Goal: Task Accomplishment & Management: Complete application form

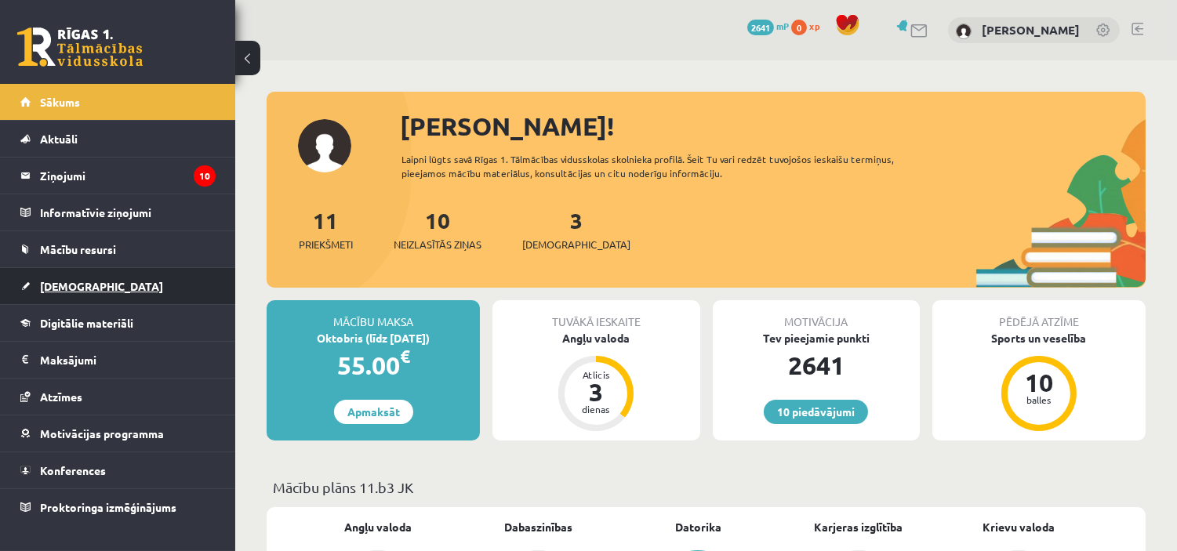
click at [47, 280] on span "[DEMOGRAPHIC_DATA]" at bounding box center [101, 286] width 123 height 14
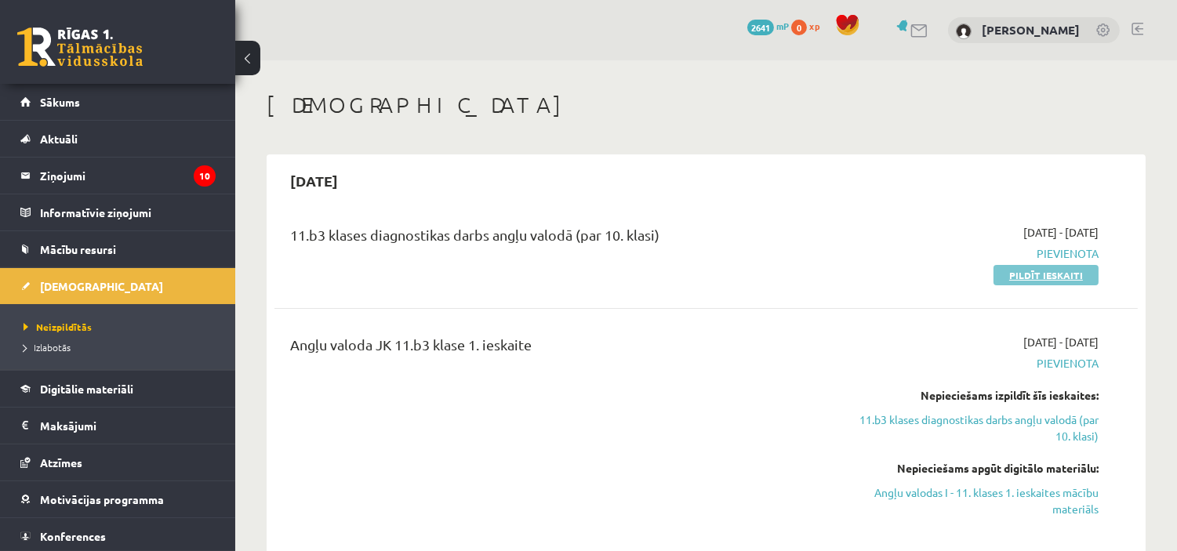
click at [1035, 270] on link "Pildīt ieskaiti" at bounding box center [1046, 275] width 105 height 20
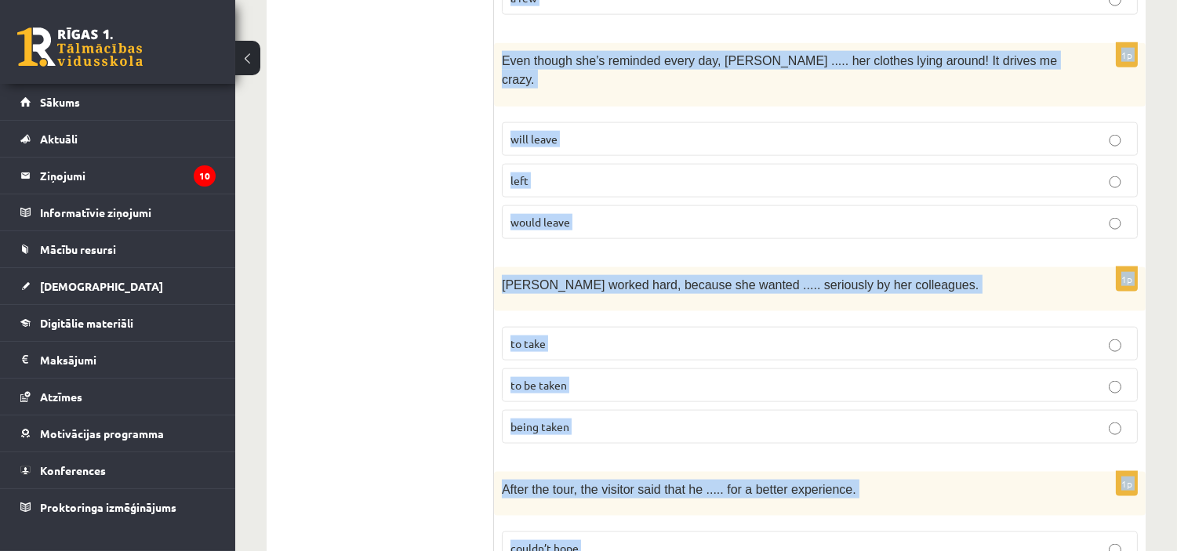
scroll to position [3997, 0]
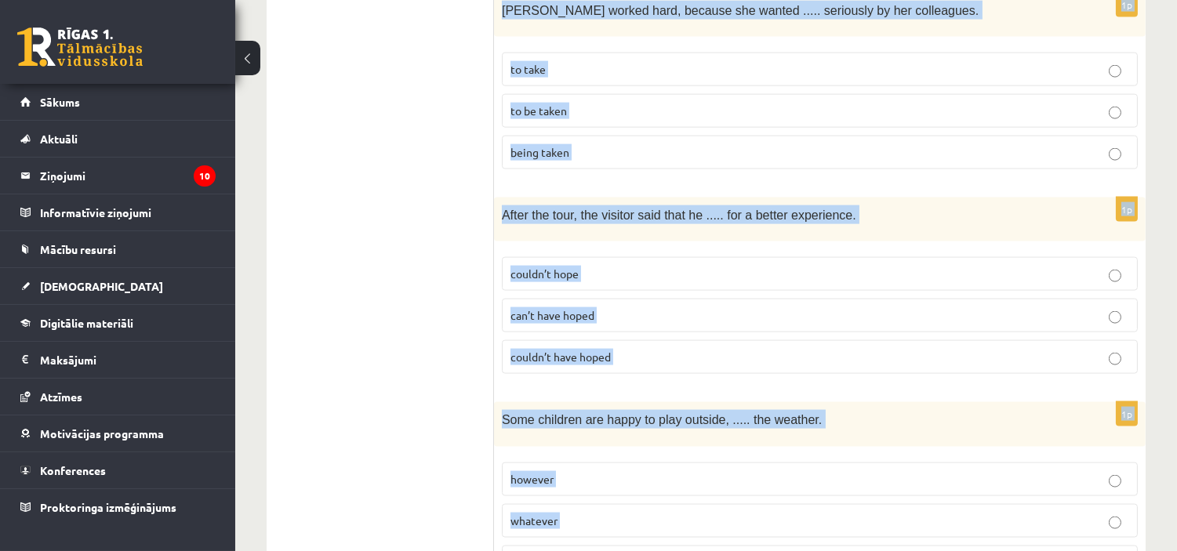
drag, startPoint x: 510, startPoint y: 165, endPoint x: 916, endPoint y: 575, distance: 576.7
click at [546, 551] on span "wherever" at bounding box center [534, 562] width 47 height 14
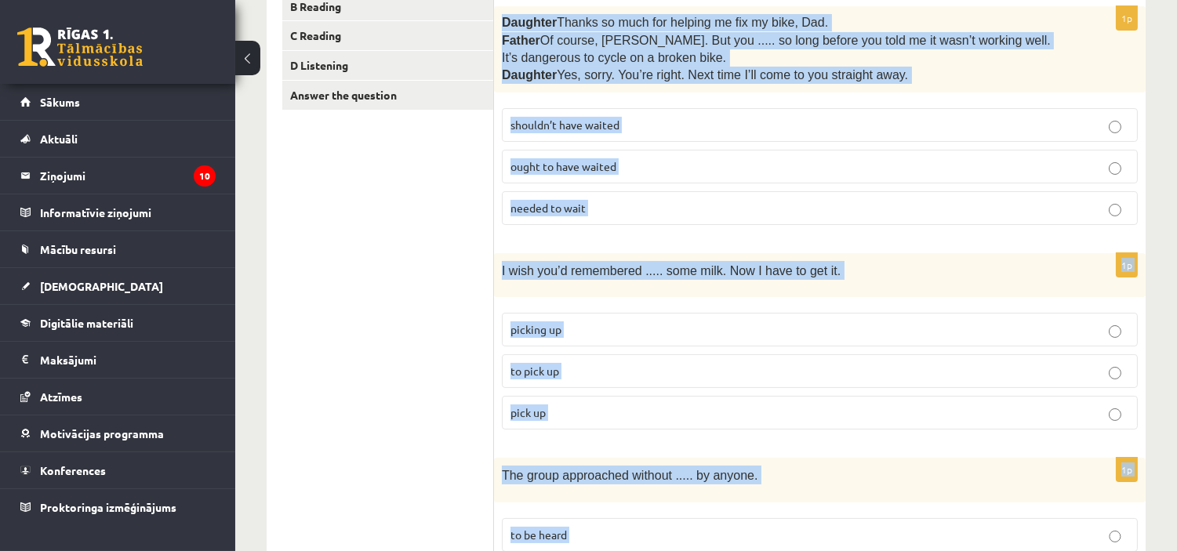
scroll to position [0, 0]
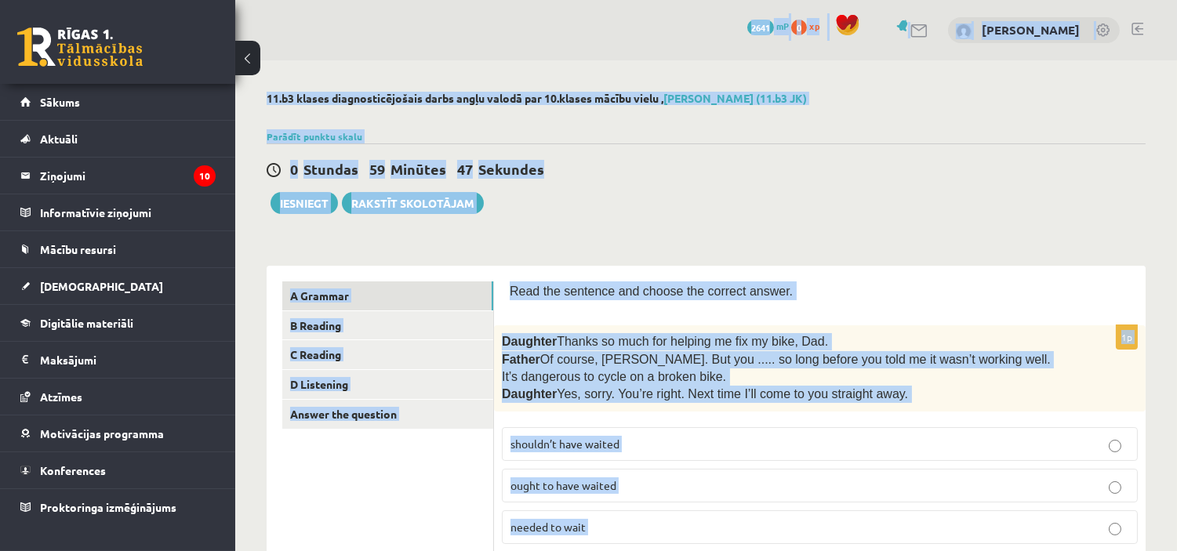
drag, startPoint x: 569, startPoint y: 474, endPoint x: 499, endPoint y: -76, distance: 554.1
click at [499, 0] on html "0 Dāvanas 2641 mP 0 xp [PERSON_NAME] Sākums Aktuāli Kā mācīties [PERSON_NAME] K…" at bounding box center [588, 275] width 1177 height 551
click at [594, 183] on div "0 Stundas 59 Minūtes 46 Sekundes Iesniegt Rakstīt skolotājam" at bounding box center [706, 179] width 879 height 71
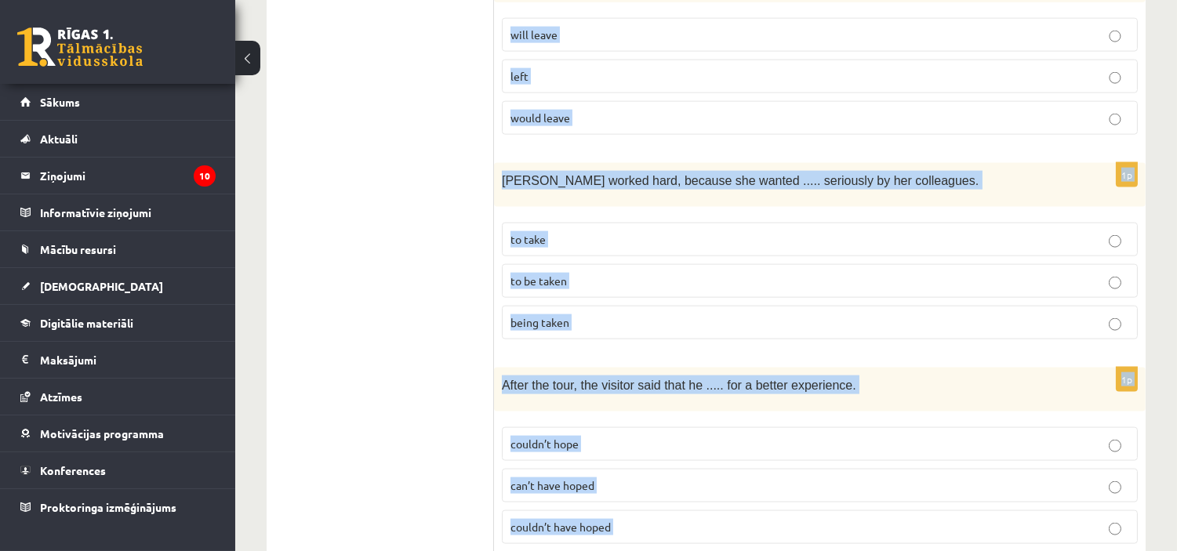
scroll to position [3997, 0]
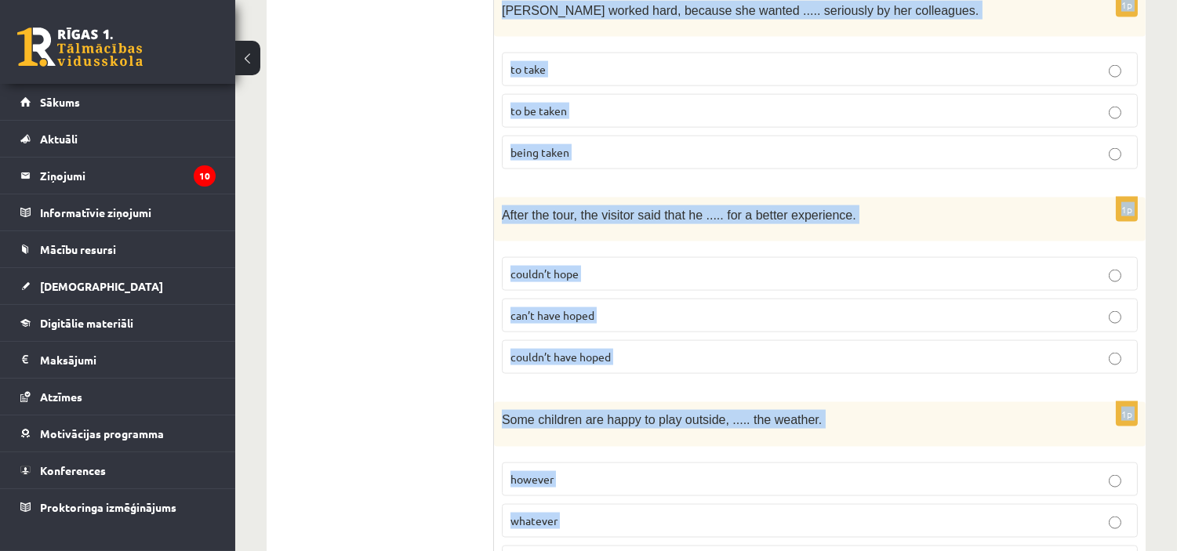
drag, startPoint x: 511, startPoint y: 284, endPoint x: 739, endPoint y: 551, distance: 350.4
copy form "Lore ips dolorsit ame consec adi elitsed doeius. 7t Incididu  Utlabo et dolo ma…"
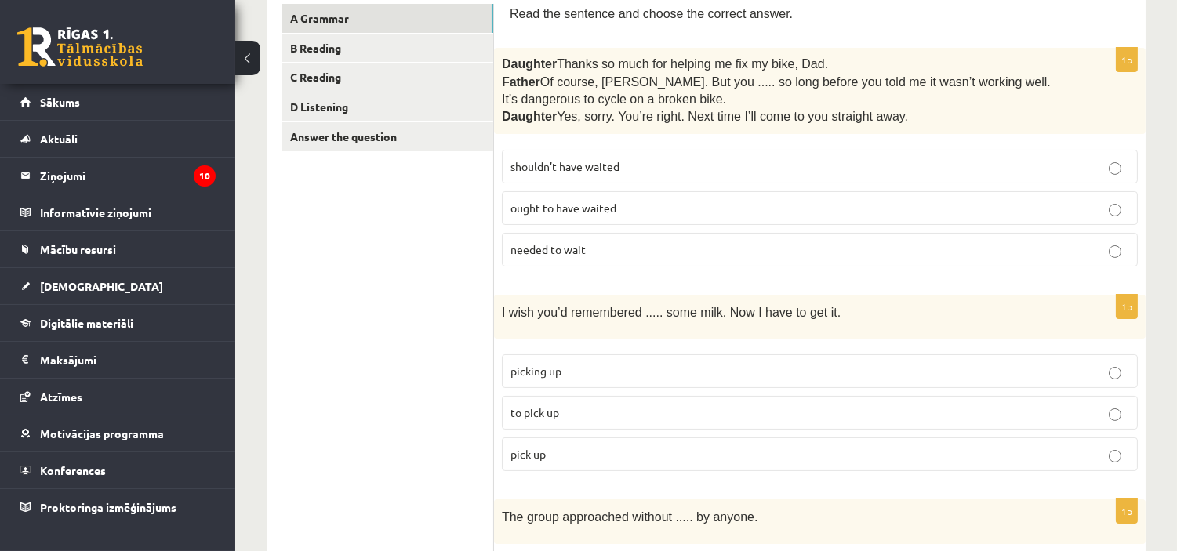
scroll to position [277, 0]
click at [654, 167] on p "shouldn’t have waited" at bounding box center [820, 167] width 619 height 16
click at [678, 171] on p "shouldn’t have waited" at bounding box center [820, 167] width 619 height 16
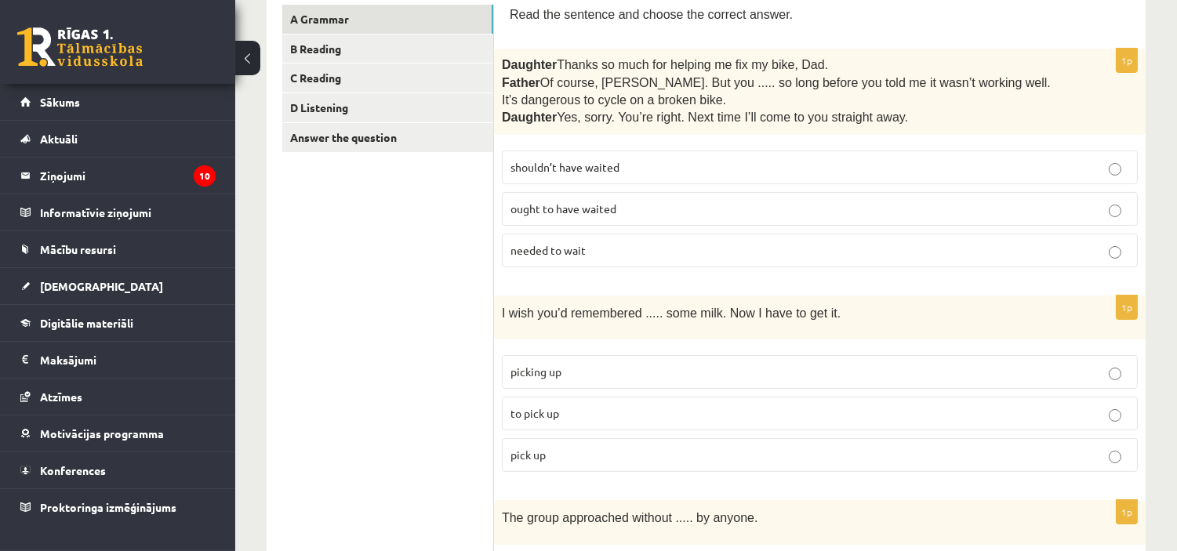
scroll to position [375, 0]
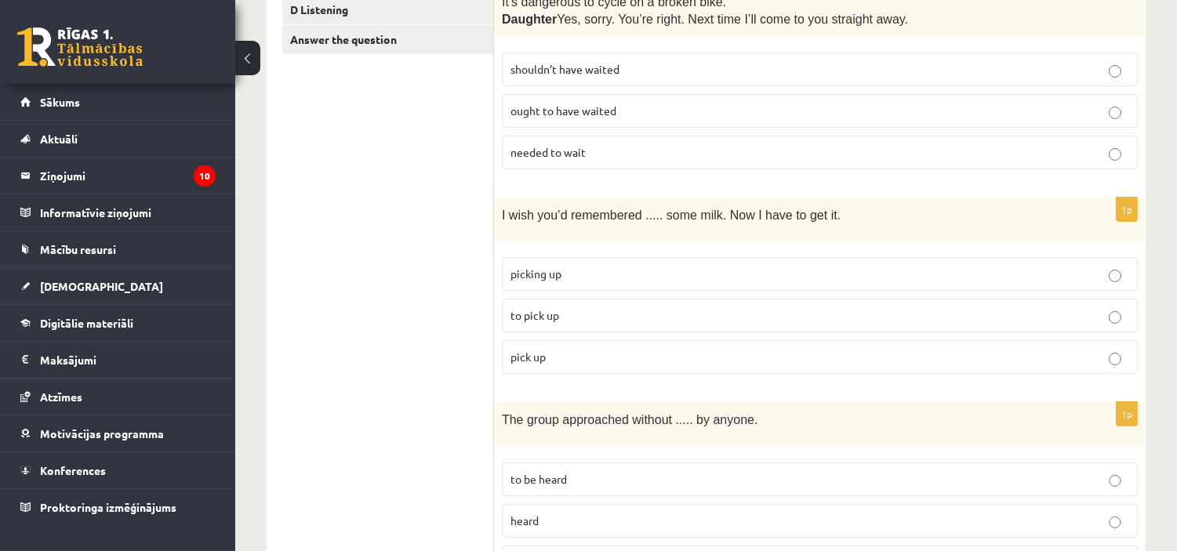
click at [623, 318] on p "to pick up" at bounding box center [820, 315] width 619 height 16
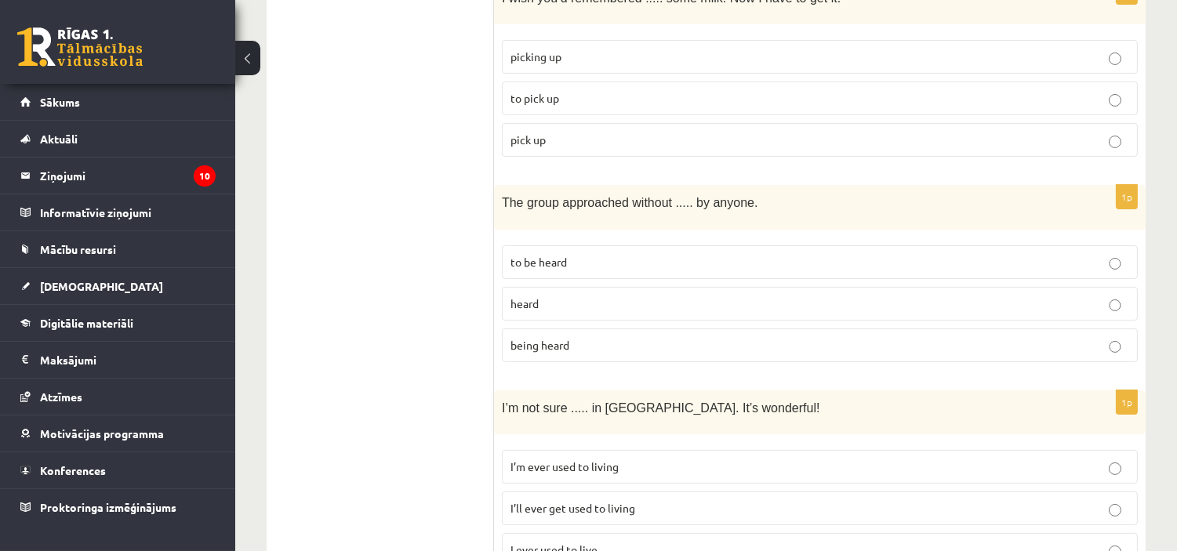
scroll to position [593, 0]
click at [656, 336] on p "being heard" at bounding box center [820, 344] width 619 height 16
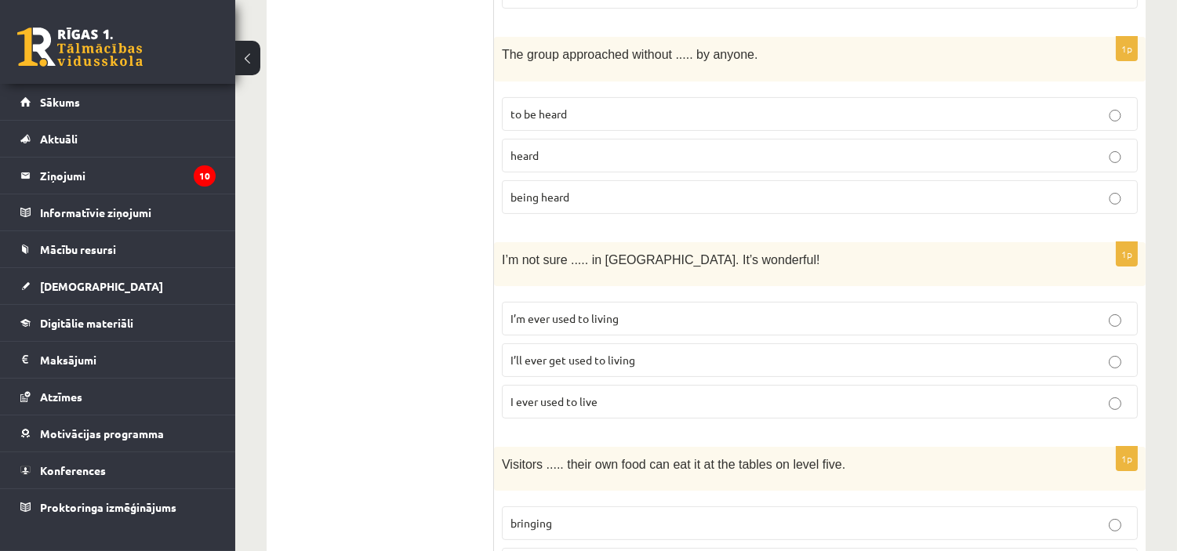
scroll to position [841, 0]
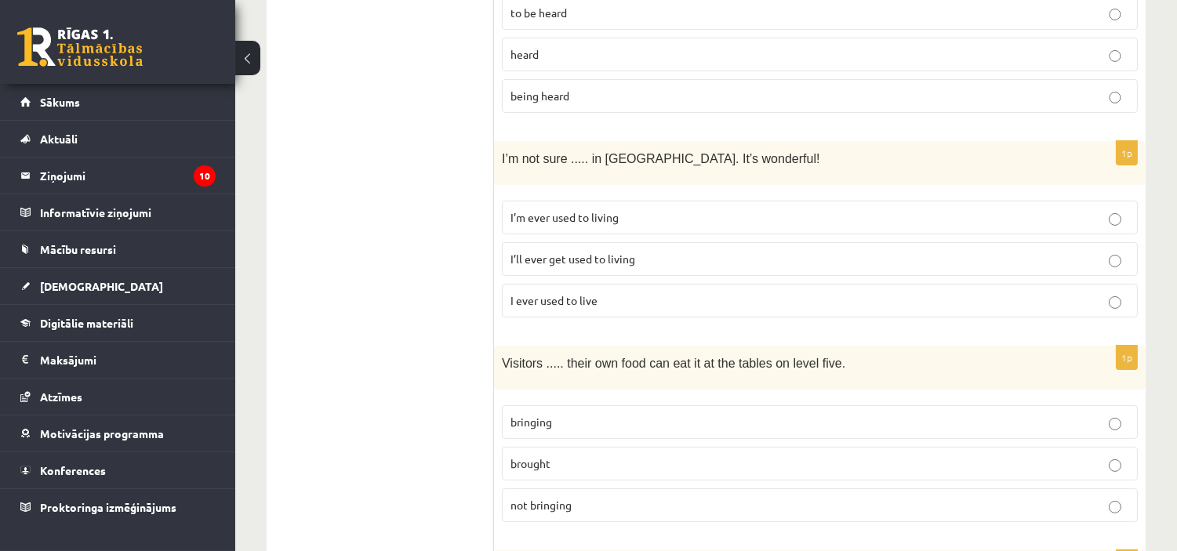
click at [646, 251] on p "I’ll ever get used to living" at bounding box center [820, 259] width 619 height 16
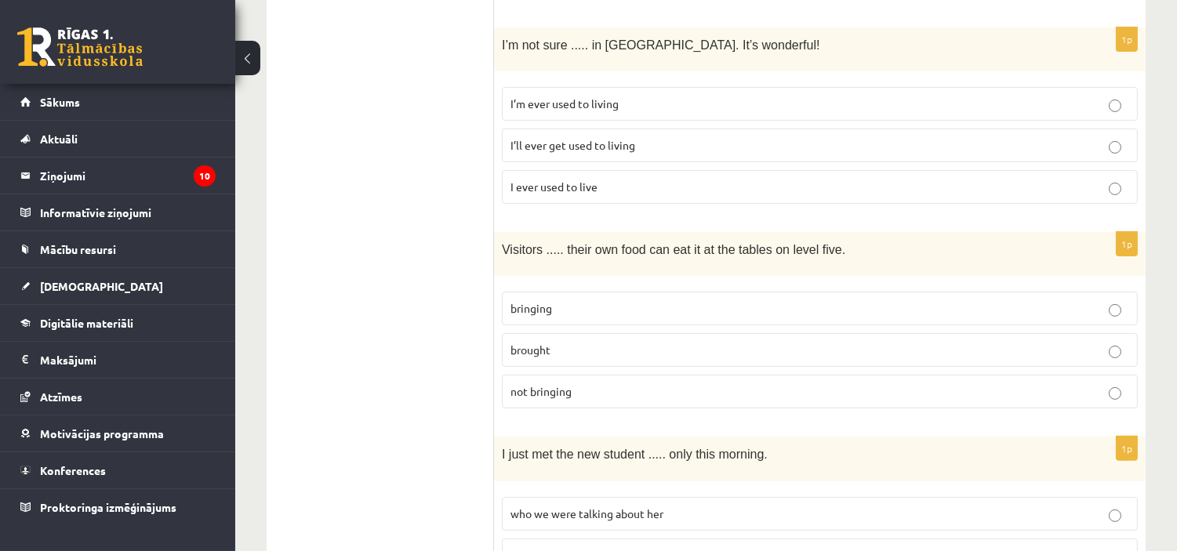
scroll to position [958, 0]
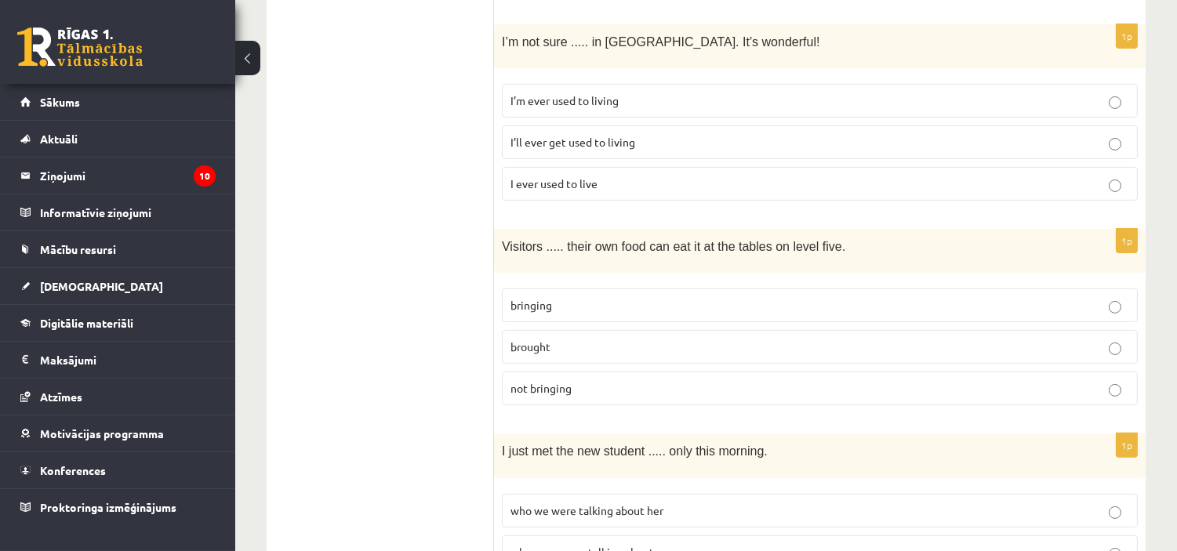
click at [573, 297] on p "bringing" at bounding box center [820, 305] width 619 height 16
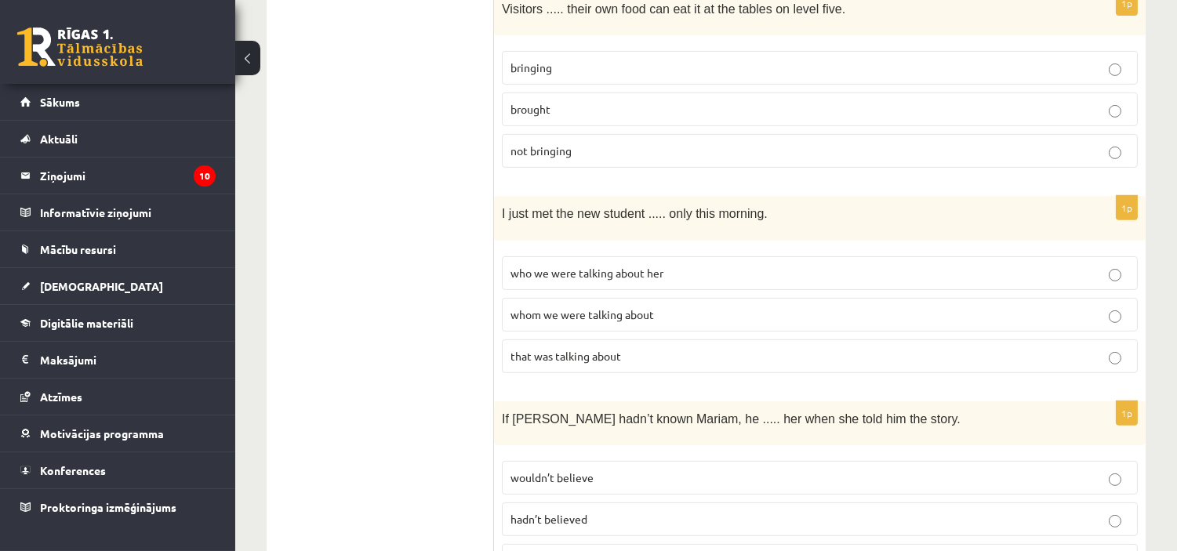
scroll to position [1206, 0]
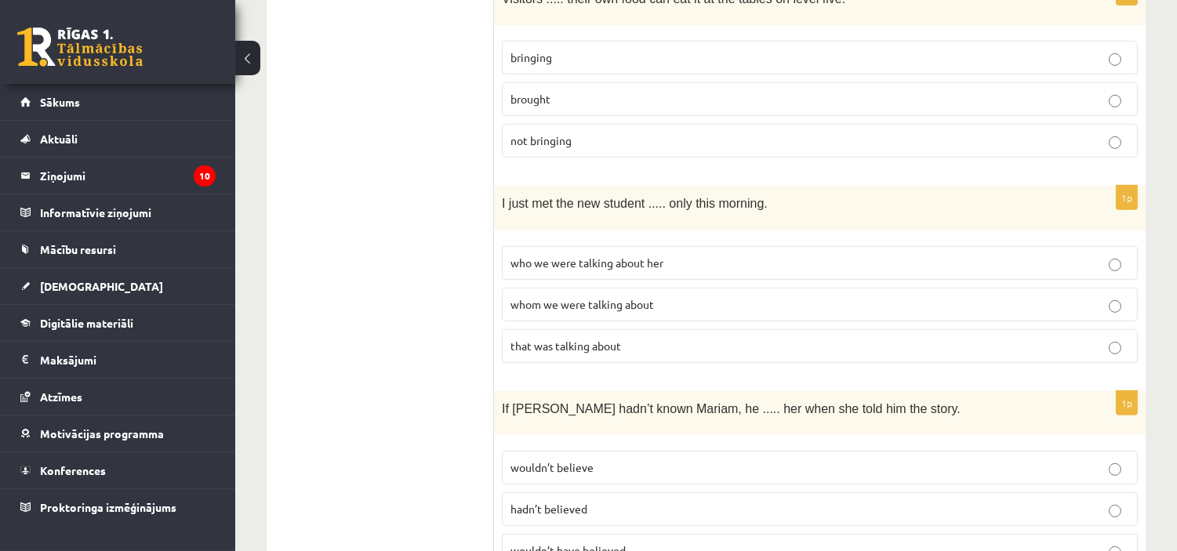
click at [599, 297] on span "whom we were talking about" at bounding box center [583, 304] width 144 height 14
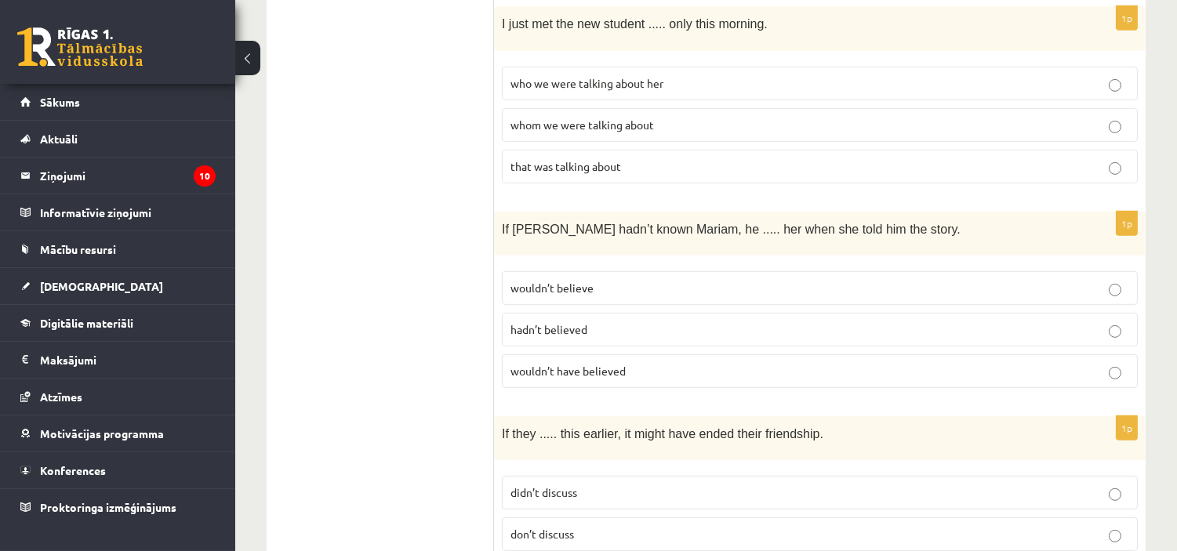
scroll to position [1386, 0]
click at [669, 362] on p "wouldn’t have believed" at bounding box center [820, 370] width 619 height 16
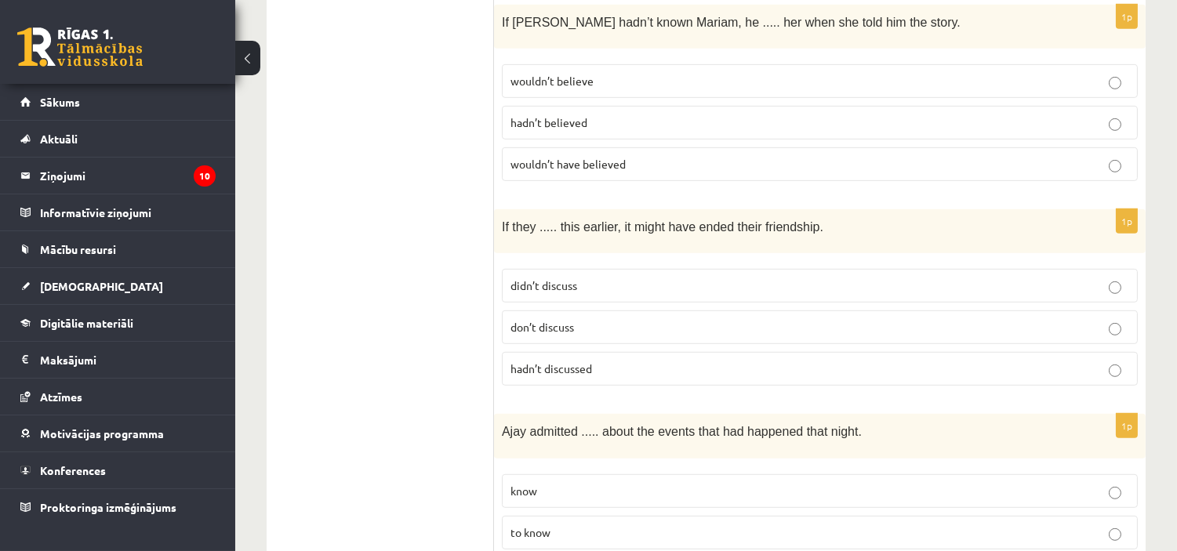
scroll to position [1593, 0]
click at [637, 360] on p "hadn’t discussed" at bounding box center [820, 368] width 619 height 16
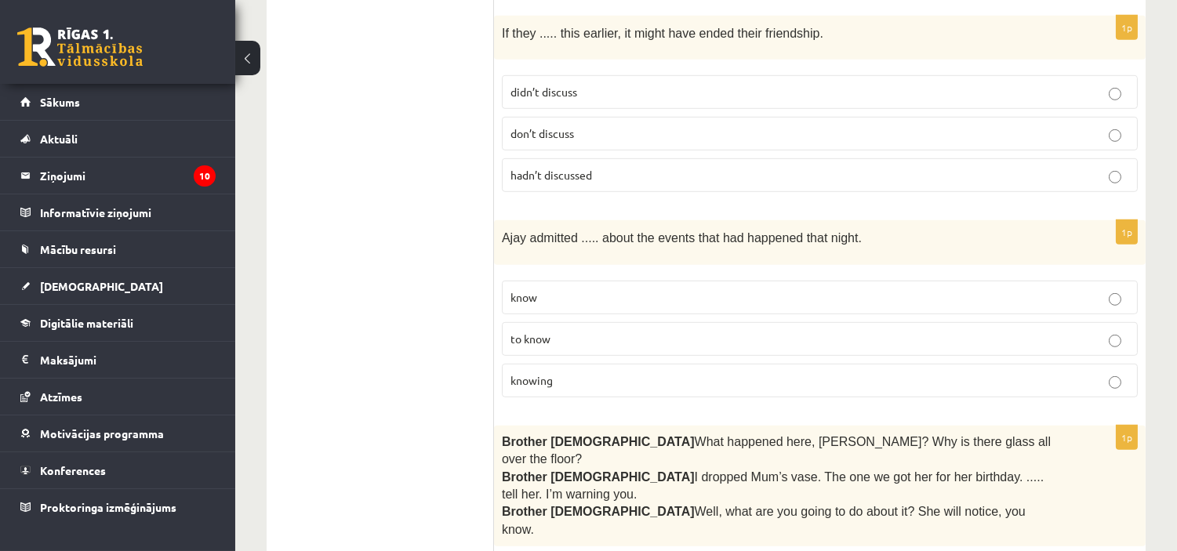
scroll to position [1790, 0]
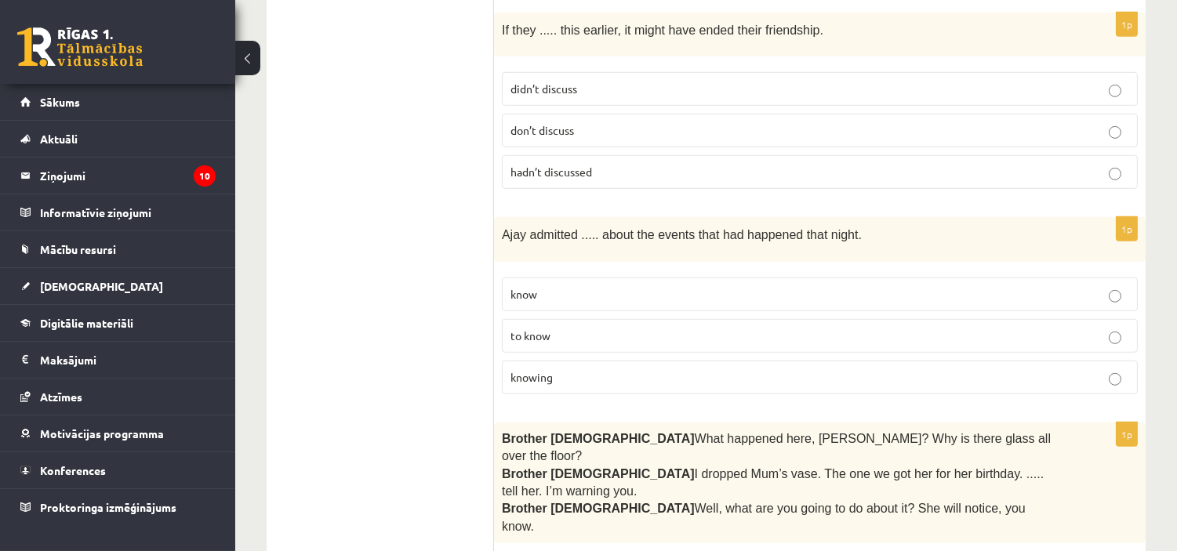
click at [653, 380] on label "knowing" at bounding box center [820, 378] width 636 height 34
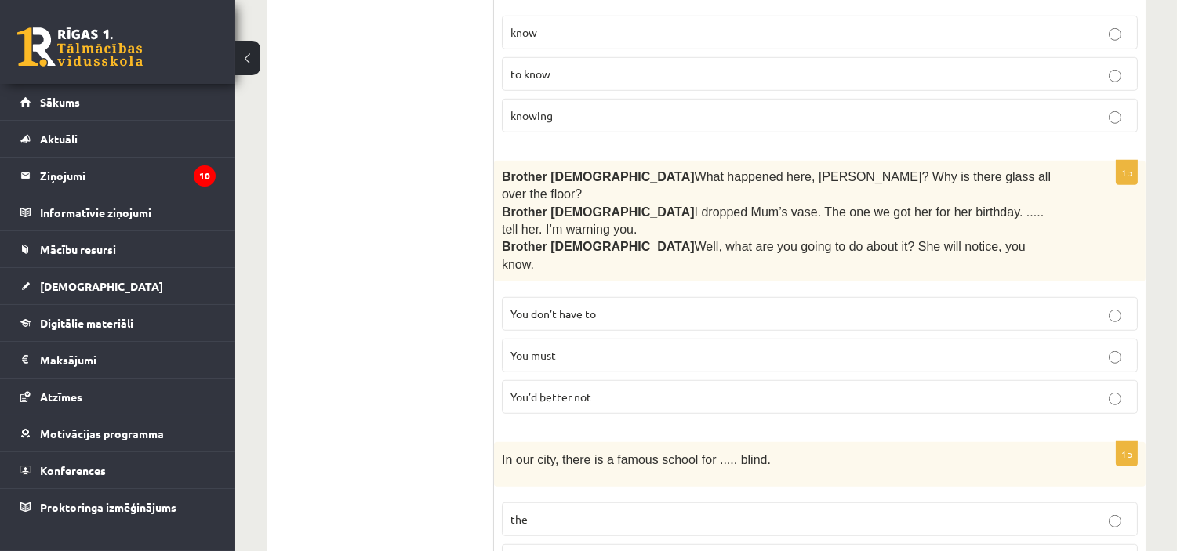
scroll to position [2053, 0]
click at [620, 387] on p "You’d better not" at bounding box center [820, 395] width 619 height 16
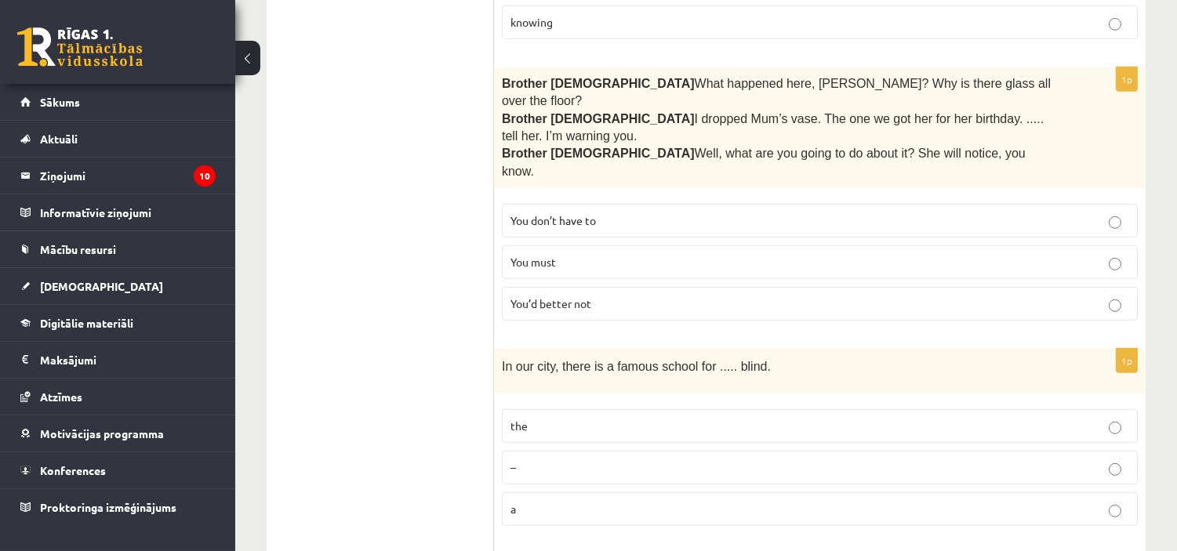
scroll to position [2224, 0]
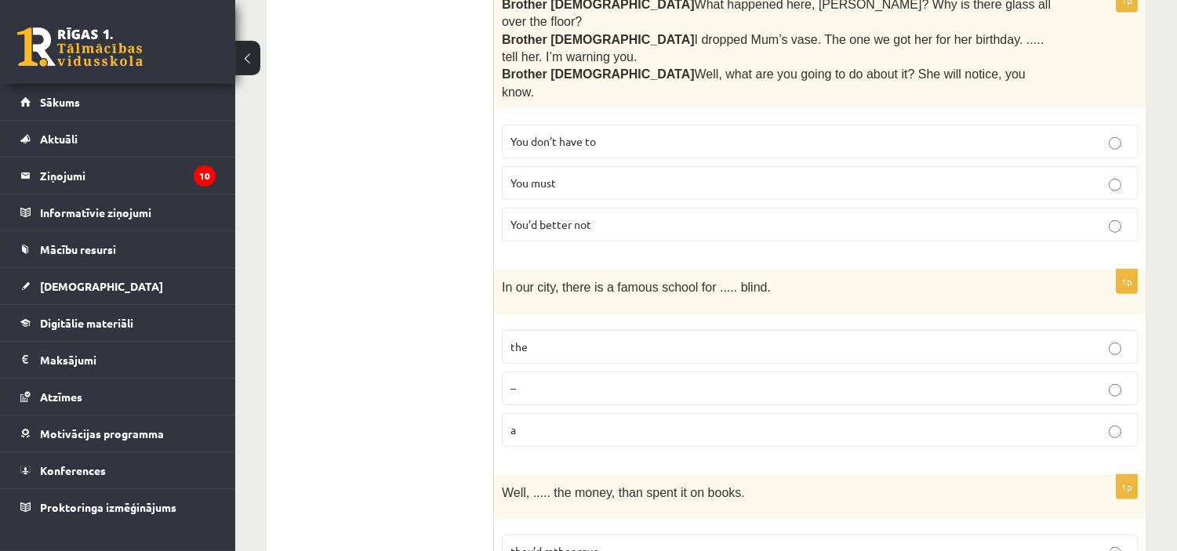
click at [622, 339] on p "the" at bounding box center [820, 347] width 619 height 16
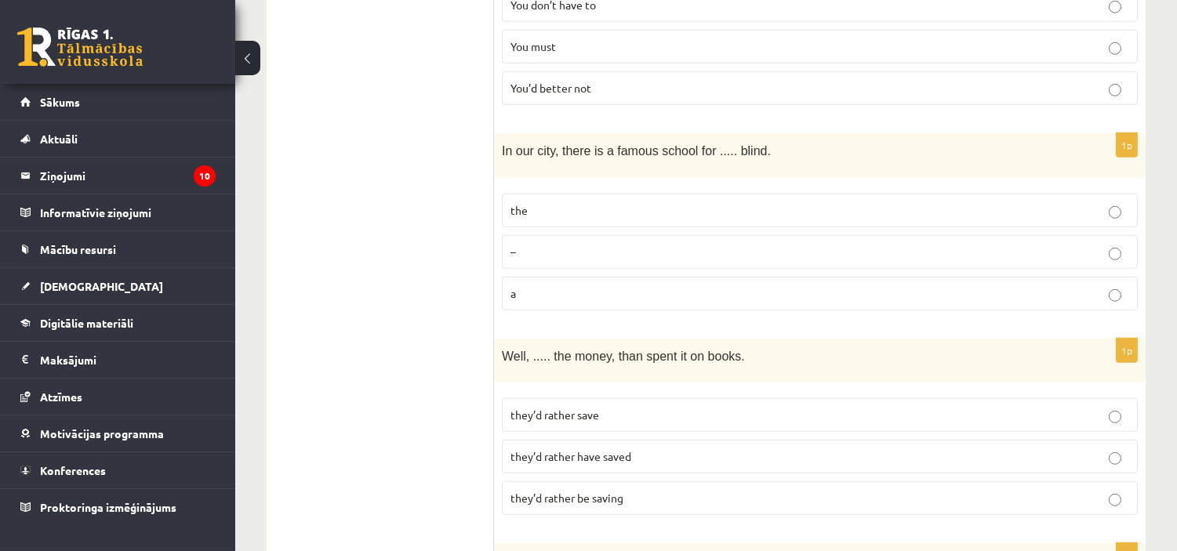
scroll to position [2442, 0]
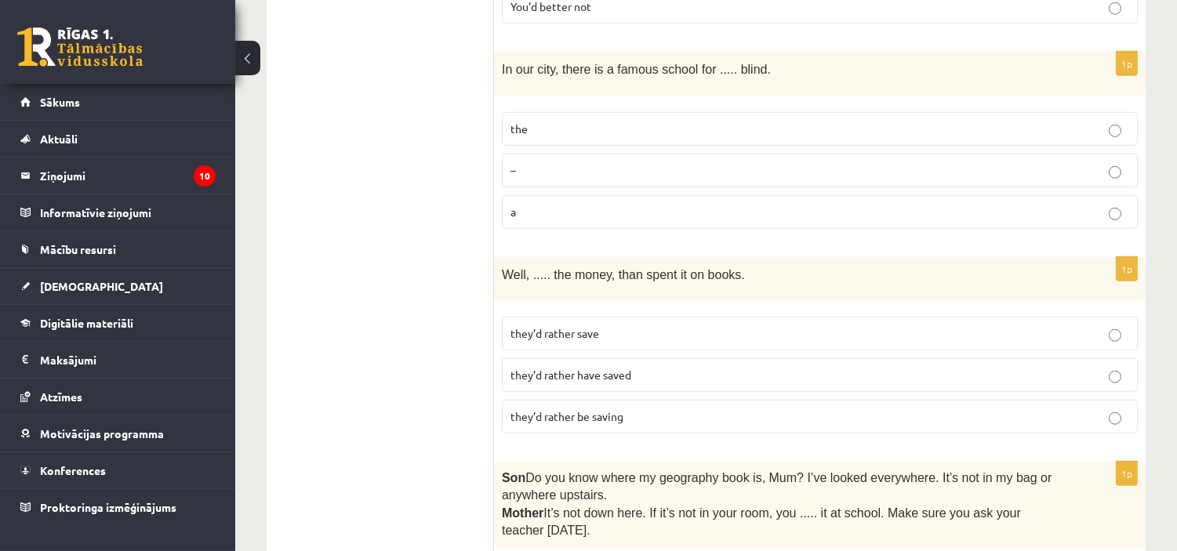
click at [634, 367] on p "they’d rather have saved" at bounding box center [820, 375] width 619 height 16
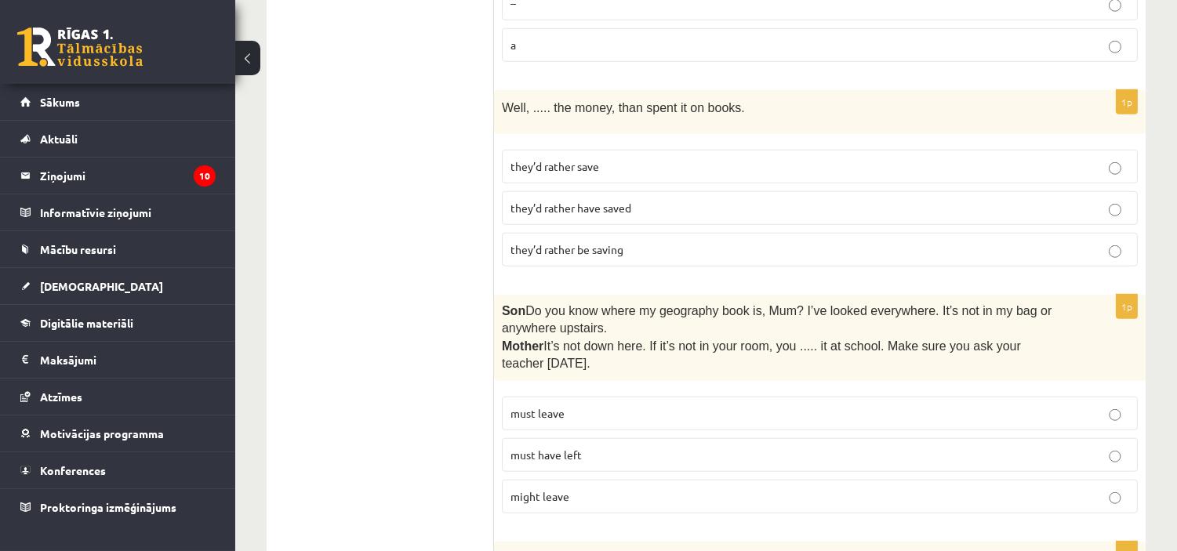
scroll to position [2610, 0]
click at [719, 446] on p "must have left" at bounding box center [820, 454] width 619 height 16
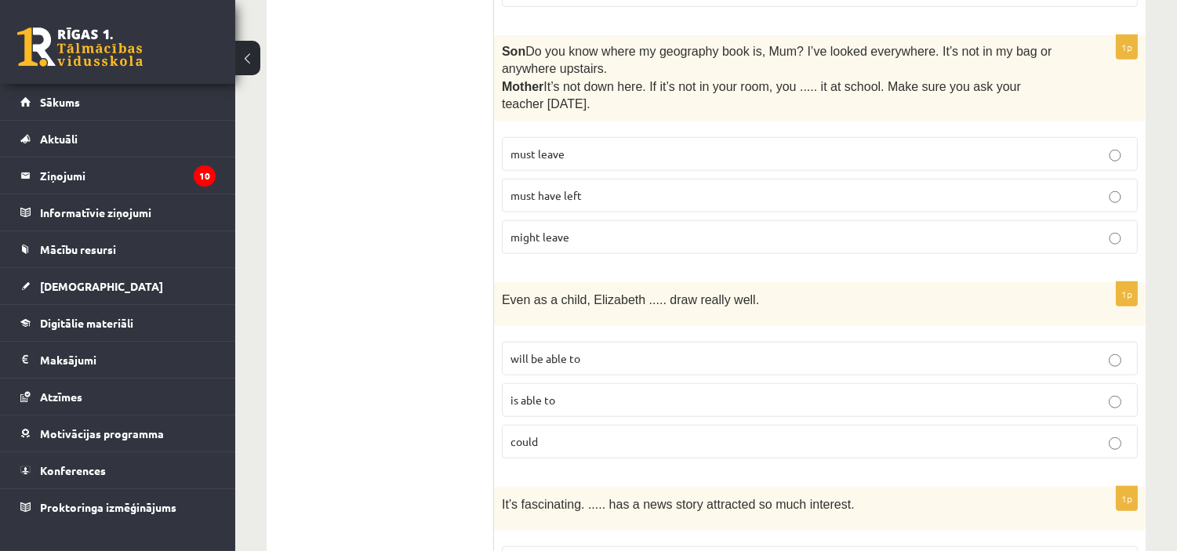
scroll to position [2880, 0]
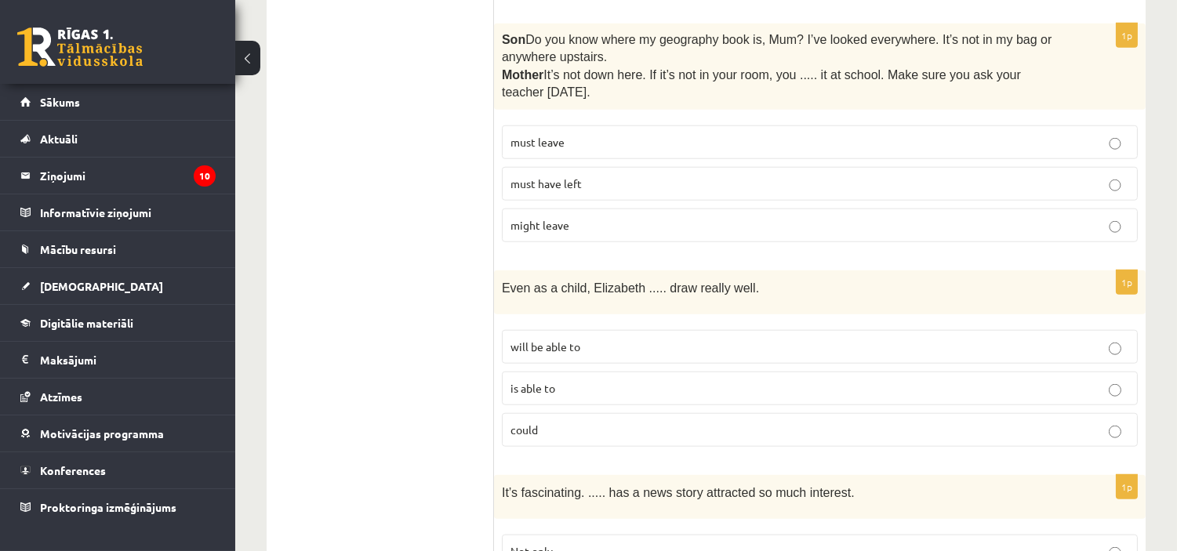
click at [682, 413] on label "could" at bounding box center [820, 430] width 636 height 34
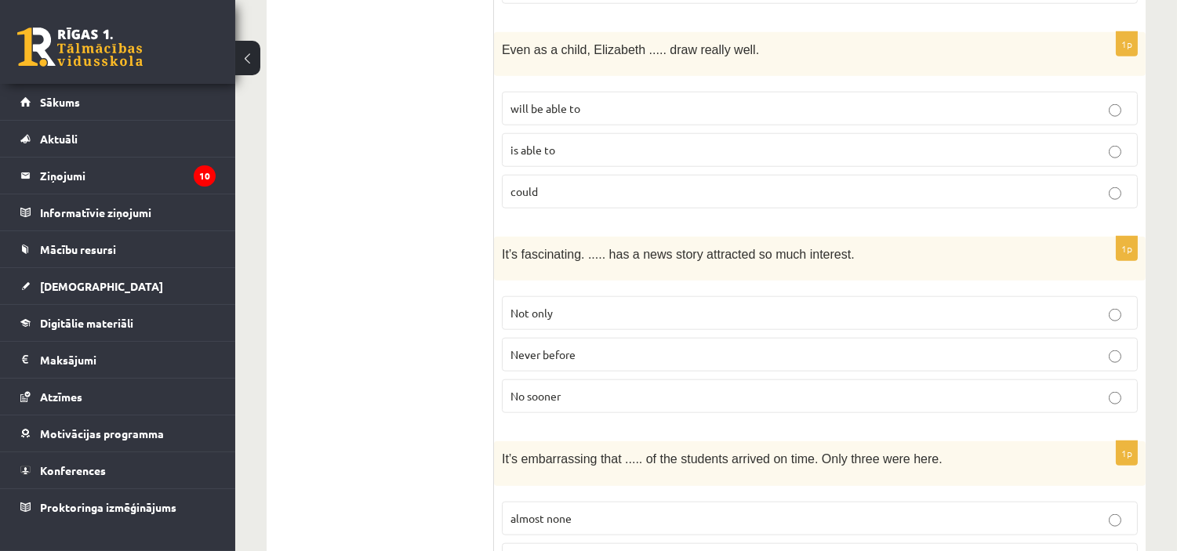
scroll to position [3155, 0]
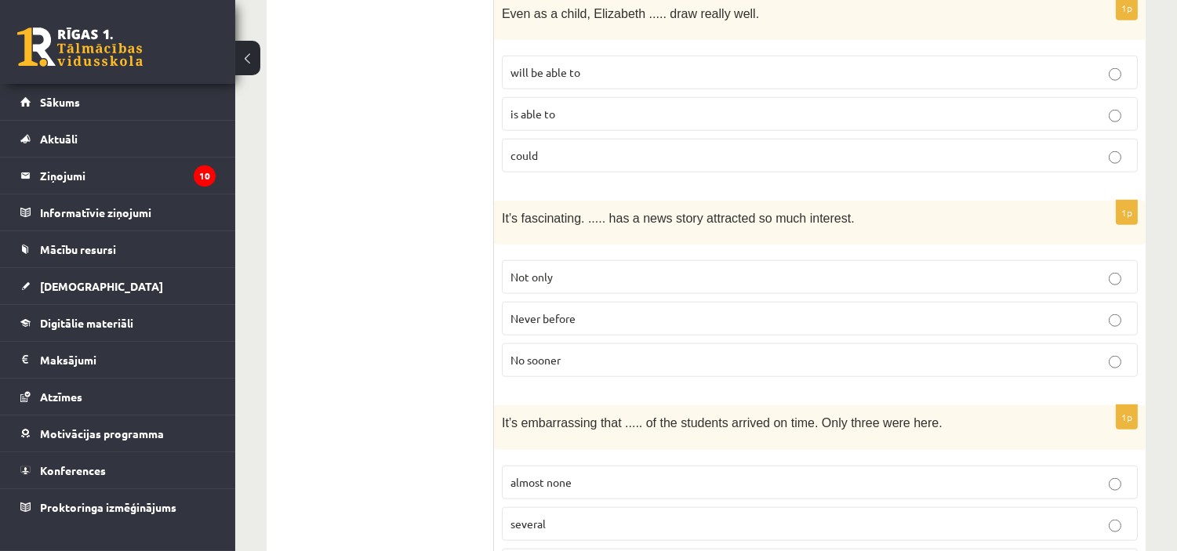
click at [707, 302] on label "Never before" at bounding box center [820, 319] width 636 height 34
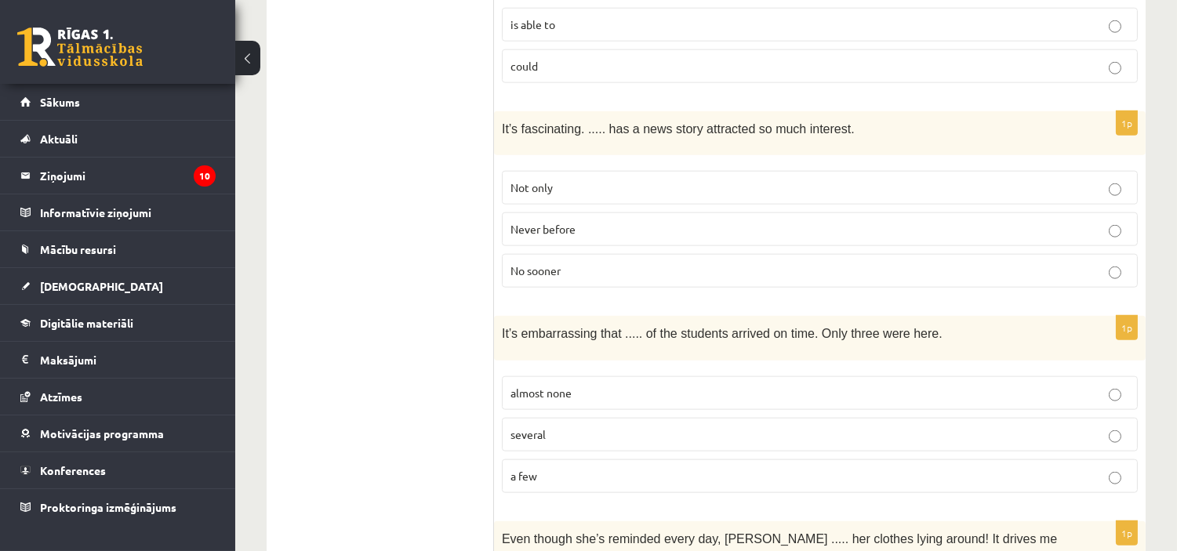
scroll to position [3260, 0]
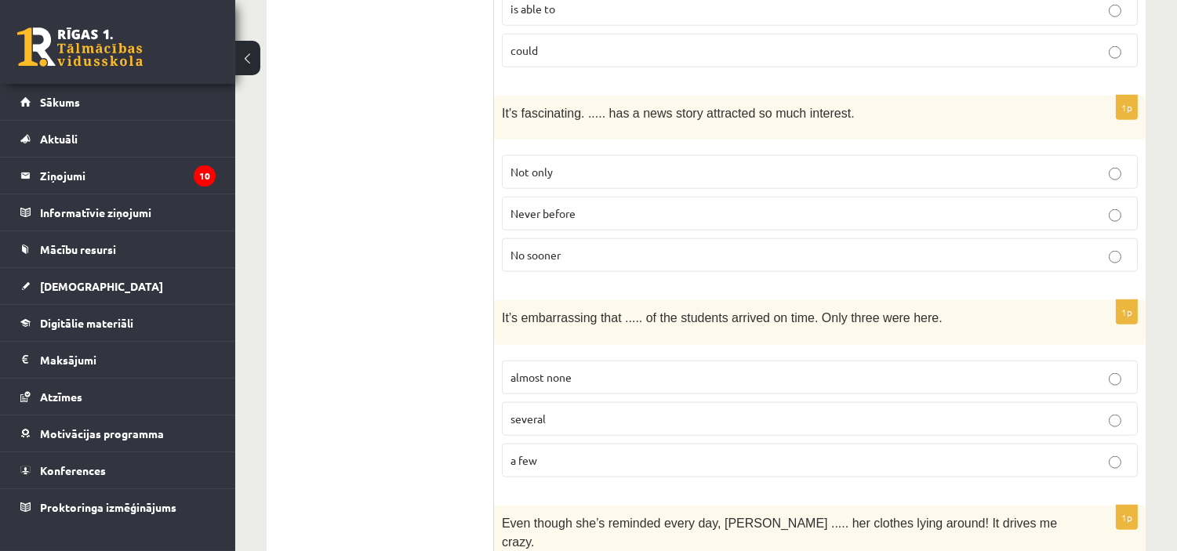
click at [581, 361] on label "almost none" at bounding box center [820, 378] width 636 height 34
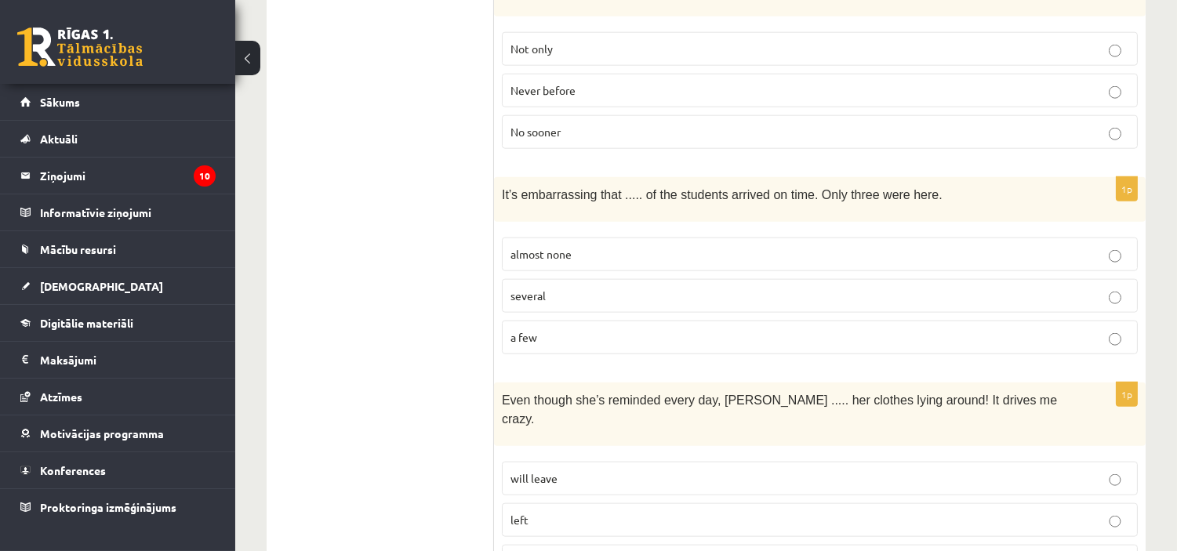
scroll to position [3447, 0]
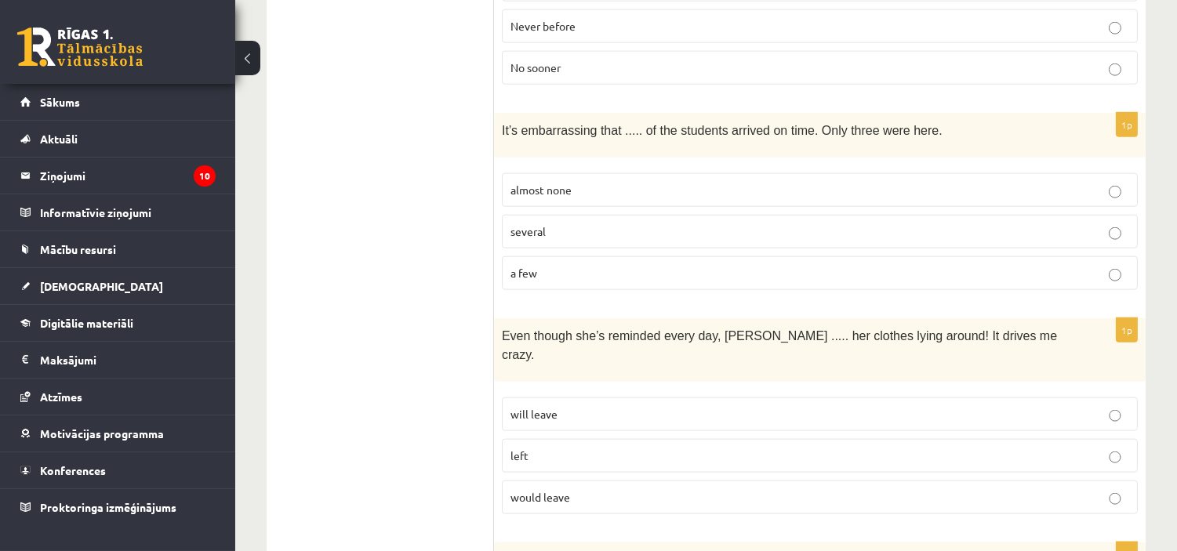
click at [584, 406] on p "will leave" at bounding box center [820, 414] width 619 height 16
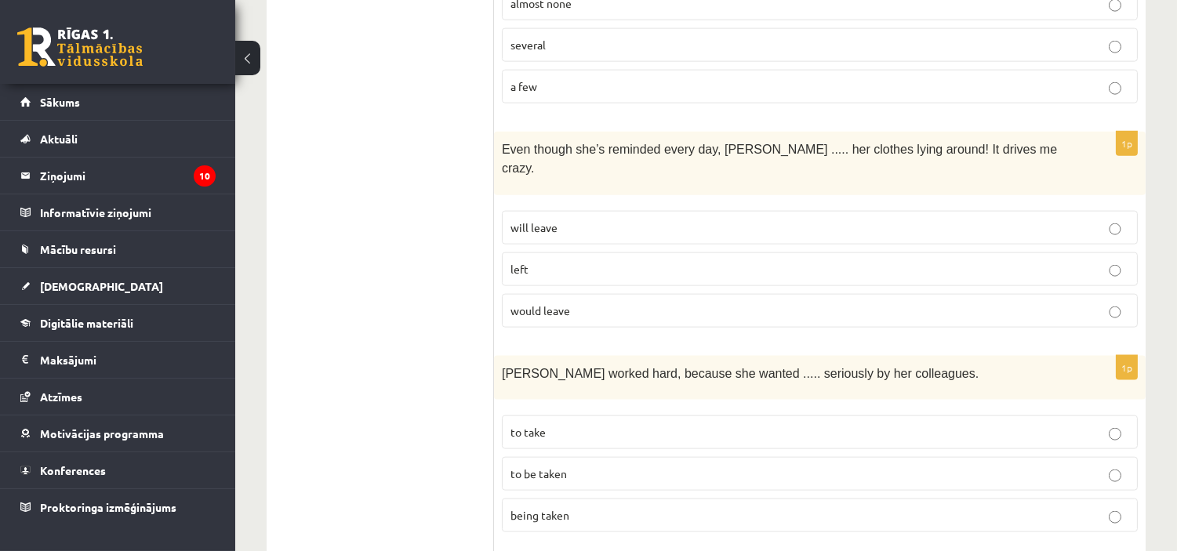
scroll to position [3678, 0]
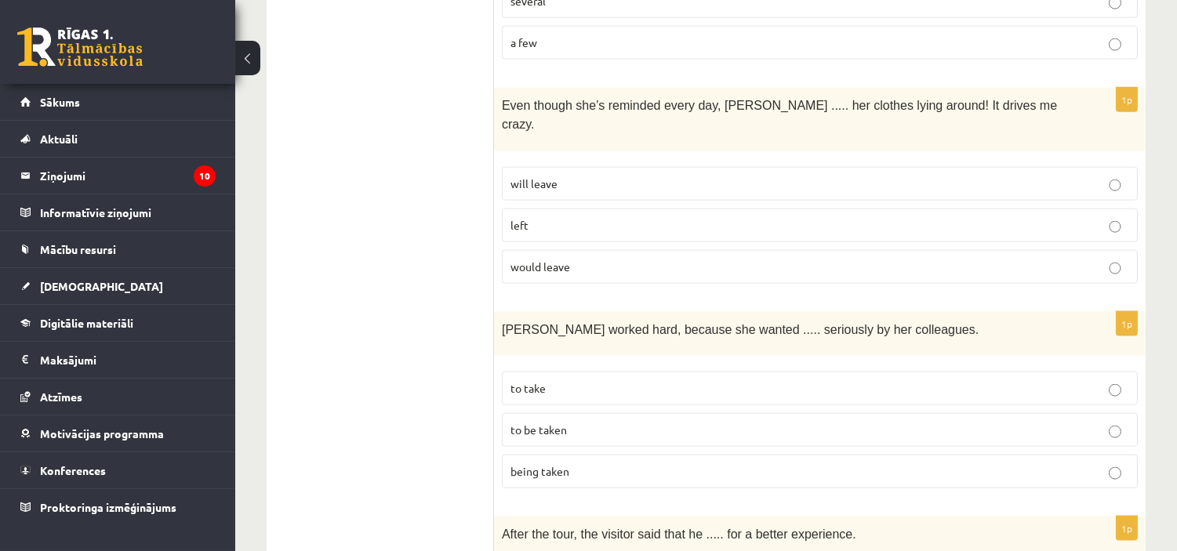
click at [652, 422] on p "to be taken" at bounding box center [820, 430] width 619 height 16
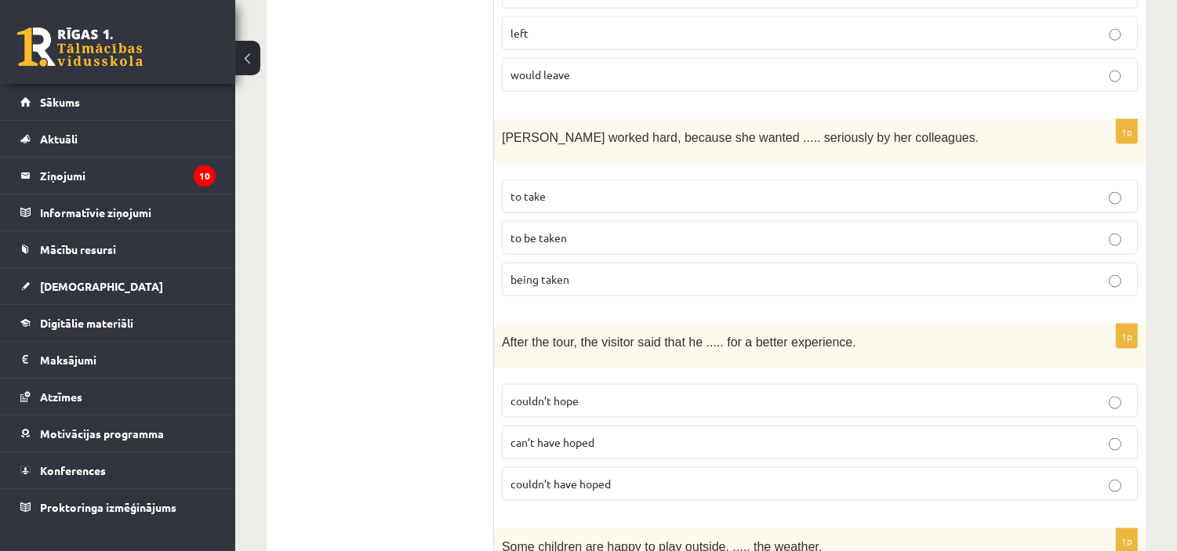
scroll to position [3871, 0]
click at [665, 475] on p "couldn’t have hoped" at bounding box center [820, 483] width 619 height 16
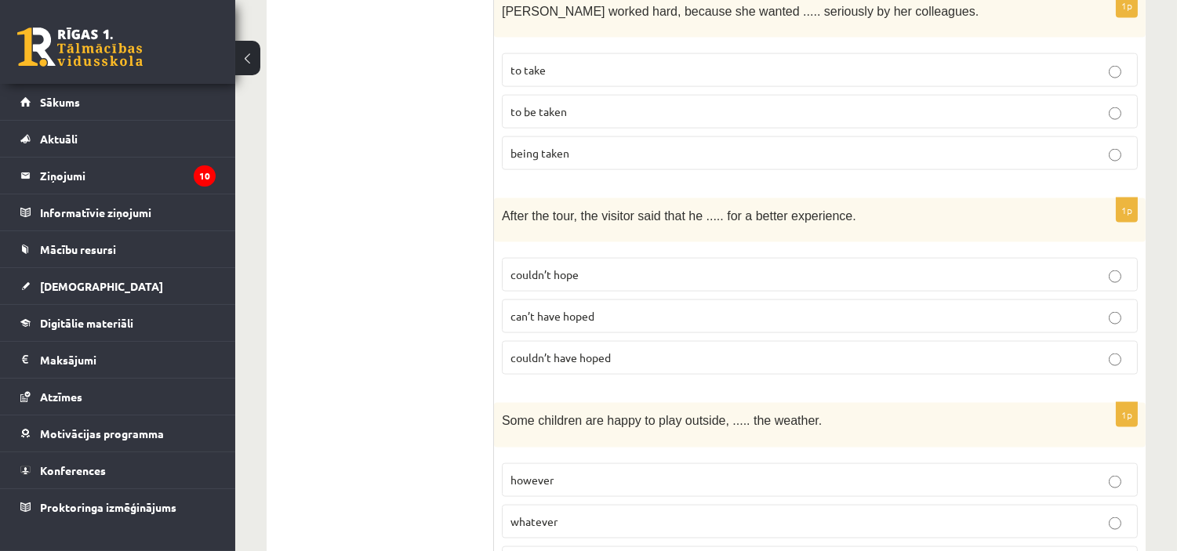
scroll to position [3997, 0]
click at [732, 513] on p "whatever" at bounding box center [820, 521] width 619 height 16
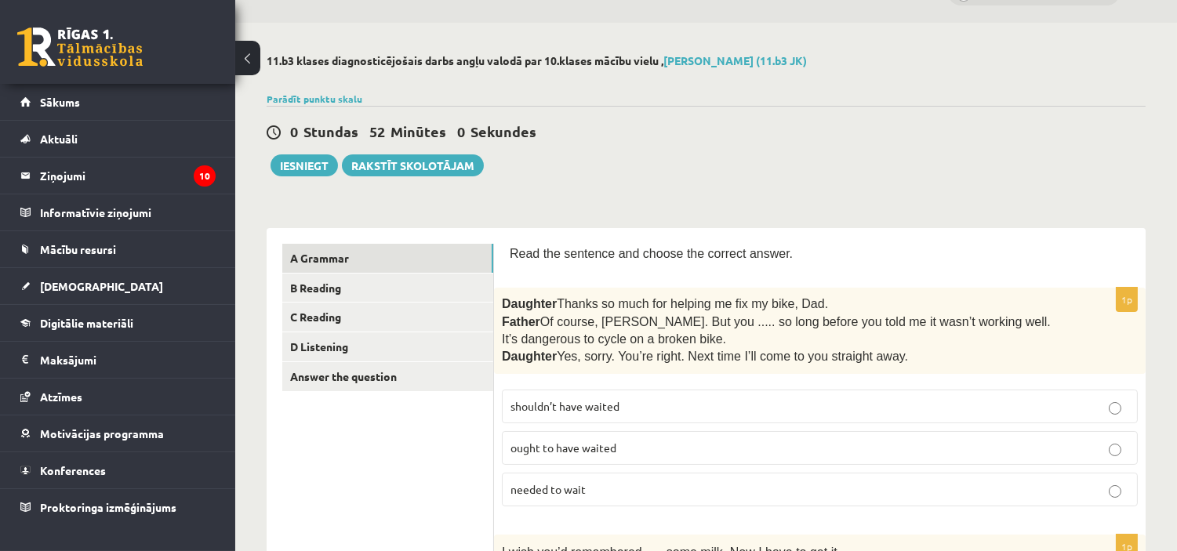
scroll to position [0, 0]
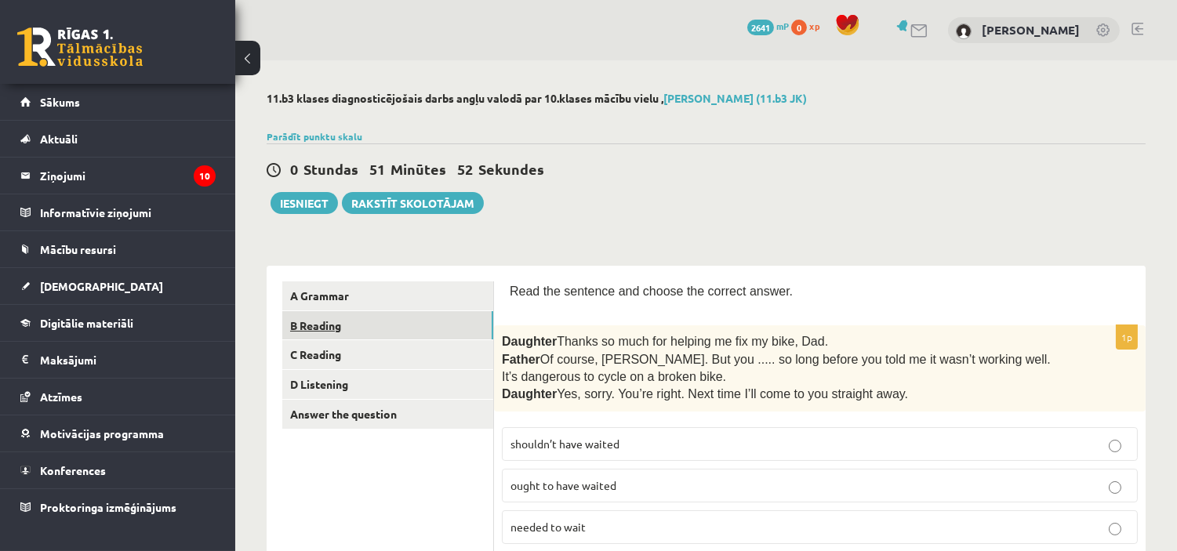
click at [356, 328] on link "B Reading" at bounding box center [387, 325] width 211 height 29
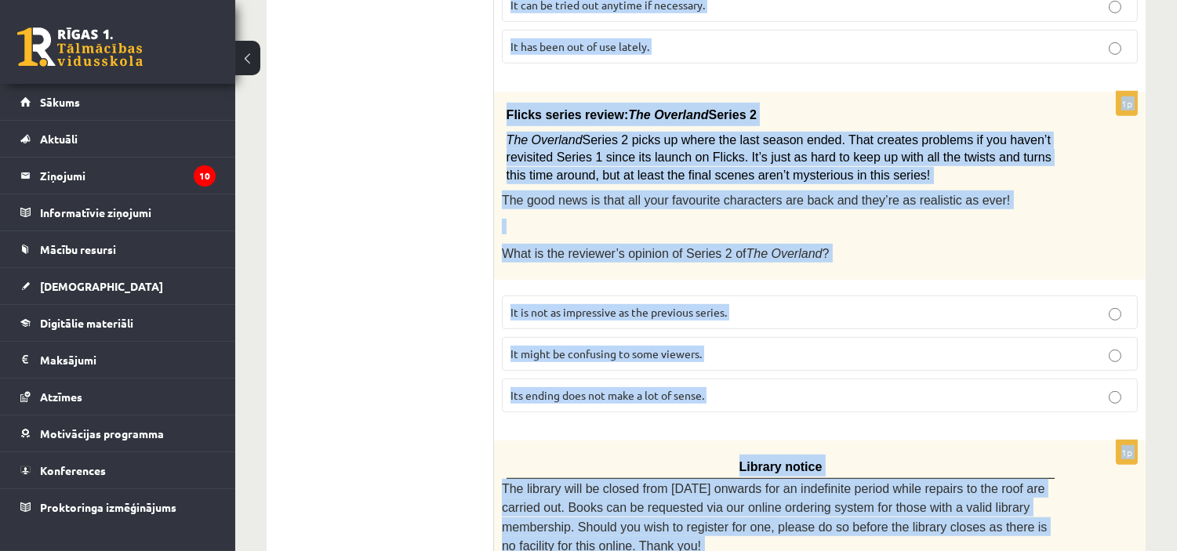
scroll to position [1908, 0]
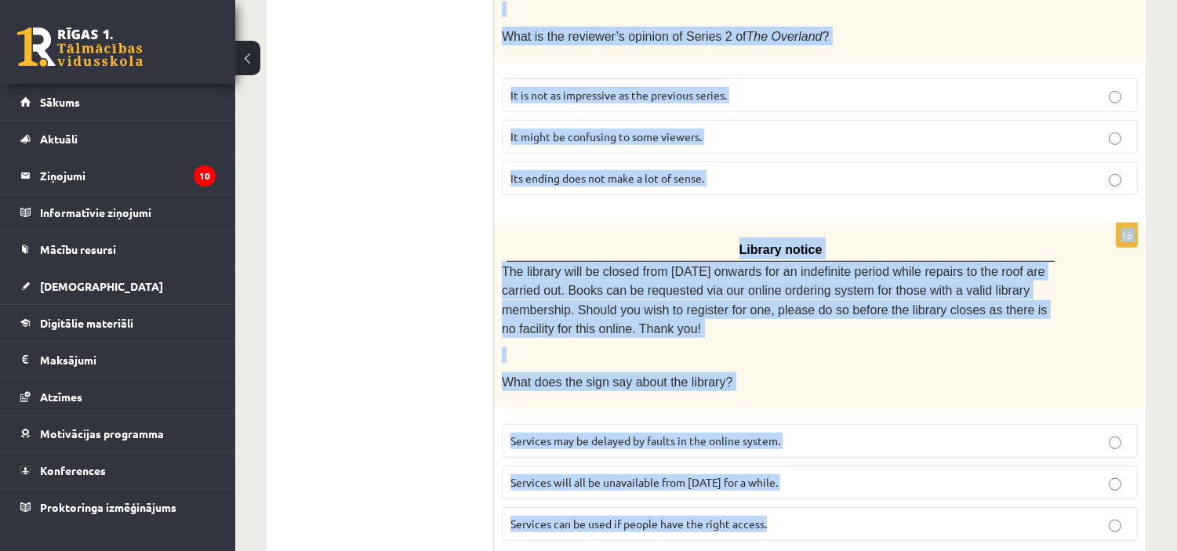
drag, startPoint x: 508, startPoint y: 253, endPoint x: 827, endPoint y: 474, distance: 387.7
copy form "Read the text and choose the correct answer. 1p Oscar! Dad’s on his way! Are yo…"
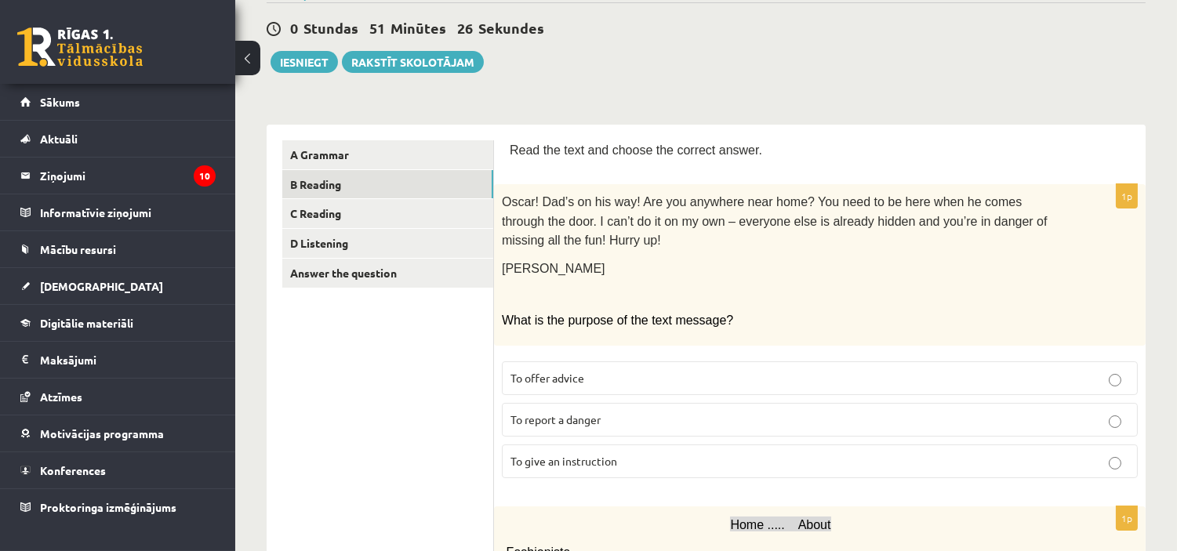
scroll to position [214, 0]
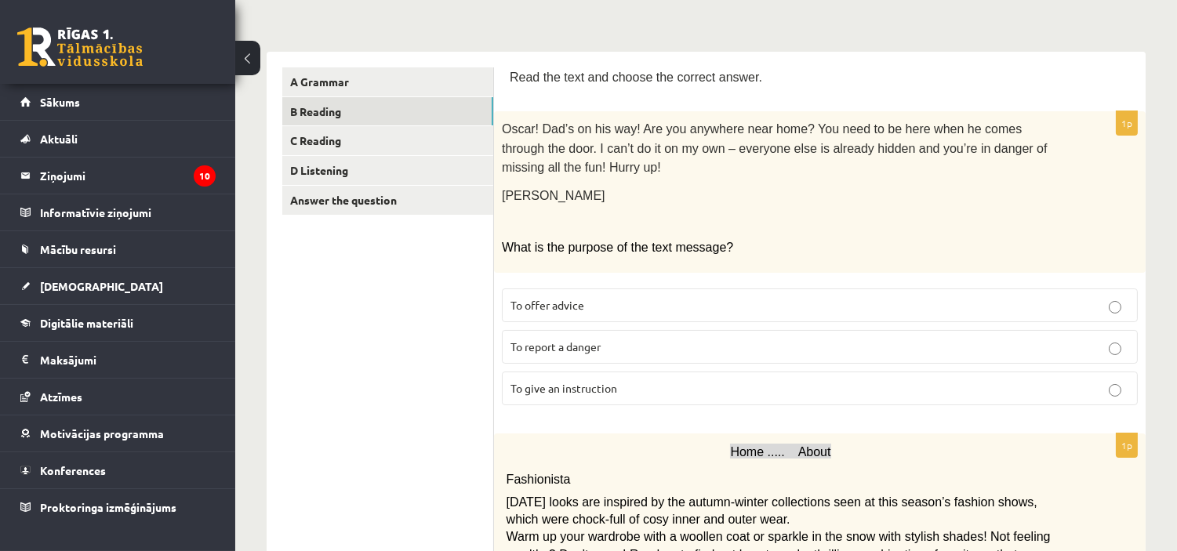
click at [639, 387] on p "To give an instruction" at bounding box center [820, 388] width 619 height 16
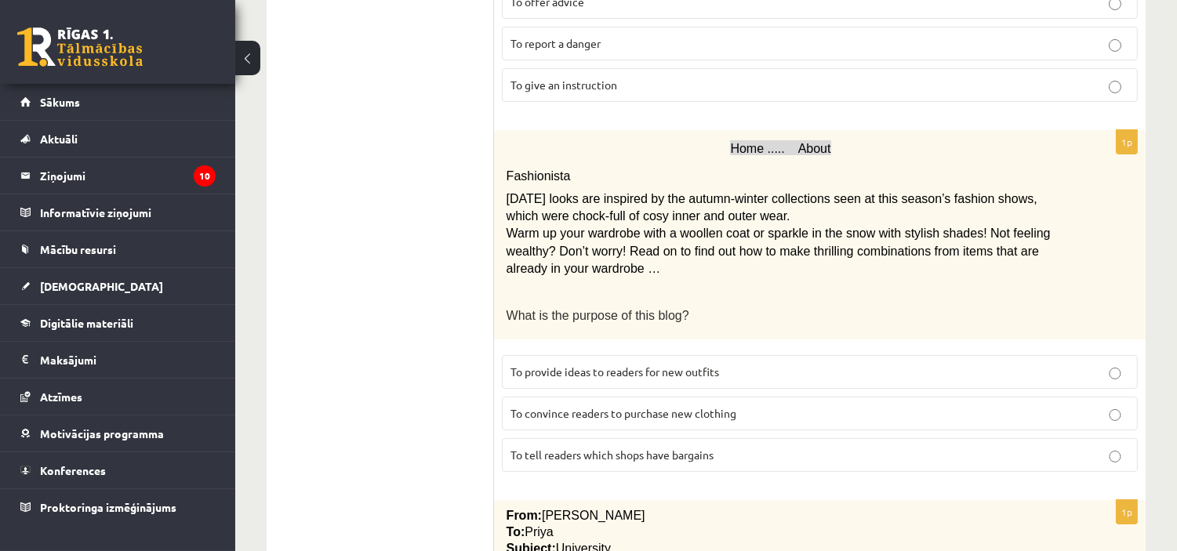
scroll to position [522, 0]
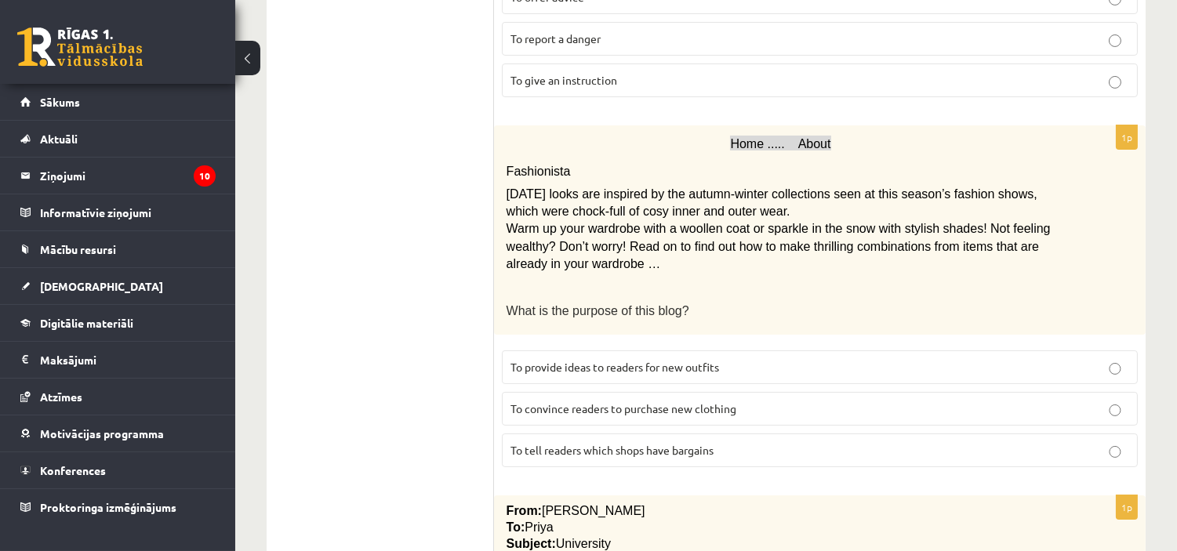
click at [740, 359] on p "To provide ideas to readers for new outfits" at bounding box center [820, 367] width 619 height 16
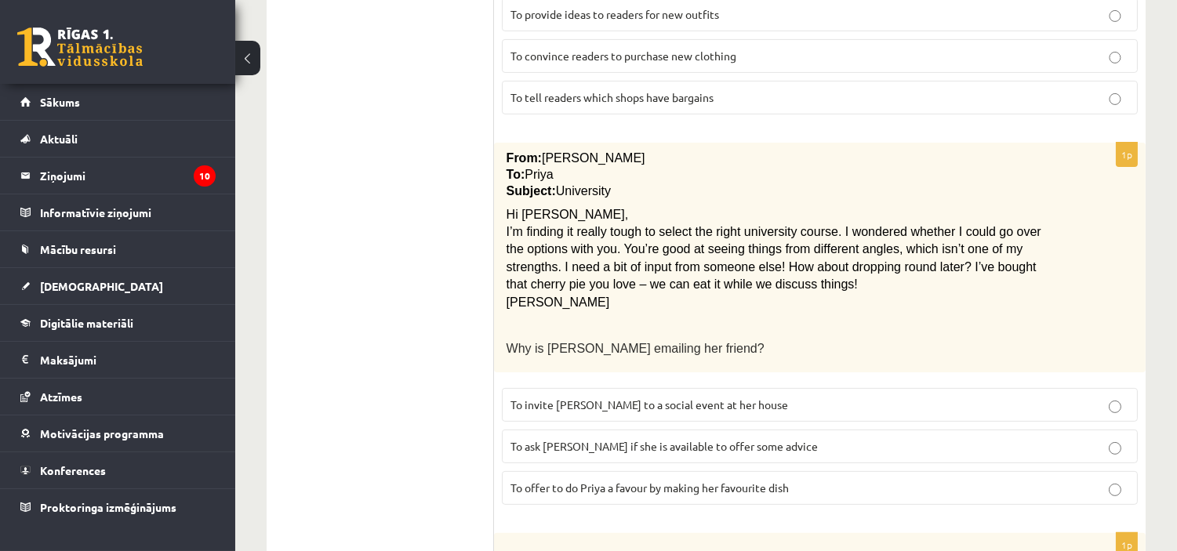
scroll to position [971, 0]
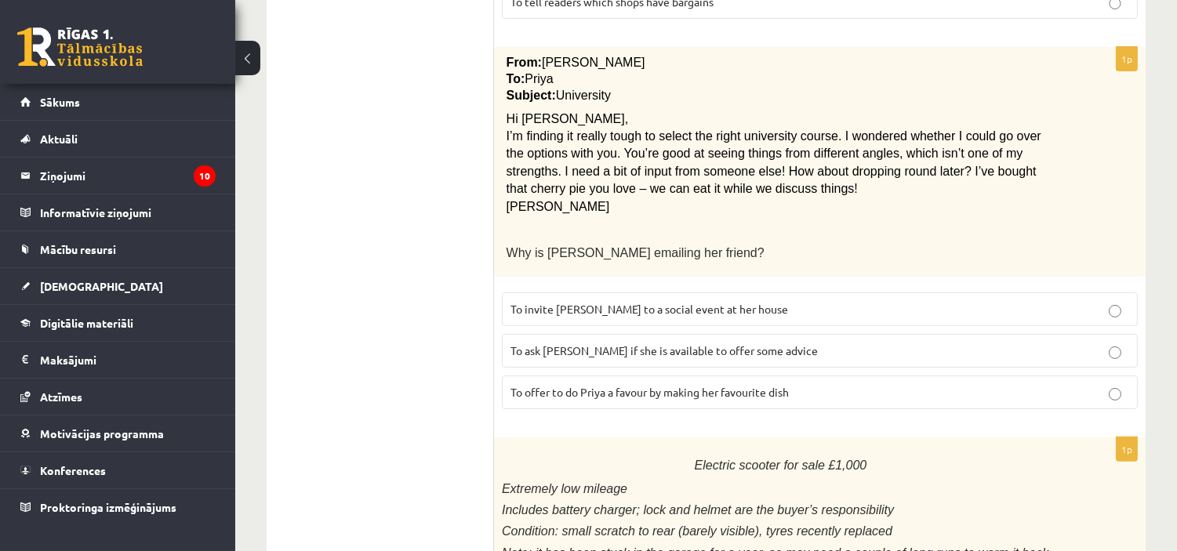
click at [715, 343] on span "To ask Priya if she is available to offer some advice" at bounding box center [664, 350] width 307 height 14
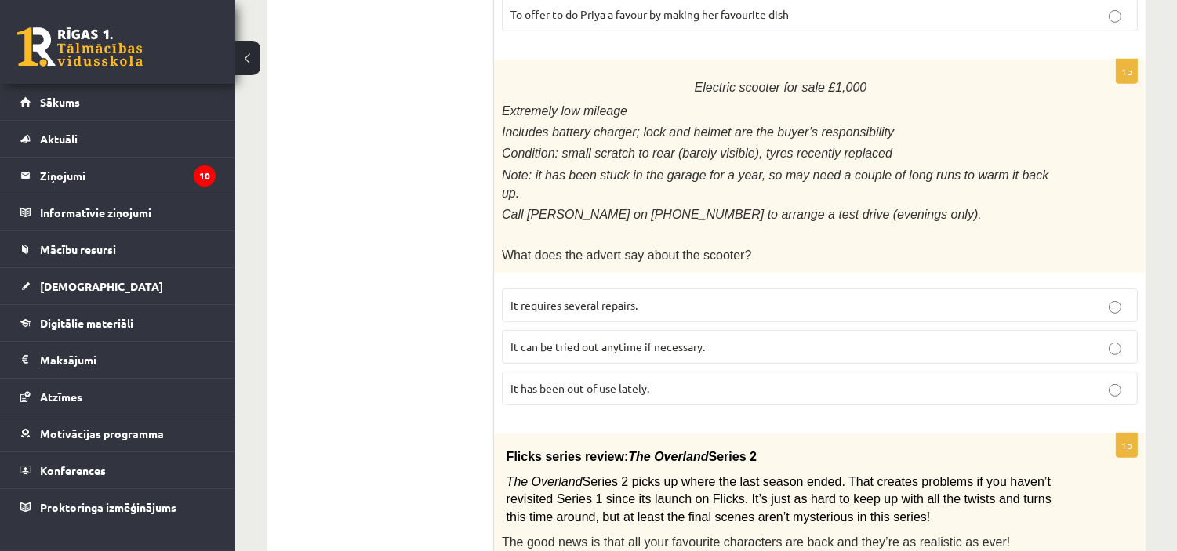
scroll to position [1351, 0]
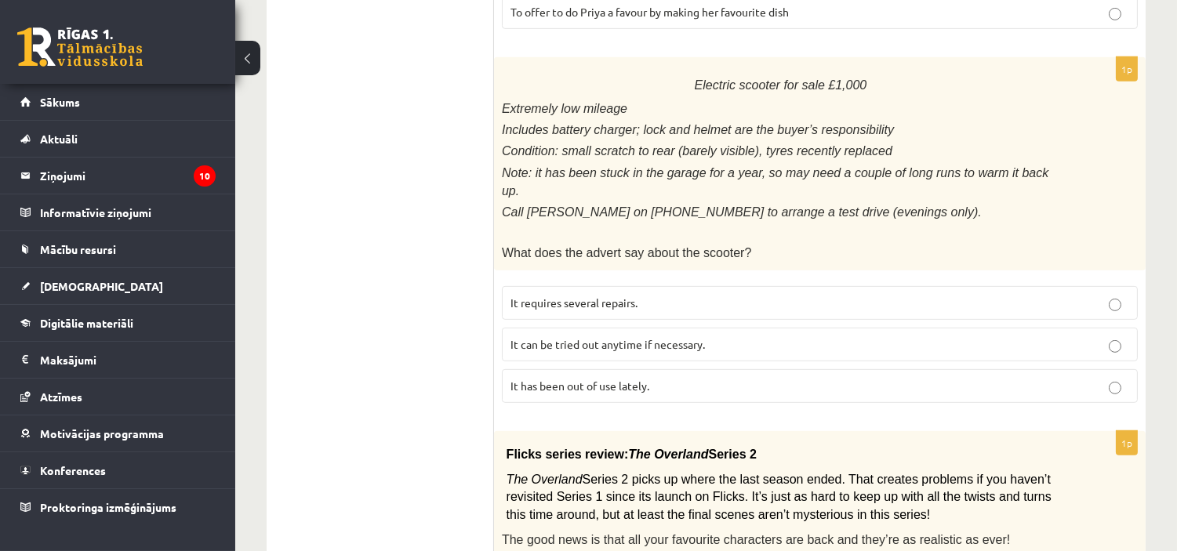
click at [676, 378] on p "It has been out of use lately." at bounding box center [820, 386] width 619 height 16
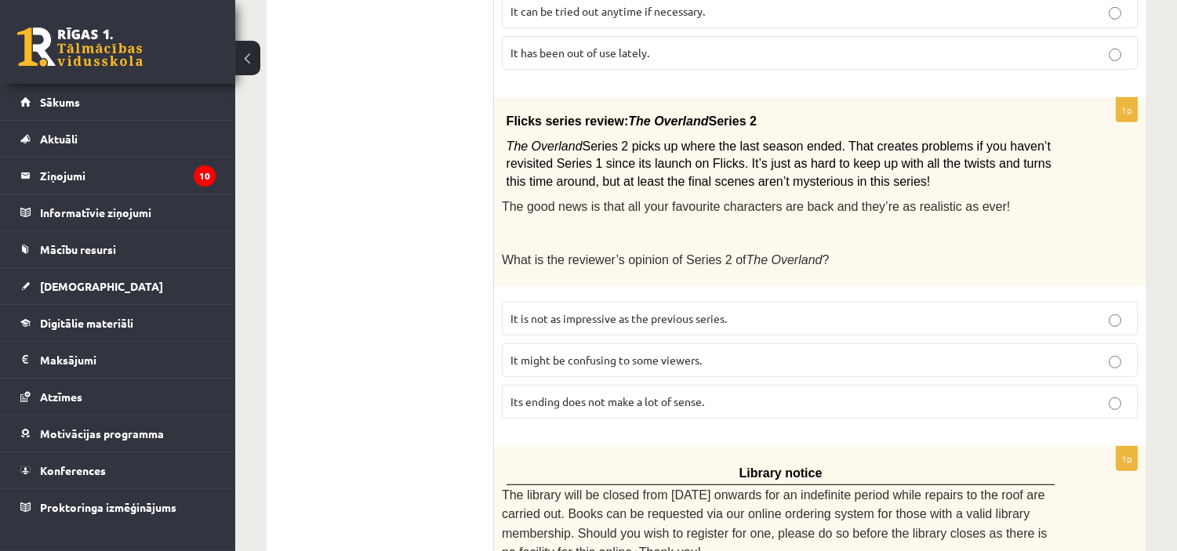
scroll to position [1688, 0]
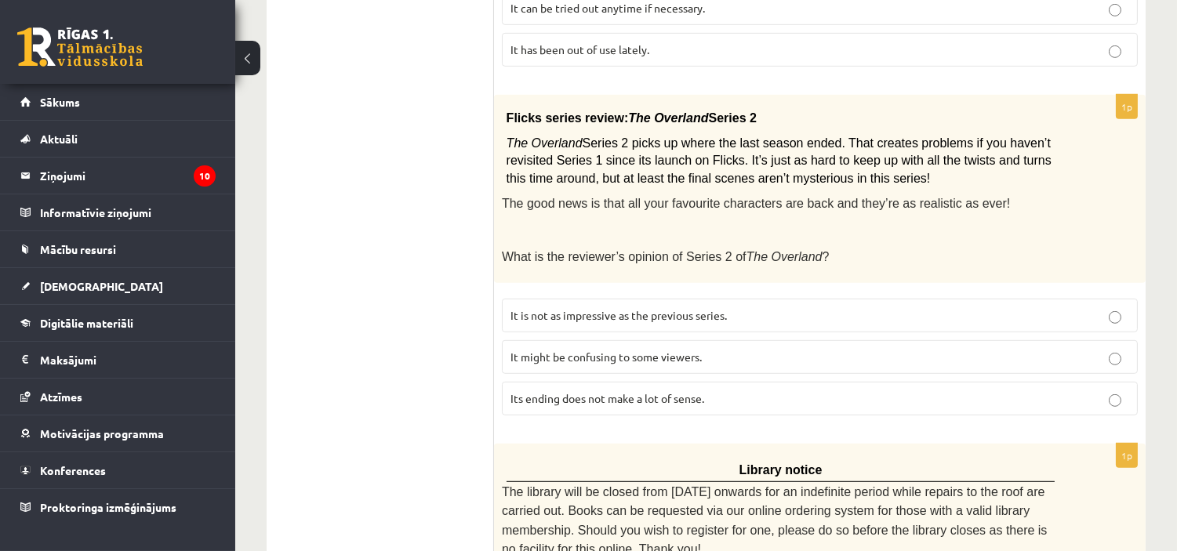
click at [659, 350] on span "It might be confusing to some viewers." at bounding box center [606, 357] width 191 height 14
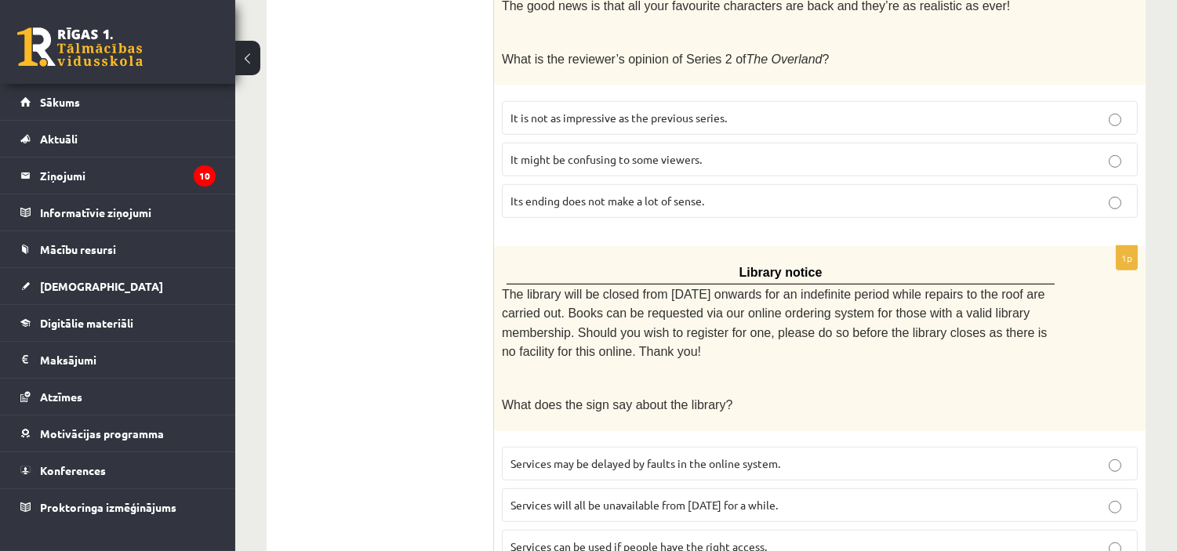
scroll to position [1908, 0]
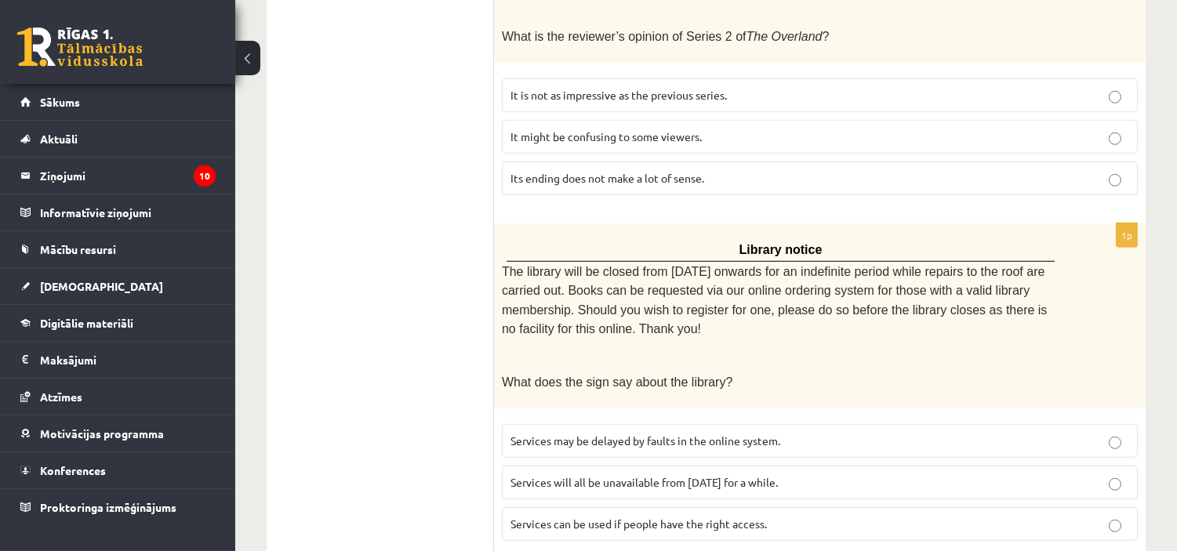
click at [722, 507] on label "Services can be used if people have the right access." at bounding box center [820, 524] width 636 height 34
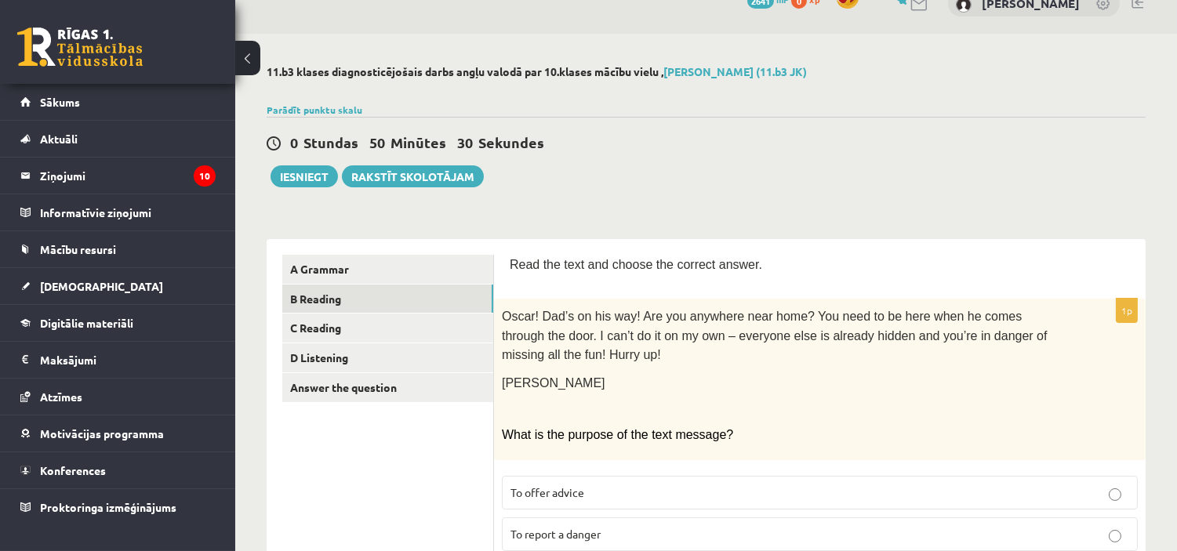
scroll to position [0, 0]
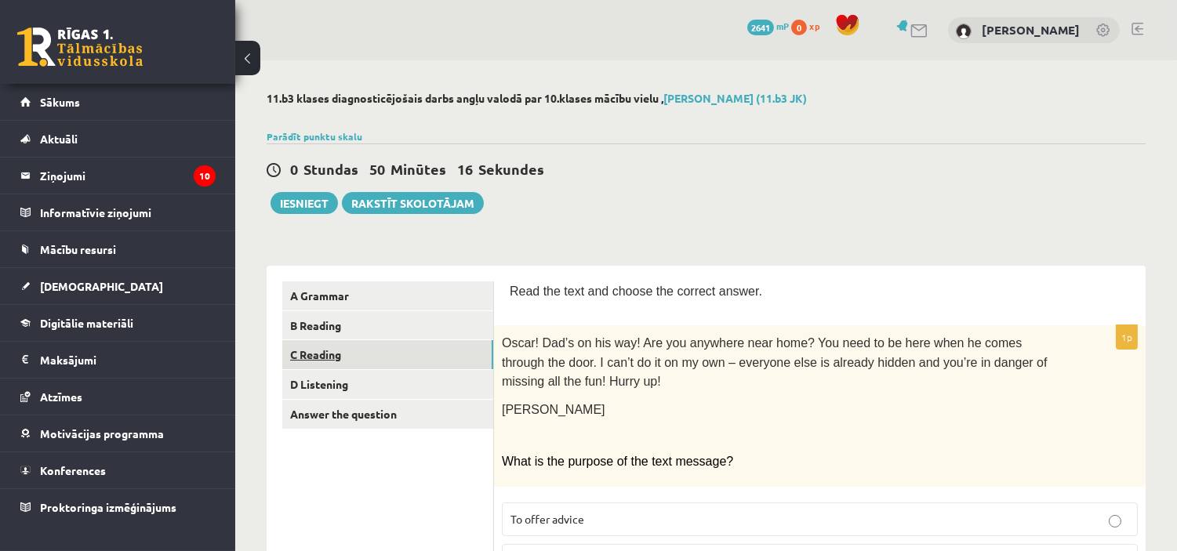
click at [397, 361] on link "C Reading" at bounding box center [387, 354] width 211 height 29
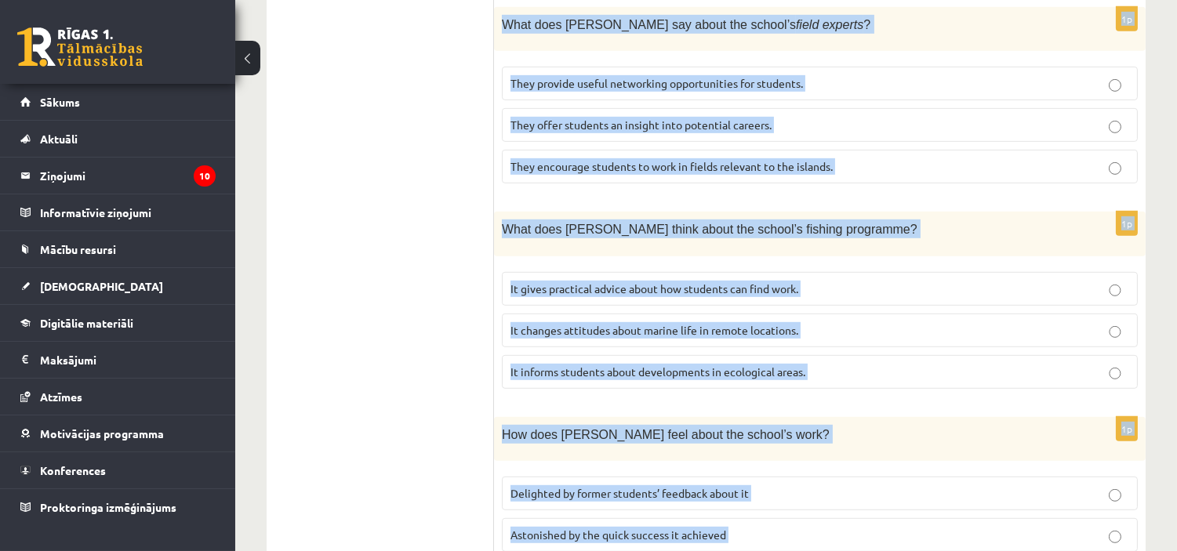
scroll to position [1593, 0]
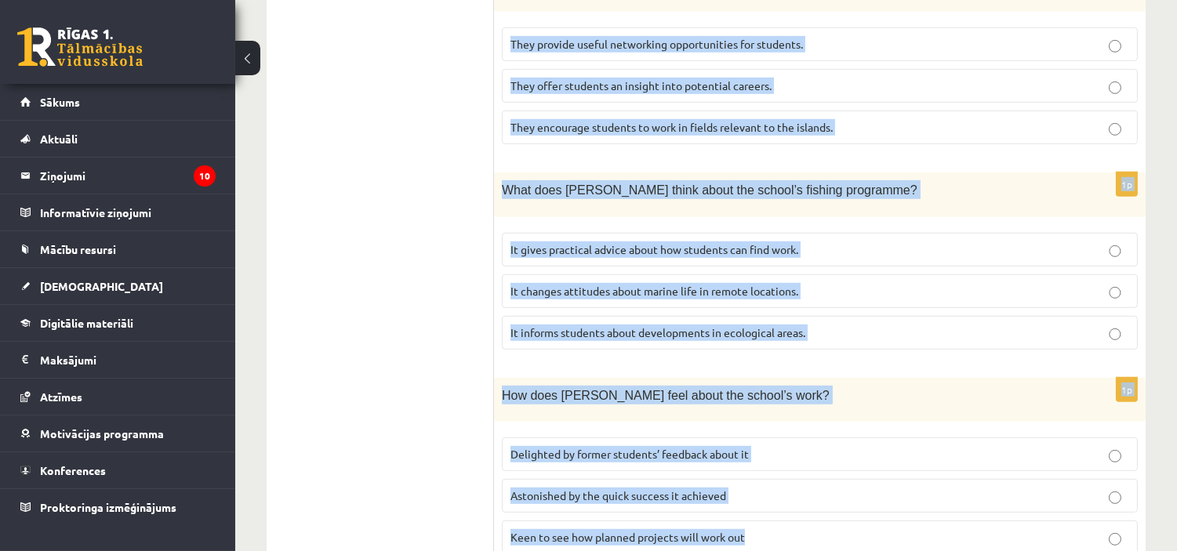
drag, startPoint x: 508, startPoint y: 198, endPoint x: 1093, endPoint y: 520, distance: 667.9
copy form "Read the article about an unusual school and choose the correct answer for each…"
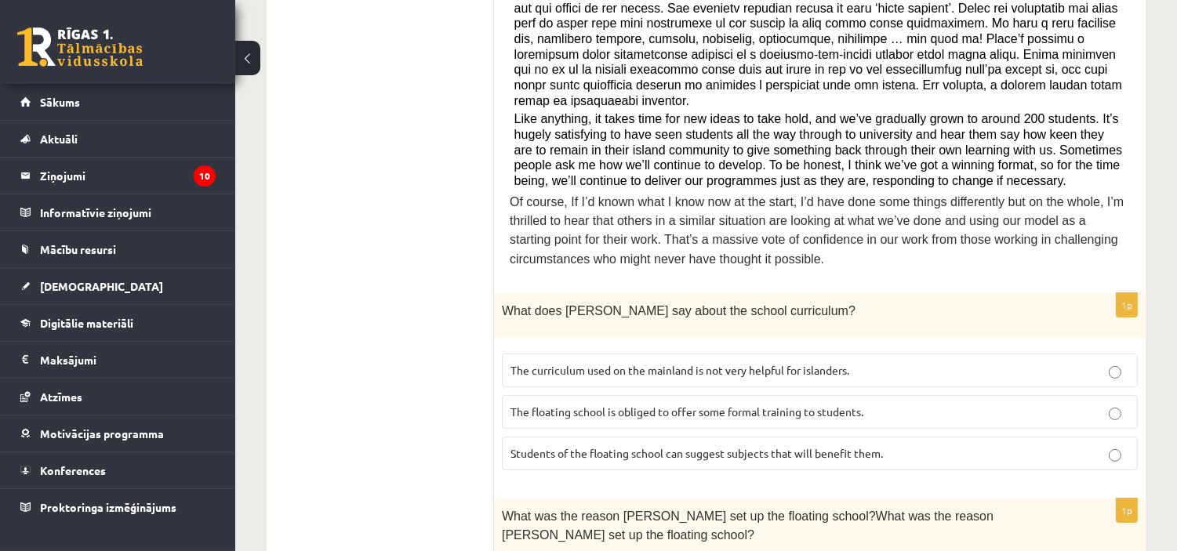
scroll to position [692, 0]
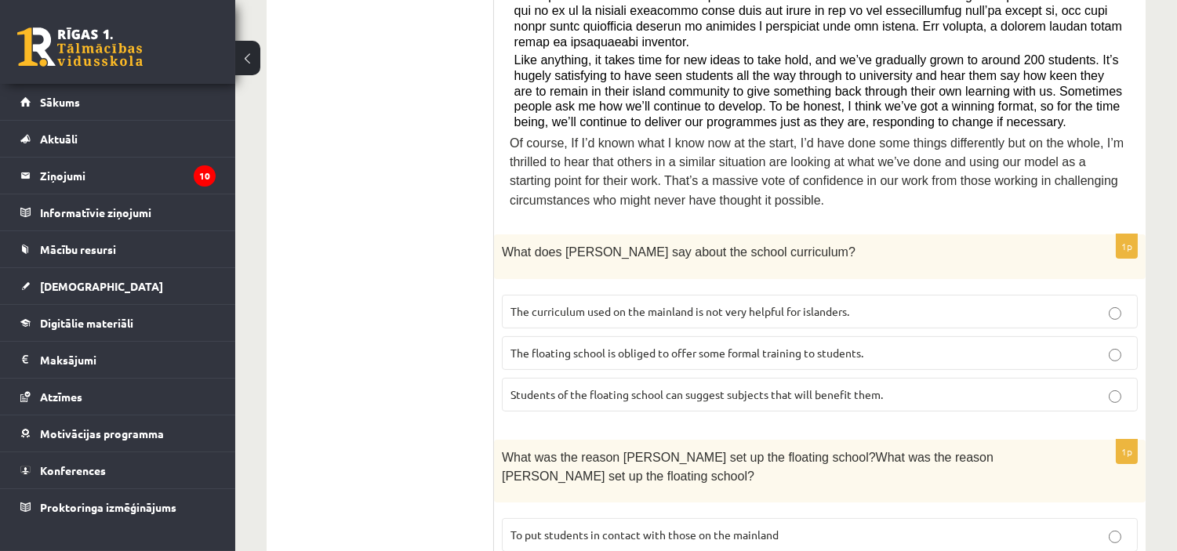
click at [746, 304] on span "The curriculum used on the mainland is not very helpful for islanders." at bounding box center [680, 311] width 339 height 14
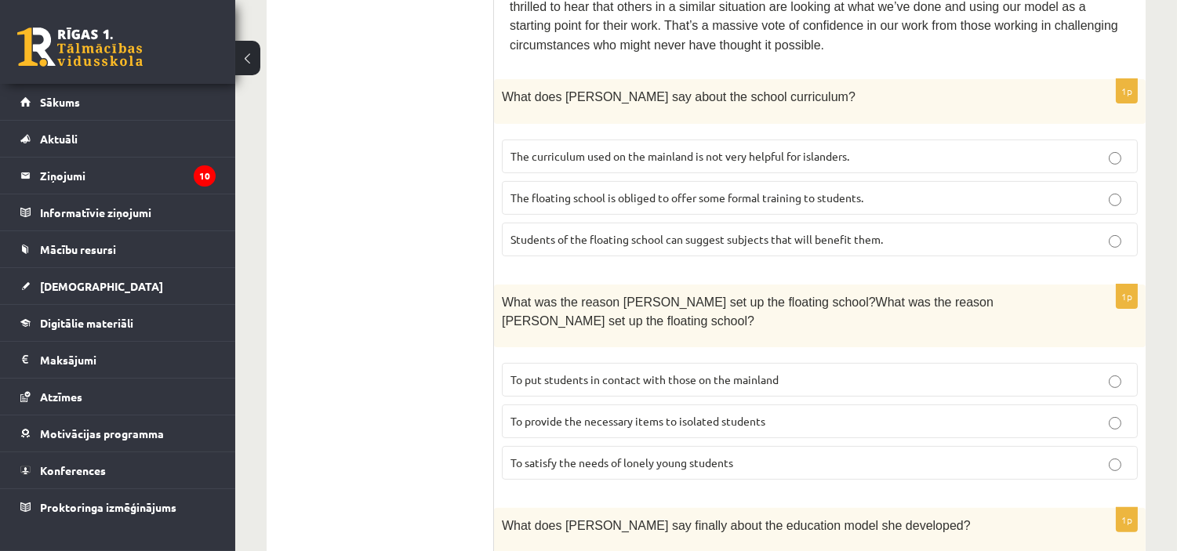
scroll to position [850, 0]
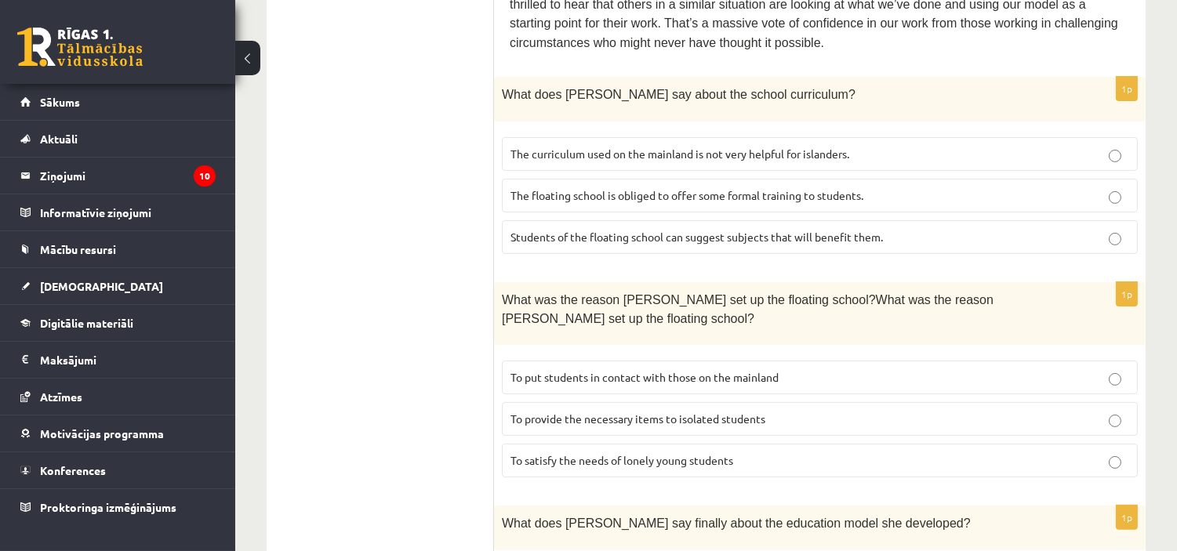
click at [694, 412] on span "To provide the necessary items to isolated students" at bounding box center [638, 419] width 255 height 14
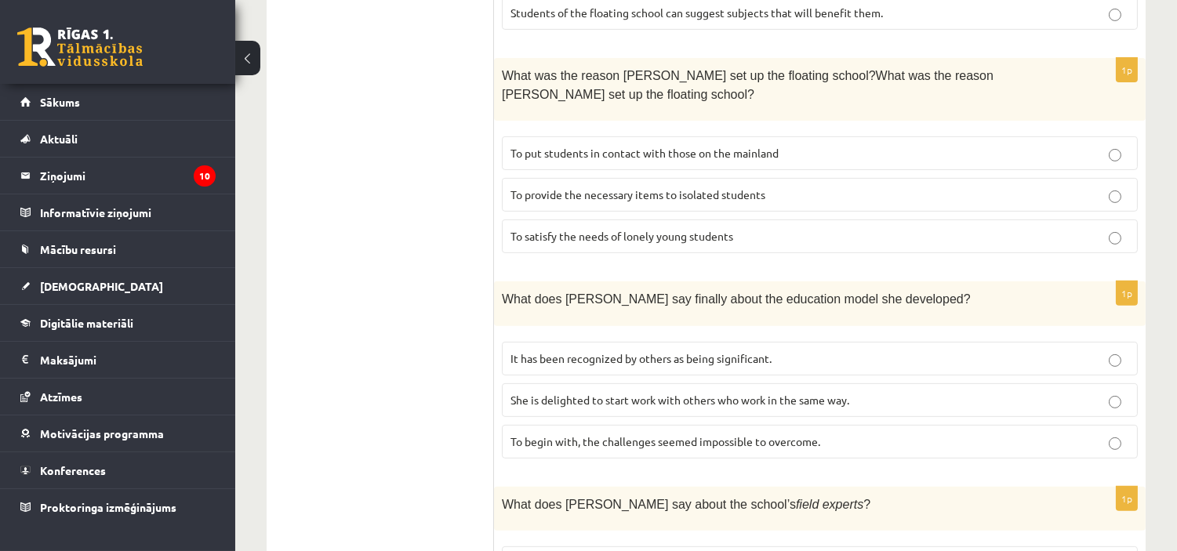
scroll to position [1075, 0]
click at [674, 351] on span "It has been recognized by others as being significant." at bounding box center [641, 358] width 261 height 14
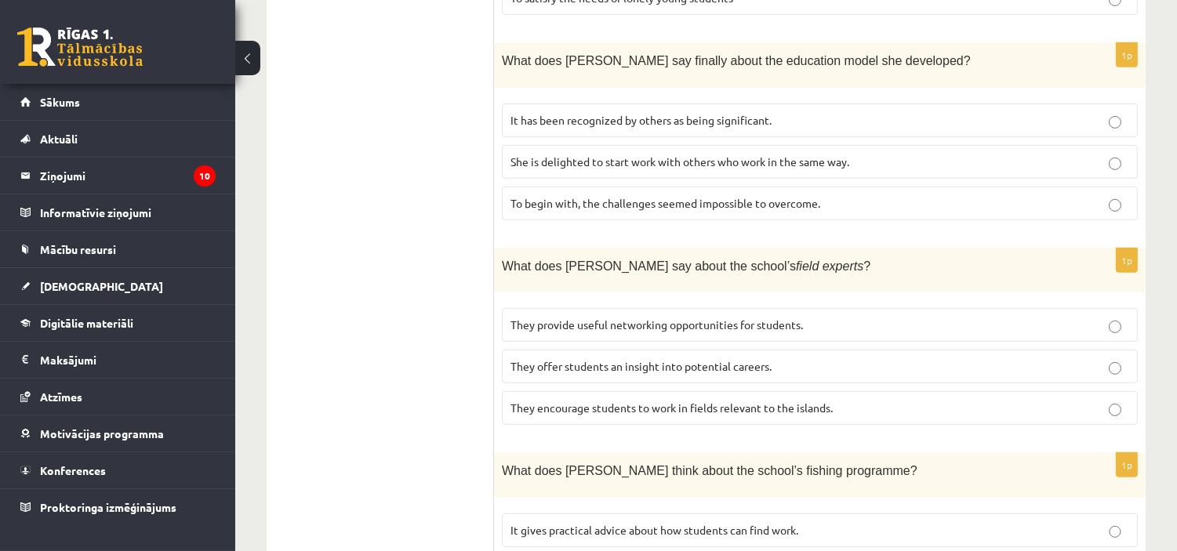
scroll to position [1314, 0]
click at [704, 358] on span "They offer students an insight into potential careers." at bounding box center [641, 365] width 261 height 14
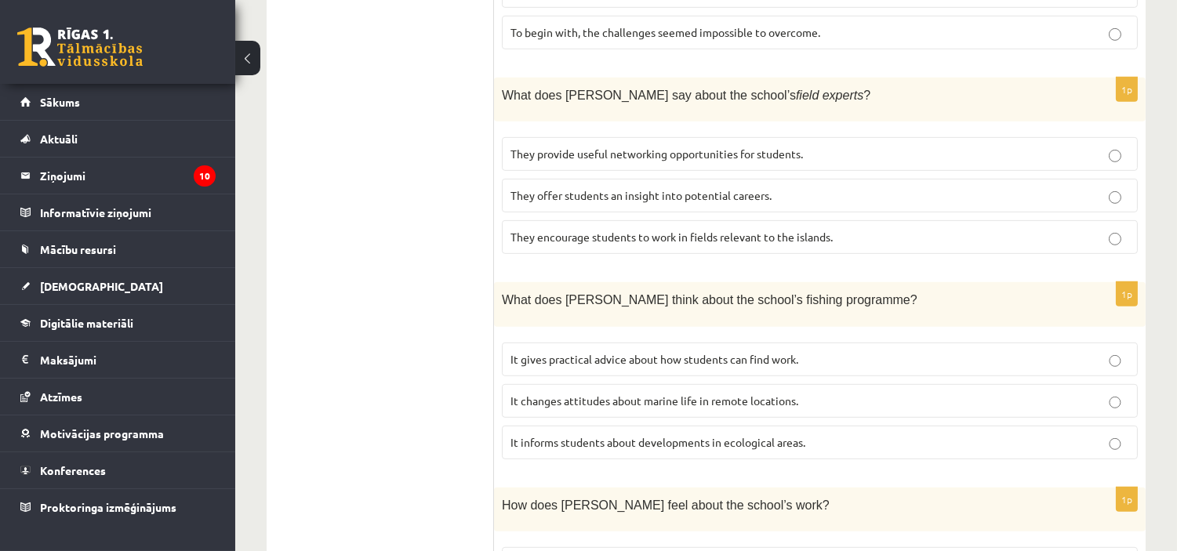
scroll to position [1509, 0]
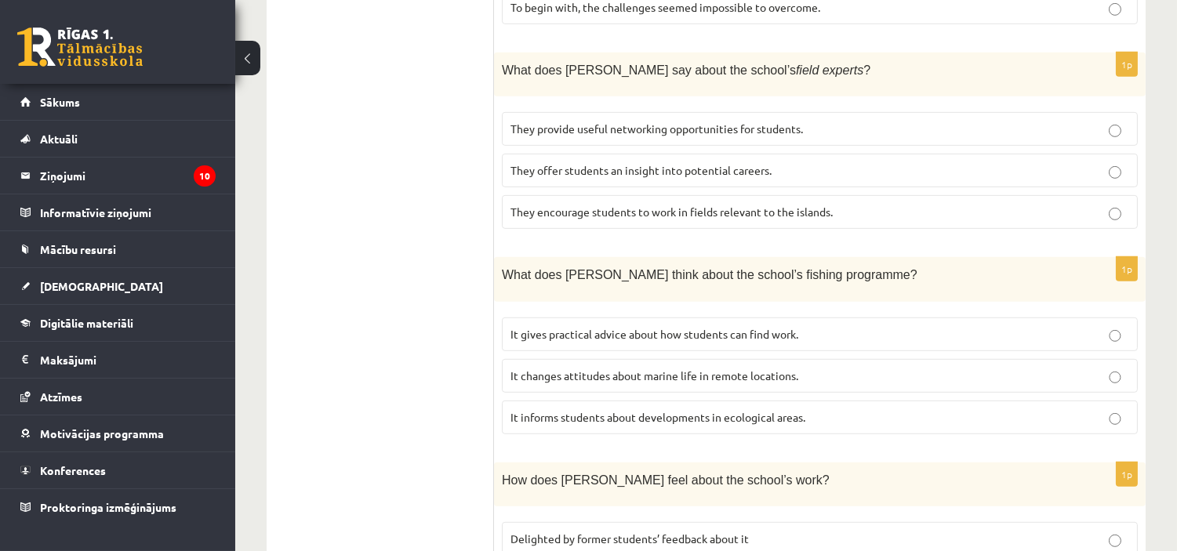
click at [683, 401] on label "It informs students about developments in ecological areas." at bounding box center [820, 418] width 636 height 34
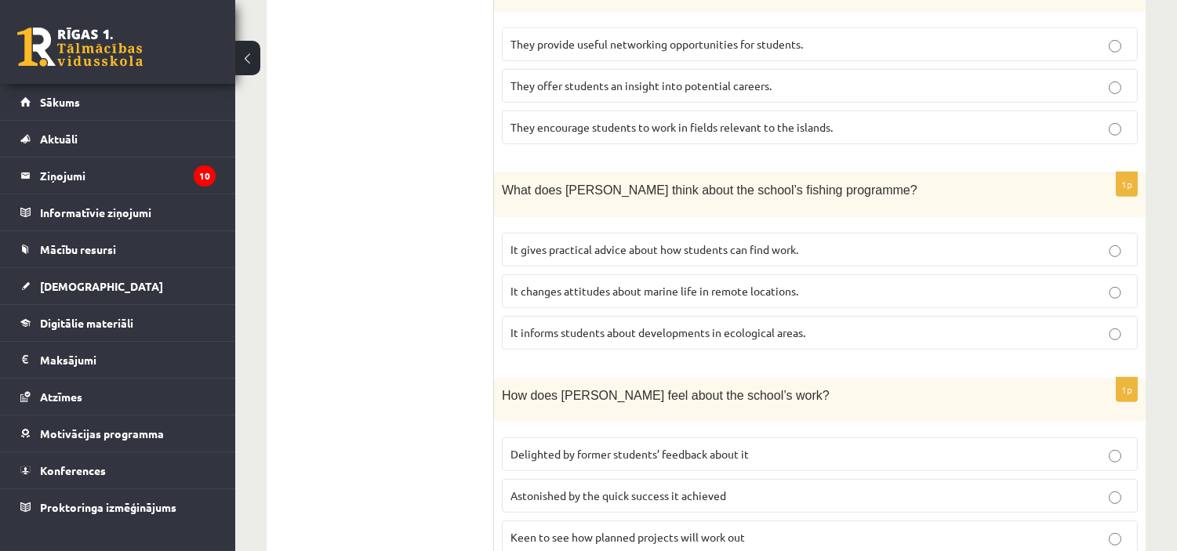
click at [684, 438] on label "Delighted by former students’ feedback about it" at bounding box center [820, 455] width 636 height 34
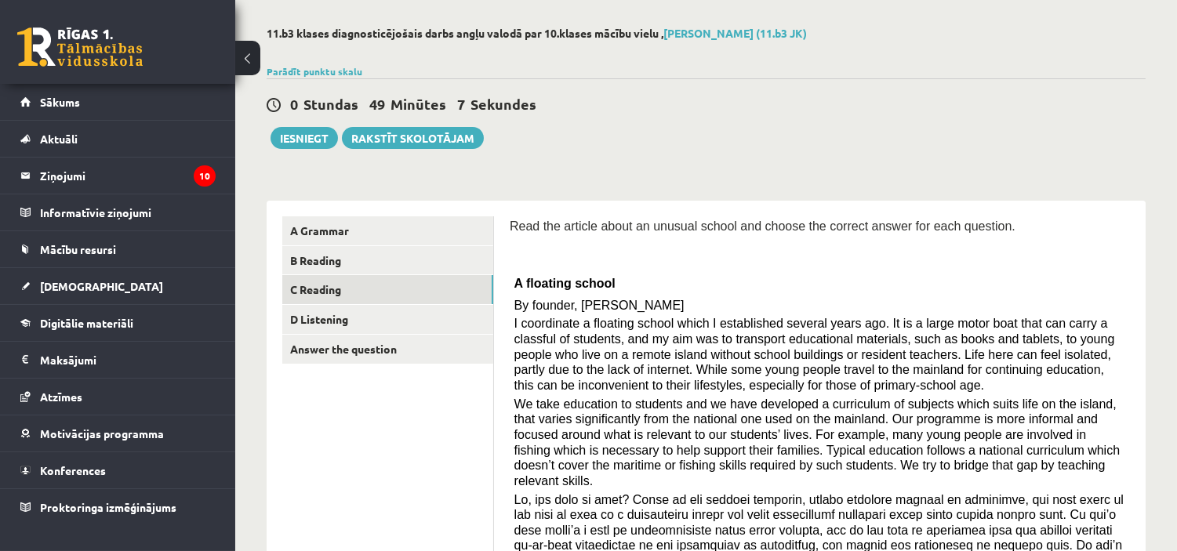
scroll to position [0, 0]
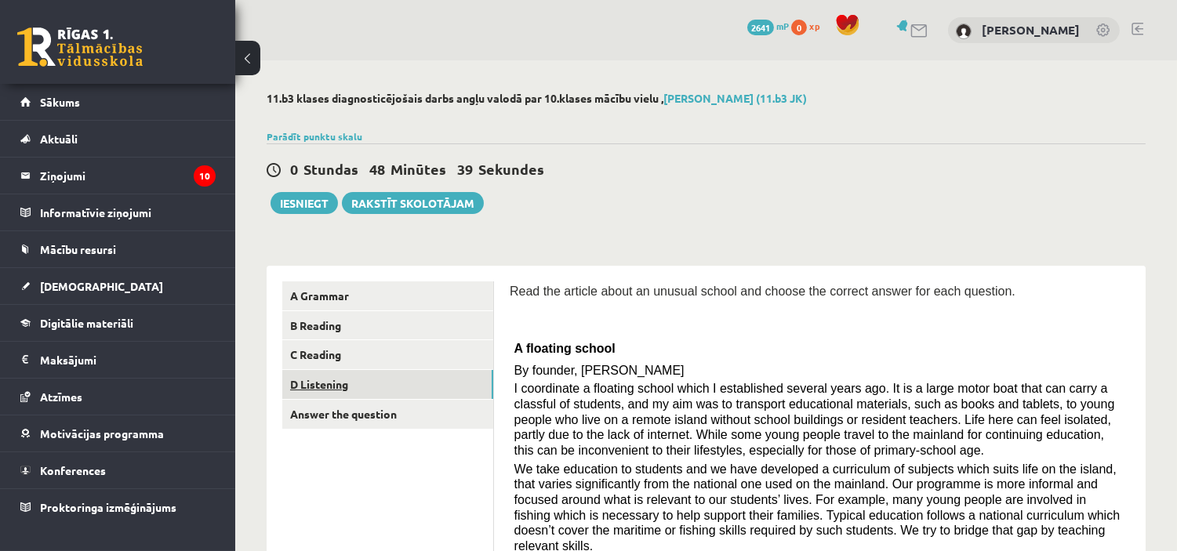
click at [429, 386] on link "D Listening" at bounding box center [387, 384] width 211 height 29
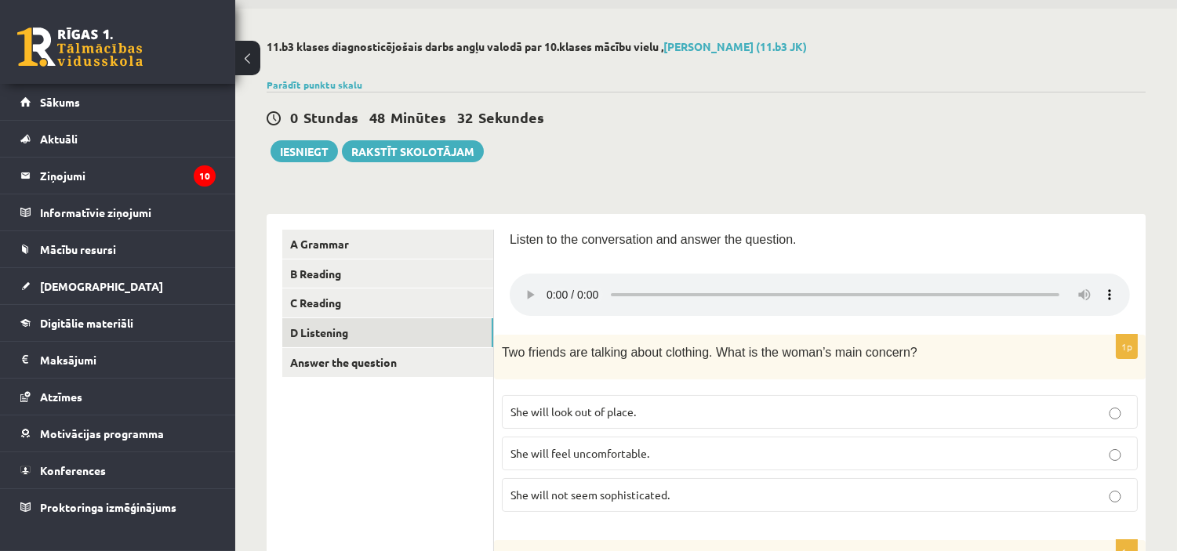
scroll to position [51, 0]
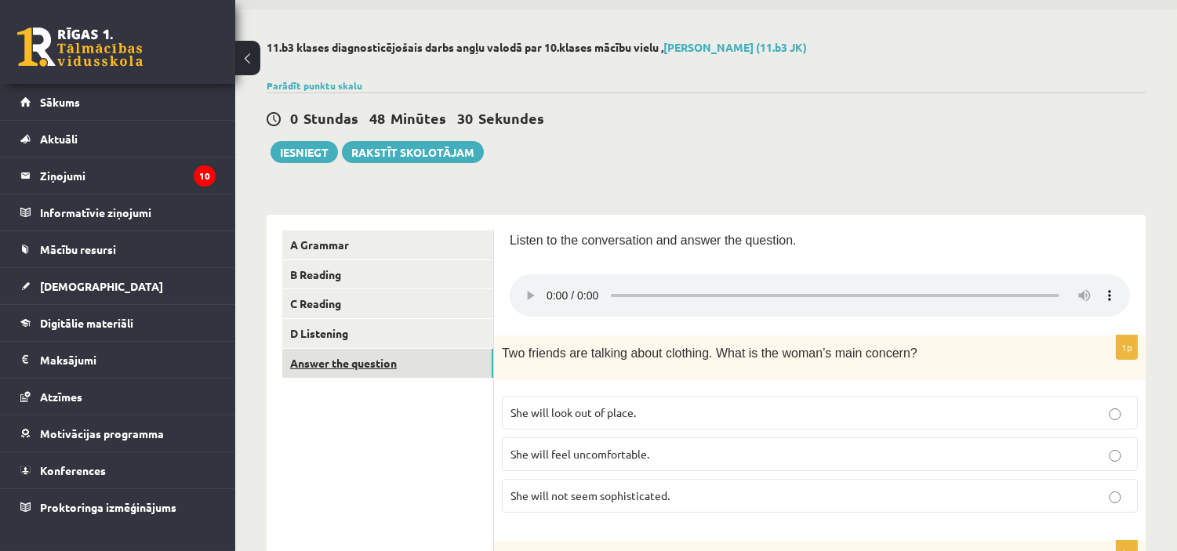
click at [392, 362] on link "Answer the question" at bounding box center [387, 363] width 211 height 29
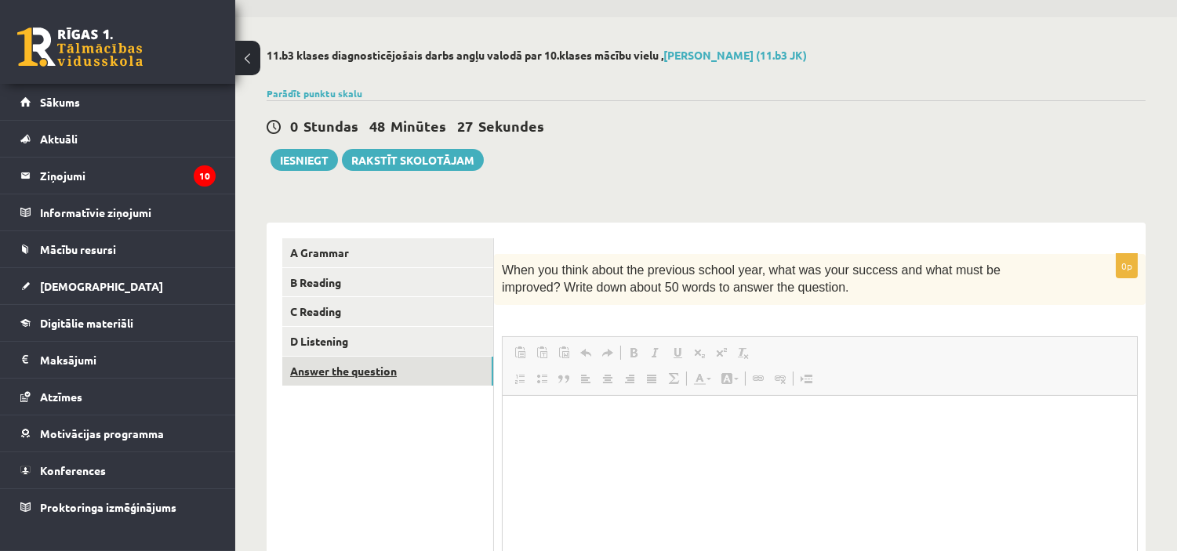
scroll to position [0, 0]
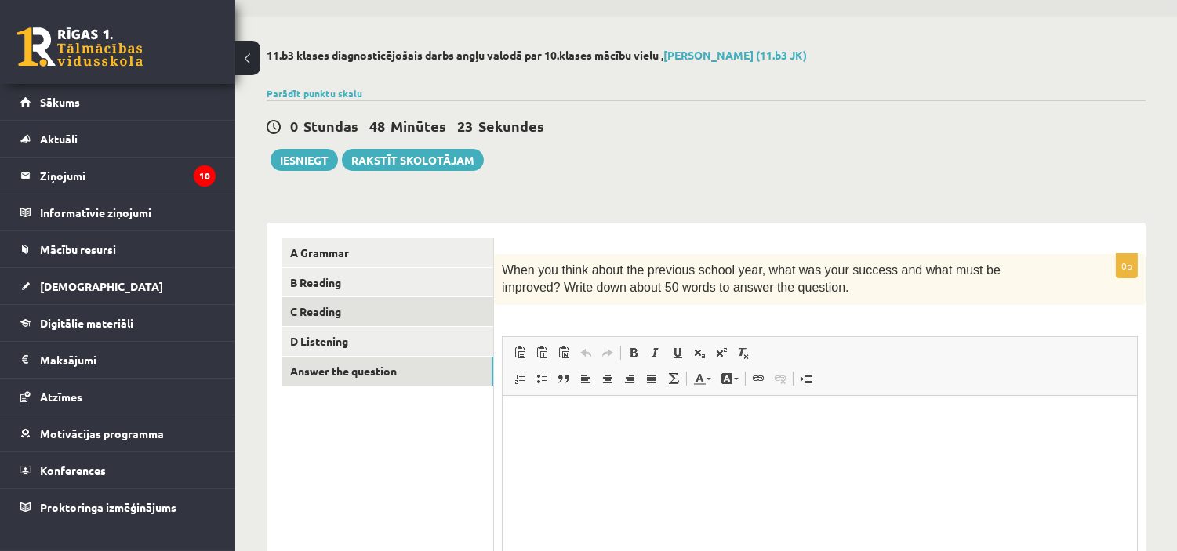
drag, startPoint x: 504, startPoint y: 269, endPoint x: 481, endPoint y: 303, distance: 41.1
click at [481, 303] on div "**********" at bounding box center [706, 451] width 879 height 456
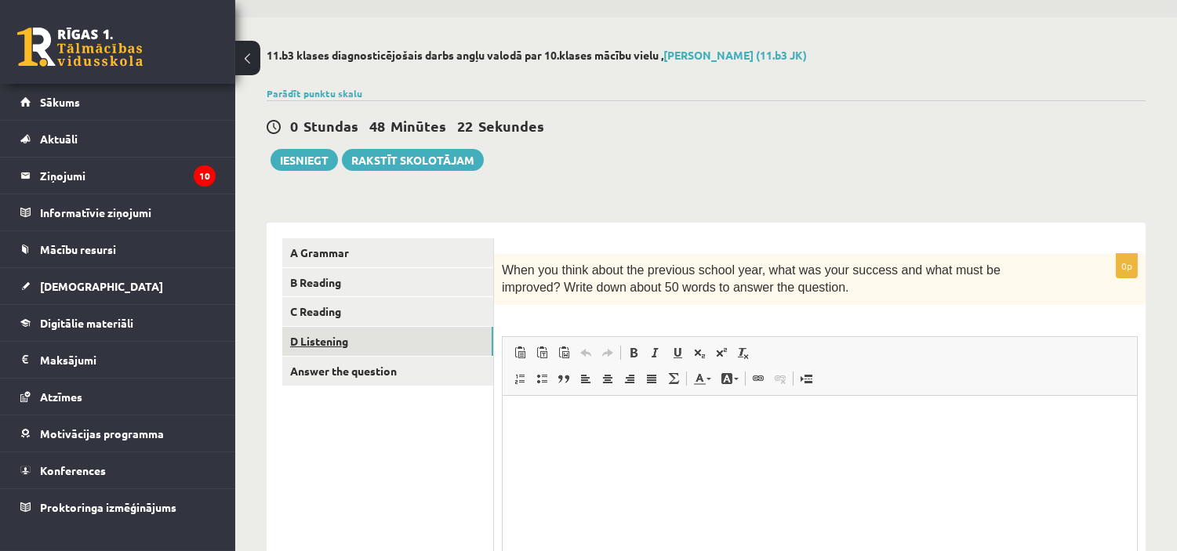
click at [436, 333] on link "D Listening" at bounding box center [387, 341] width 211 height 29
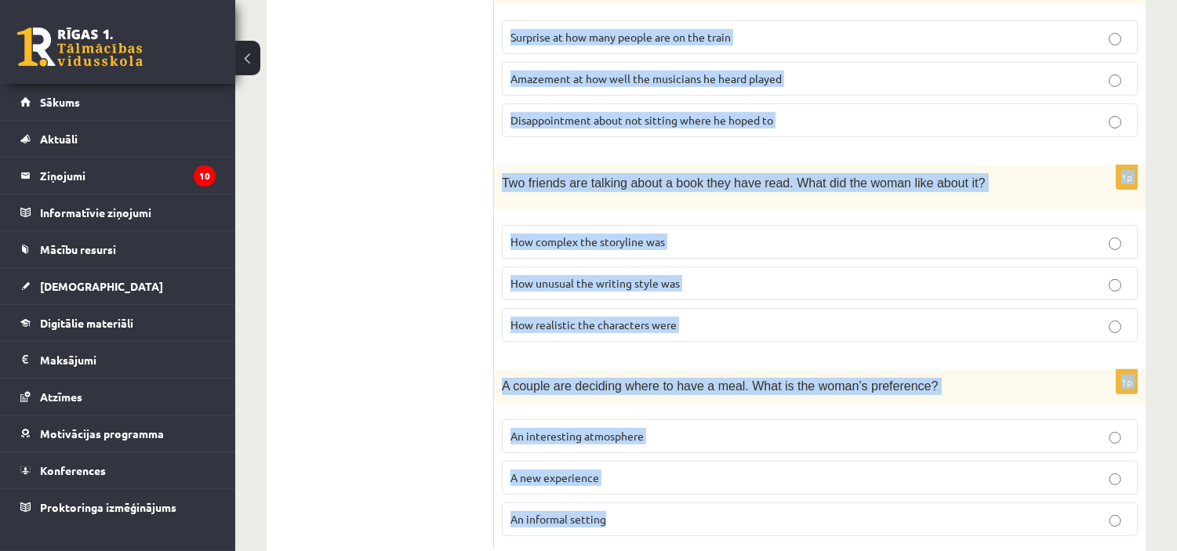
scroll to position [1071, 0]
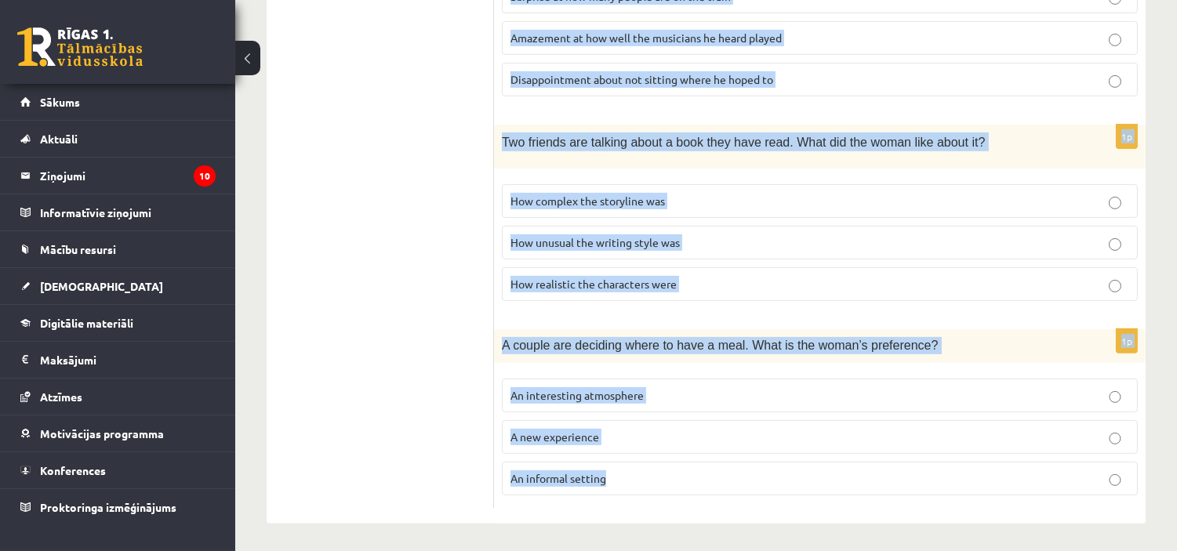
drag, startPoint x: 505, startPoint y: 111, endPoint x: 852, endPoint y: 518, distance: 535.1
copy form "wo friends are talking about clothing. What is the woman’s main concern? She wi…"
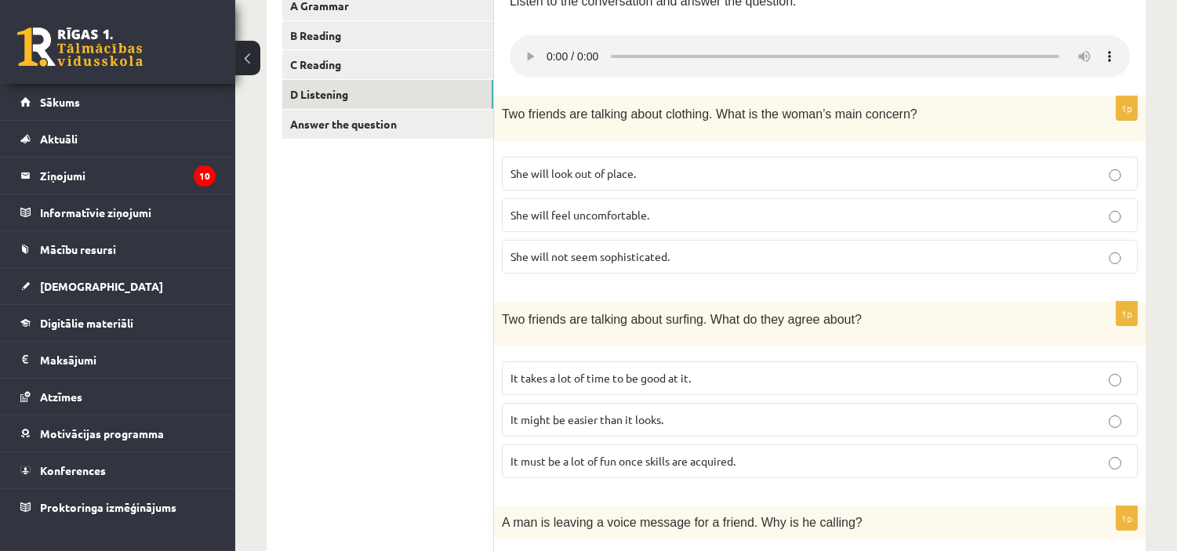
scroll to position [287, 0]
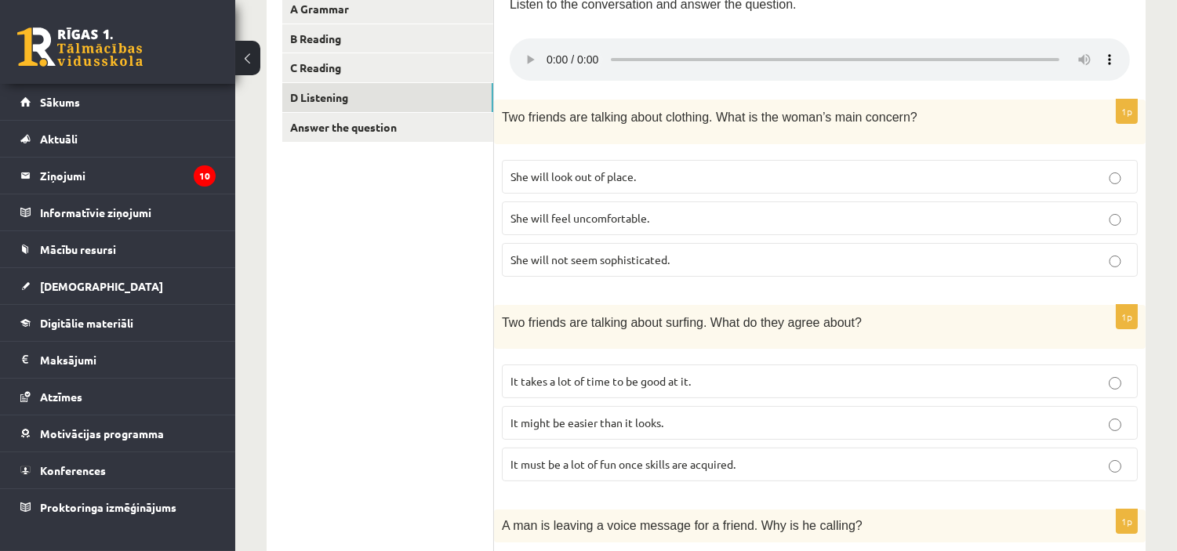
click at [730, 212] on p "She will feel uncomfortable." at bounding box center [820, 218] width 619 height 16
click at [769, 450] on label "It must be a lot of fun once skills are acquired." at bounding box center [820, 465] width 636 height 34
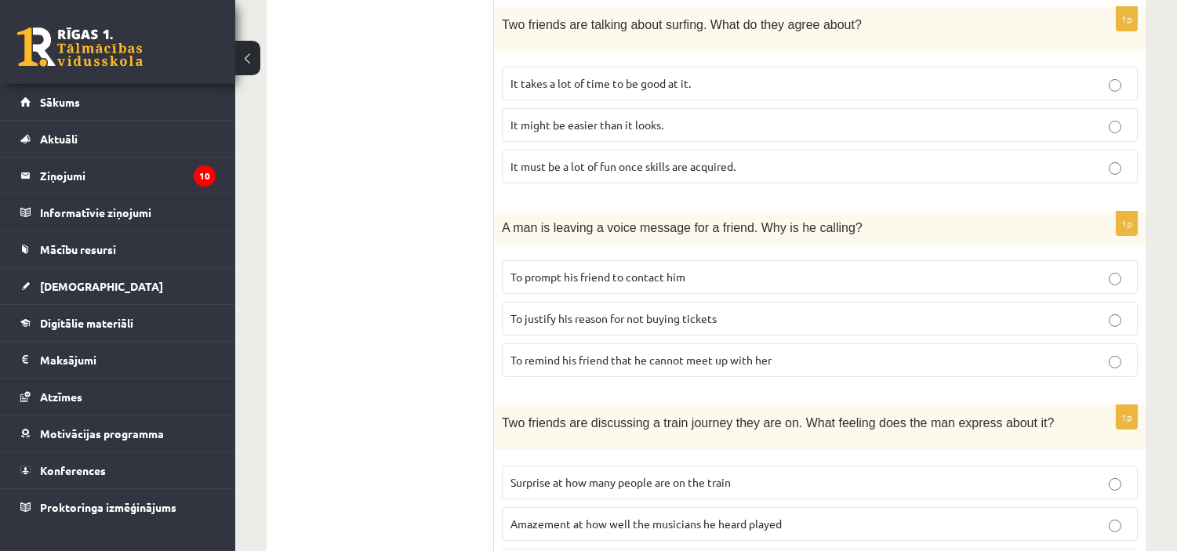
scroll to position [592, 0]
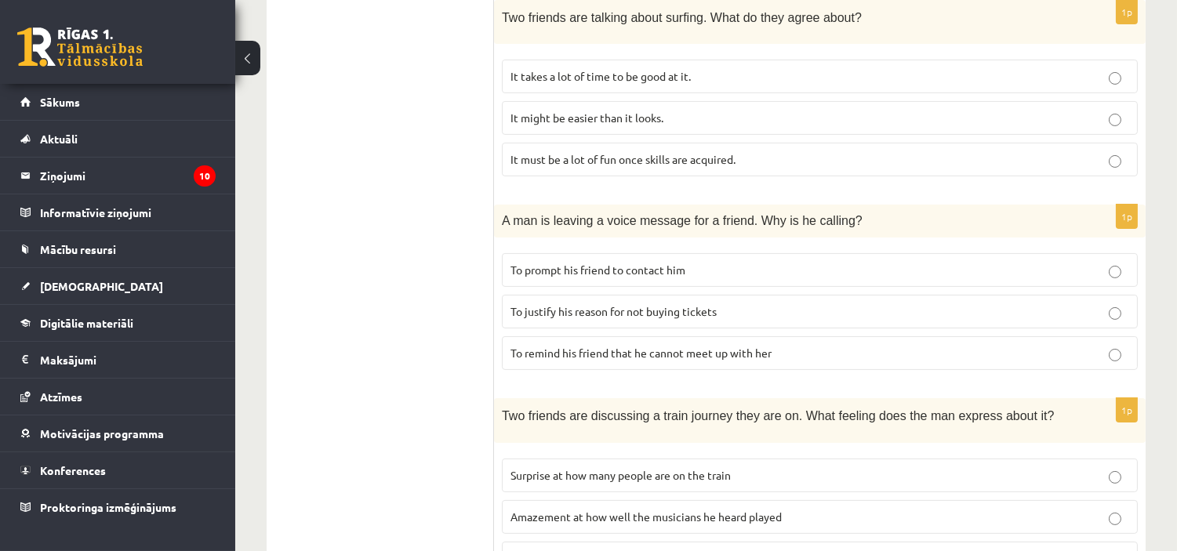
click at [685, 265] on span "To prompt his friend to contact him" at bounding box center [598, 270] width 175 height 14
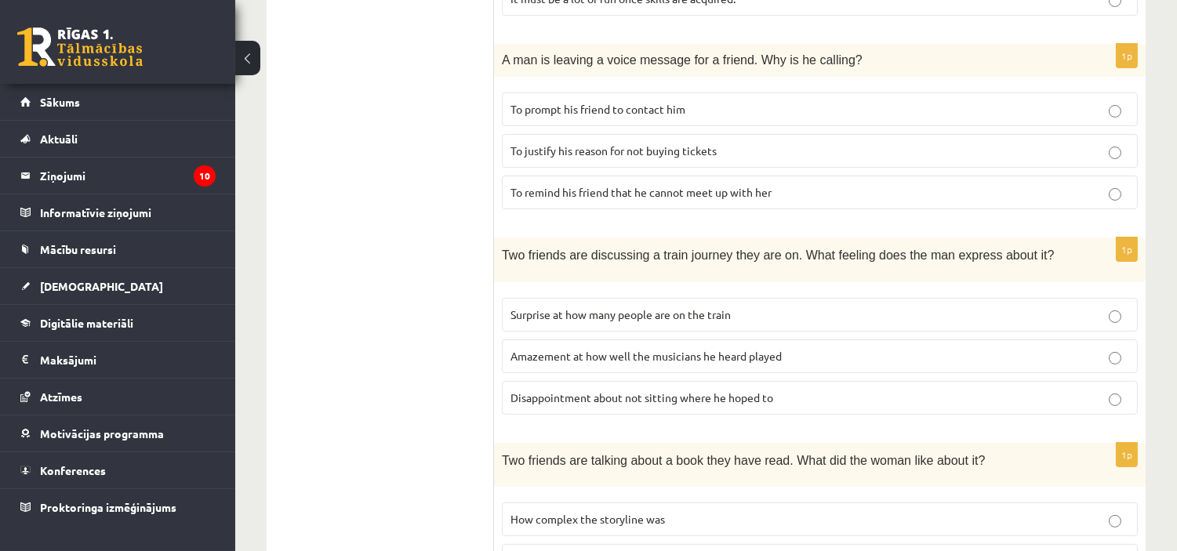
scroll to position [754, 0]
click at [792, 400] on p "Disappointment about not sitting where he hoped to" at bounding box center [820, 397] width 619 height 16
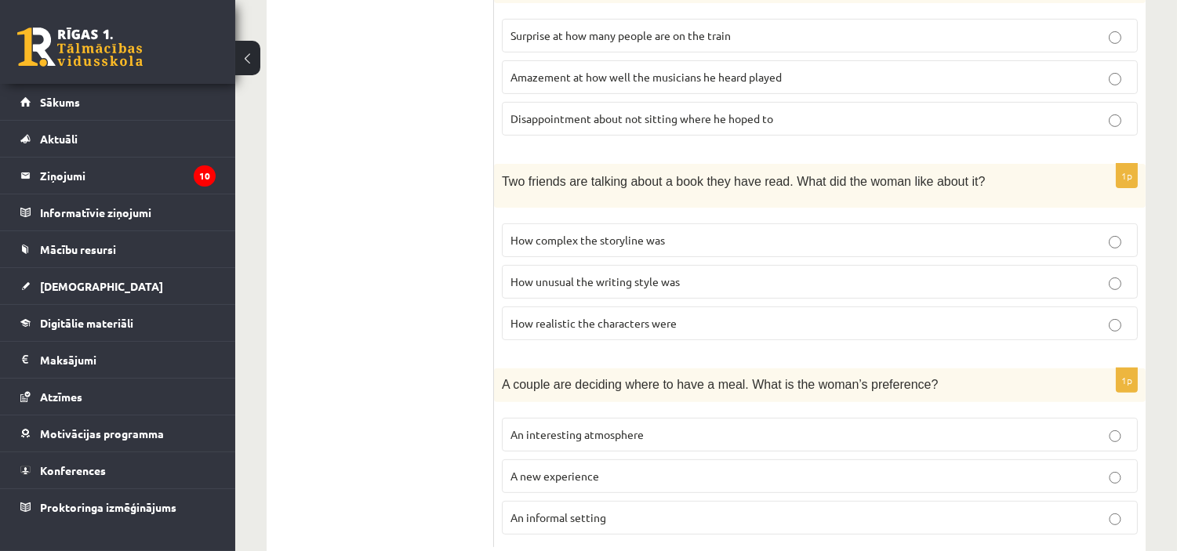
scroll to position [1033, 0]
click at [641, 318] on span "How realistic the characters were" at bounding box center [594, 322] width 166 height 14
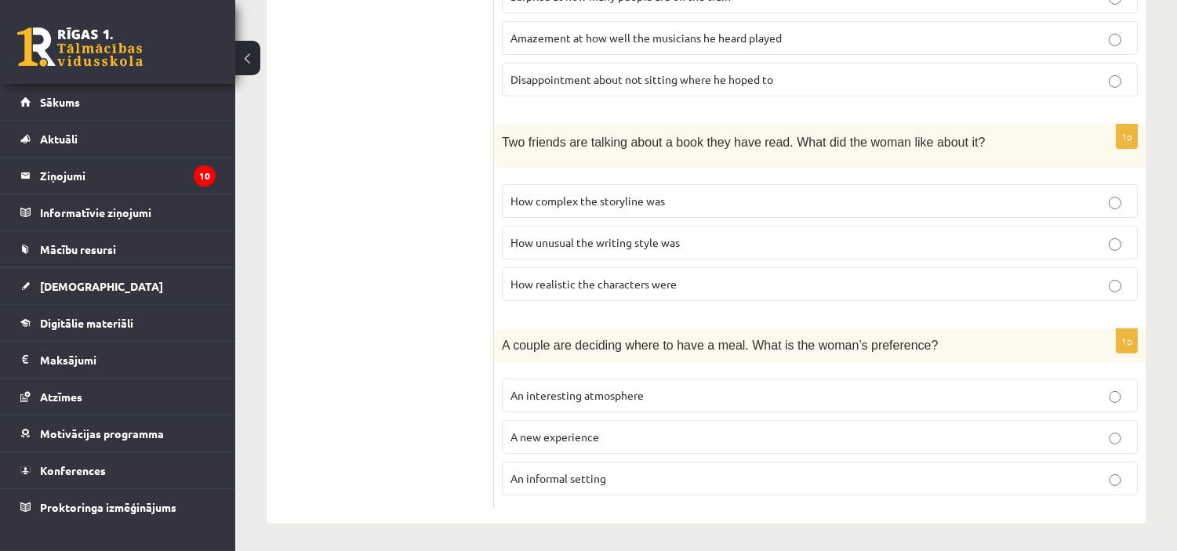
click at [625, 472] on p "An informal setting" at bounding box center [820, 479] width 619 height 16
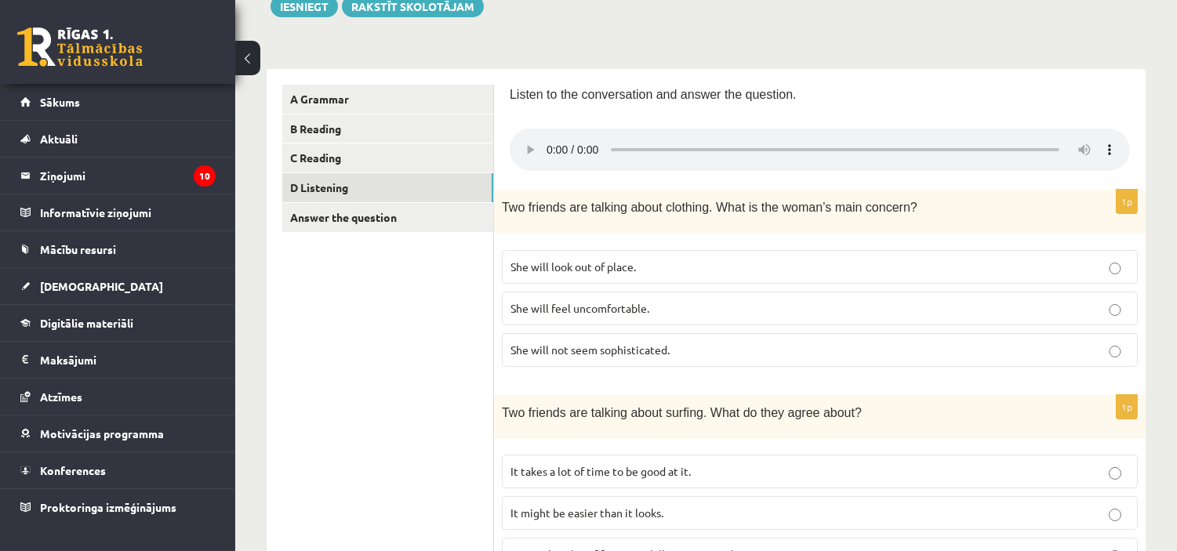
scroll to position [0, 0]
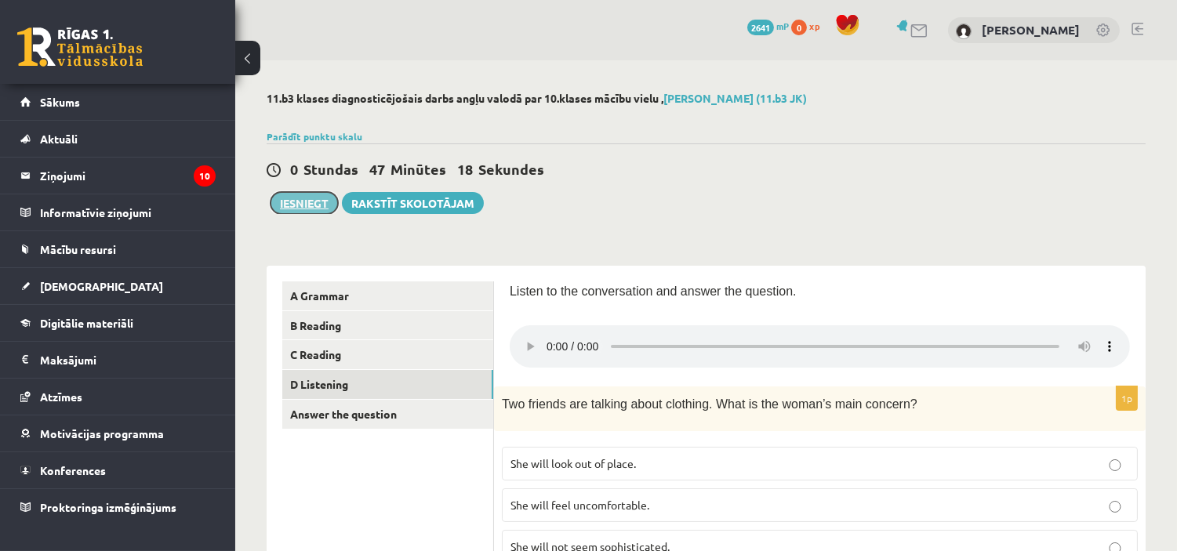
click at [316, 192] on button "Iesniegt" at bounding box center [304, 203] width 67 height 22
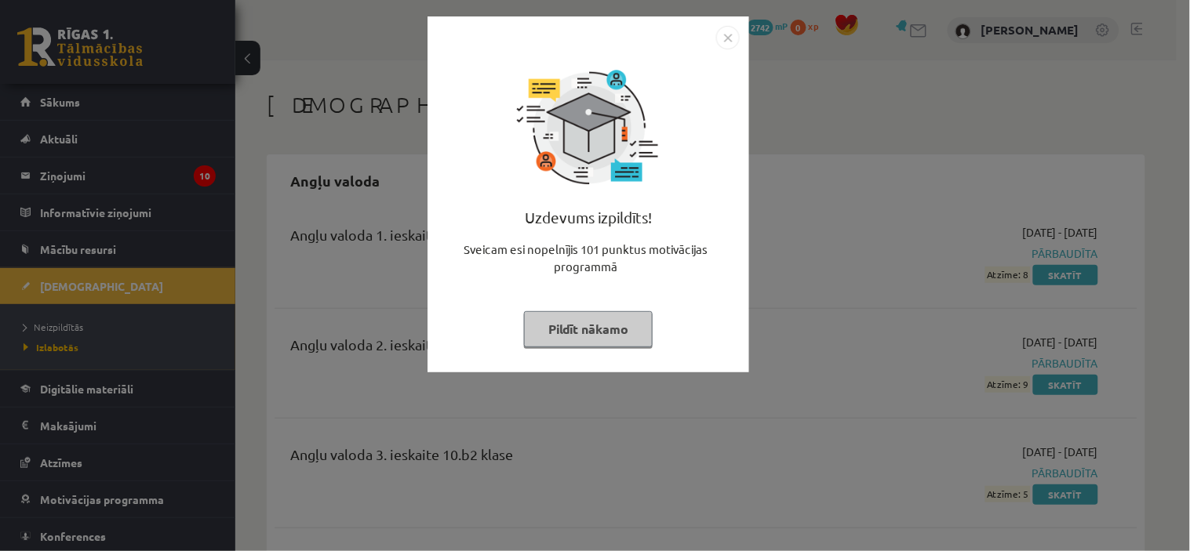
click at [558, 316] on button "Pildīt nākamo" at bounding box center [588, 329] width 129 height 36
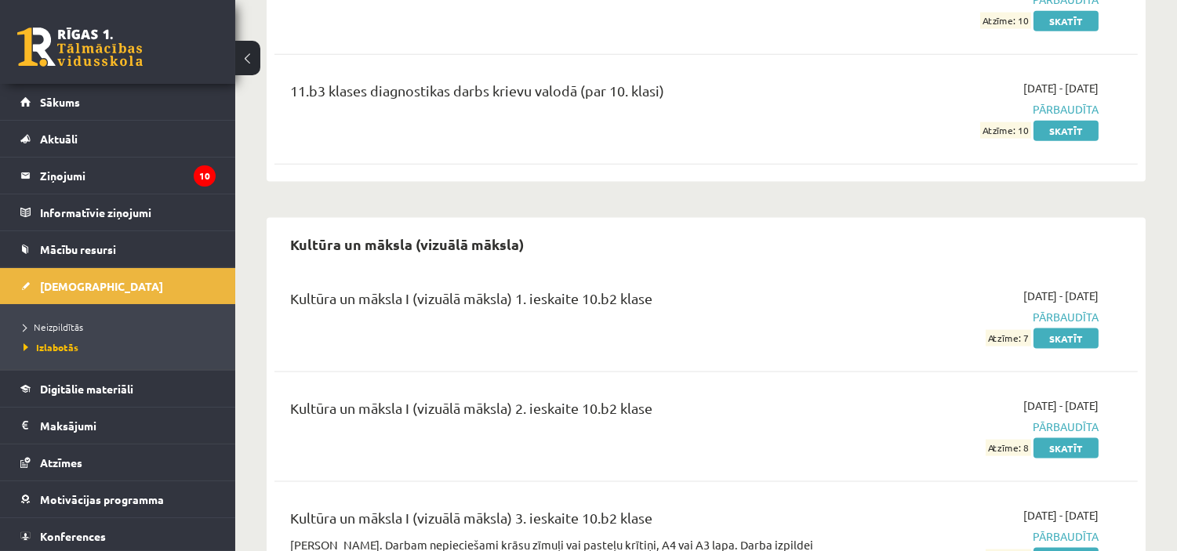
scroll to position [3803, 0]
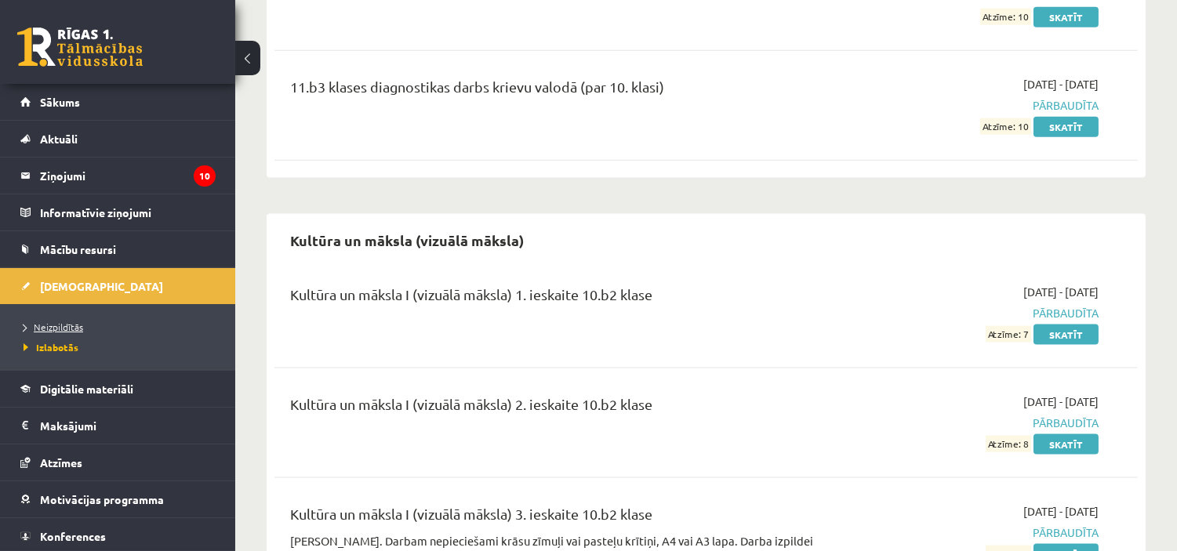
click at [48, 323] on span "Neizpildītās" at bounding box center [54, 327] width 60 height 13
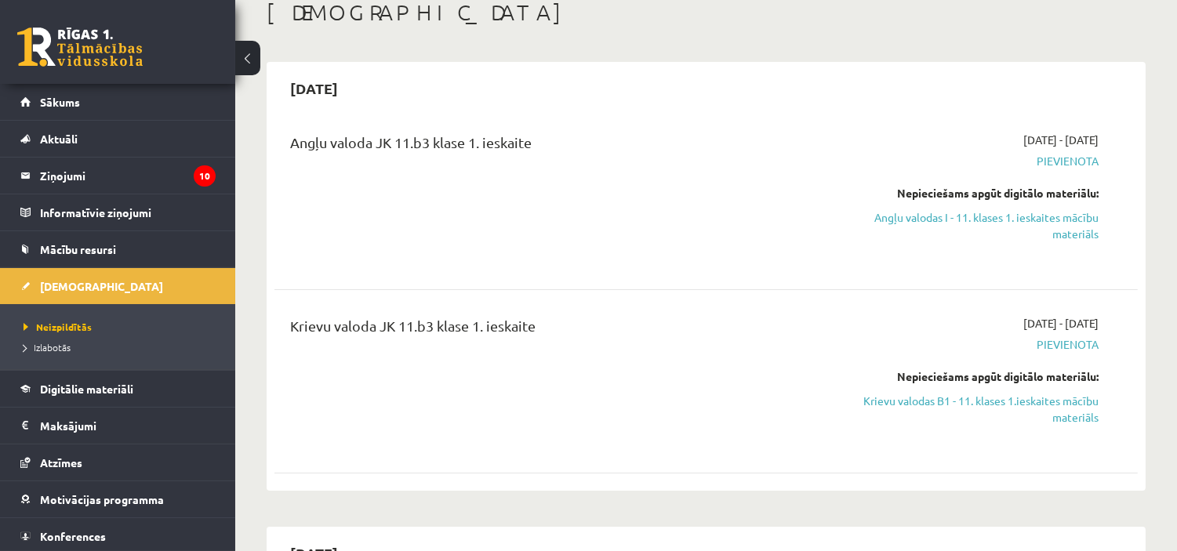
scroll to position [171, 0]
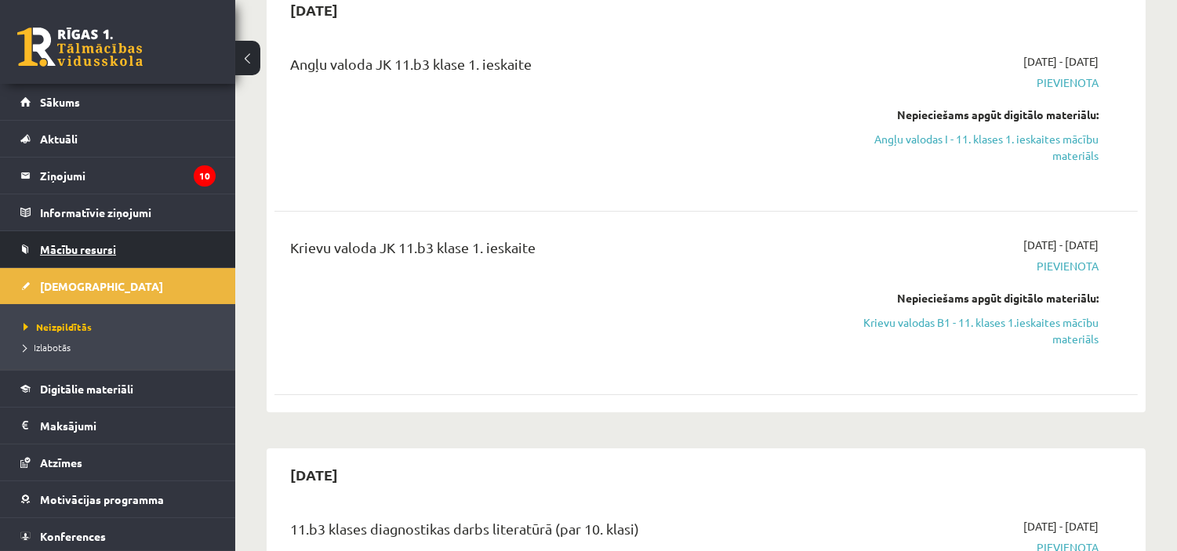
click at [122, 251] on link "Mācību resursi" at bounding box center [117, 249] width 195 height 36
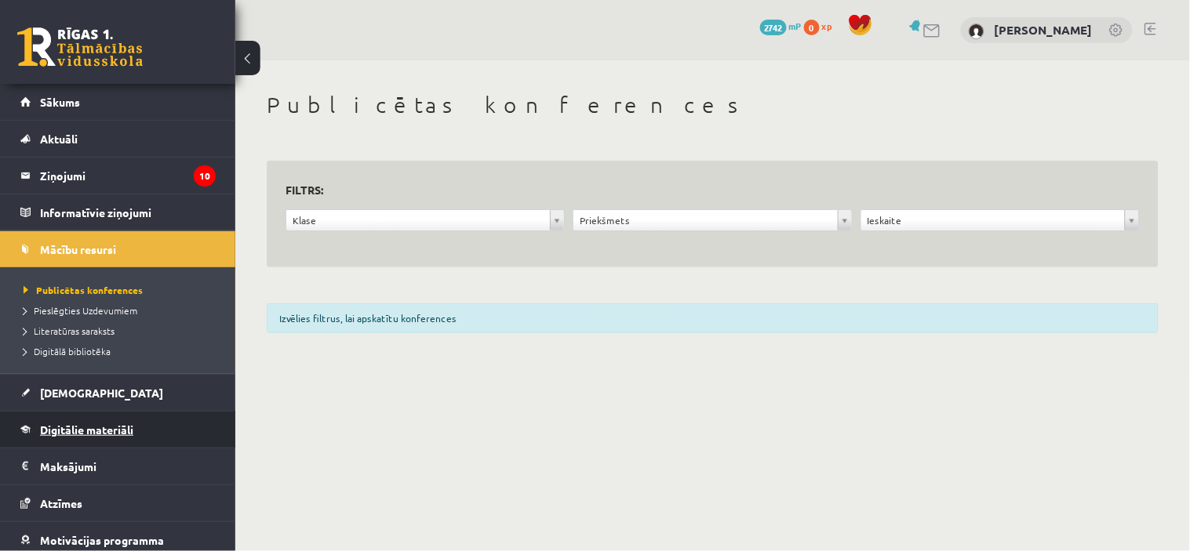
click at [107, 430] on span "Digitālie materiāli" at bounding box center [86, 430] width 93 height 14
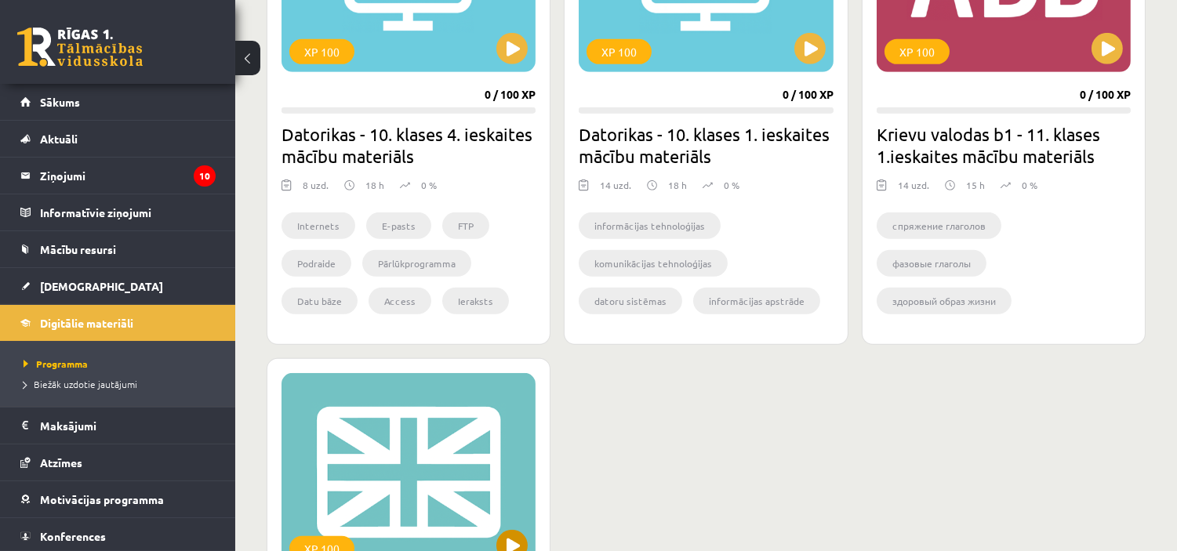
scroll to position [1585, 0]
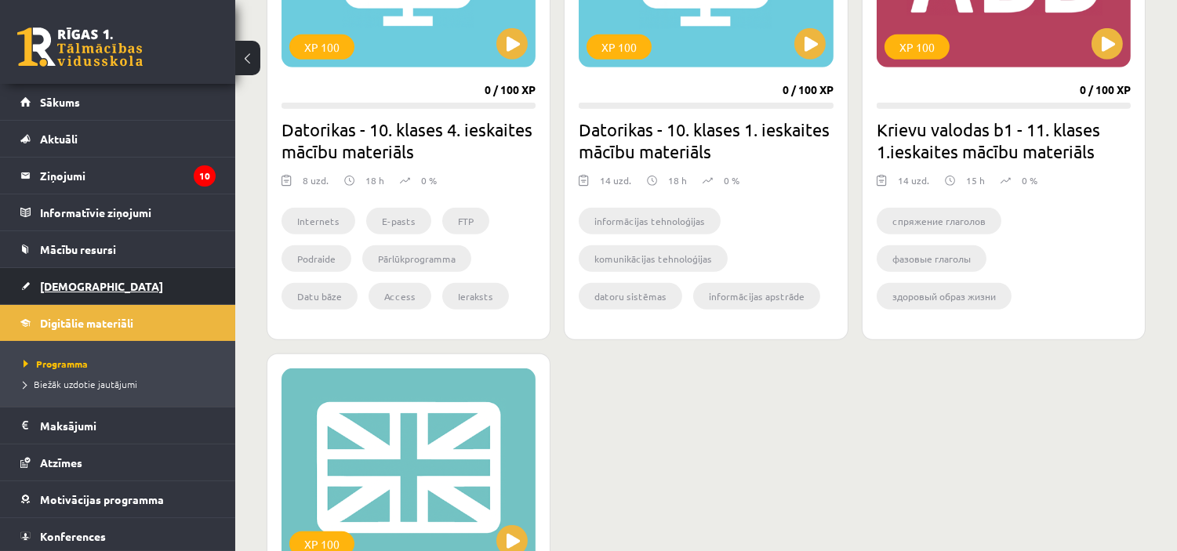
click at [191, 294] on link "[DEMOGRAPHIC_DATA]" at bounding box center [117, 286] width 195 height 36
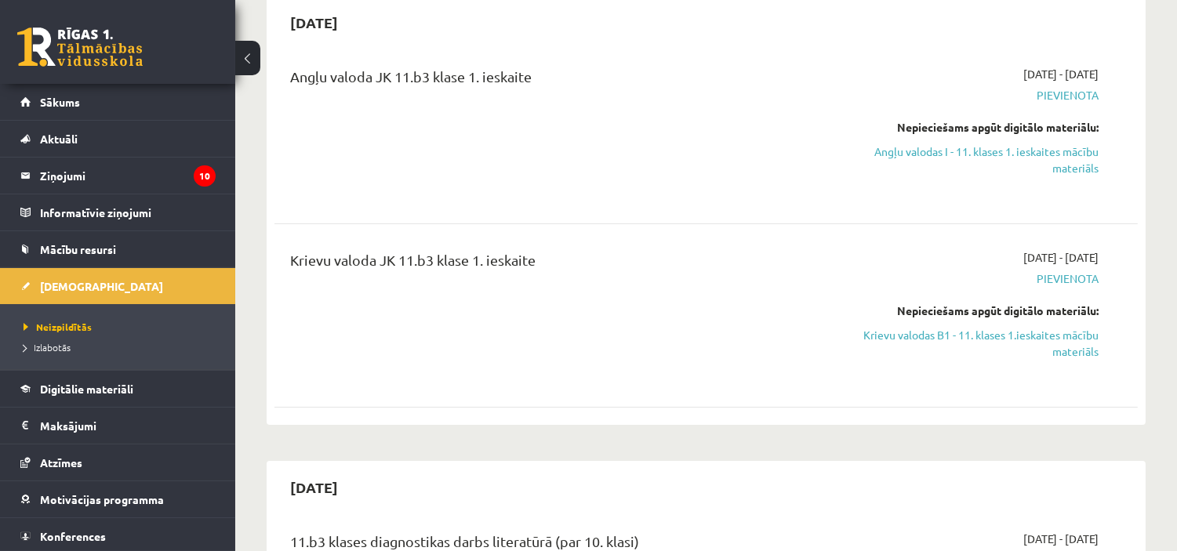
scroll to position [162, 0]
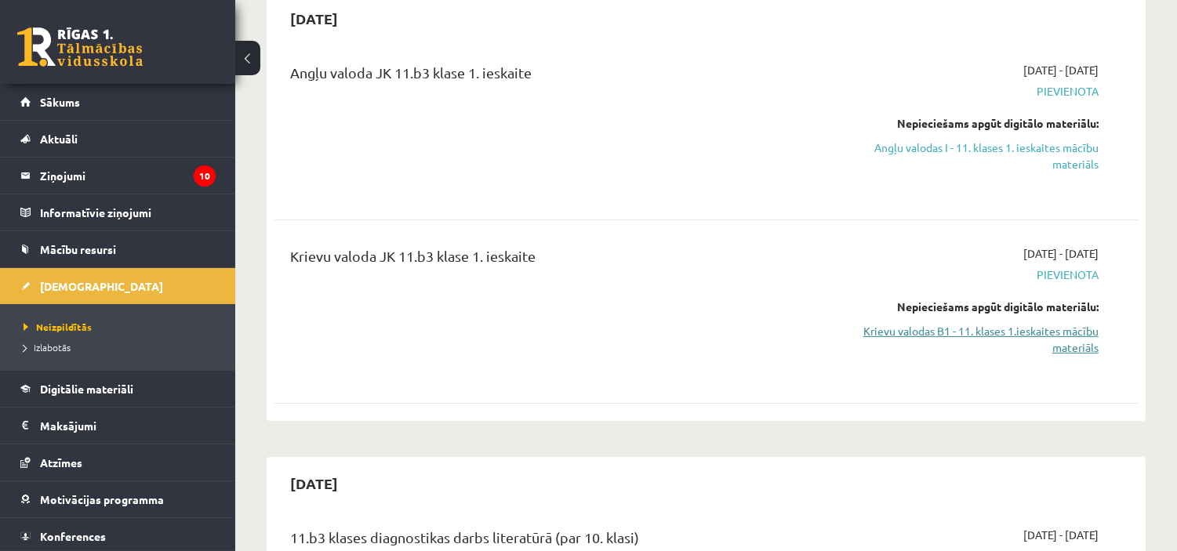
click at [1017, 331] on link "Krievu valodas B1 - 11. klases 1.ieskaites mācību materiāls" at bounding box center [972, 339] width 254 height 33
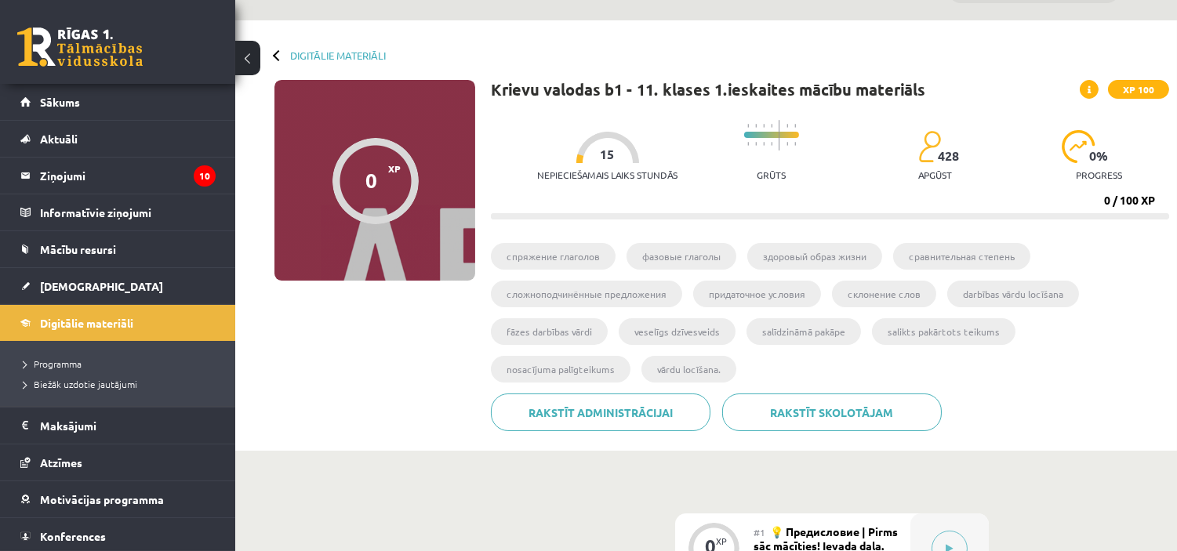
scroll to position [41, 0]
click at [391, 167] on span "XP" at bounding box center [394, 167] width 13 height 11
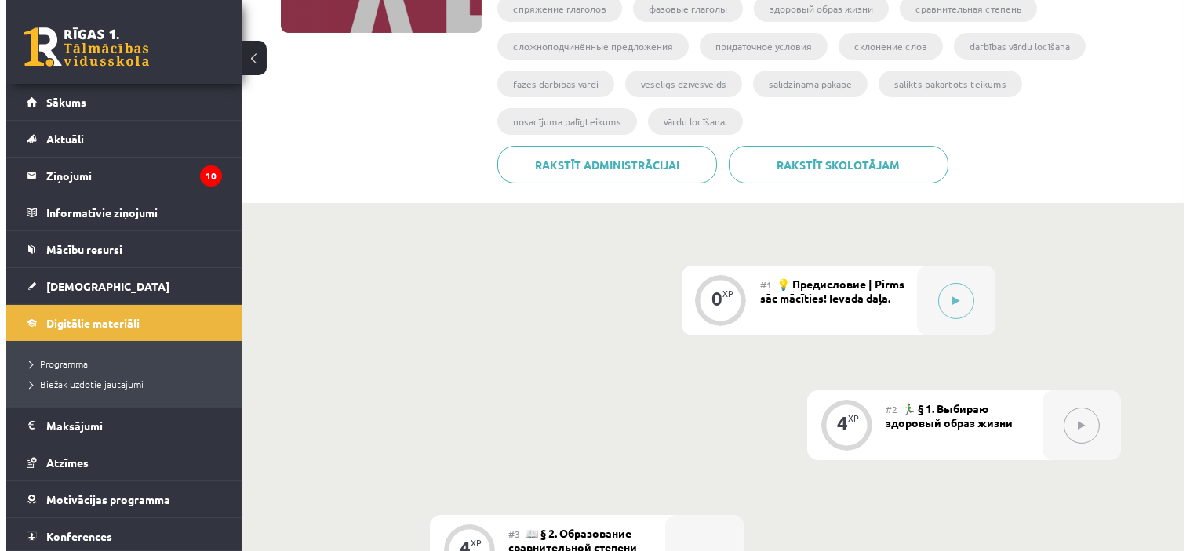
scroll to position [302, 0]
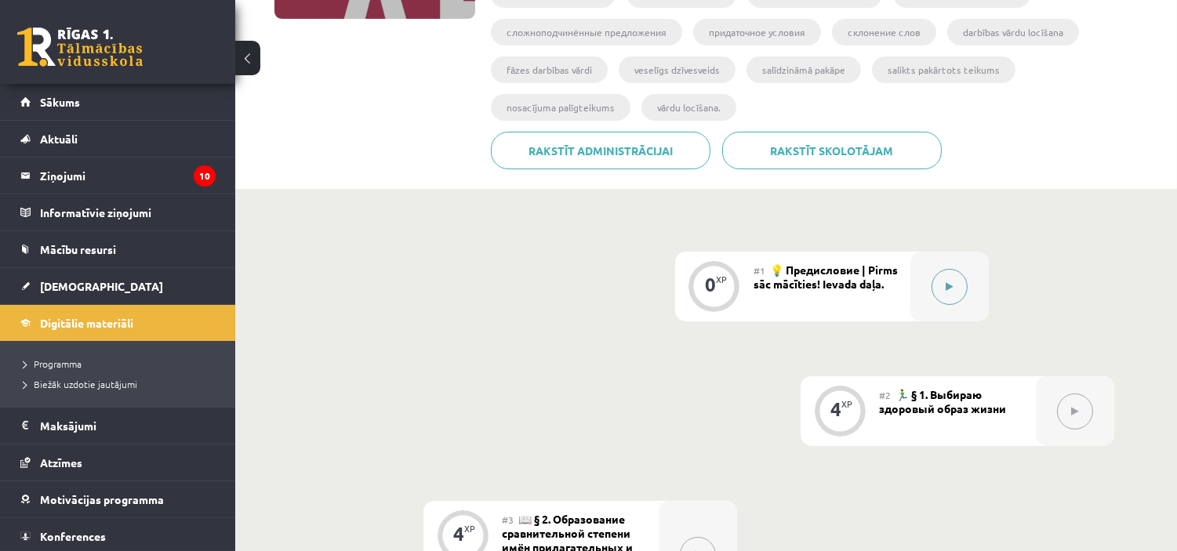
click at [954, 289] on button at bounding box center [950, 287] width 36 height 36
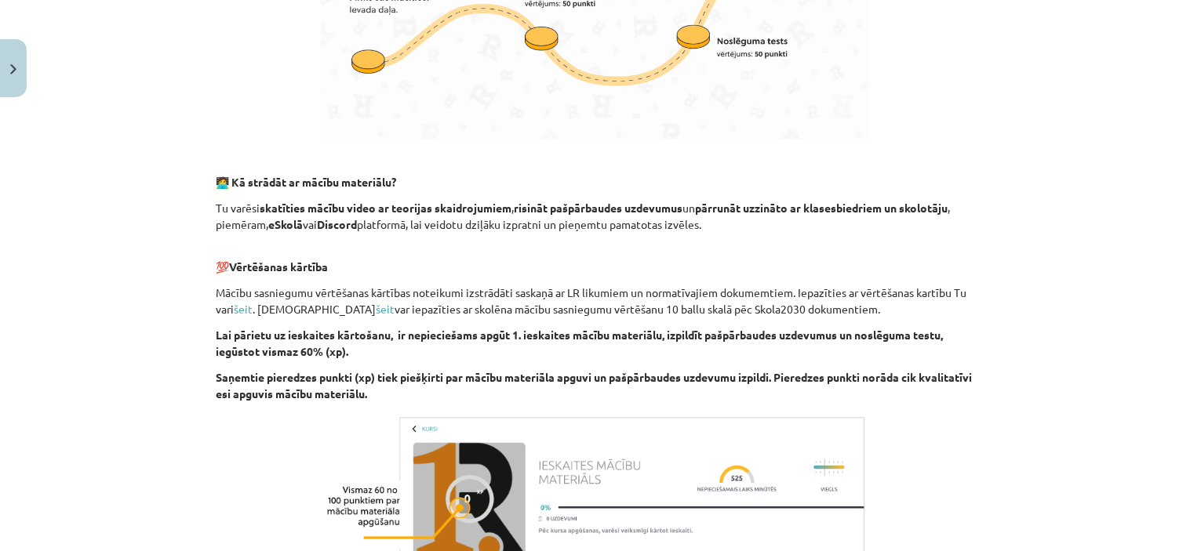
scroll to position [1048, 0]
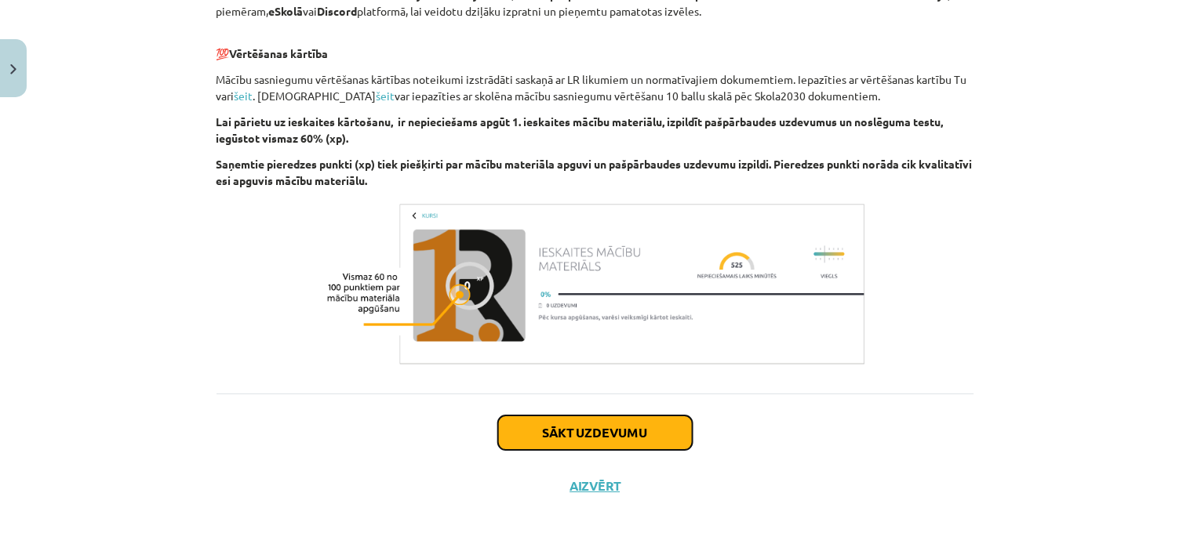
click at [605, 435] on button "Sākt uzdevumu" at bounding box center [595, 433] width 194 height 35
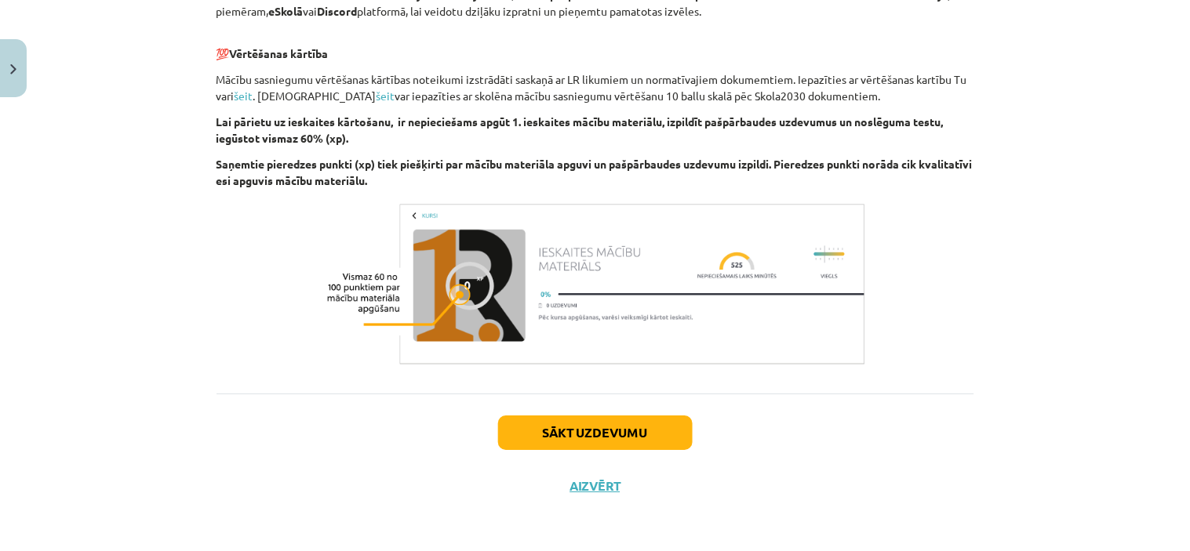
scroll to position [39, 0]
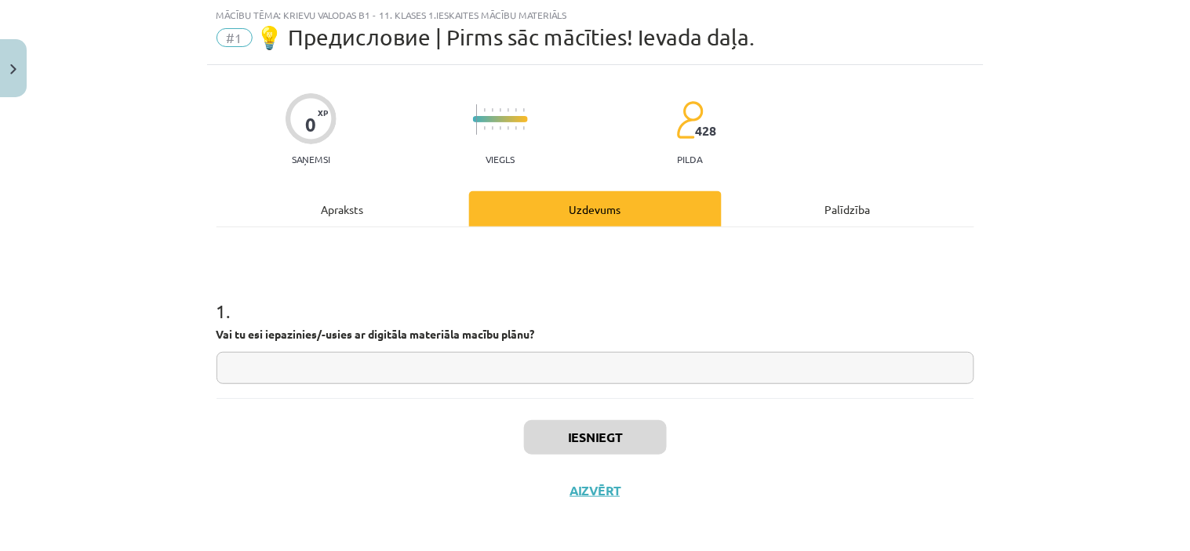
click at [569, 352] on input "text" at bounding box center [595, 368] width 758 height 32
type input "**"
click at [589, 436] on button "Iesniegt" at bounding box center [595, 437] width 143 height 35
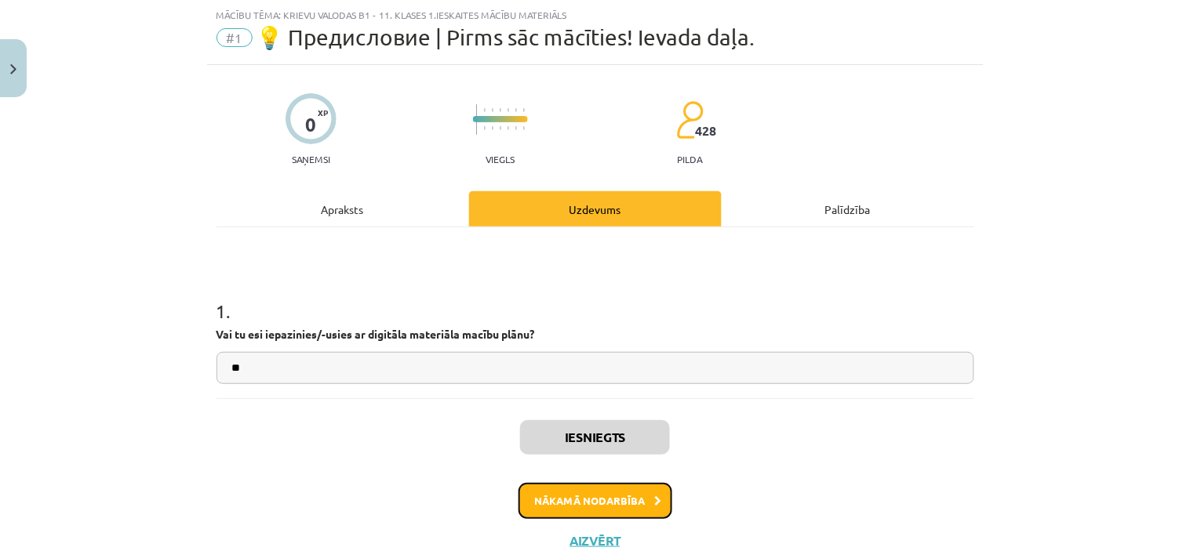
click at [605, 498] on button "Nākamā nodarbība" at bounding box center [595, 501] width 154 height 36
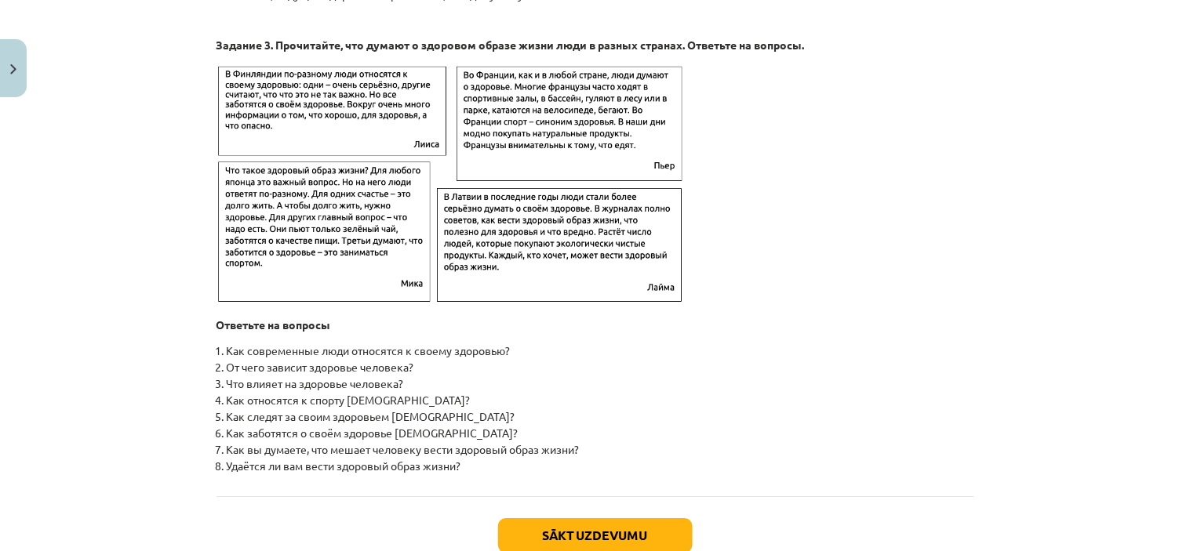
scroll to position [2539, 0]
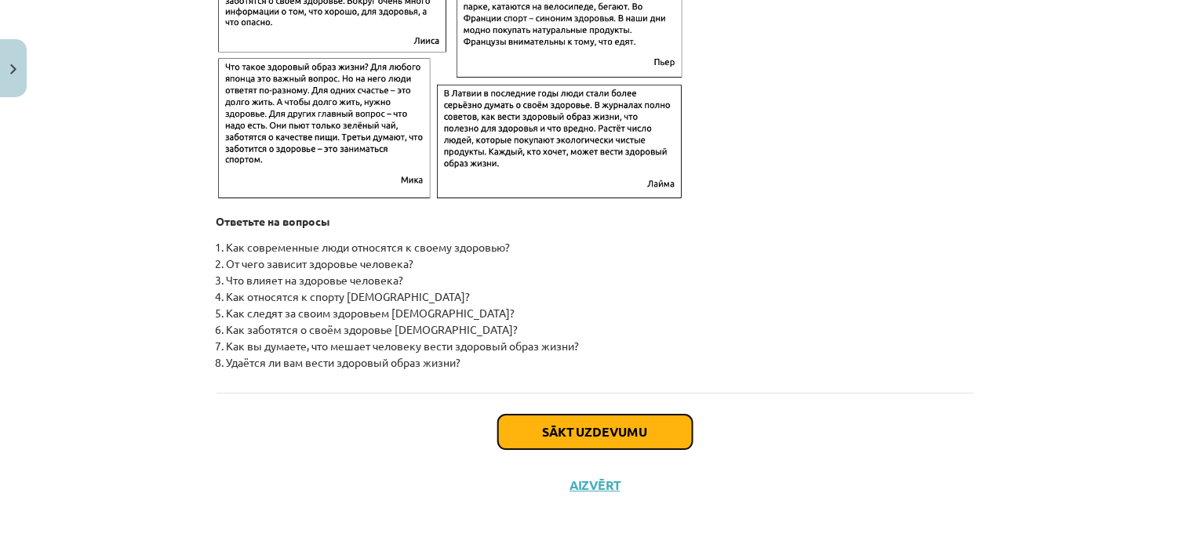
click at [623, 437] on button "Sākt uzdevumu" at bounding box center [595, 432] width 194 height 35
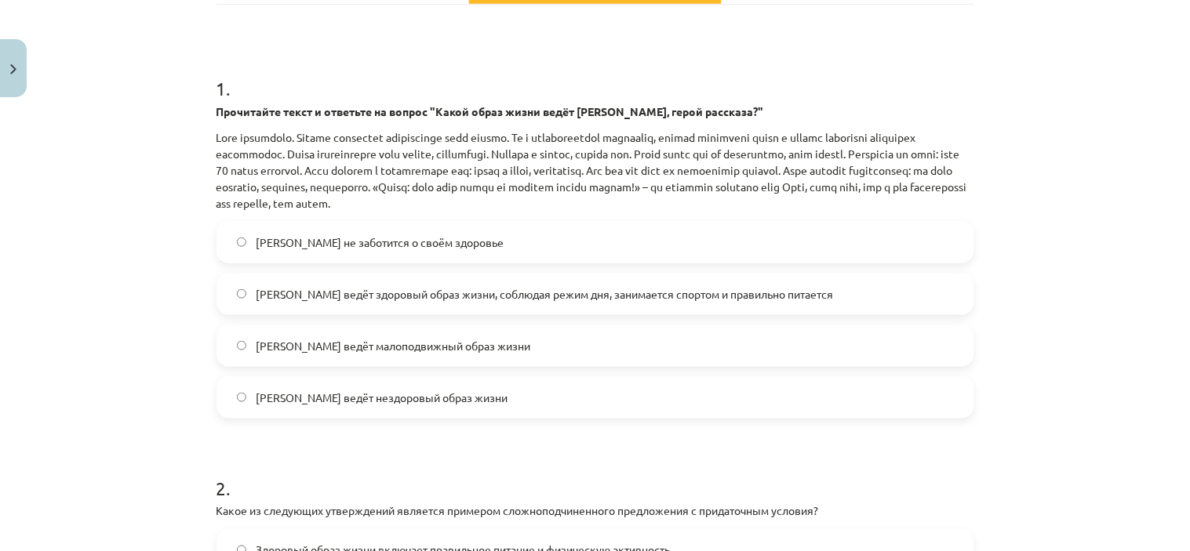
scroll to position [263, 0]
click at [536, 278] on label "Олег ведёт здоровый образ жизни, соблюдая режим дня, занимается спортом и прави…" at bounding box center [595, 293] width 754 height 39
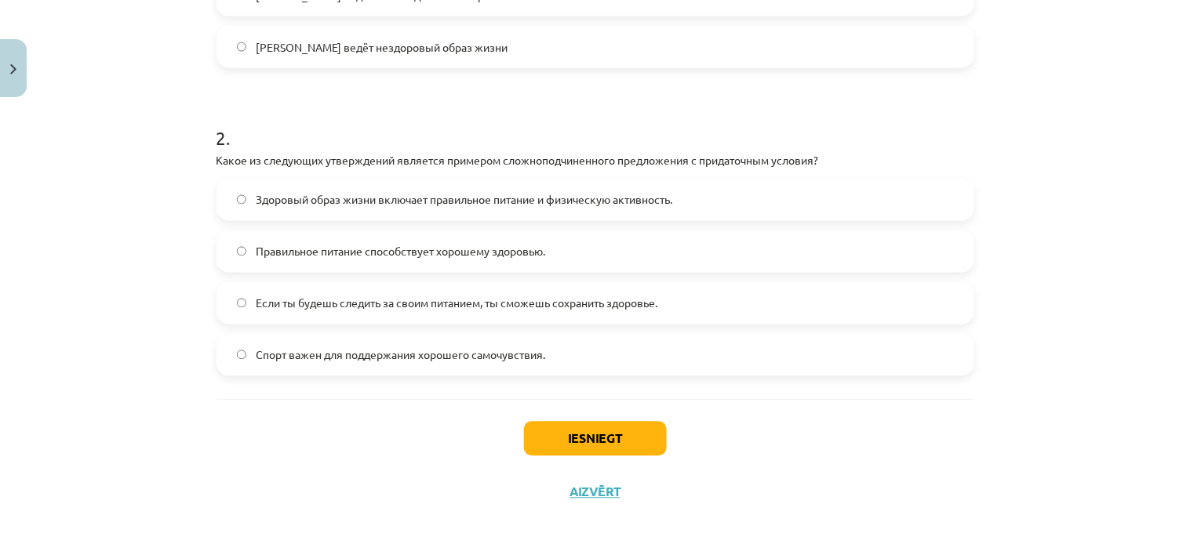
scroll to position [613, 0]
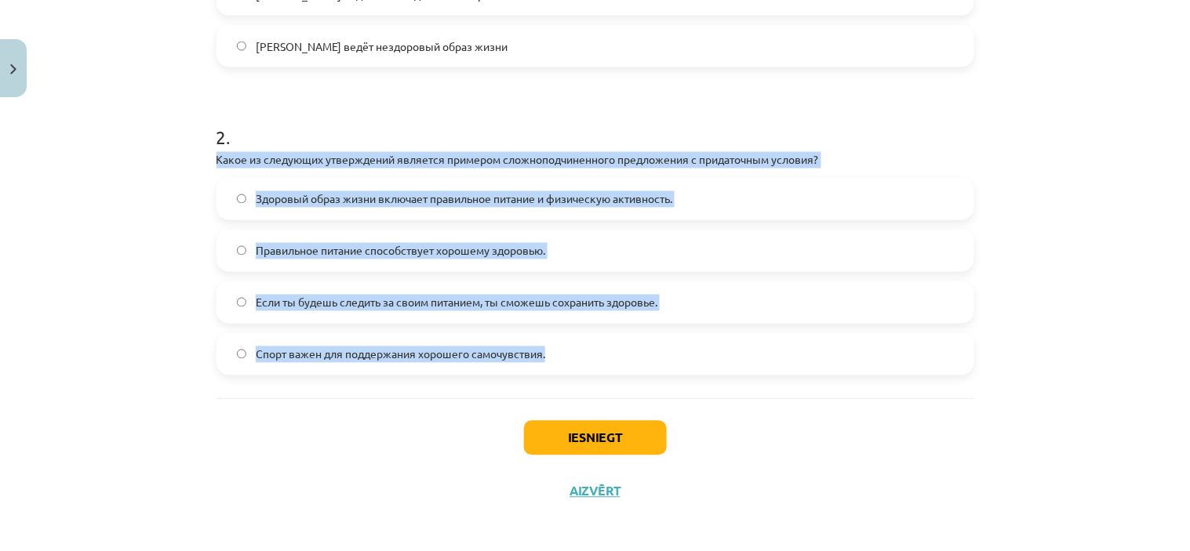
drag, startPoint x: 208, startPoint y: 154, endPoint x: 583, endPoint y: 351, distance: 423.4
click at [583, 351] on div "4 XP Saņemsi Grūts 428 pilda Apraksts Uzdevums Palīdzība 1 . Прочитайте текст и…" at bounding box center [595, 4] width 776 height 1027
copy div "Какое из следующих утверждений является примером сложноподчиненного предложения…"
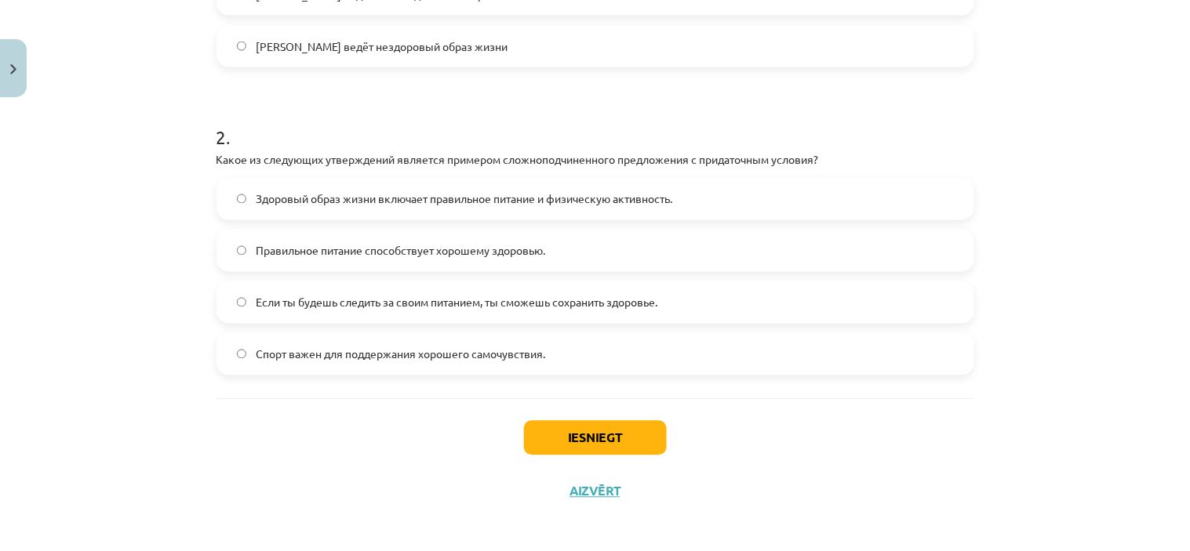
click at [656, 100] on h1 "2 ." at bounding box center [595, 123] width 758 height 49
click at [583, 307] on span "Если ты будешь следить за своим питанием, ты сможешь сохранить здоровье." at bounding box center [457, 303] width 402 height 16
click at [610, 431] on button "Iesniegt" at bounding box center [595, 438] width 143 height 35
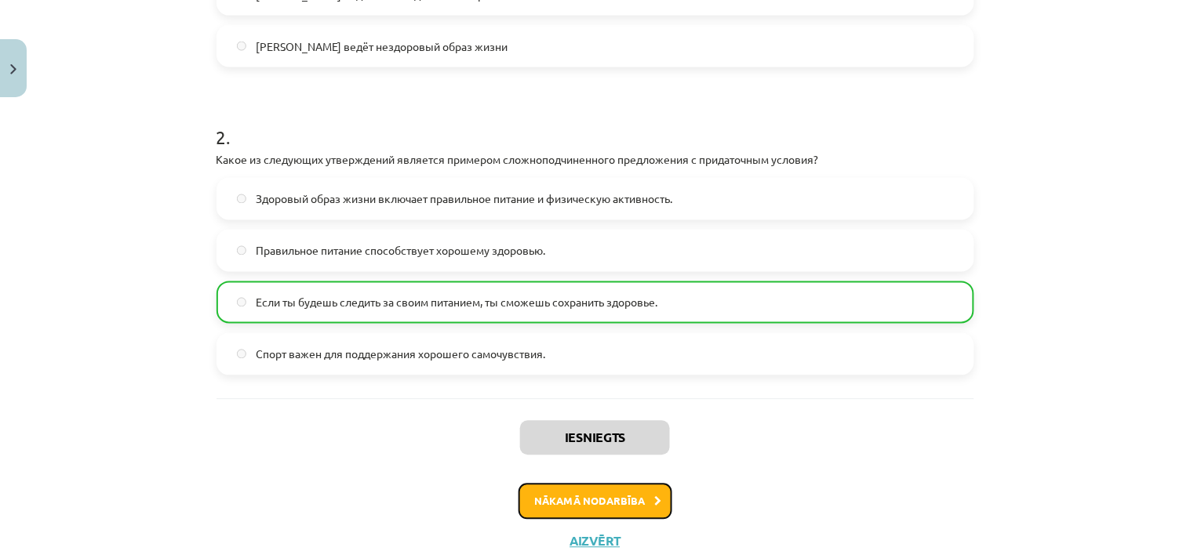
click at [615, 504] on button "Nākamā nodarbība" at bounding box center [595, 502] width 154 height 36
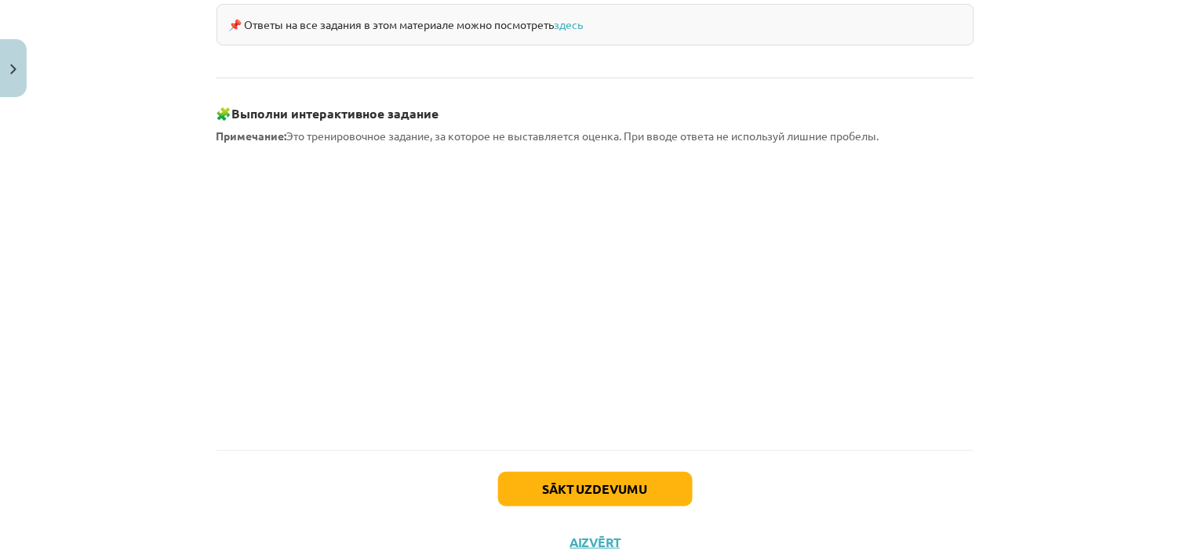
scroll to position [1437, 0]
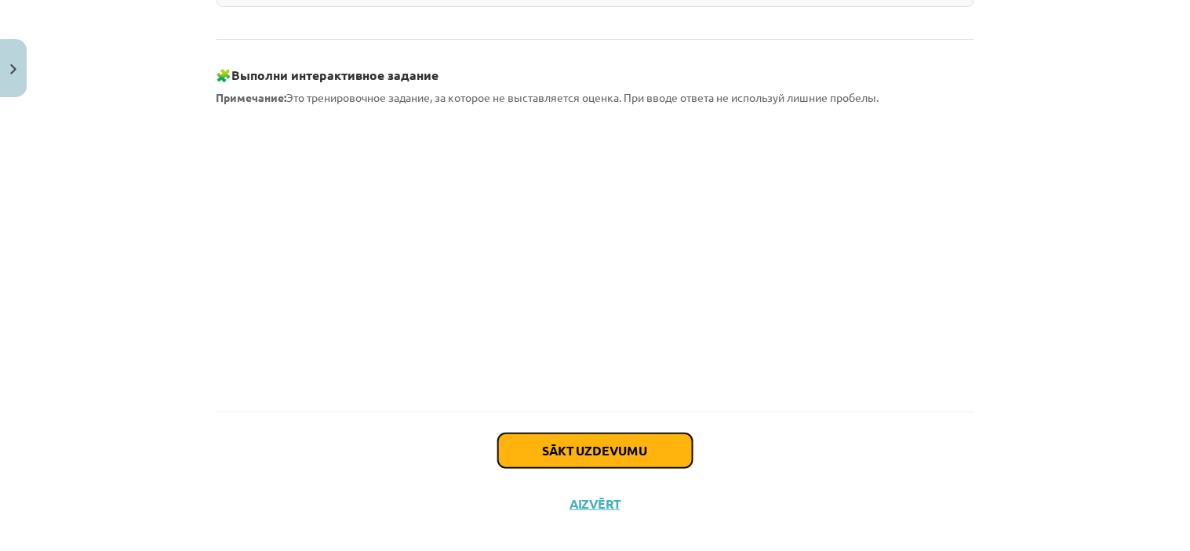
click at [569, 434] on button "Sākt uzdevumu" at bounding box center [595, 451] width 194 height 35
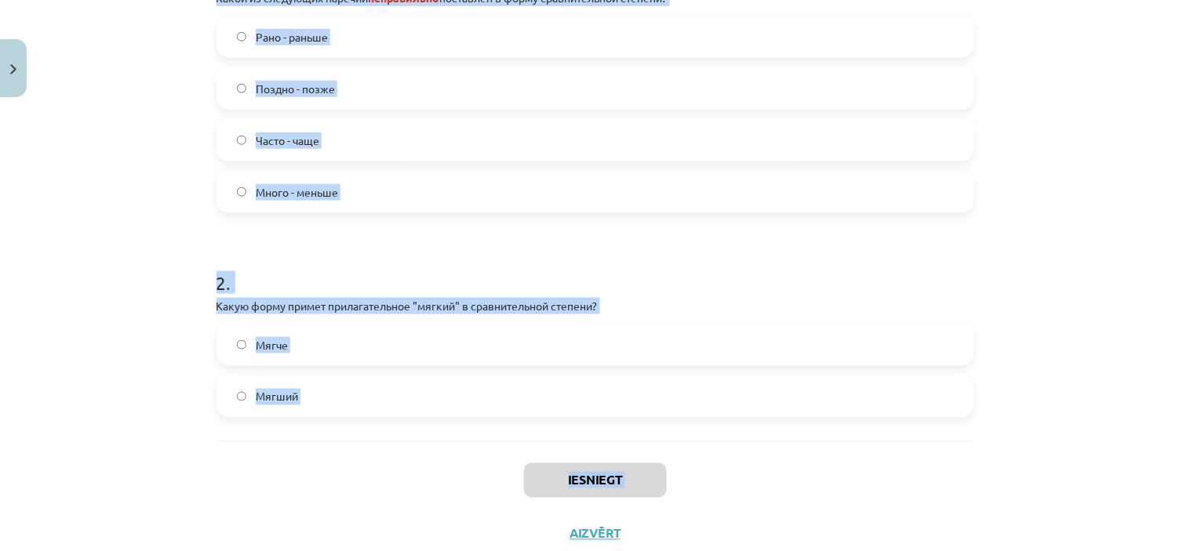
scroll to position [449, 0]
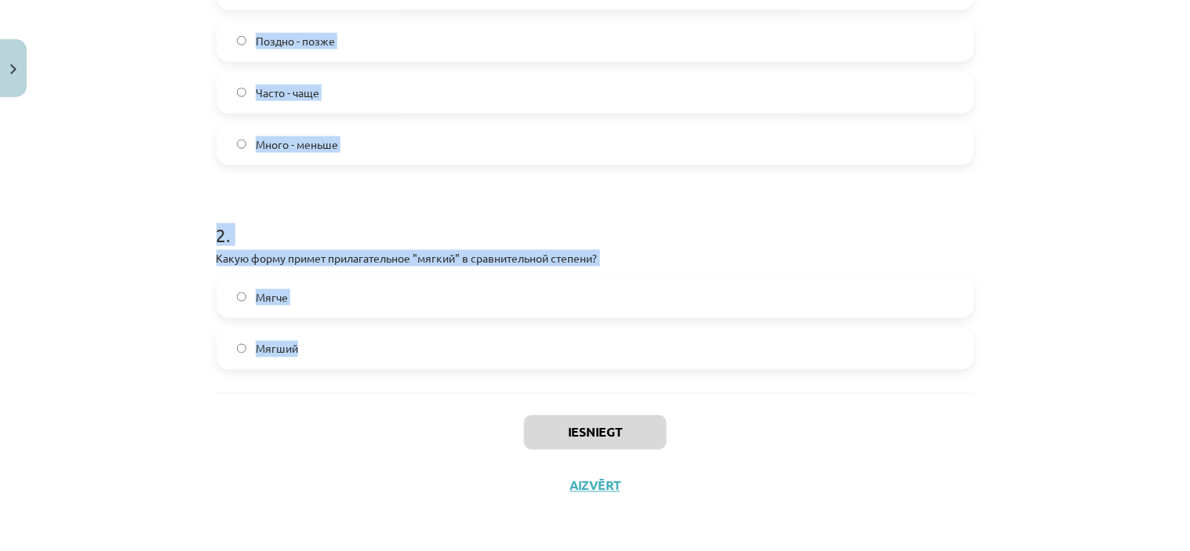
drag, startPoint x: 213, startPoint y: 146, endPoint x: 354, endPoint y: 367, distance: 262.4
click at [354, 367] on form "1 . Какой из следующих наречий неправильно поставлен в форму сравнительной степ…" at bounding box center [595, 129] width 758 height 481
click at [271, 345] on span "Мягший" at bounding box center [277, 349] width 42 height 16
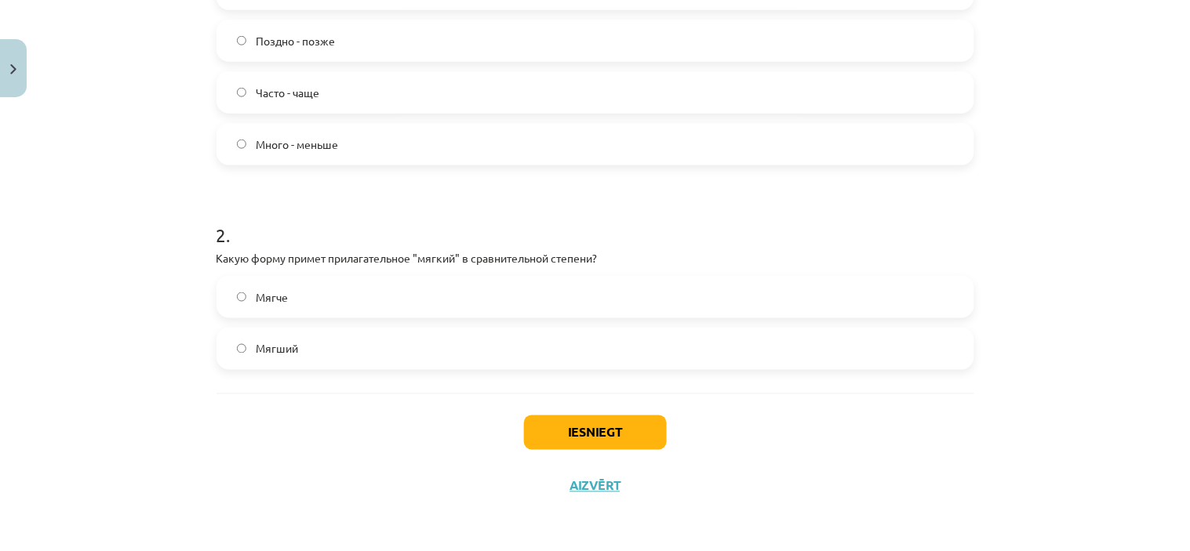
drag, startPoint x: 271, startPoint y: 345, endPoint x: 354, endPoint y: 239, distance: 134.6
click at [354, 239] on form "1 . Какой из следующих наречий неправильно поставлен в форму сравнительной степ…" at bounding box center [595, 129] width 758 height 481
click at [354, 239] on h1 "2 ." at bounding box center [595, 221] width 758 height 49
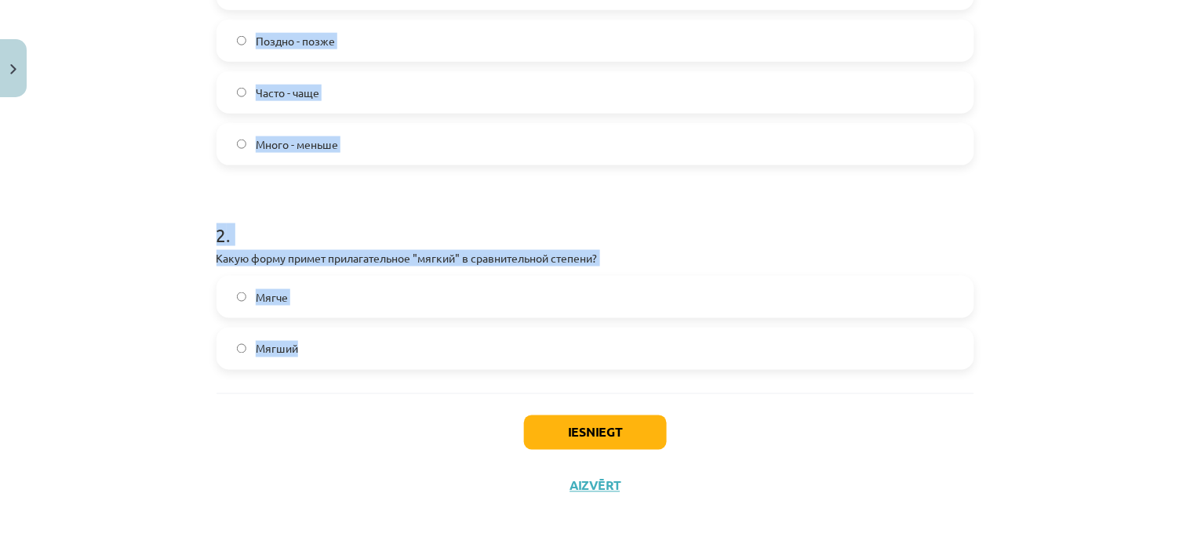
drag, startPoint x: 210, startPoint y: 135, endPoint x: 325, endPoint y: 347, distance: 241.8
click at [325, 347] on form "1 . Какой из следующих наречий неправильно поставлен в форму сравнительной степ…" at bounding box center [595, 129] width 758 height 481
copy form "1 . Какой из следующих наречий неправильно поставлен в форму сравнительной степ…"
click at [482, 167] on form "1 . Какой из следующих наречий неправильно поставлен в форму сравнительной степ…" at bounding box center [595, 129] width 758 height 481
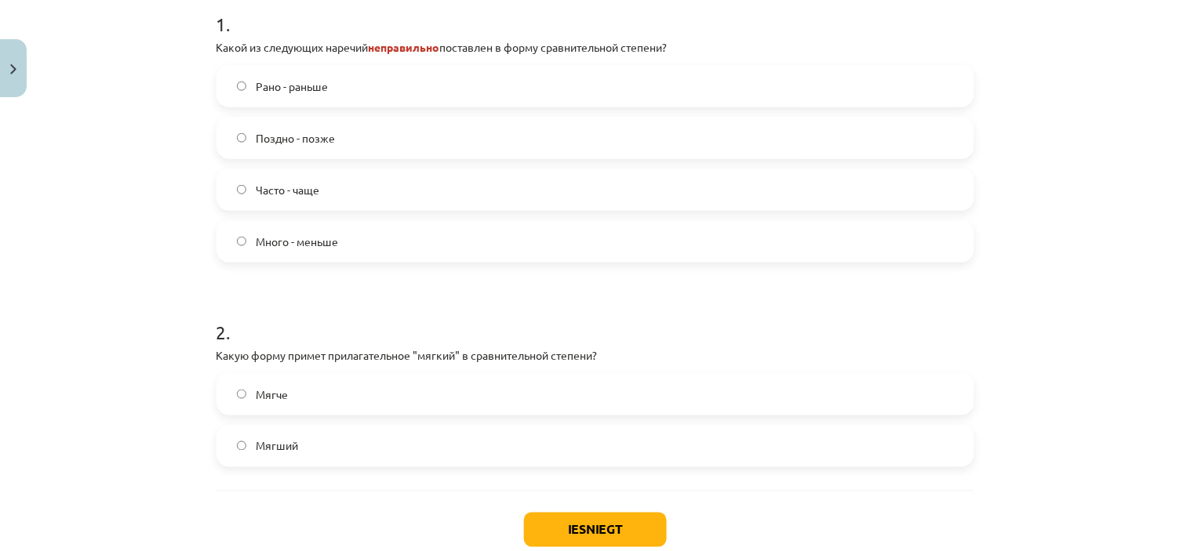
scroll to position [278, 0]
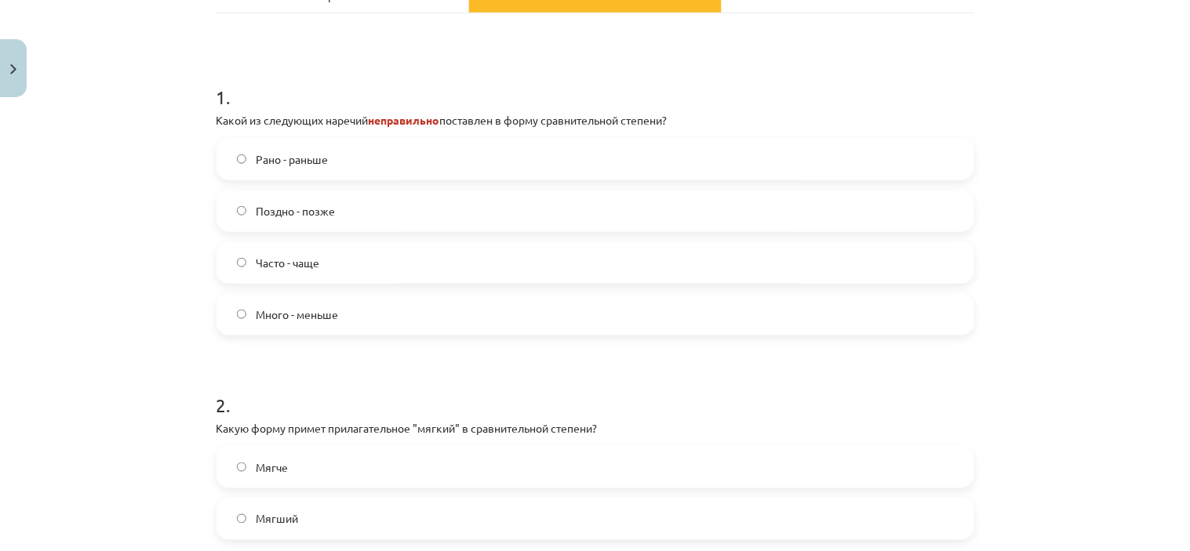
click at [464, 319] on label "Много - меньше" at bounding box center [595, 314] width 754 height 39
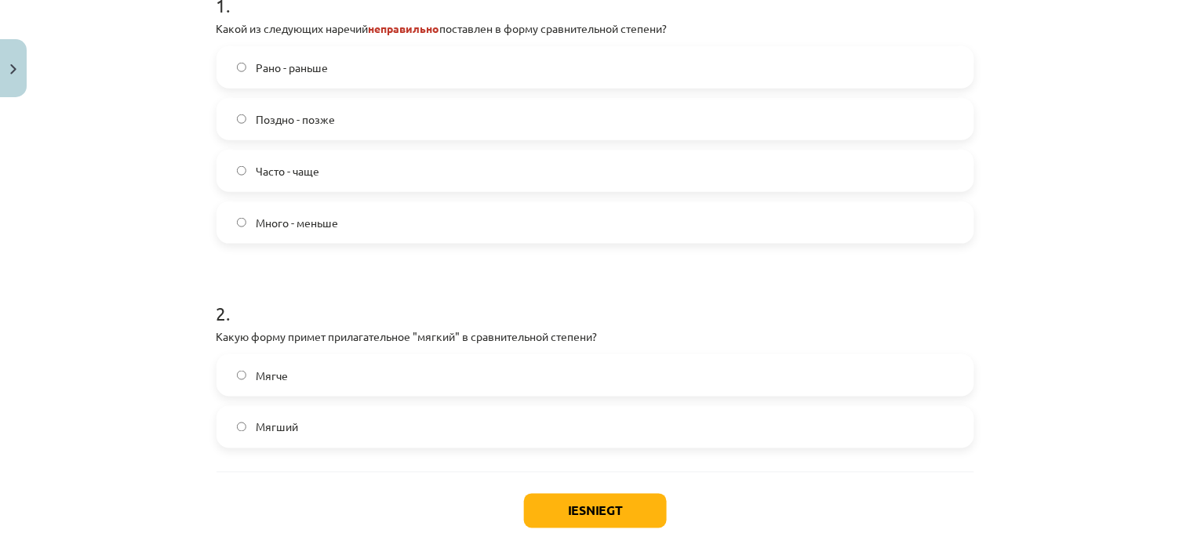
scroll to position [372, 0]
click at [263, 387] on label "Мягче" at bounding box center [595, 373] width 754 height 39
click at [557, 500] on button "Iesniegt" at bounding box center [595, 509] width 143 height 35
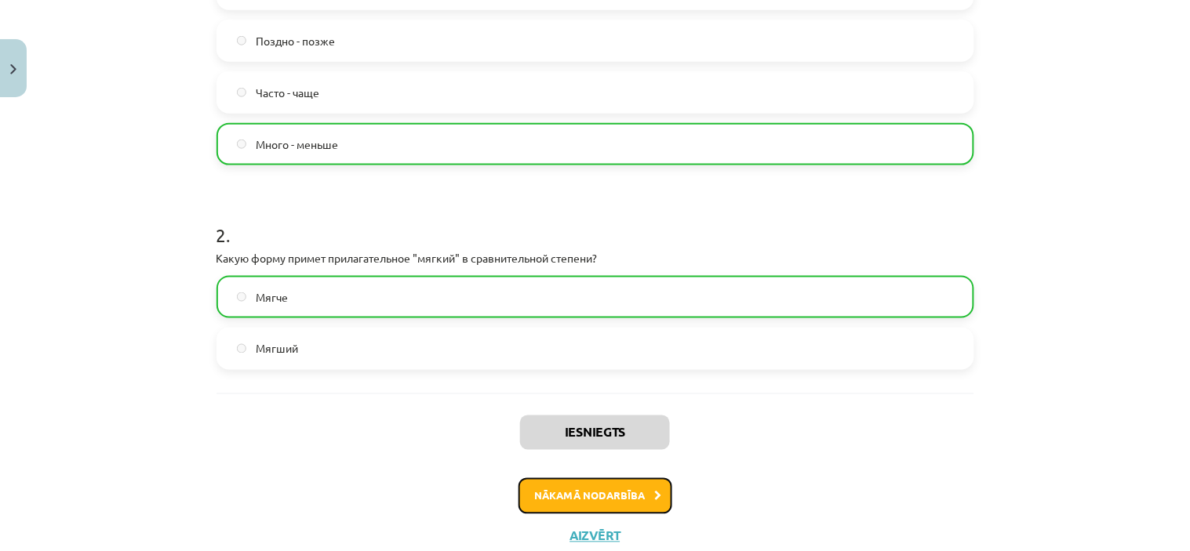
click at [589, 499] on button "Nākamā nodarbība" at bounding box center [595, 496] width 154 height 36
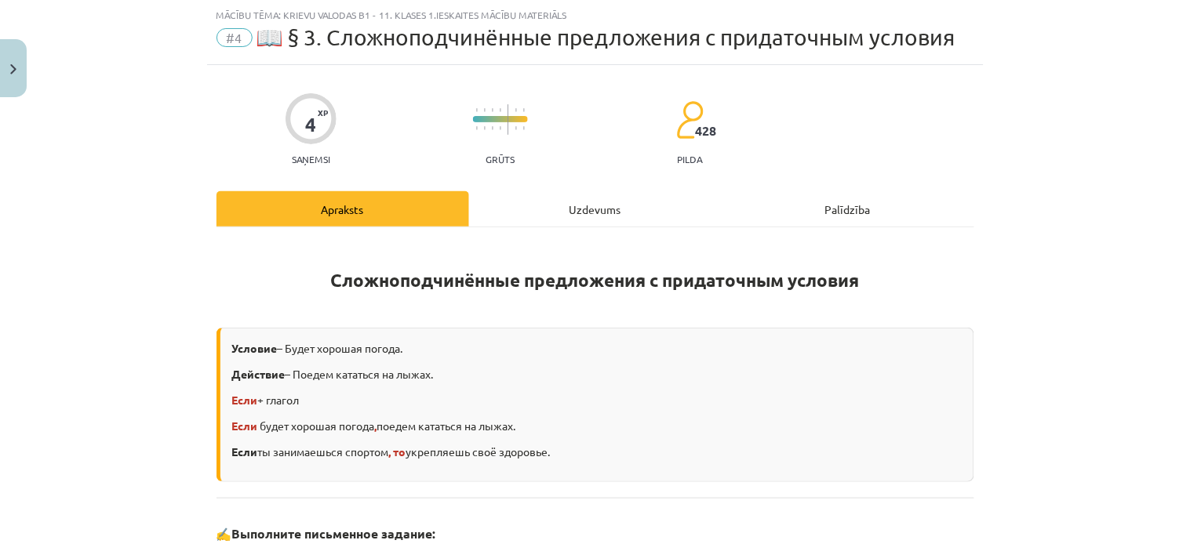
scroll to position [489, 0]
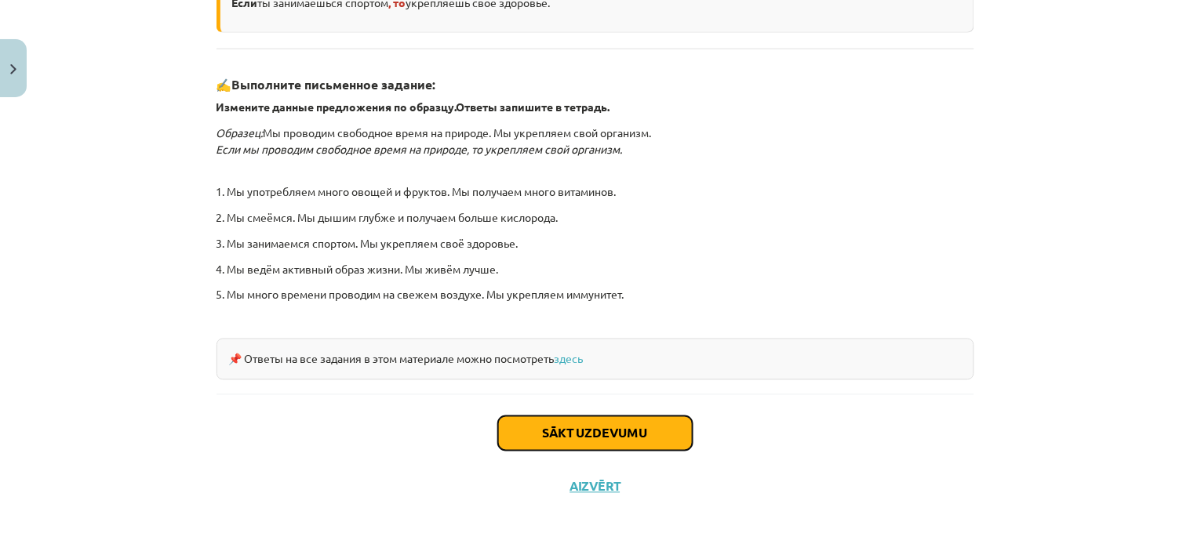
click at [605, 442] on button "Sākt uzdevumu" at bounding box center [595, 433] width 194 height 35
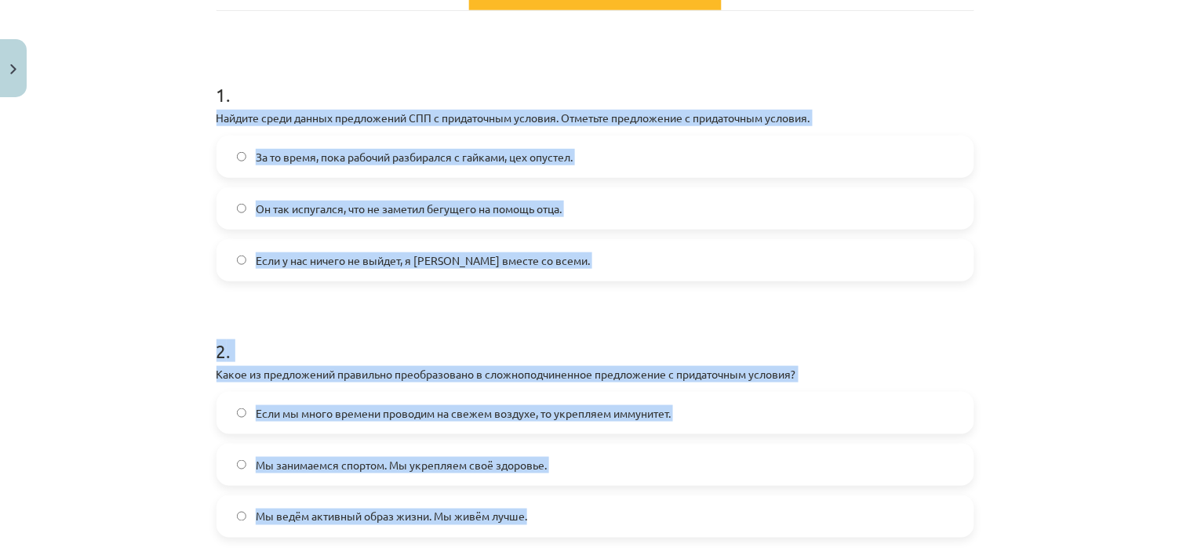
scroll to position [424, 0]
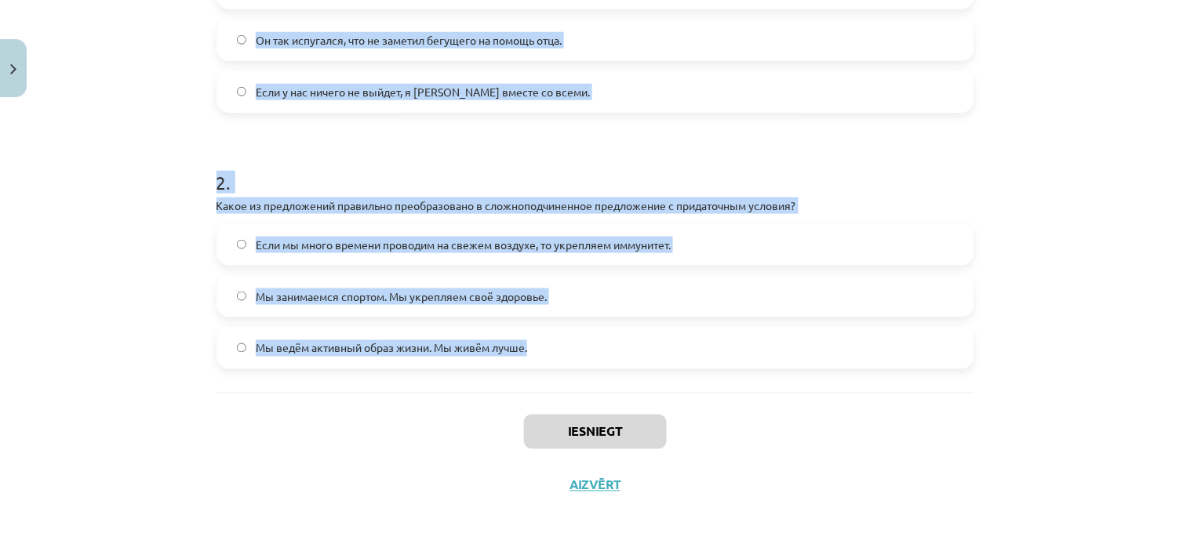
drag, startPoint x: 212, startPoint y: 115, endPoint x: 536, endPoint y: 356, distance: 403.6
click at [536, 356] on form "1 . Найдите среди данных предложений СПП с придаточным условия. Отметьте предло…" at bounding box center [595, 128] width 758 height 481
click at [508, 346] on span "Мы ведём активный образ жизни. Мы живём лучше." at bounding box center [391, 348] width 271 height 16
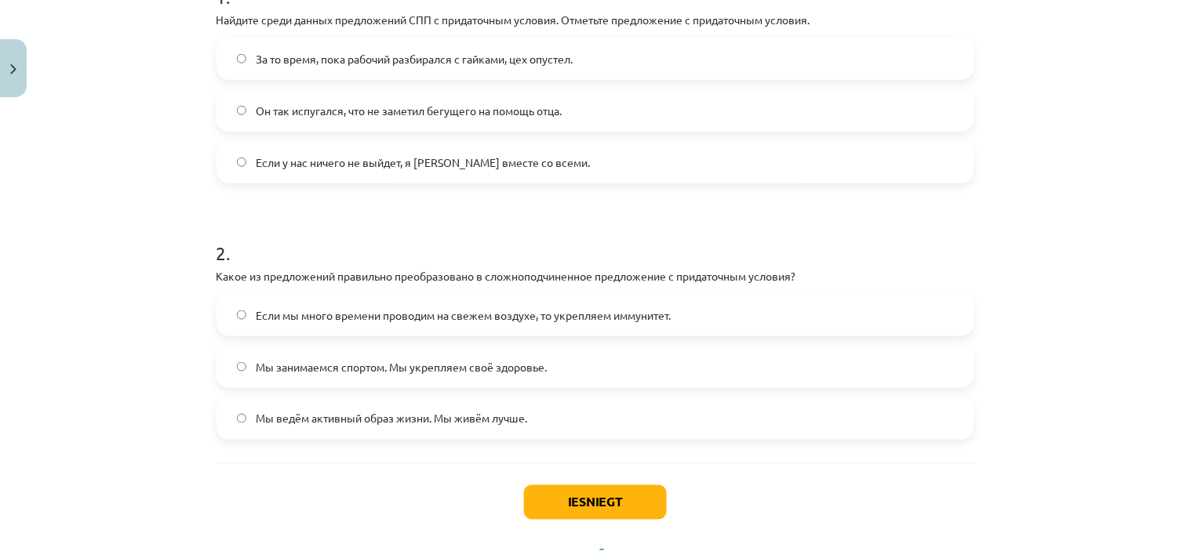
scroll to position [353, 0]
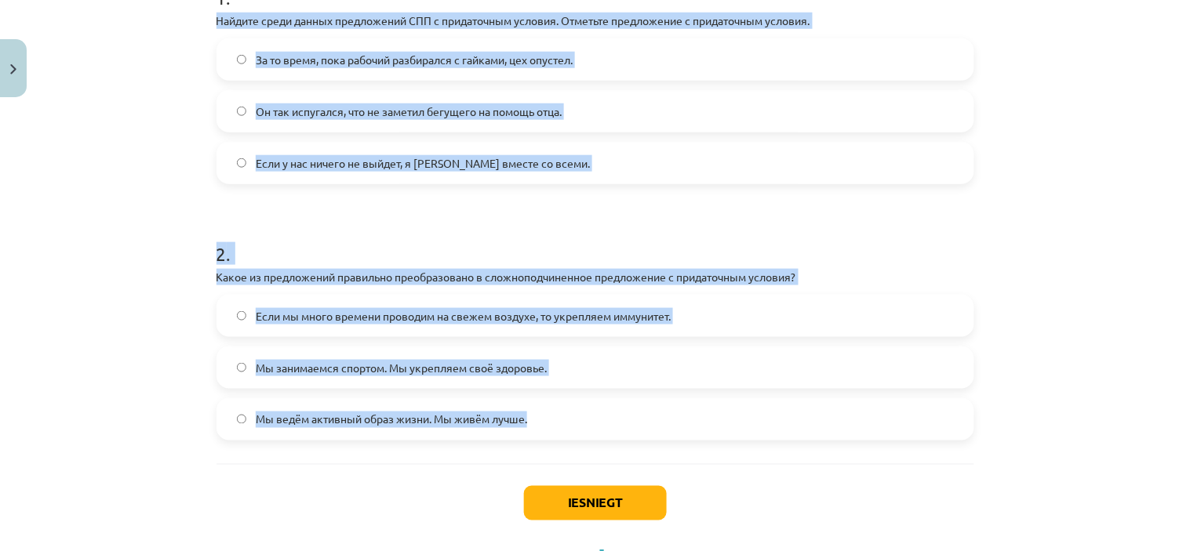
drag, startPoint x: 206, startPoint y: 20, endPoint x: 554, endPoint y: 412, distance: 523.3
click at [554, 412] on div "4 XP Saņemsi Grūts 428 pilda Apraksts Uzdevums Palīdzība 1 . Найдите среди данн…" at bounding box center [595, 167] width 776 height 832
copy form "Найдите среди данных предложений СПП с придаточным условия. Отметьте предложени…"
click at [565, 214] on form "1 . Найдите среди данных предложений СПП с придаточным условия. Отметьте предло…" at bounding box center [595, 199] width 758 height 481
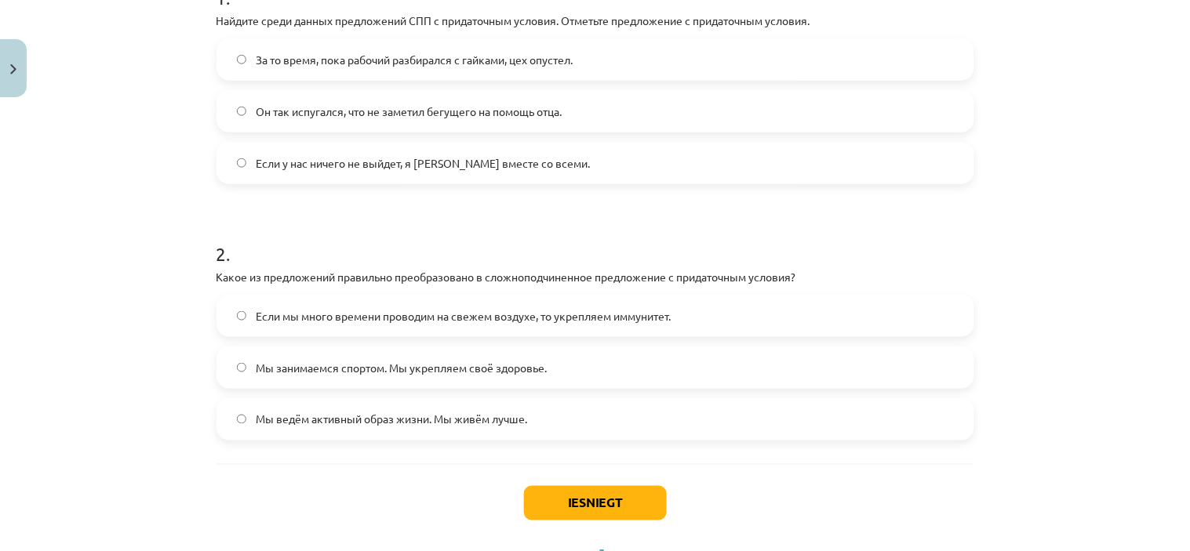
click at [560, 178] on label "Если у нас ничего не выйдет, я уеду вместе со всеми." at bounding box center [595, 163] width 754 height 39
click at [677, 325] on label "Если мы много времени проводим на свежем воздухе, то укрепляем иммунитет." at bounding box center [595, 315] width 754 height 39
click at [626, 495] on button "Iesniegt" at bounding box center [595, 503] width 143 height 35
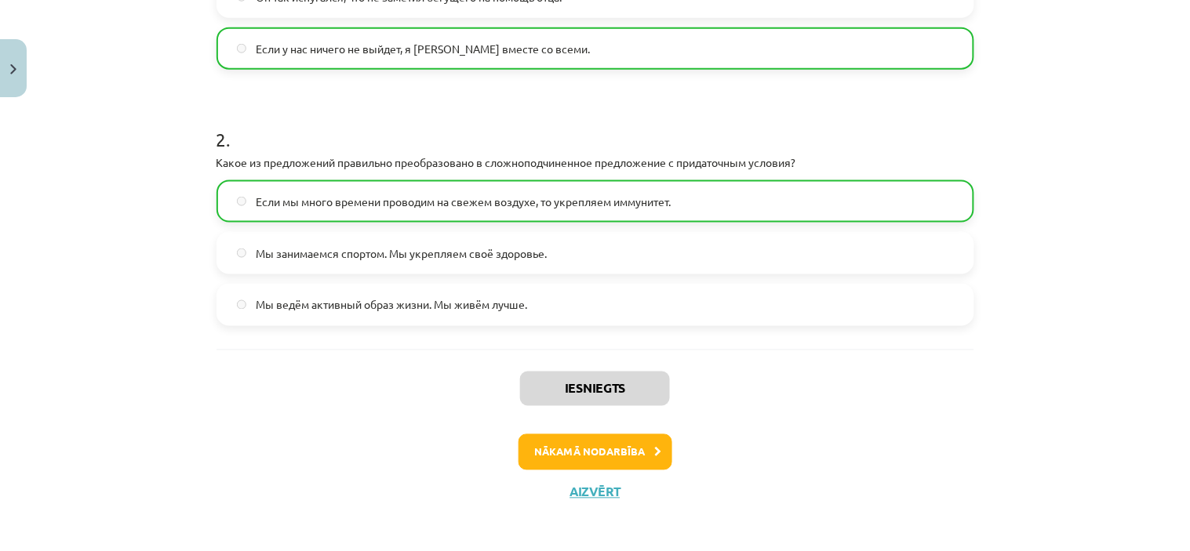
scroll to position [468, 0]
click at [641, 456] on button "Nākamā nodarbība" at bounding box center [595, 452] width 154 height 36
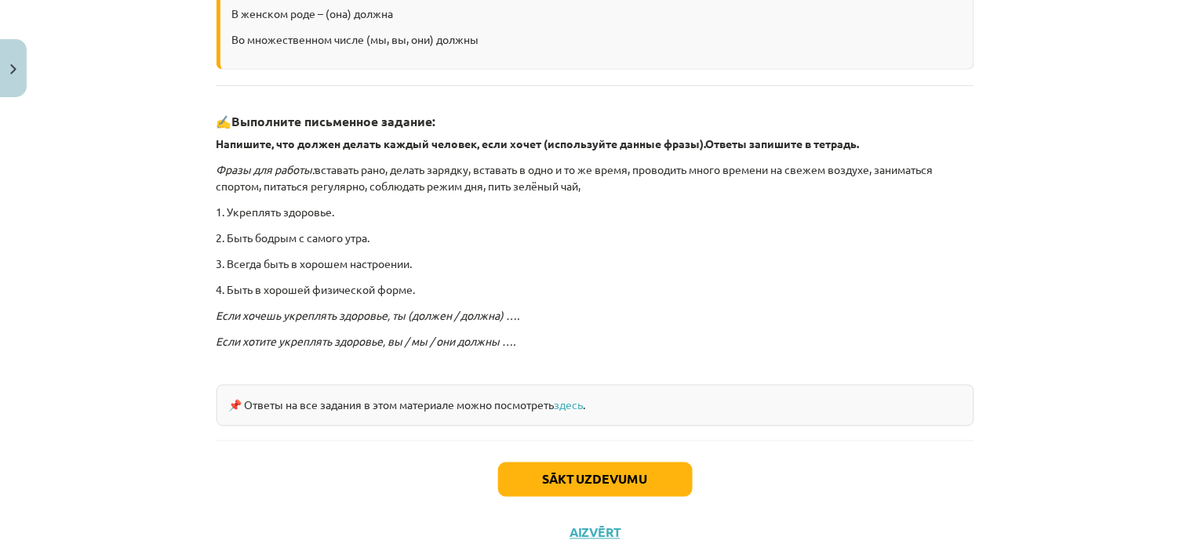
scroll to position [425, 0]
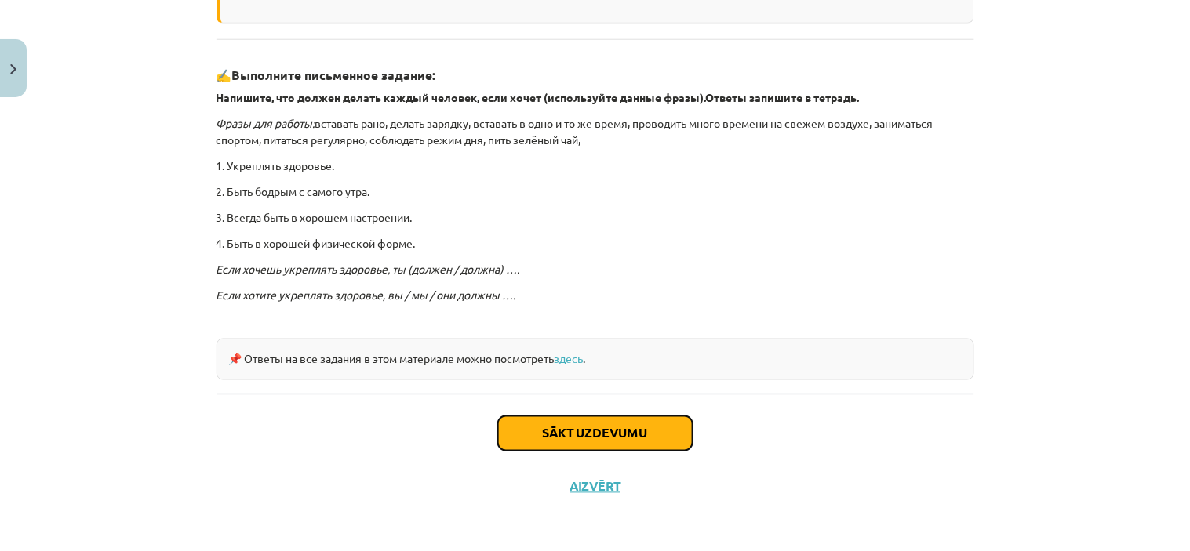
click at [601, 427] on button "Sākt uzdevumu" at bounding box center [595, 433] width 194 height 35
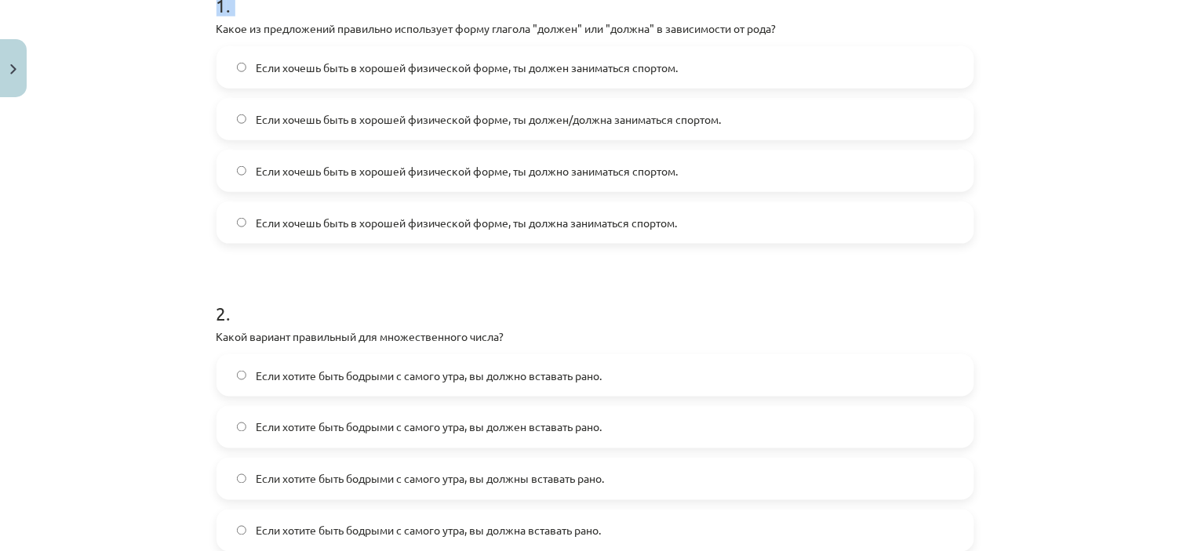
scroll to position [527, 0]
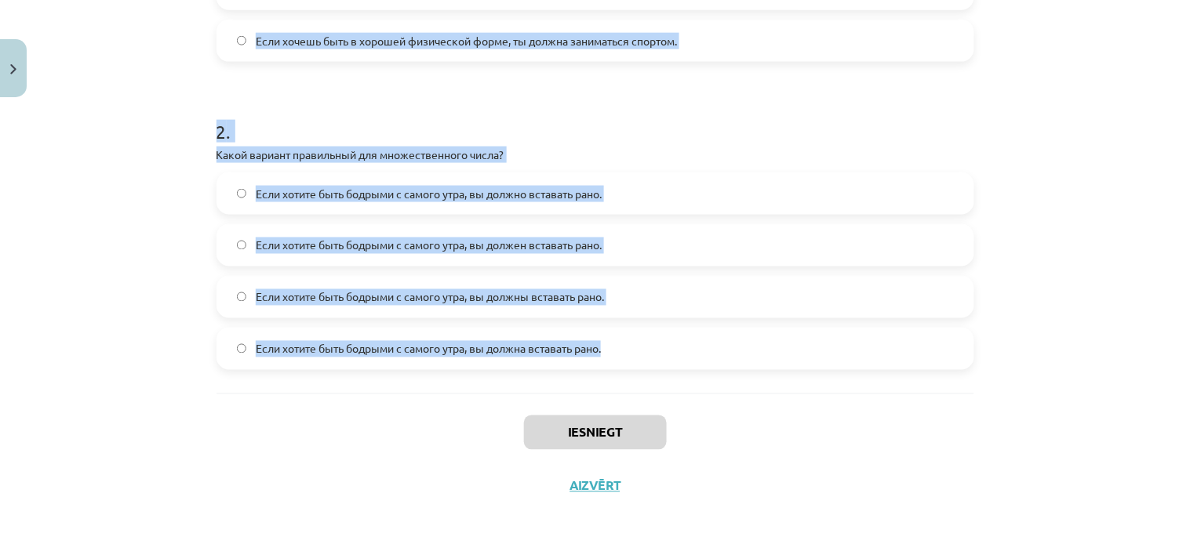
drag, startPoint x: 212, startPoint y: 96, endPoint x: 652, endPoint y: 351, distance: 508.7
click at [652, 351] on form "1 . Какое из предложений правильно использует форму глагола "должен" или "должн…" at bounding box center [595, 77] width 758 height 585
copy form "Какое из предложений правильно использует форму глагола "должен" или "должна" в…"
click at [592, 89] on form "1 . Какое из предложений правильно использует форму глагола "должен" или "должн…" at bounding box center [595, 77] width 758 height 585
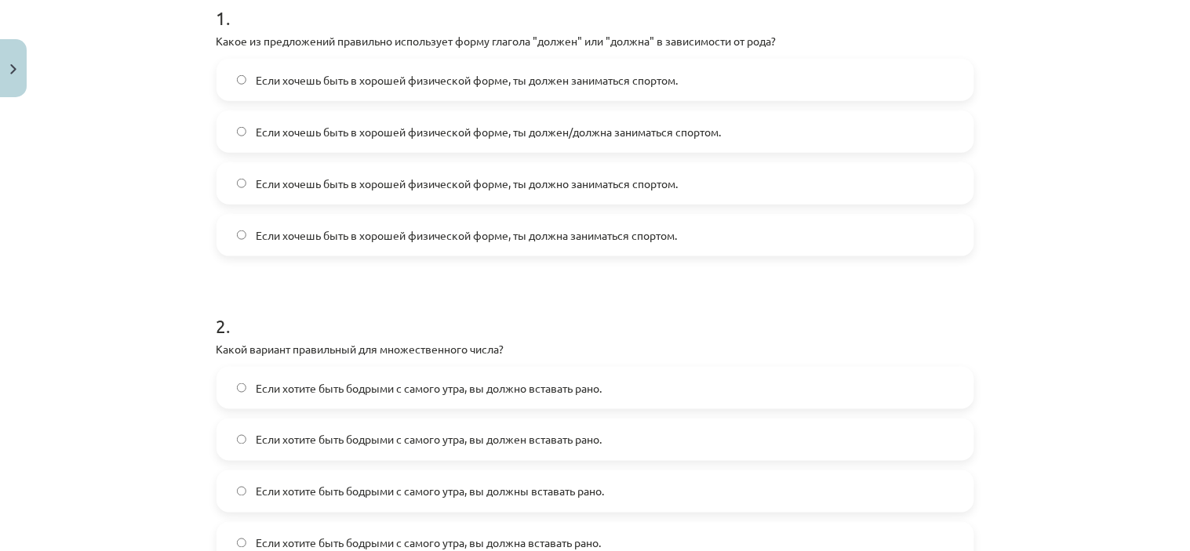
scroll to position [331, 0]
click at [604, 90] on label "Если хочешь быть в хорошей физической форме, ты должен заниматься спортом." at bounding box center [595, 81] width 754 height 39
click at [605, 139] on span "Если хочешь быть в хорошей физической форме, ты должен/должна заниматься спорто…" at bounding box center [488, 133] width 465 height 16
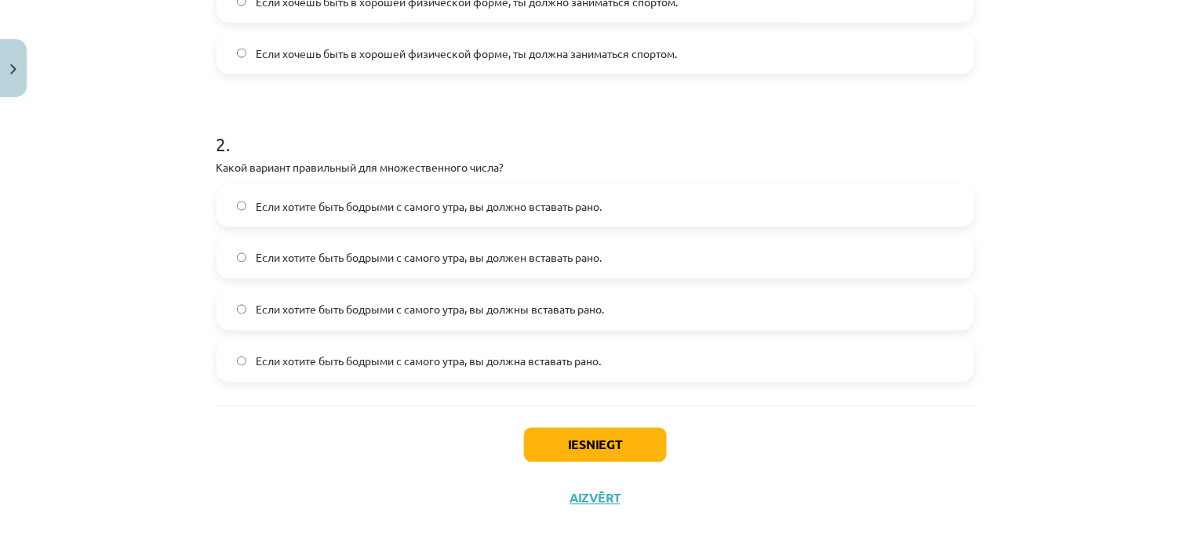
scroll to position [516, 0]
click at [591, 312] on span "Если хотите быть бодрыми с самого утра, вы должны вставать рано." at bounding box center [430, 308] width 348 height 16
click at [584, 442] on button "Iesniegt" at bounding box center [595, 444] width 143 height 35
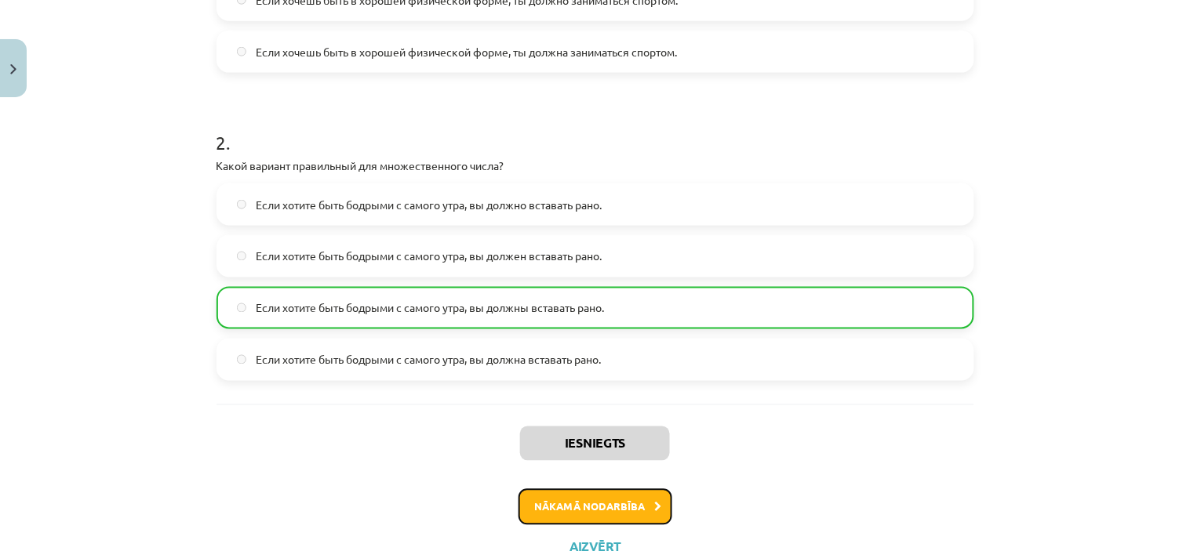
click at [614, 507] on button "Nākamā nodarbība" at bounding box center [595, 507] width 154 height 36
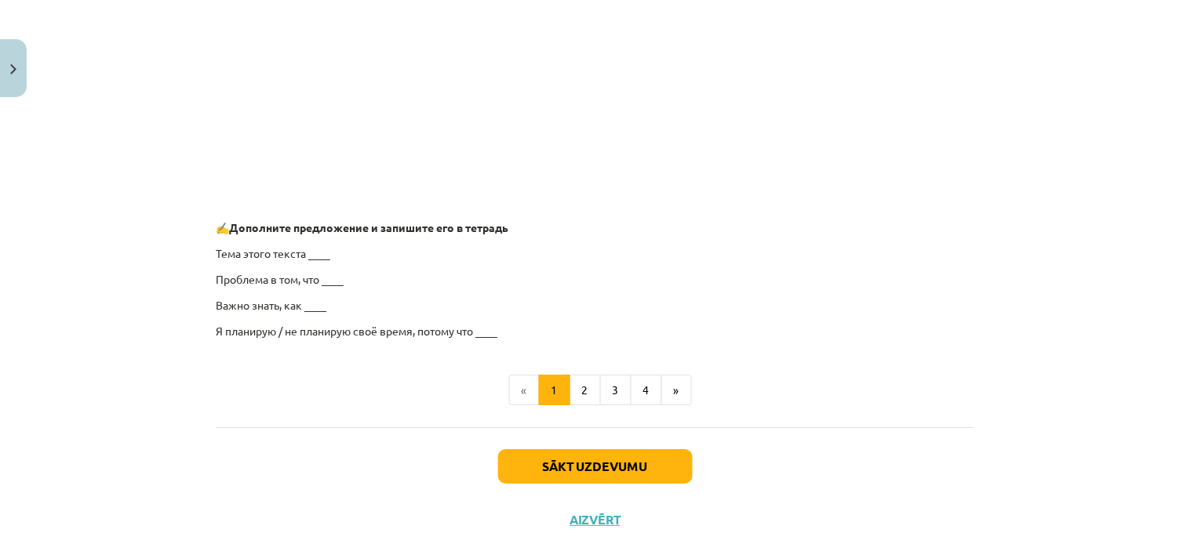
scroll to position [1256, 0]
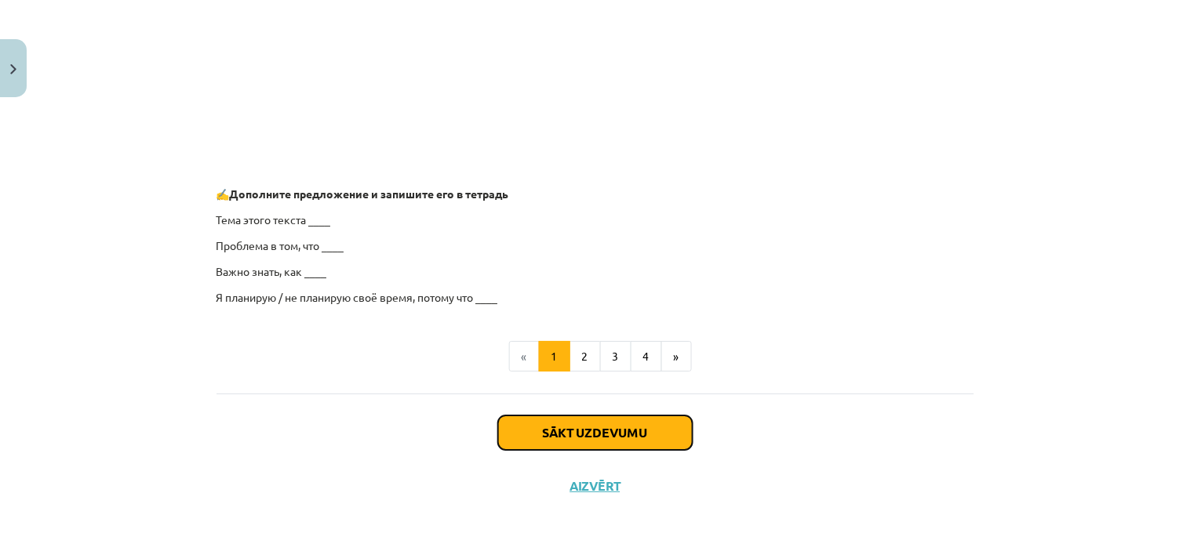
click at [618, 430] on button "Sākt uzdevumu" at bounding box center [595, 433] width 194 height 35
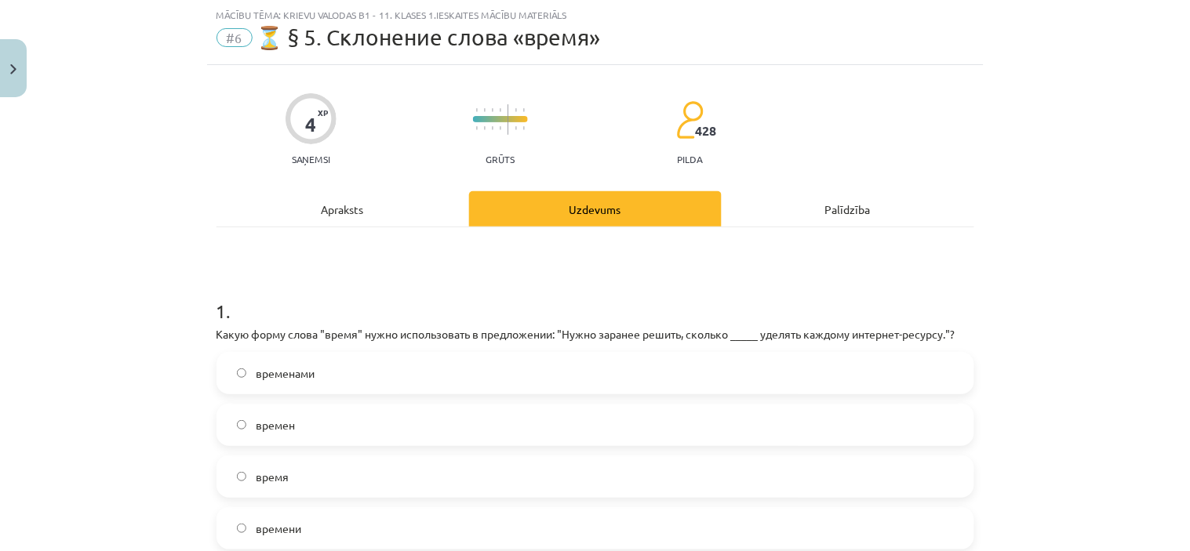
scroll to position [125, 0]
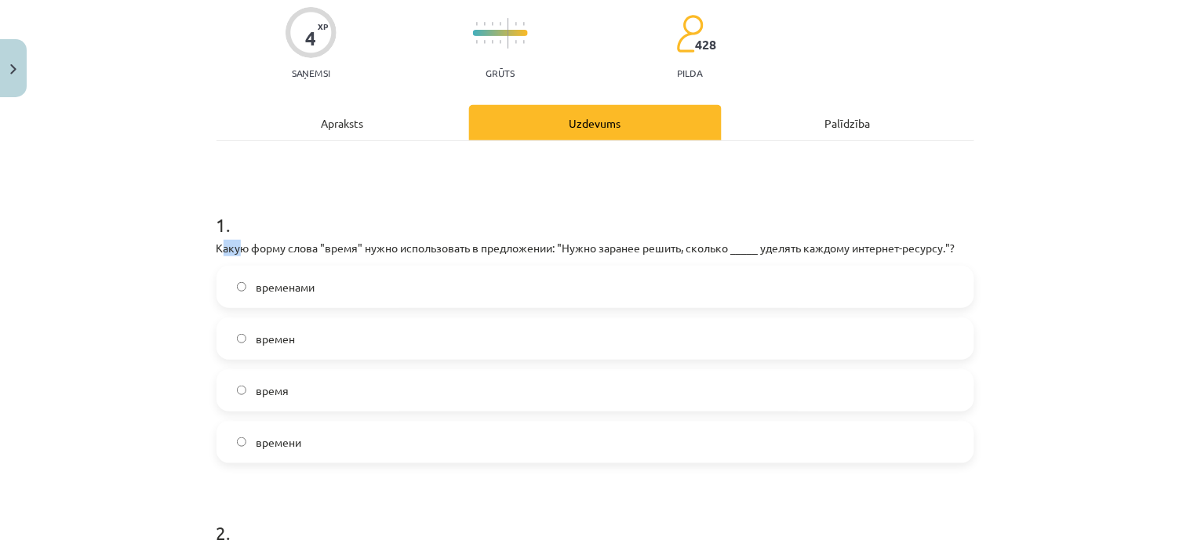
drag, startPoint x: 213, startPoint y: 248, endPoint x: 234, endPoint y: 254, distance: 21.3
click at [234, 254] on p "Какую форму слова "время" нужно использовать в предложении: "Нужно заранее реши…" at bounding box center [595, 248] width 758 height 16
drag, startPoint x: 198, startPoint y: 251, endPoint x: 209, endPoint y: 246, distance: 11.9
click at [209, 246] on div "Mācību tēma: Krievu valodas b1 - 11. klases 1.ieskaites mācību materiāls #6 ⏳ §…" at bounding box center [595, 275] width 1190 height 551
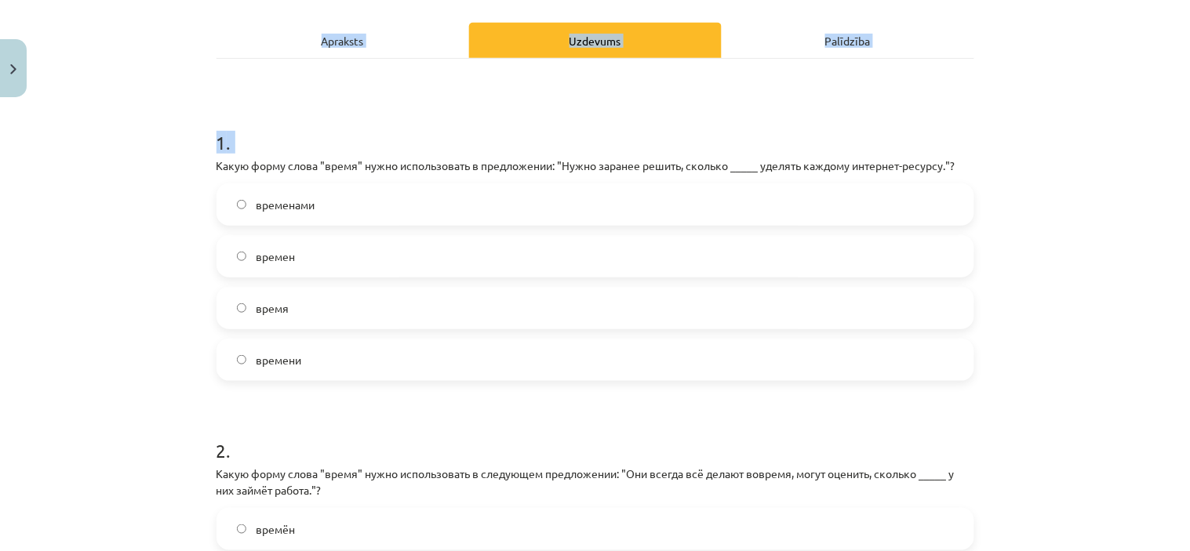
scroll to position [543, 0]
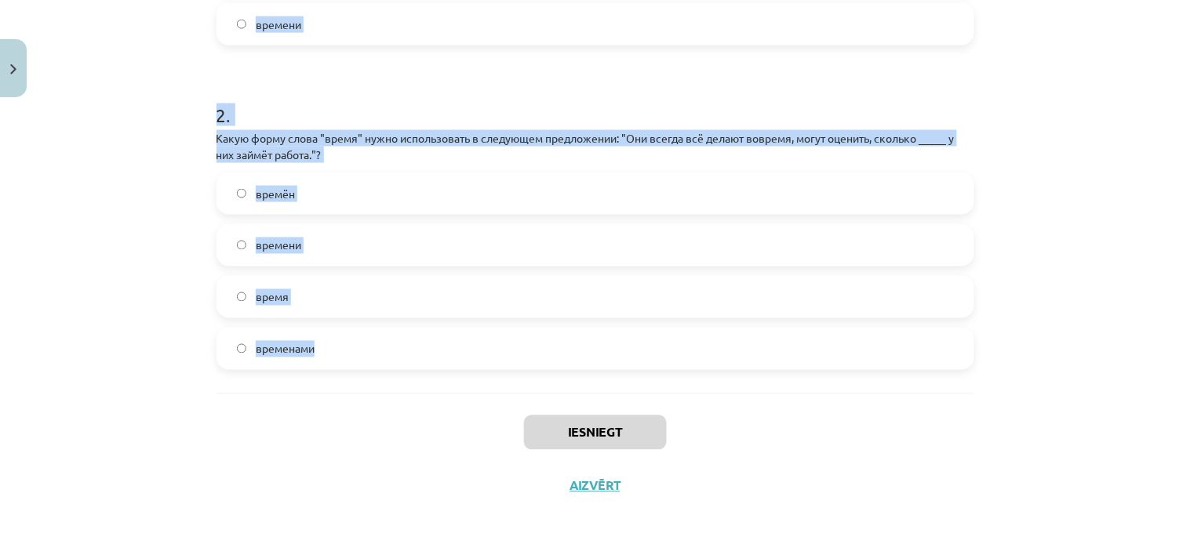
drag, startPoint x: 209, startPoint y: 246, endPoint x: 487, endPoint y: 371, distance: 305.0
click at [487, 371] on div "1 . Какую форму слова "время" нужно использовать в предложении: "Нужно заранее …" at bounding box center [595, 58] width 758 height 670
copy form "Какую форму слова "время" нужно использовать в предложении: "Нужно заранее реши…"
click at [573, 84] on h1 "2 ." at bounding box center [595, 101] width 758 height 49
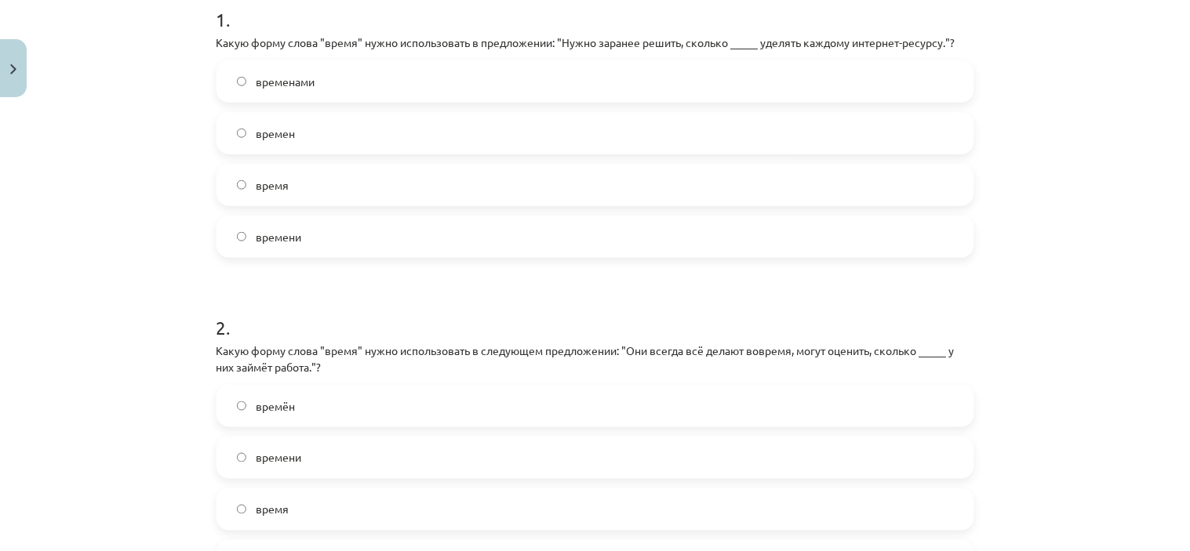
scroll to position [330, 0]
click at [412, 223] on label "времени" at bounding box center [595, 237] width 754 height 39
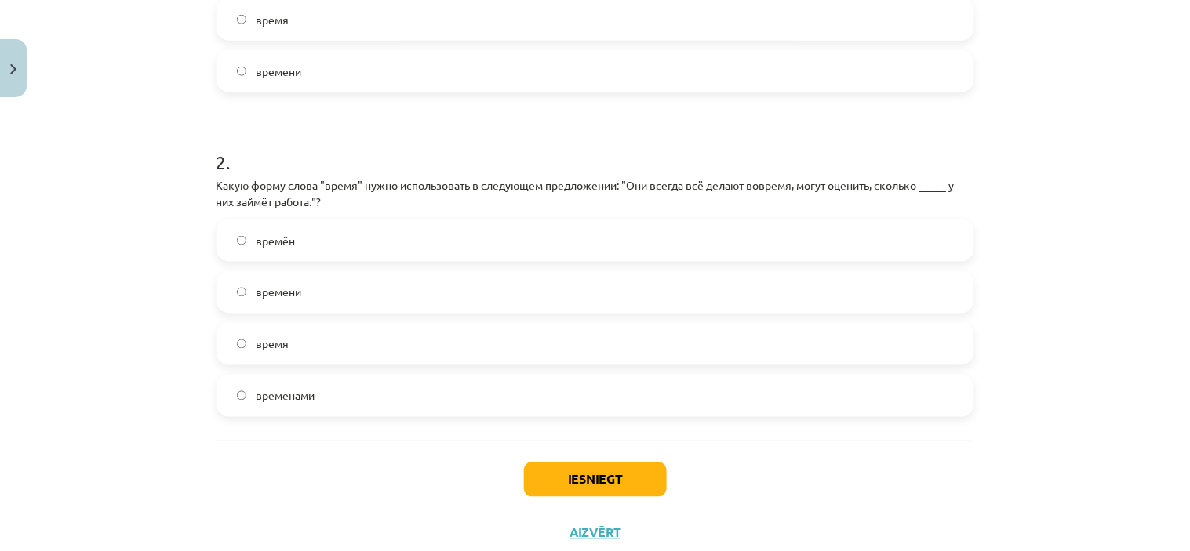
scroll to position [503, 0]
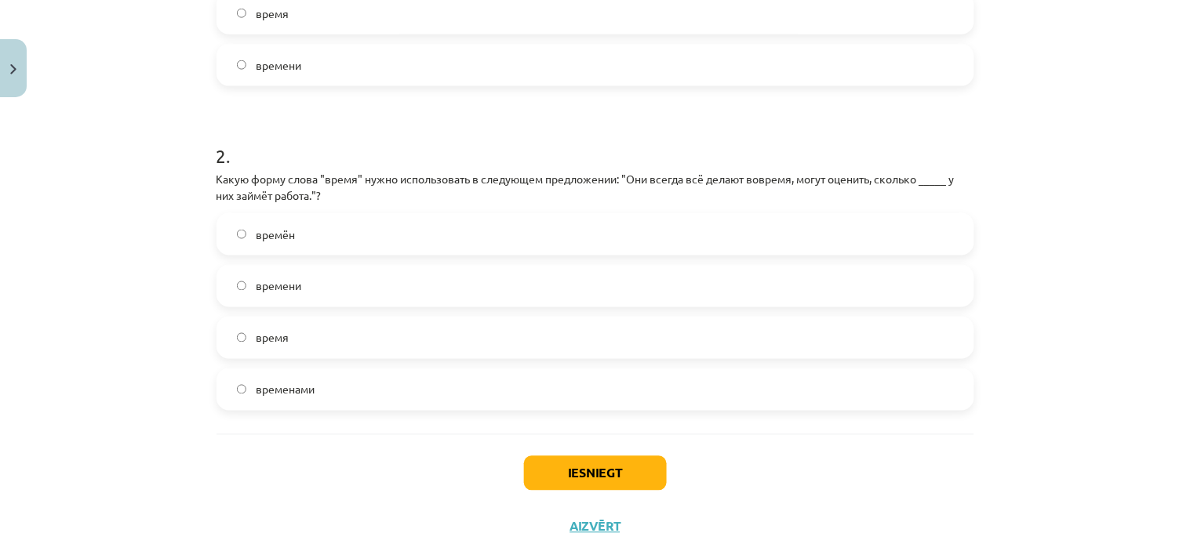
click at [578, 278] on label "времени" at bounding box center [595, 286] width 754 height 39
click at [630, 471] on button "Iesniegt" at bounding box center [595, 473] width 143 height 35
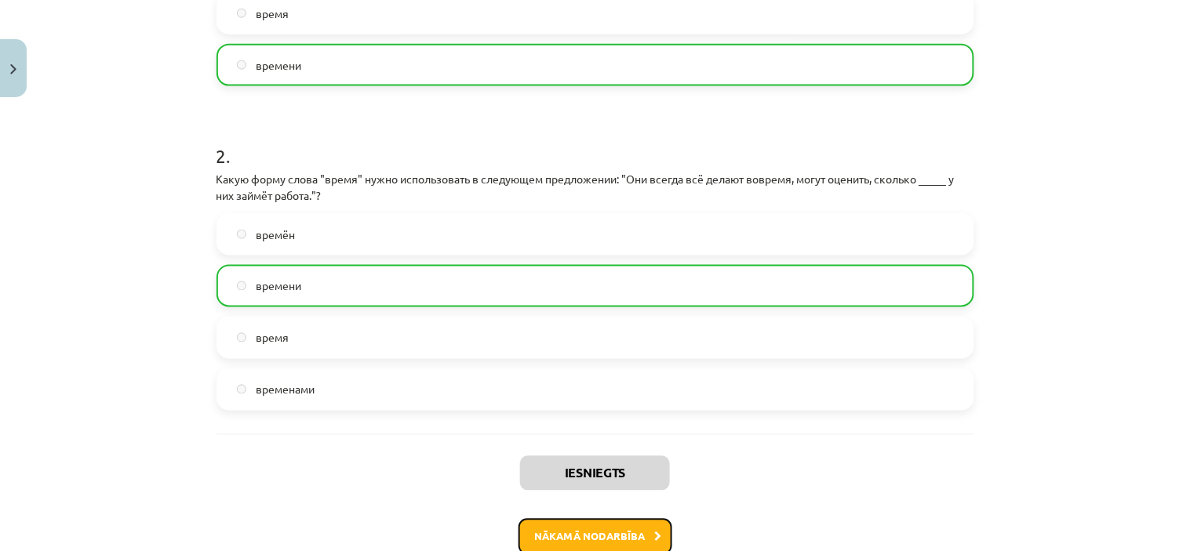
click at [630, 529] on button "Nākamā nodarbība" at bounding box center [595, 537] width 154 height 36
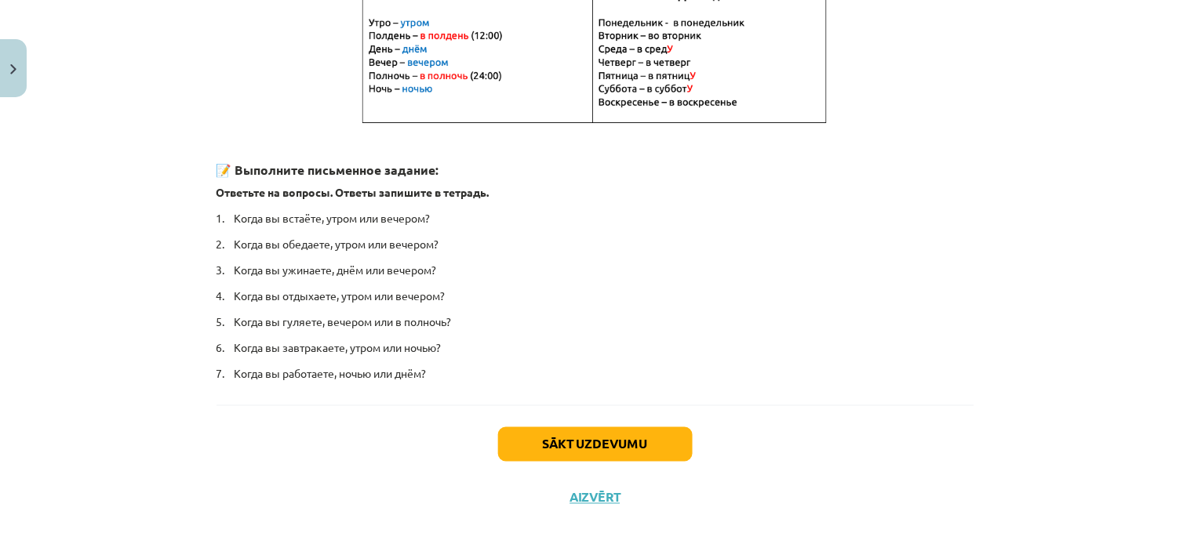
scroll to position [365, 0]
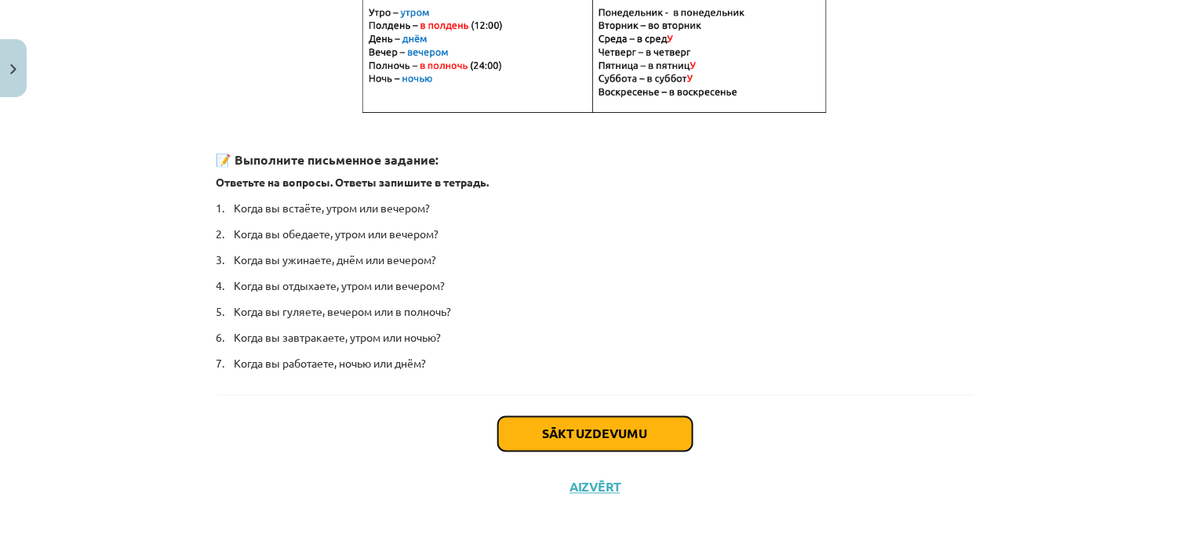
click at [617, 434] on button "Sākt uzdevumu" at bounding box center [595, 434] width 194 height 35
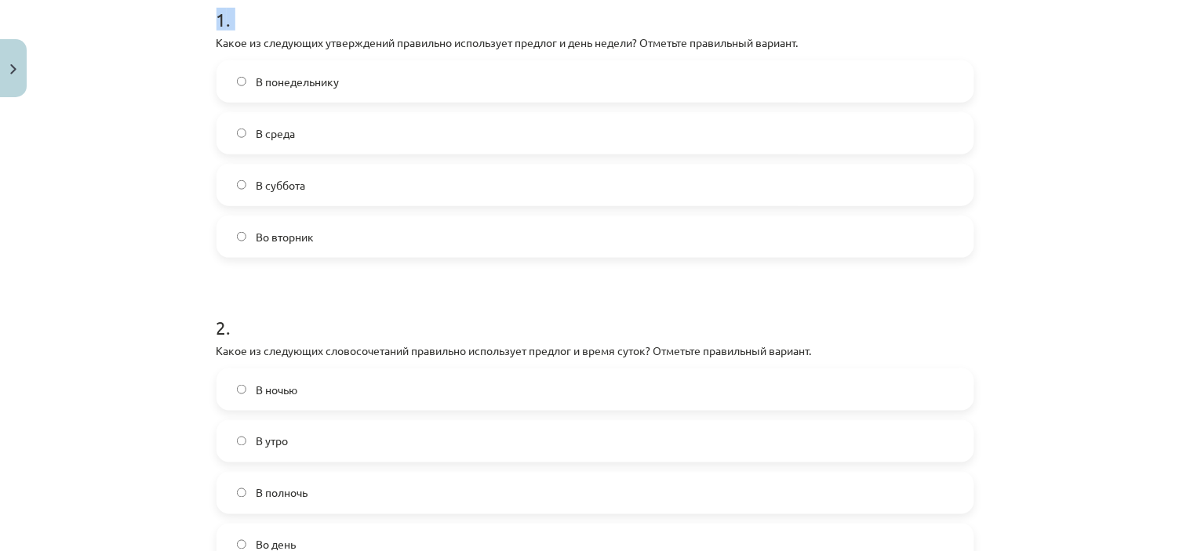
scroll to position [527, 0]
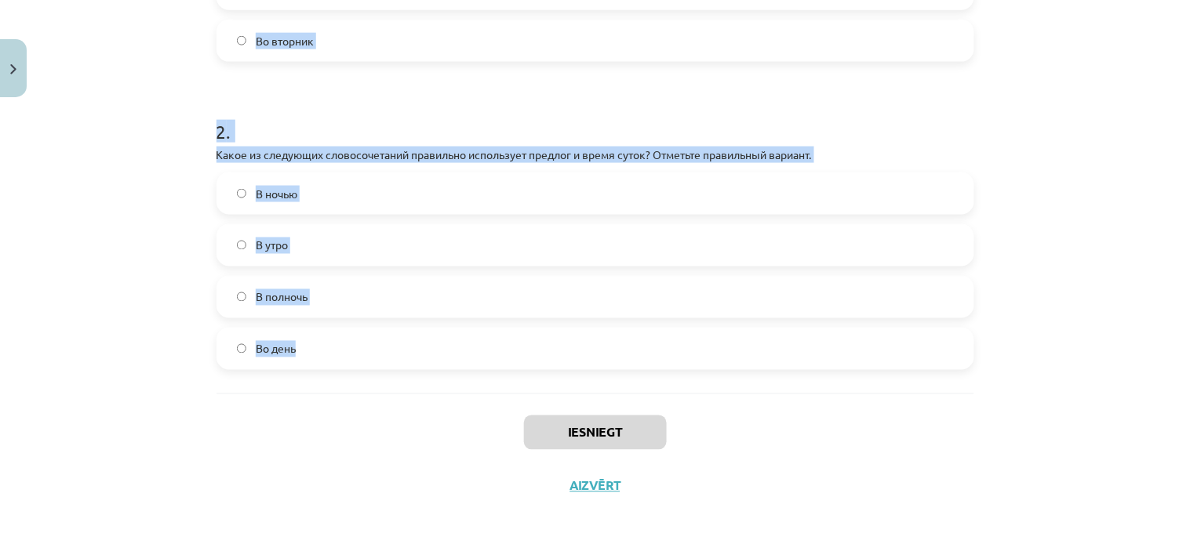
drag, startPoint x: 209, startPoint y: 280, endPoint x: 424, endPoint y: 382, distance: 237.8
click at [424, 382] on div "1 . Какое из следующих утверждений правильно использует предлог и день недели? …" at bounding box center [595, 67] width 758 height 654
copy form "Какое из следующих утверждений правильно использует предлог и день недели? Отме…"
click at [401, 301] on label "В полночь" at bounding box center [595, 297] width 754 height 39
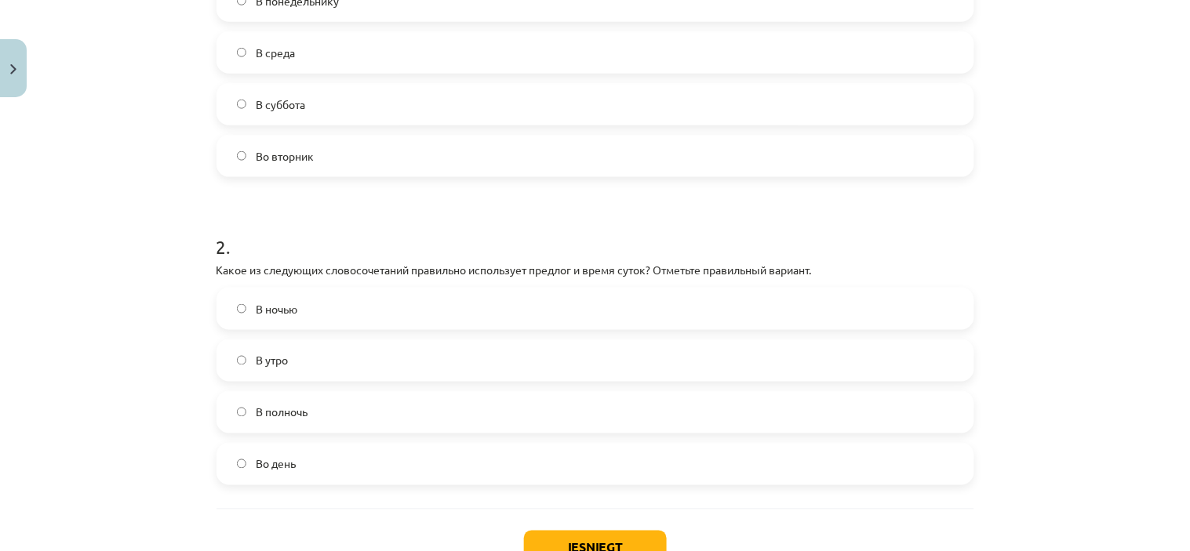
scroll to position [411, 0]
click at [343, 157] on label "Во вторник" at bounding box center [595, 156] width 754 height 39
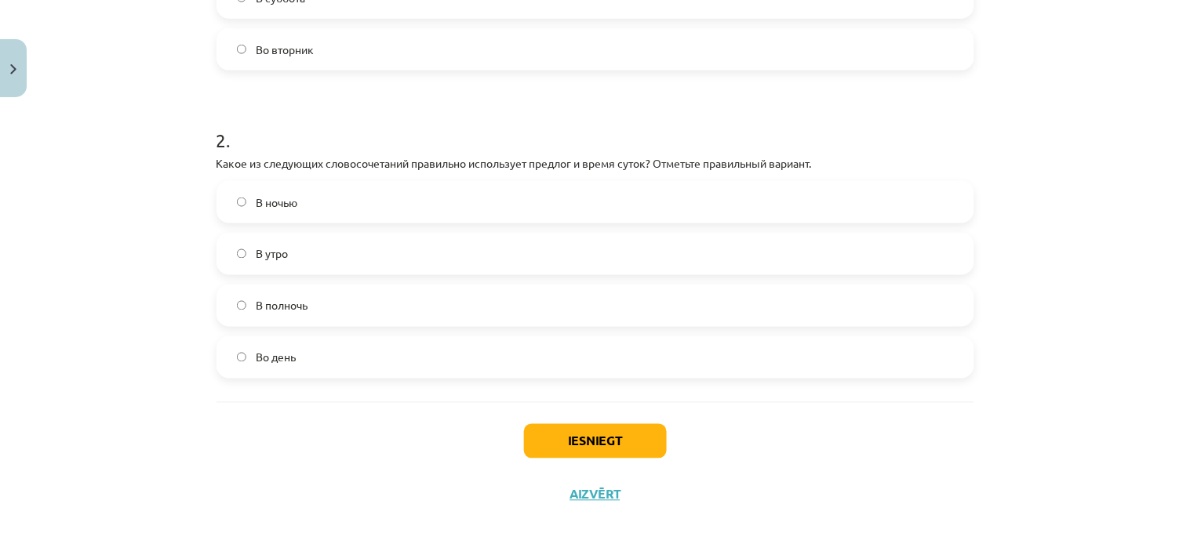
scroll to position [522, 0]
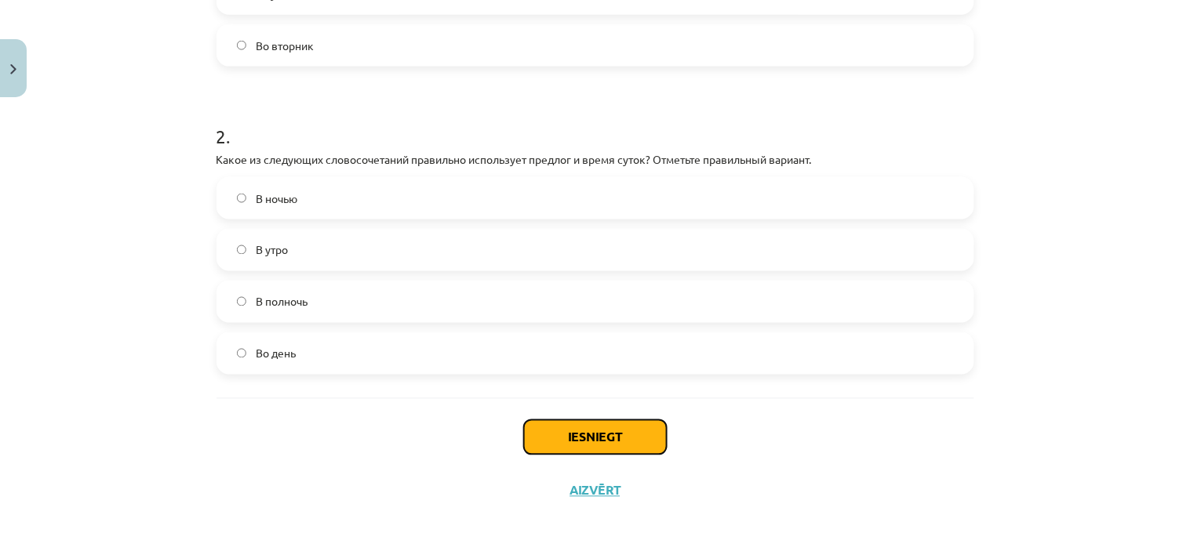
click at [594, 444] on button "Iesniegt" at bounding box center [595, 437] width 143 height 35
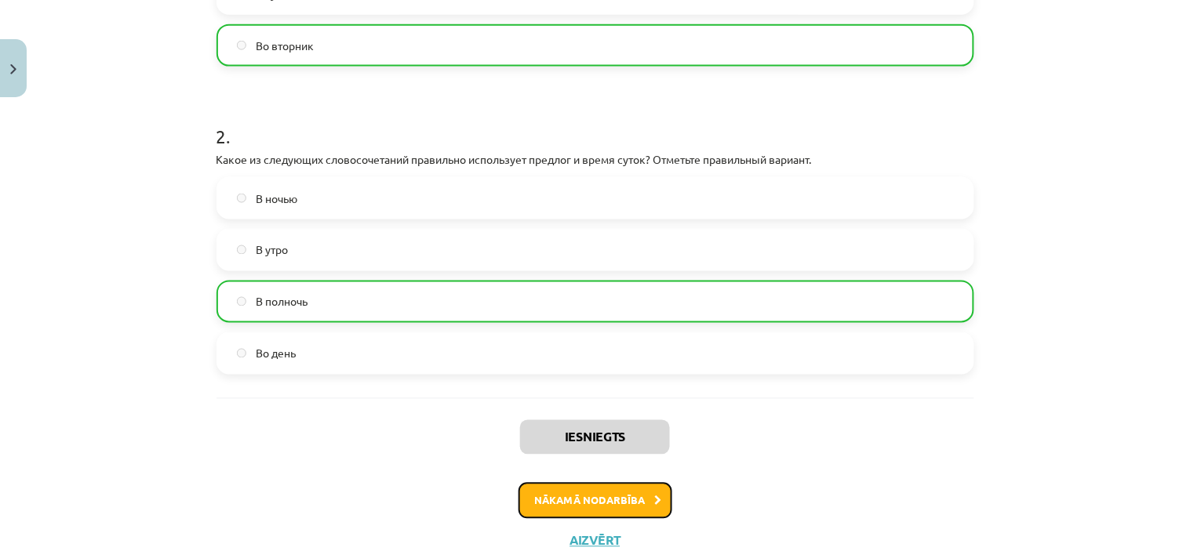
click at [645, 492] on button "Nākamā nodarbība" at bounding box center [595, 501] width 154 height 36
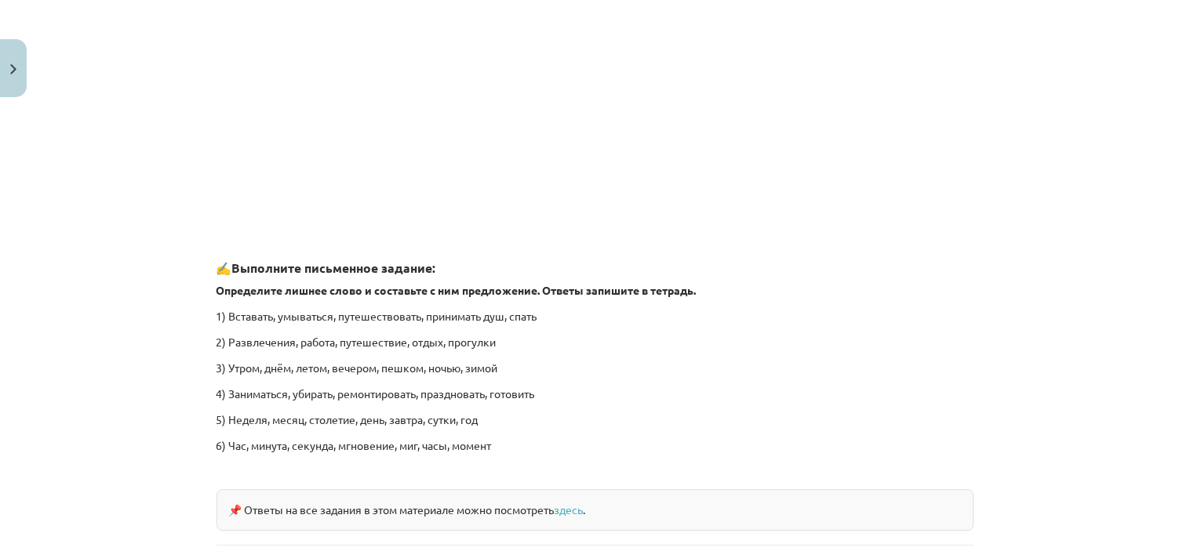
scroll to position [2374, 0]
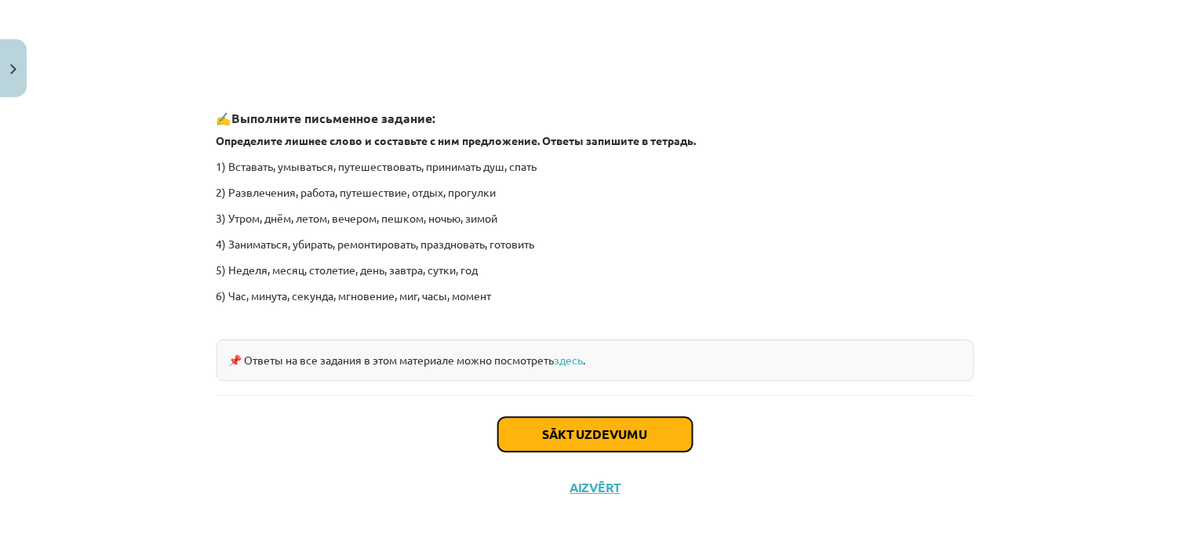
click at [589, 439] on button "Sākt uzdevumu" at bounding box center [595, 434] width 194 height 35
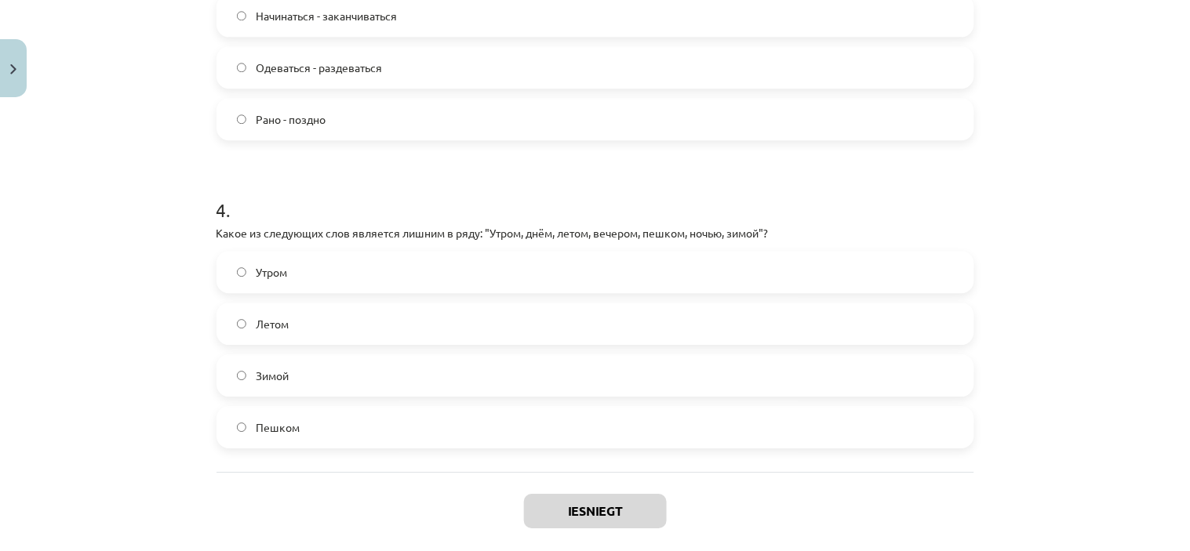
scroll to position [1092, 0]
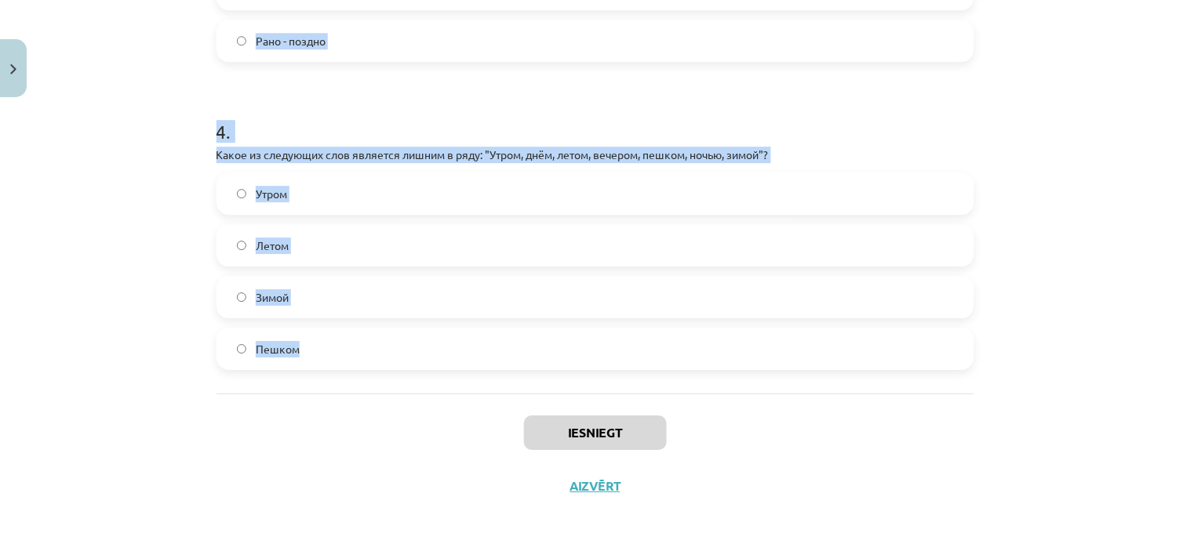
drag, startPoint x: 213, startPoint y: 307, endPoint x: 422, endPoint y: 322, distance: 210.0
drag, startPoint x: 270, startPoint y: 349, endPoint x: 81, endPoint y: 338, distance: 189.3
click at [81, 338] on div "Mācību tēma: Krievu valodas b1 - 11. klases 1.ieskaites mācību materiāls #8 ⏰ §…" at bounding box center [595, 275] width 1190 height 551
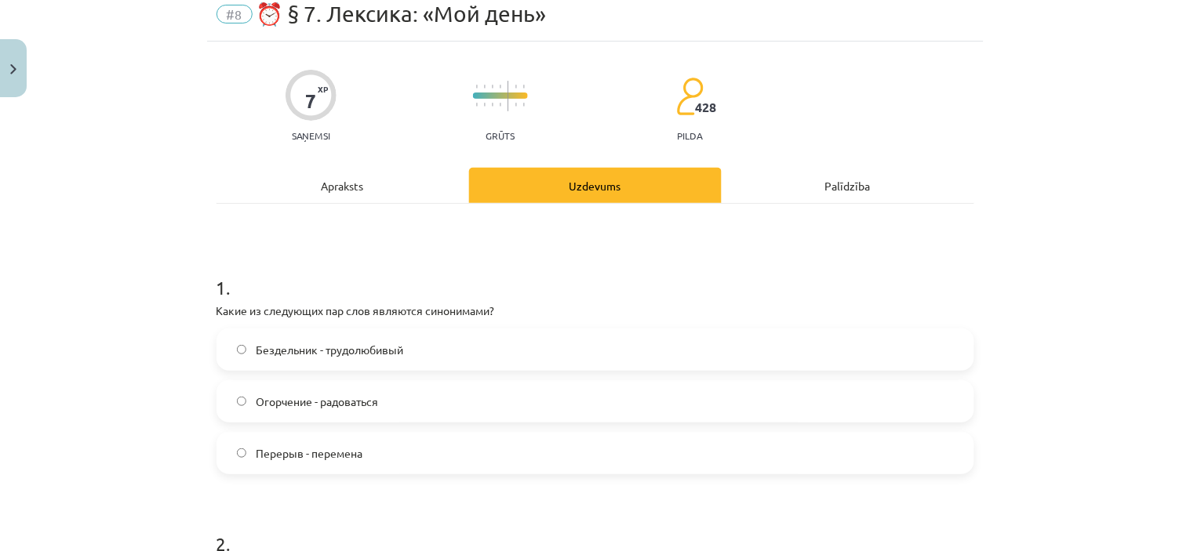
scroll to position [61, 0]
click at [408, 338] on label "Бездельник - трудолюбивый" at bounding box center [595, 351] width 754 height 39
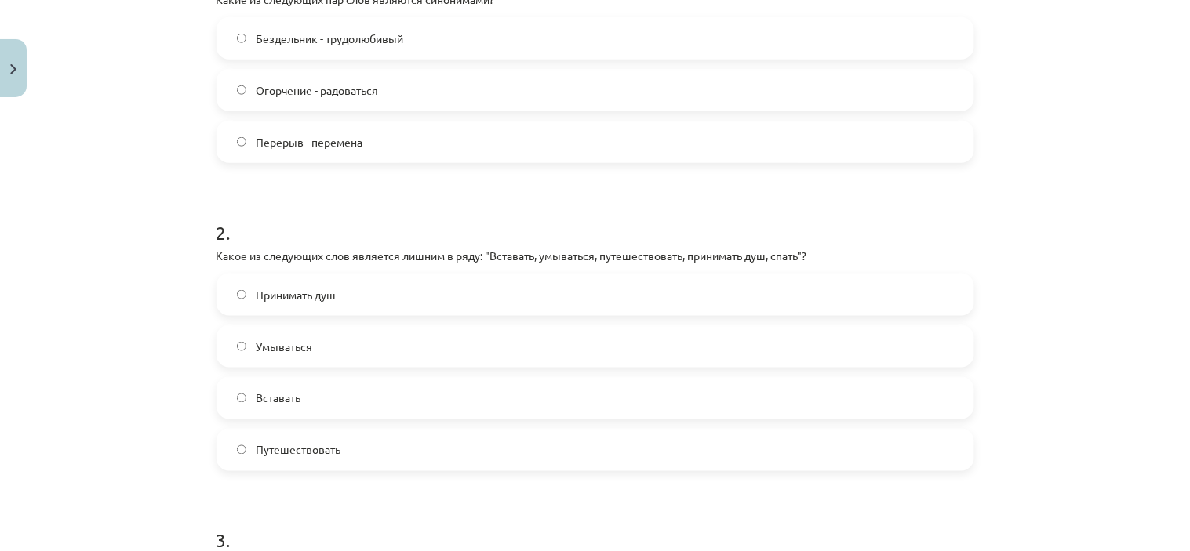
scroll to position [380, 0]
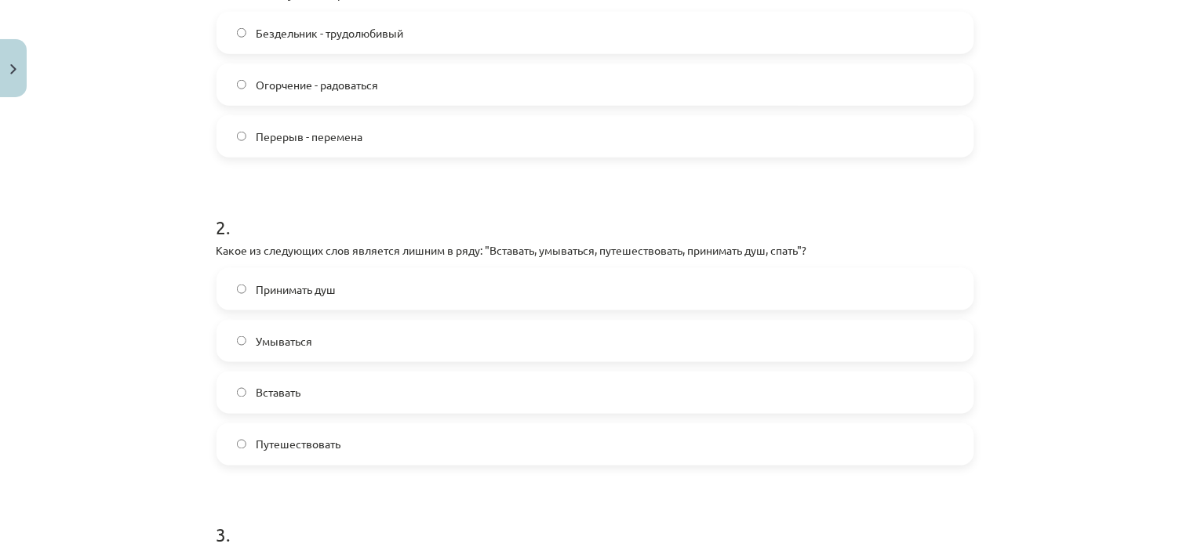
click at [362, 464] on label "Путешествовать" at bounding box center [595, 444] width 754 height 39
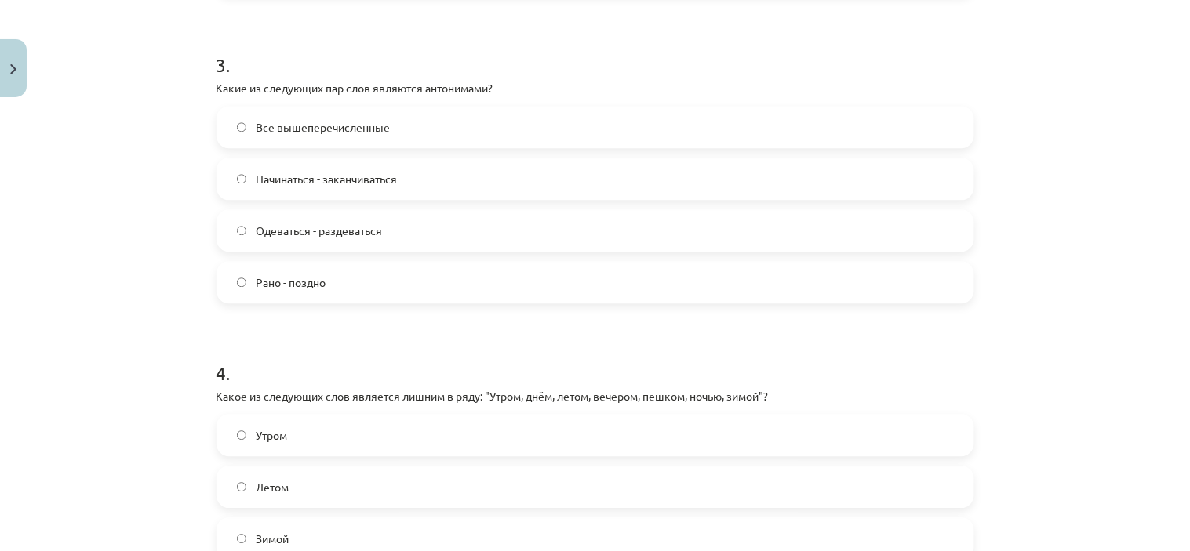
scroll to position [849, 0]
click at [400, 126] on label "Все вышеперечисленные" at bounding box center [595, 127] width 754 height 39
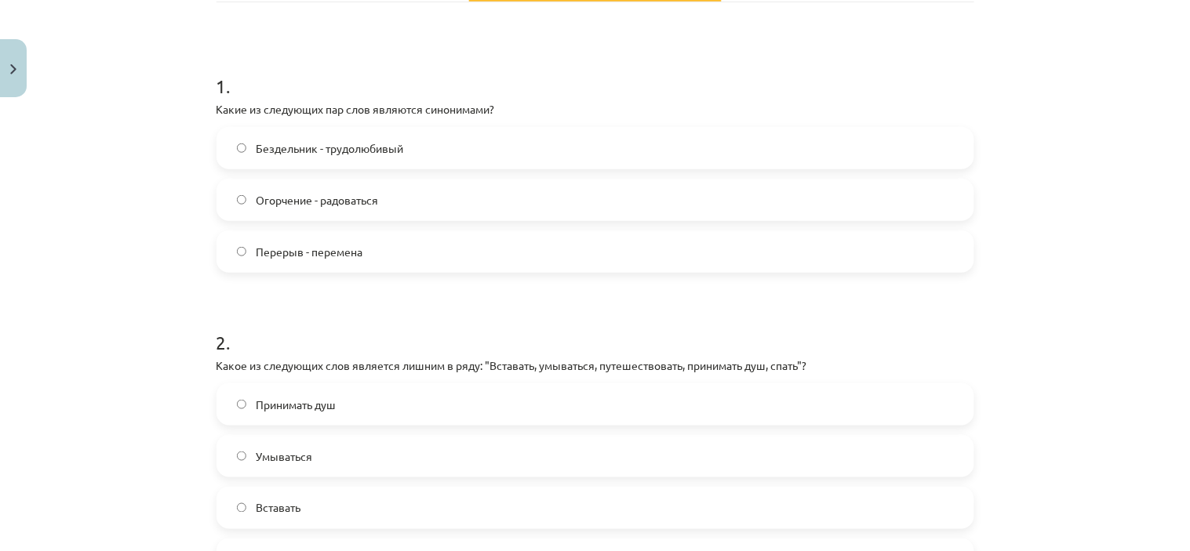
scroll to position [260, 0]
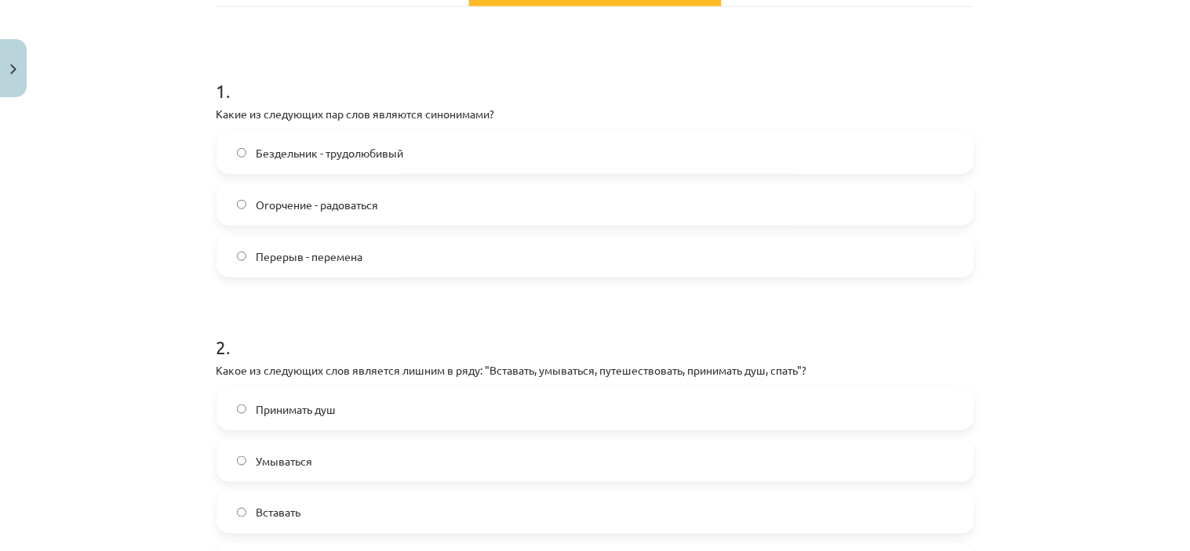
click at [369, 242] on label "Перерыв - перемена" at bounding box center [595, 256] width 754 height 39
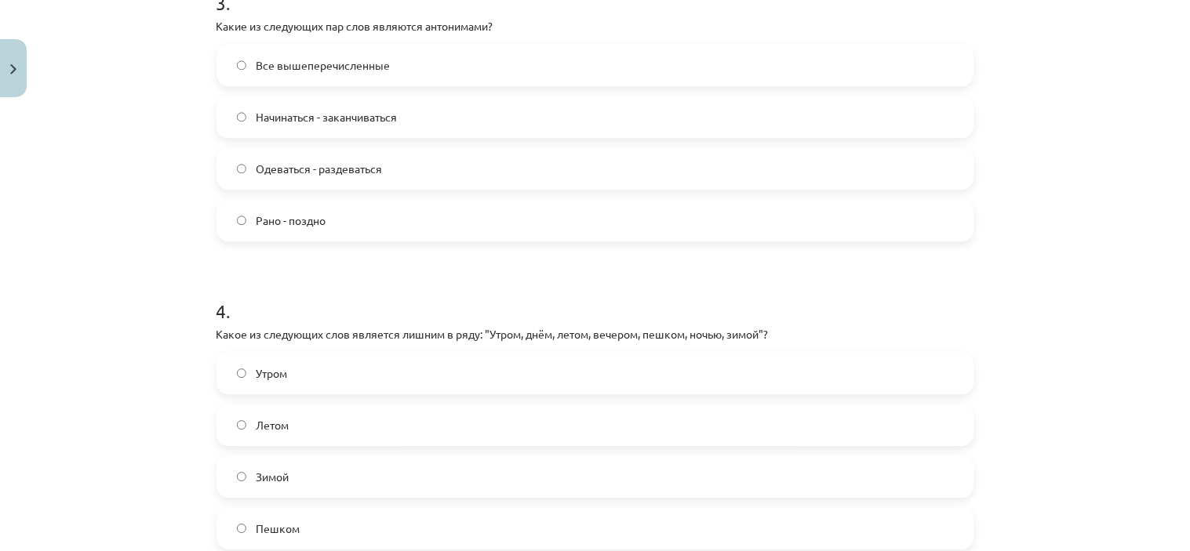
scroll to position [1092, 0]
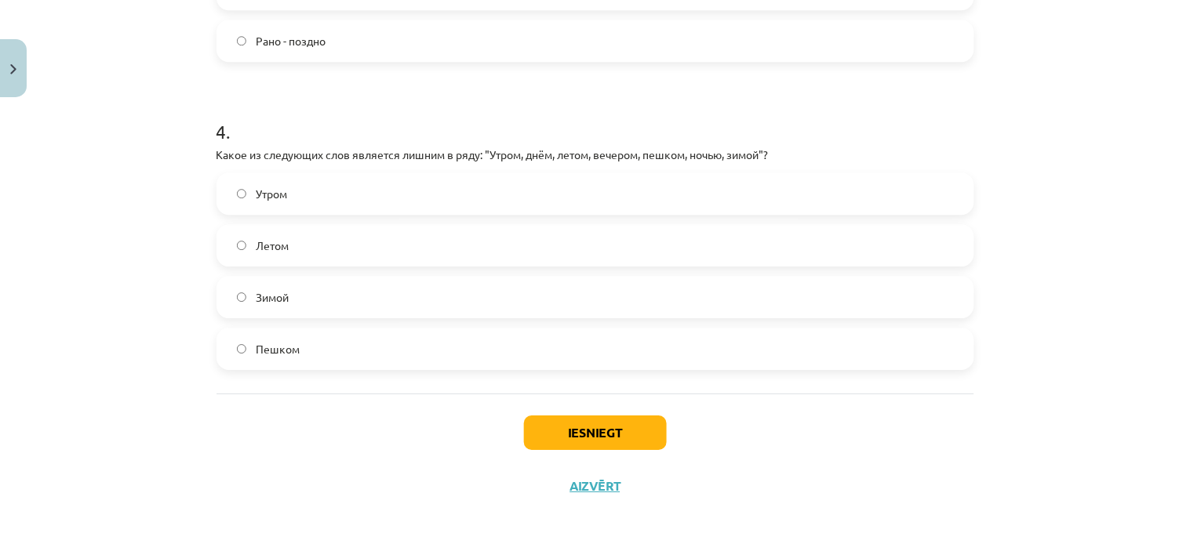
click at [524, 339] on label "Пешком" at bounding box center [595, 348] width 754 height 39
click at [613, 428] on button "Iesniegt" at bounding box center [595, 433] width 143 height 35
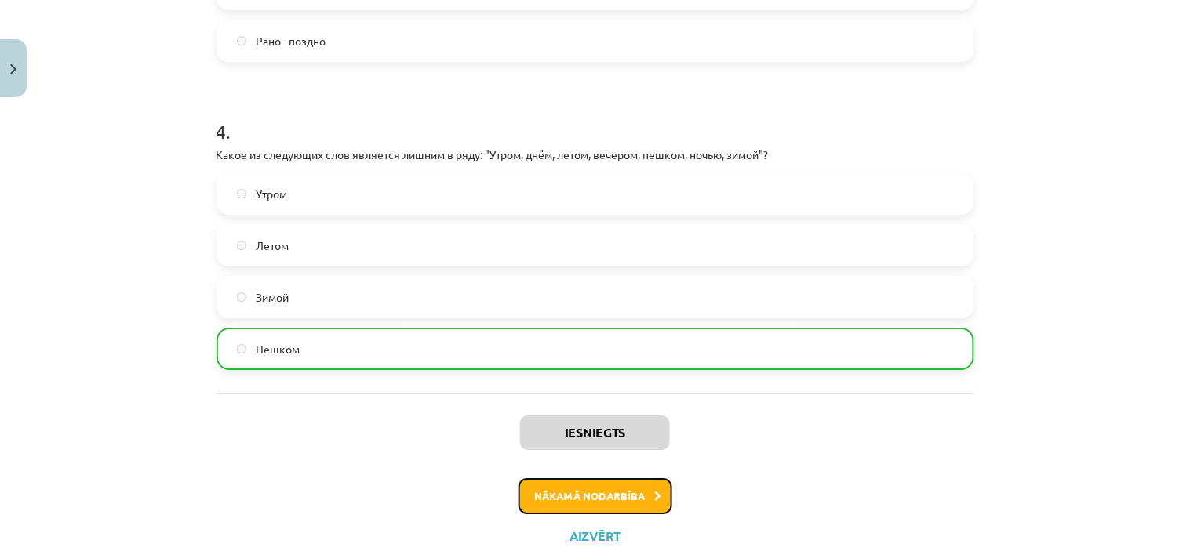
click at [630, 489] on button "Nākamā nodarbība" at bounding box center [595, 496] width 154 height 36
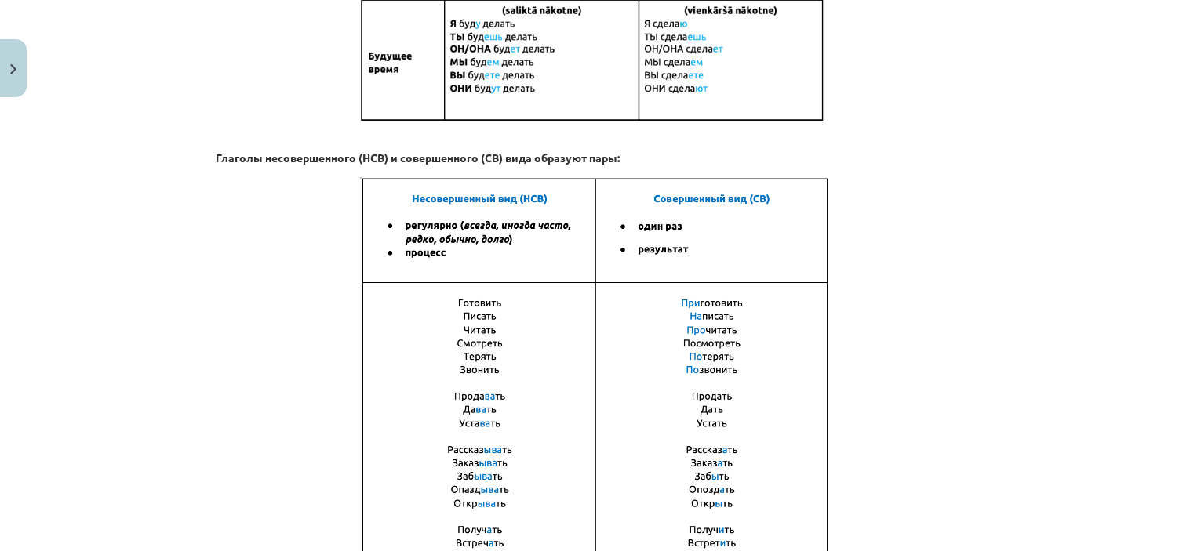
scroll to position [1132, 0]
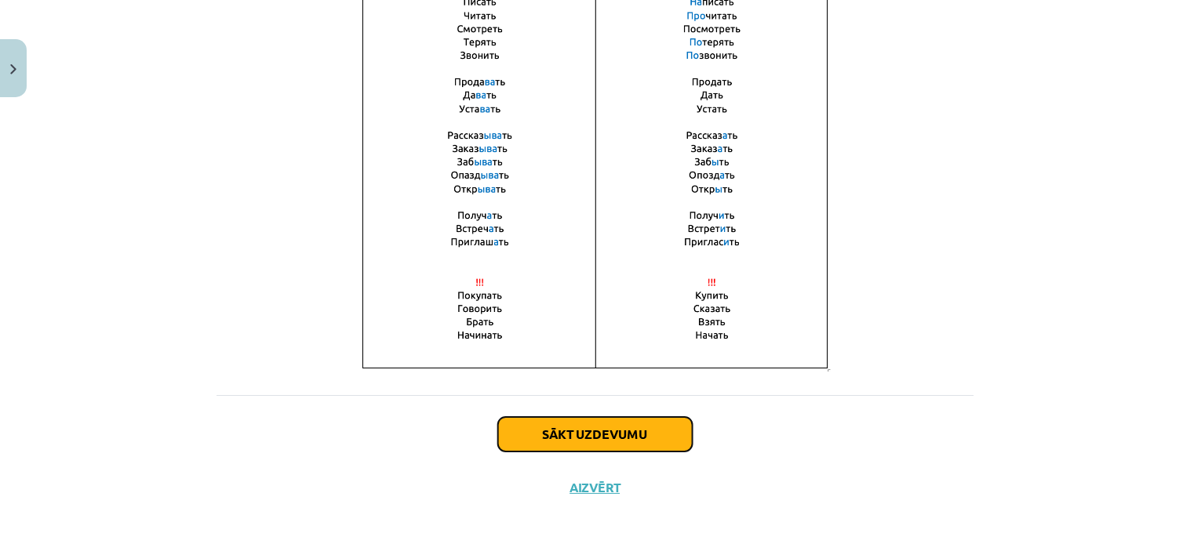
click at [620, 425] on button "Sākt uzdevumu" at bounding box center [595, 434] width 194 height 35
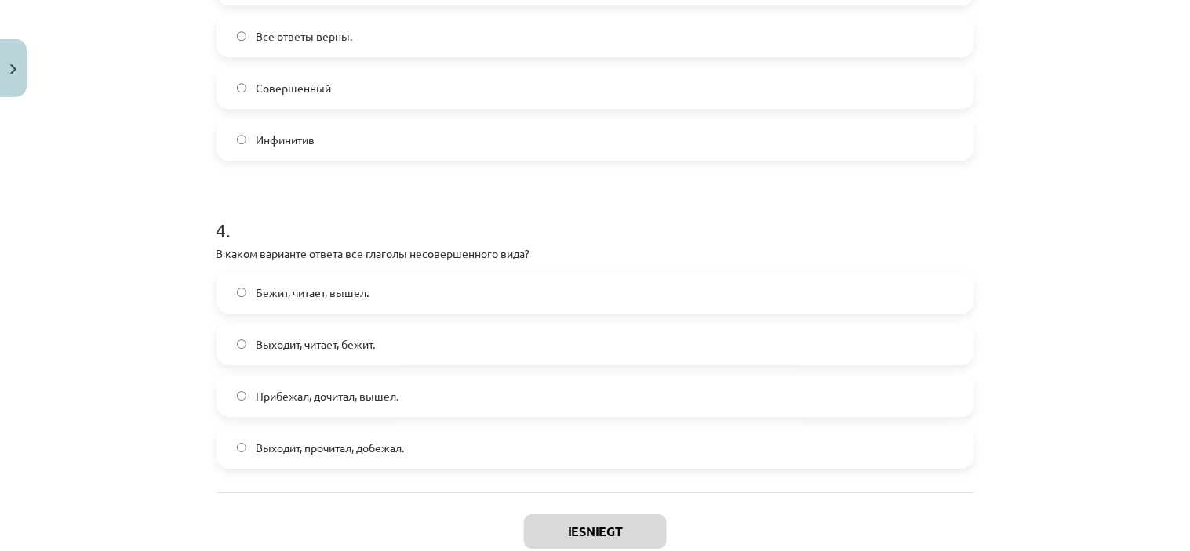
scroll to position [1143, 0]
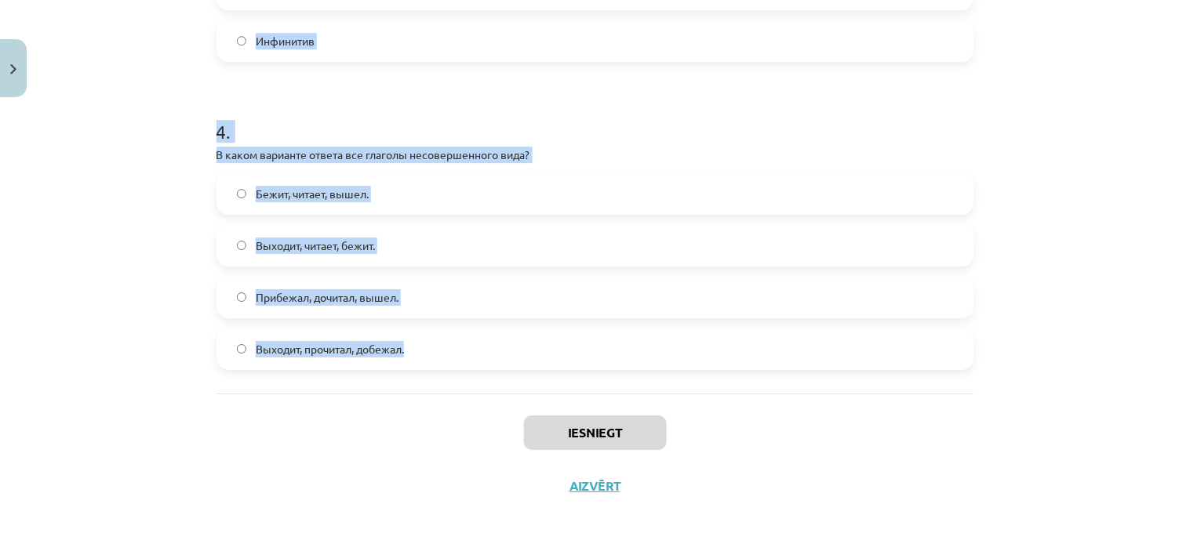
drag, startPoint x: 212, startPoint y: 207, endPoint x: 481, endPoint y: 357, distance: 307.9
copy form "В каком варианте ответа все глаголы совершенного вида? Прыгнул, запел, обнял. О…"
click at [579, 97] on h1 "4 ." at bounding box center [595, 117] width 758 height 49
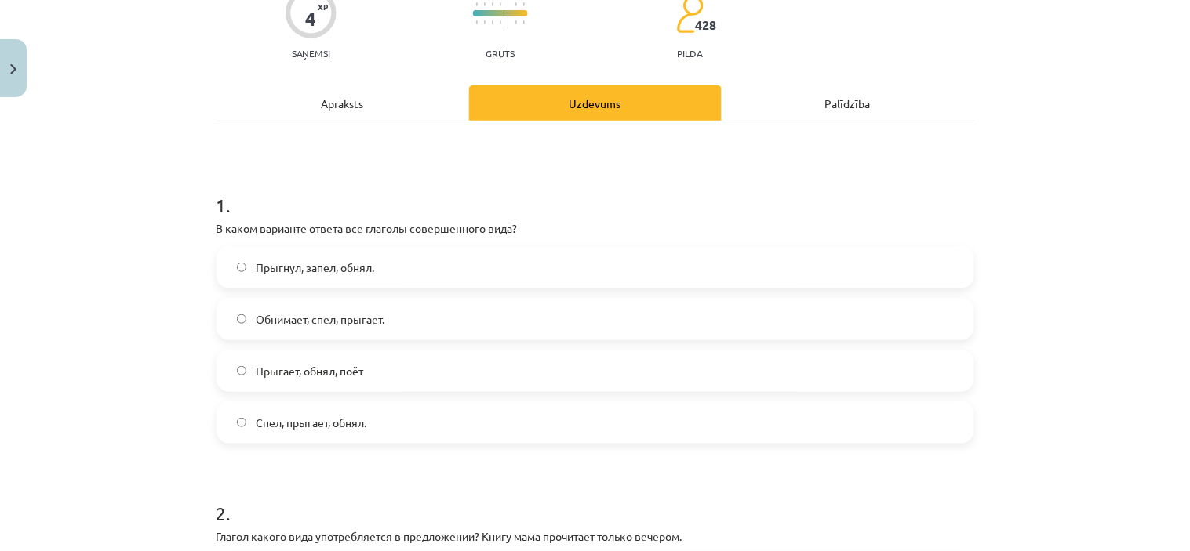
scroll to position [144, 0]
click at [445, 262] on label "Прыгнул, запел, обнял." at bounding box center [595, 268] width 754 height 39
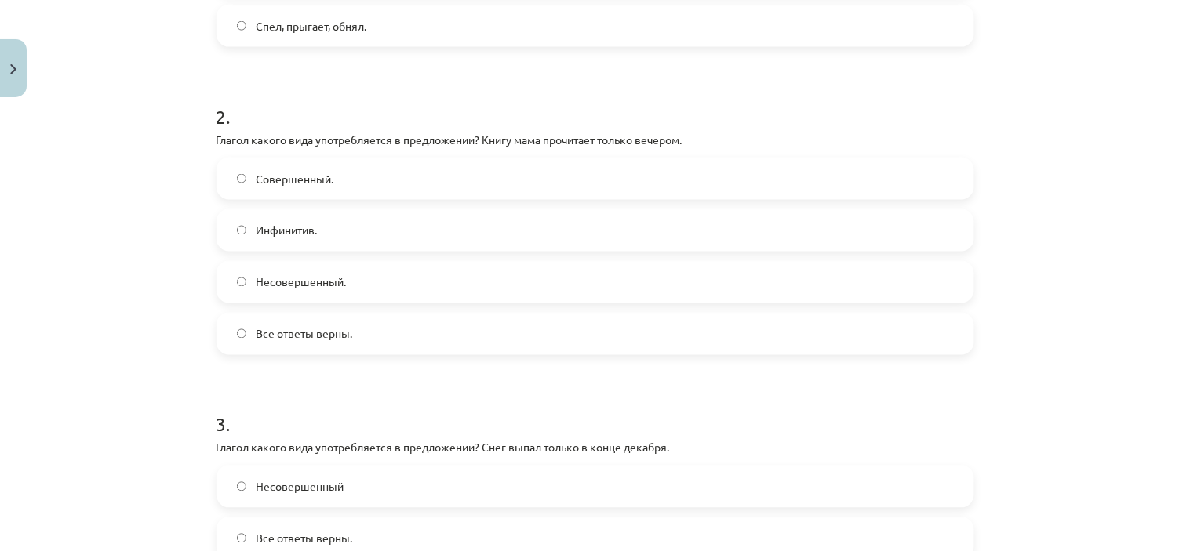
scroll to position [543, 0]
click at [563, 173] on label "Совершенный." at bounding box center [595, 177] width 754 height 39
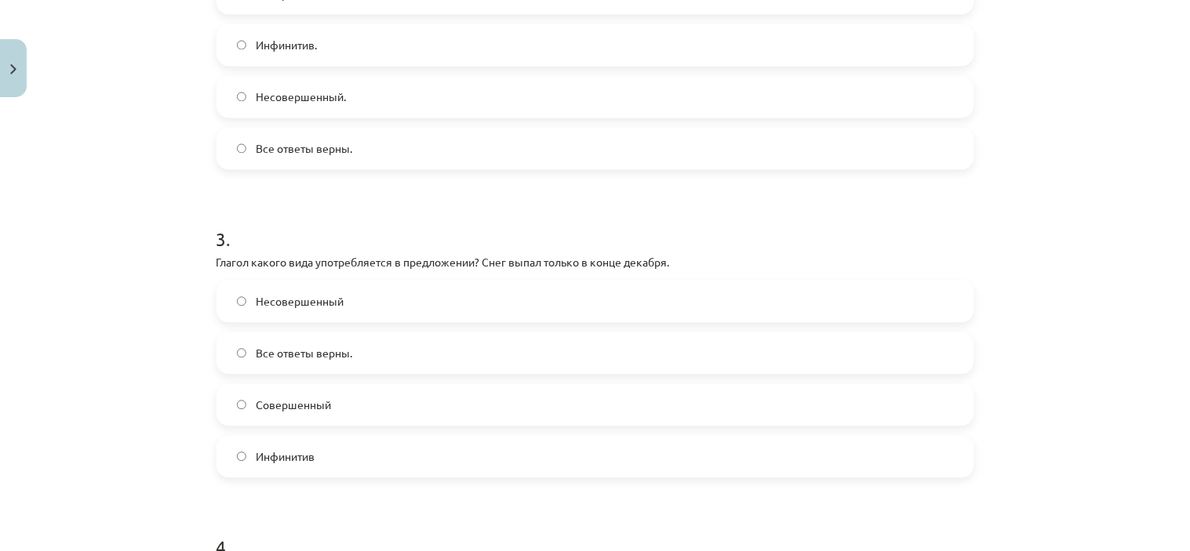
scroll to position [729, 0]
click at [490, 402] on label "Совершенный" at bounding box center [595, 402] width 754 height 39
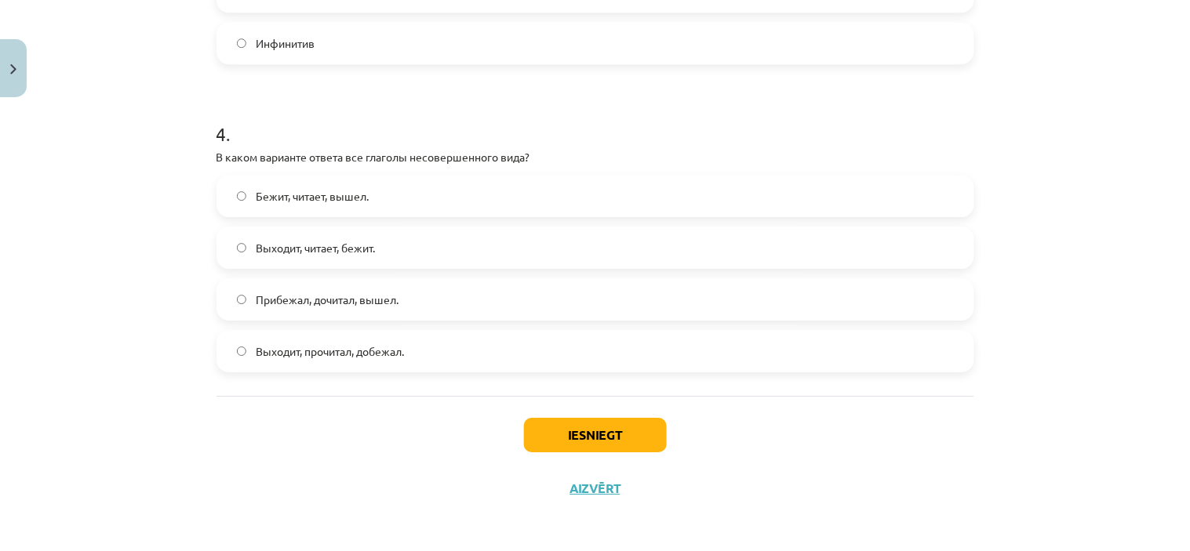
scroll to position [1142, 0]
click at [452, 236] on label "Выходит, читает, бежит." at bounding box center [595, 246] width 754 height 39
click at [591, 434] on button "Iesniegt" at bounding box center [595, 434] width 143 height 35
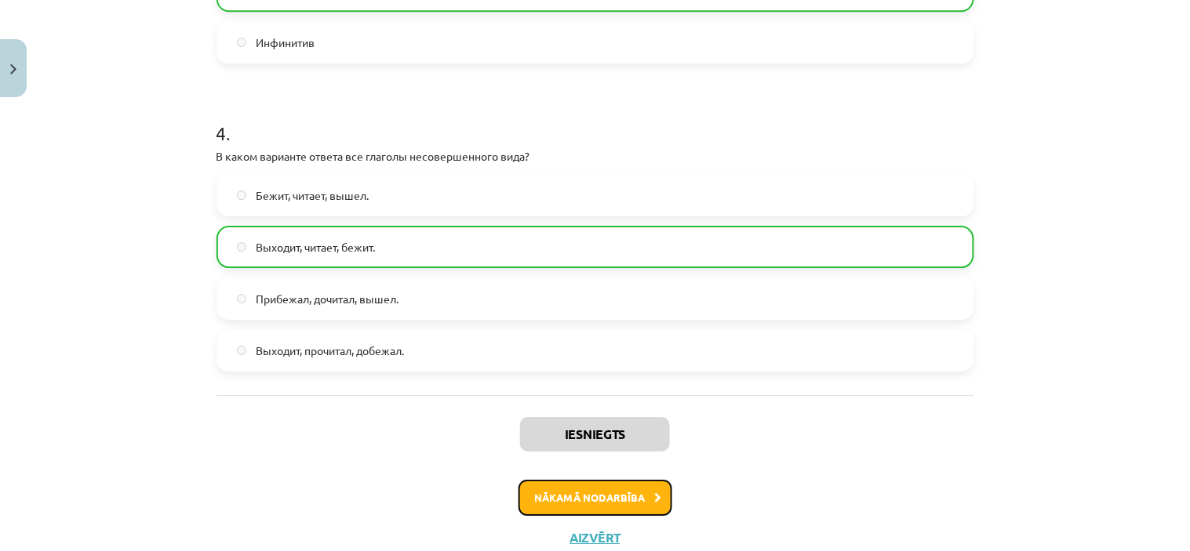
click at [624, 506] on button "Nākamā nodarbība" at bounding box center [595, 498] width 154 height 36
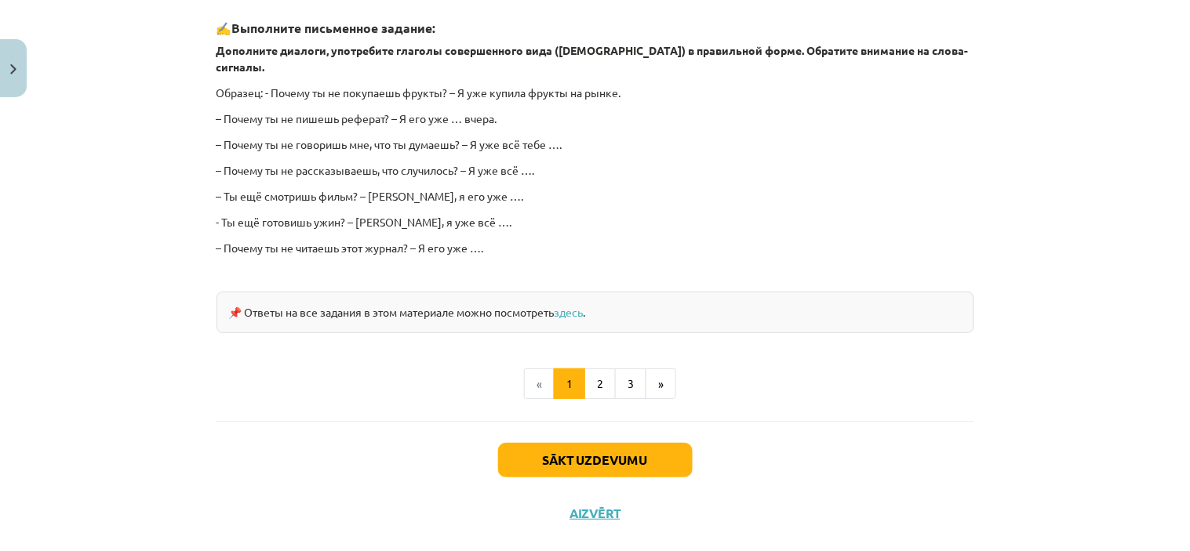
scroll to position [1425, 0]
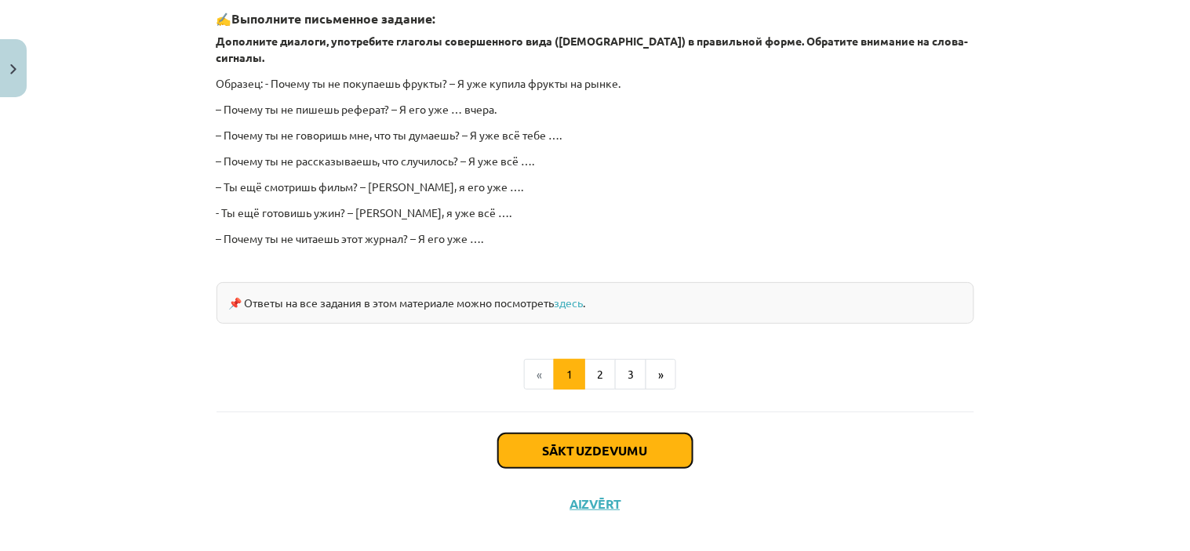
click at [639, 434] on button "Sākt uzdevumu" at bounding box center [595, 451] width 194 height 35
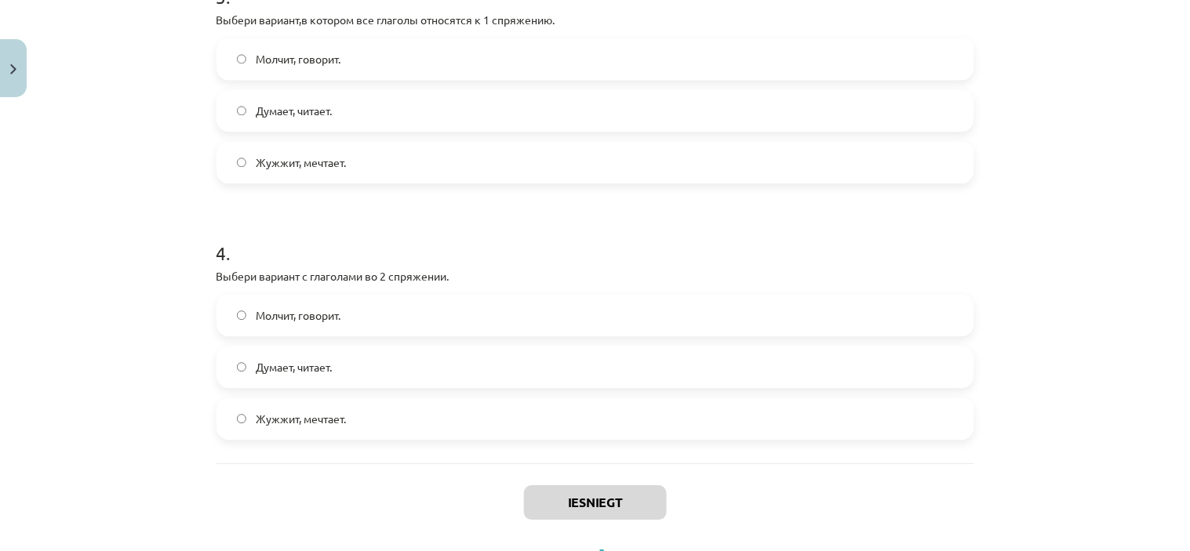
scroll to position [936, 0]
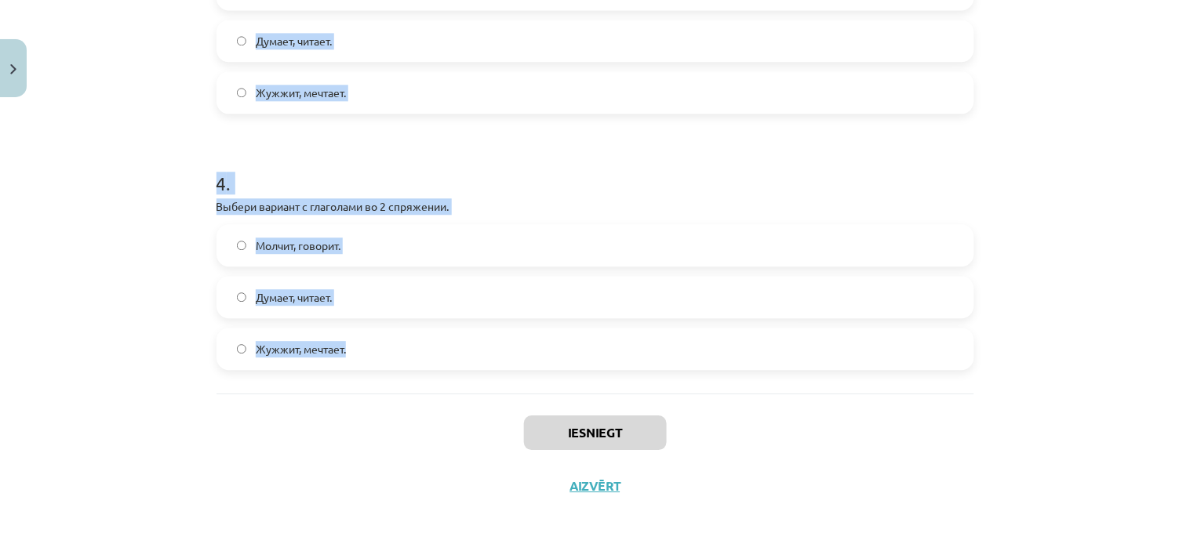
drag, startPoint x: 215, startPoint y: 32, endPoint x: 617, endPoint y: 362, distance: 520.4
copy form ". Выбери глагол – исключение, который не относится к 1 спряжению. Брить Летать …"
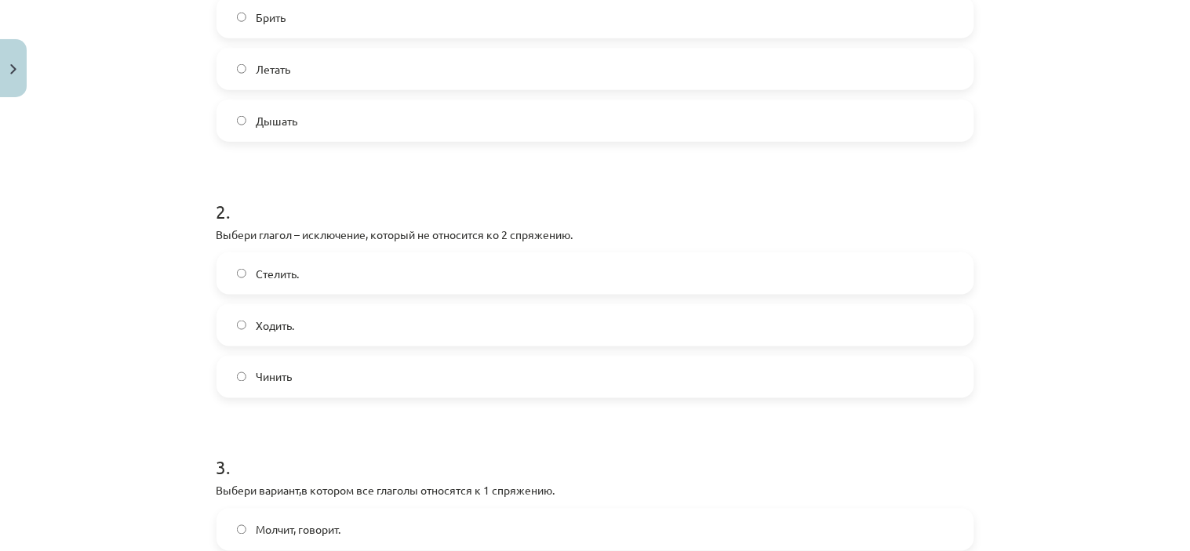
scroll to position [394, 0]
click at [526, 26] on label "Брить" at bounding box center [595, 17] width 754 height 39
click at [445, 263] on label "Стелить." at bounding box center [595, 274] width 754 height 39
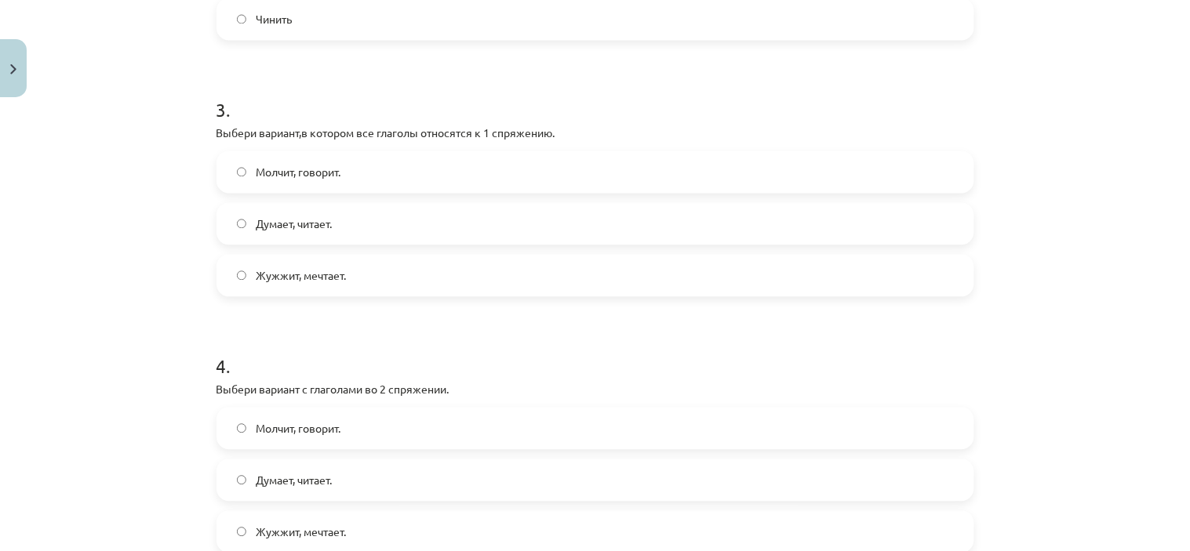
scroll to position [755, 0]
click at [327, 216] on span "Думает, читает." at bounding box center [294, 222] width 76 height 16
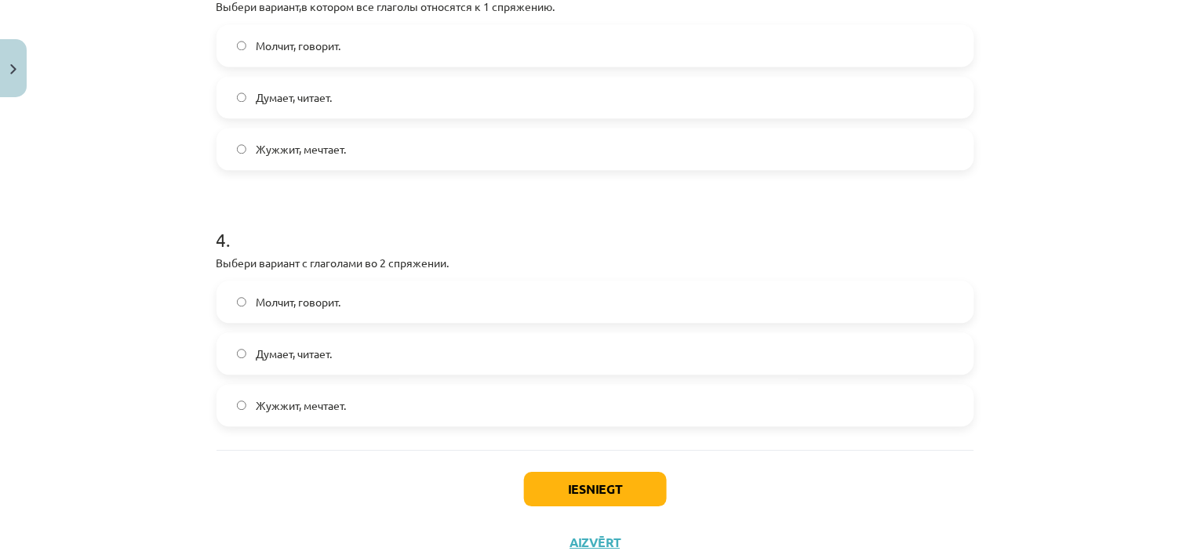
scroll to position [936, 0]
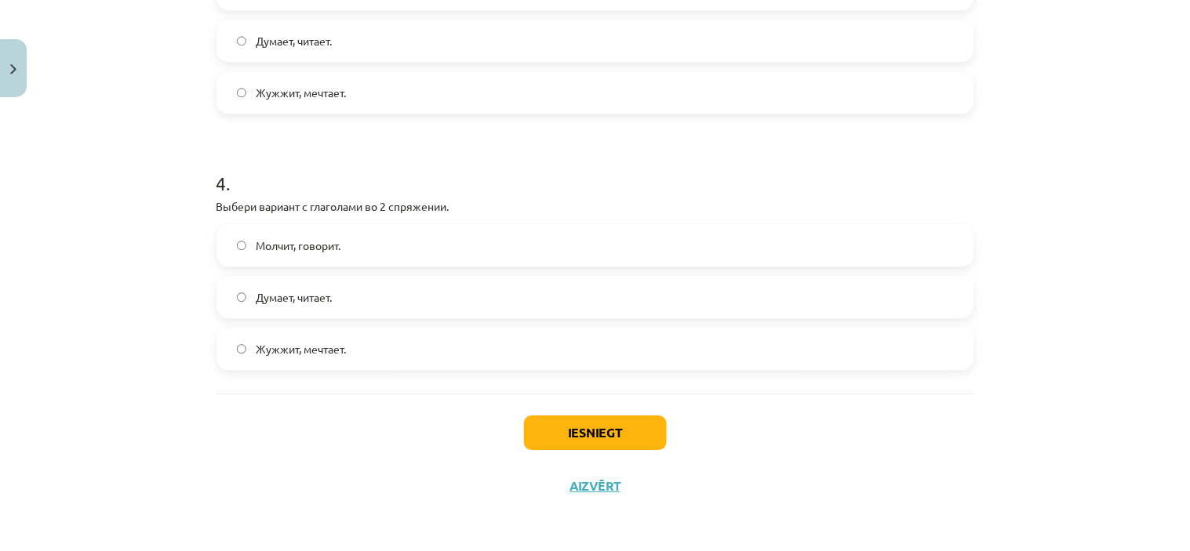
click at [435, 246] on label "Молчит, говорит." at bounding box center [595, 245] width 754 height 39
click at [602, 436] on button "Iesniegt" at bounding box center [595, 433] width 143 height 35
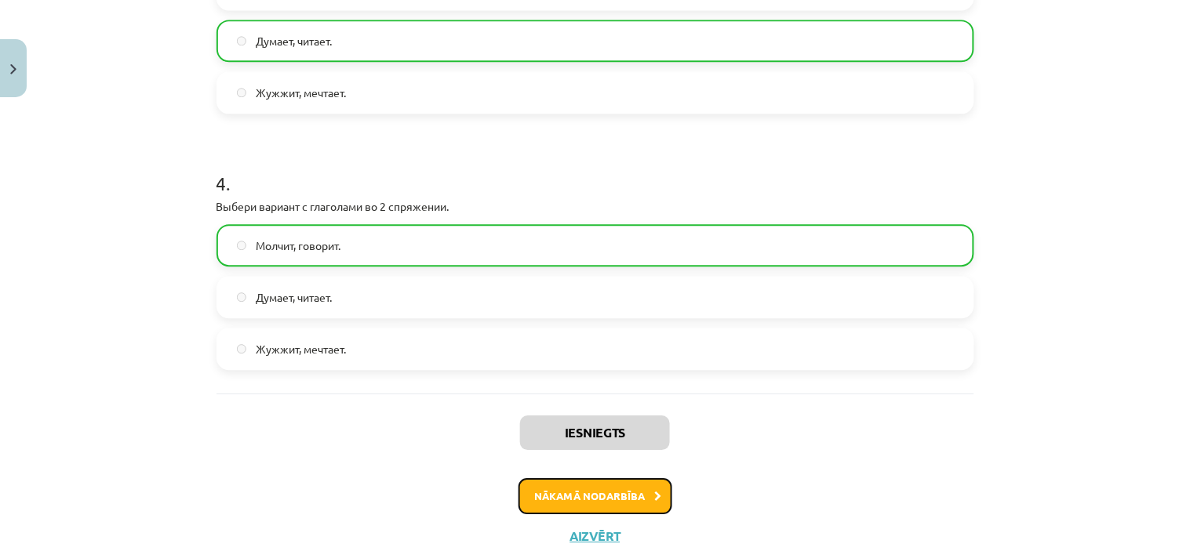
click at [633, 486] on button "Nākamā nodarbība" at bounding box center [595, 496] width 154 height 36
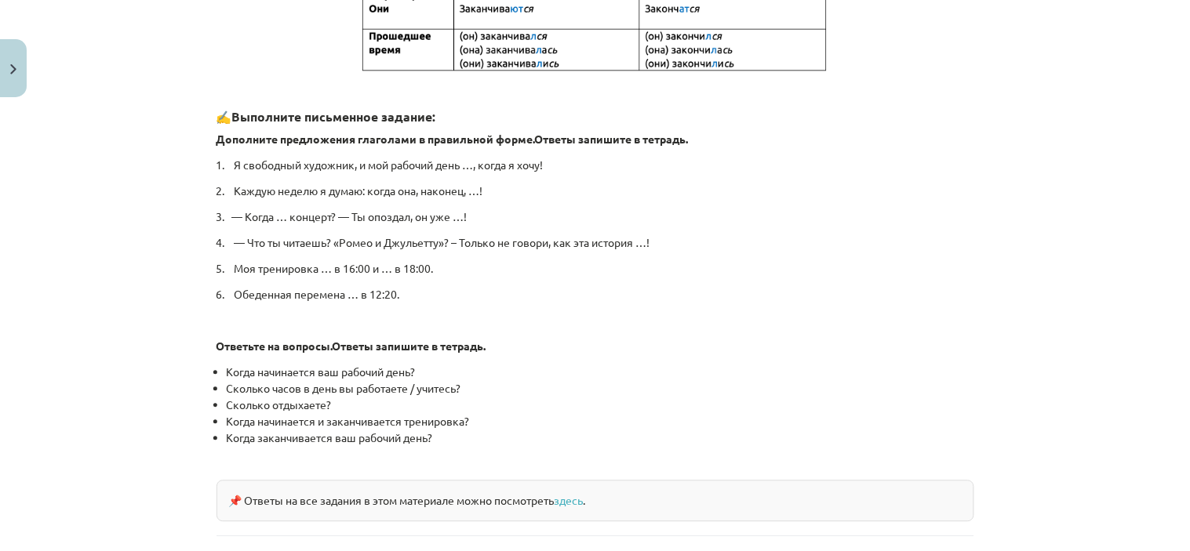
scroll to position [841, 0]
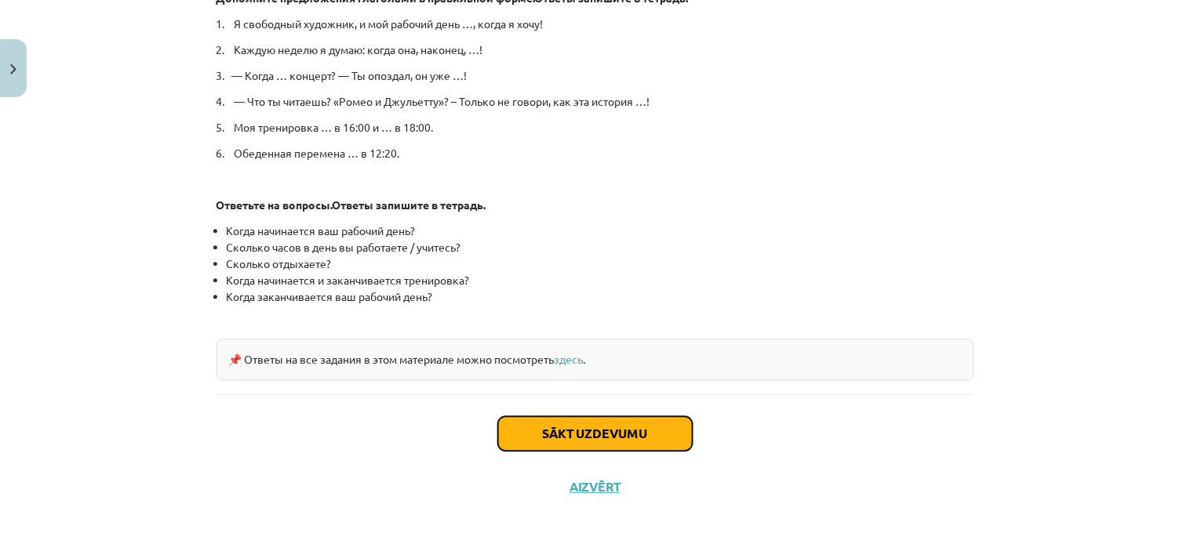
click at [563, 431] on button "Sākt uzdevumu" at bounding box center [595, 433] width 194 height 35
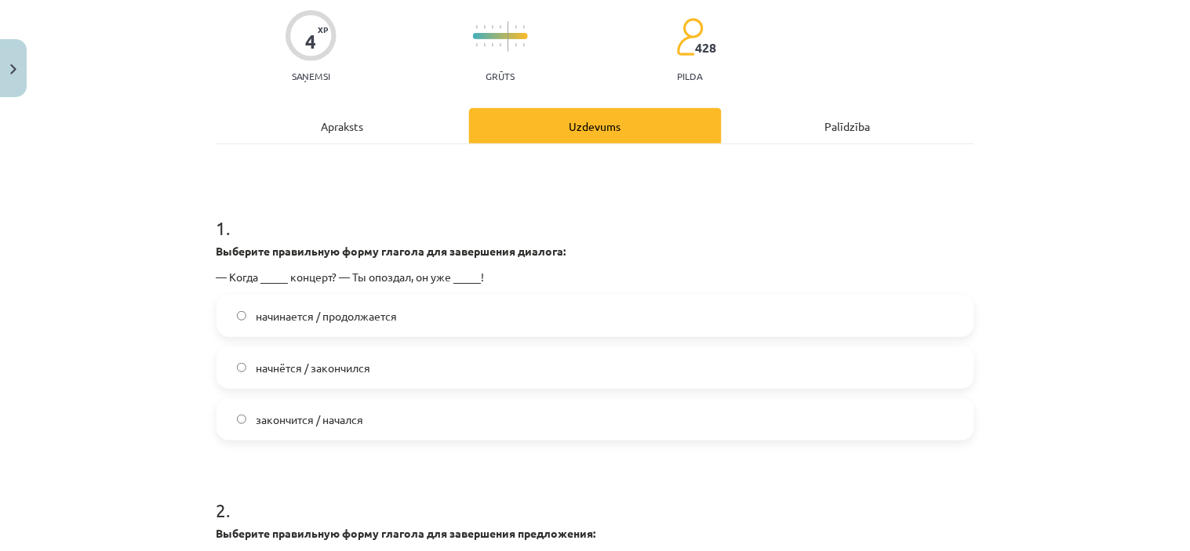
scroll to position [150, 0]
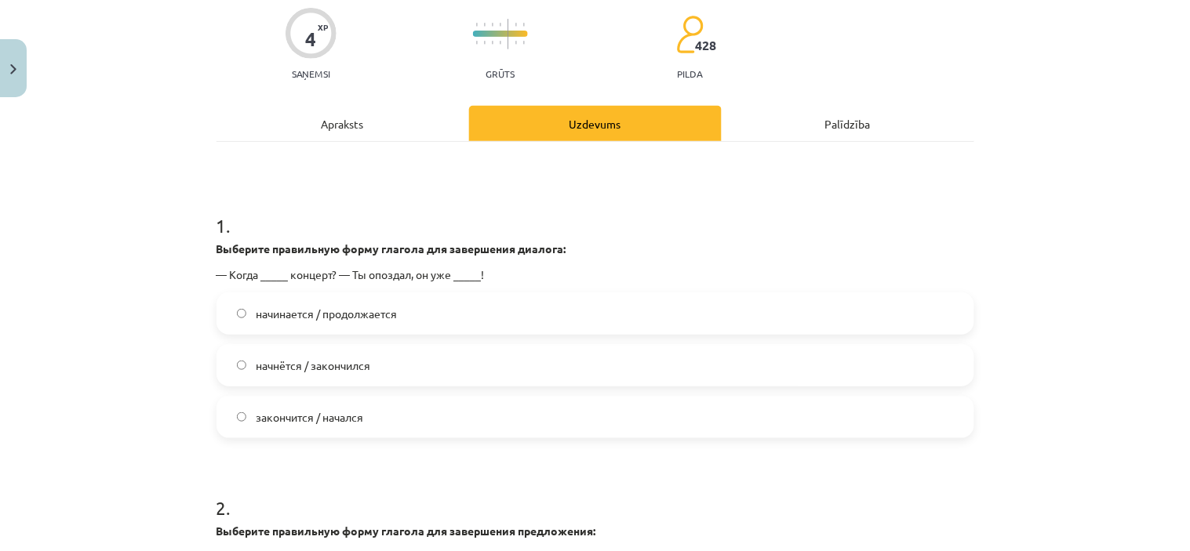
click at [369, 363] on label "начнётся / закончился" at bounding box center [595, 365] width 754 height 39
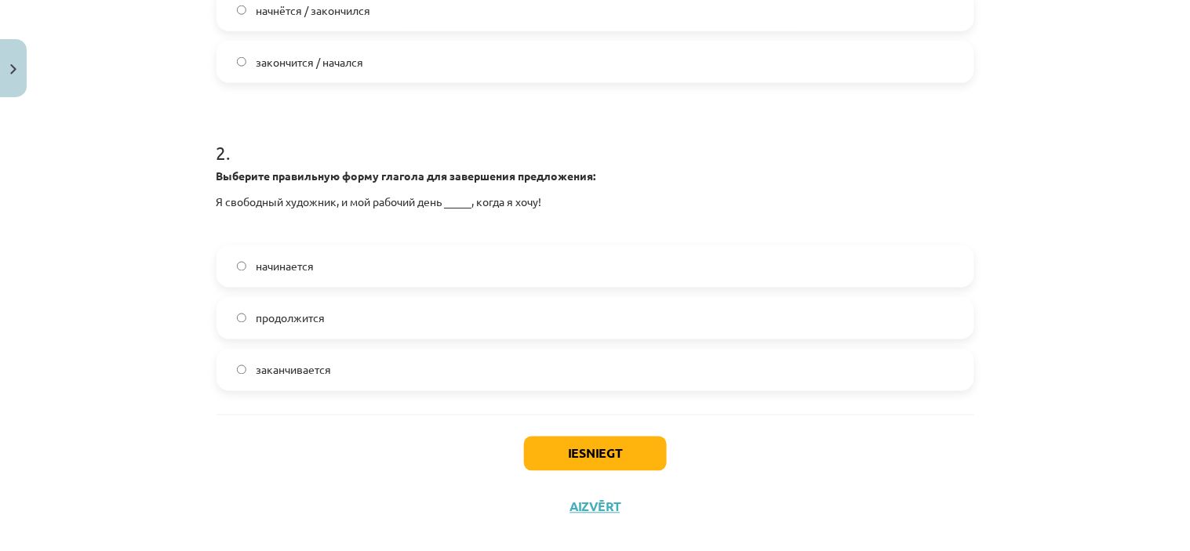
scroll to position [506, 0]
click at [394, 276] on label "начинается" at bounding box center [595, 265] width 754 height 39
click at [594, 452] on button "Iesniegt" at bounding box center [595, 453] width 143 height 35
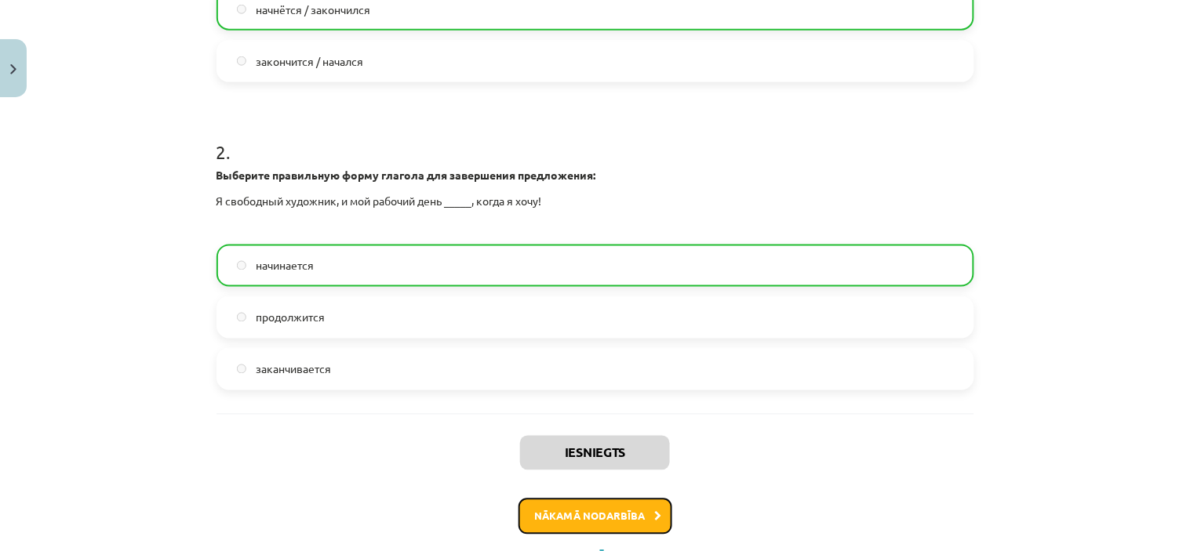
click at [615, 521] on button "Nākamā nodarbība" at bounding box center [595, 517] width 154 height 36
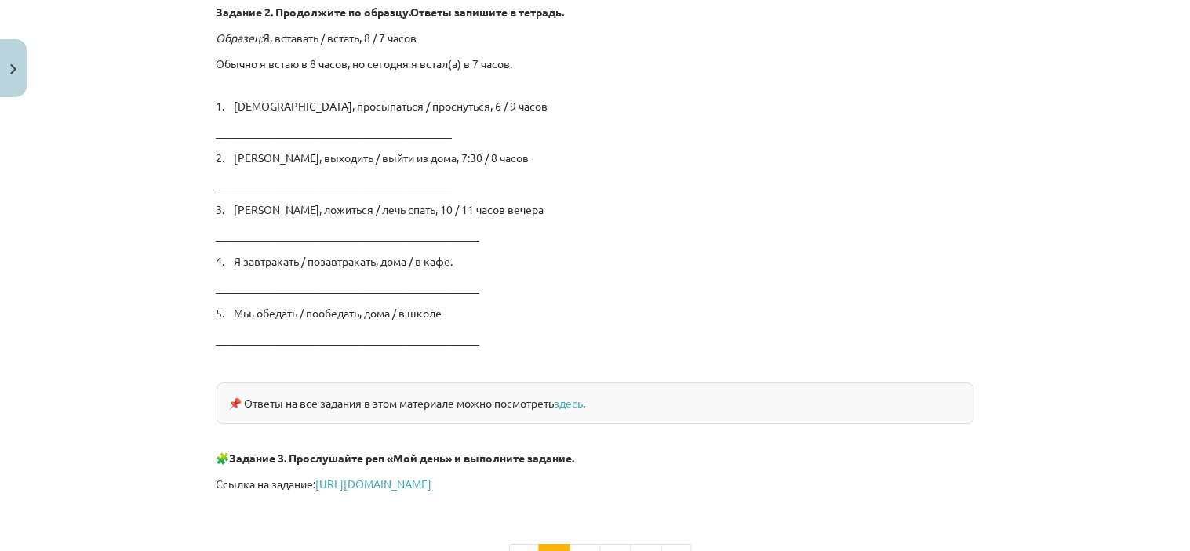
scroll to position [2683, 0]
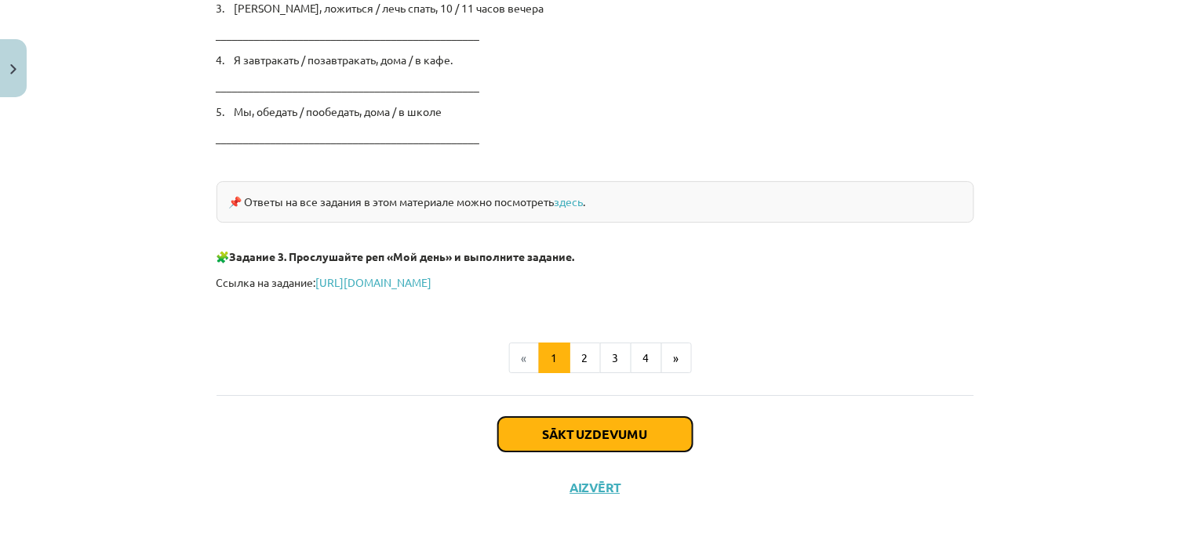
click at [610, 430] on button "Sākt uzdevumu" at bounding box center [595, 434] width 194 height 35
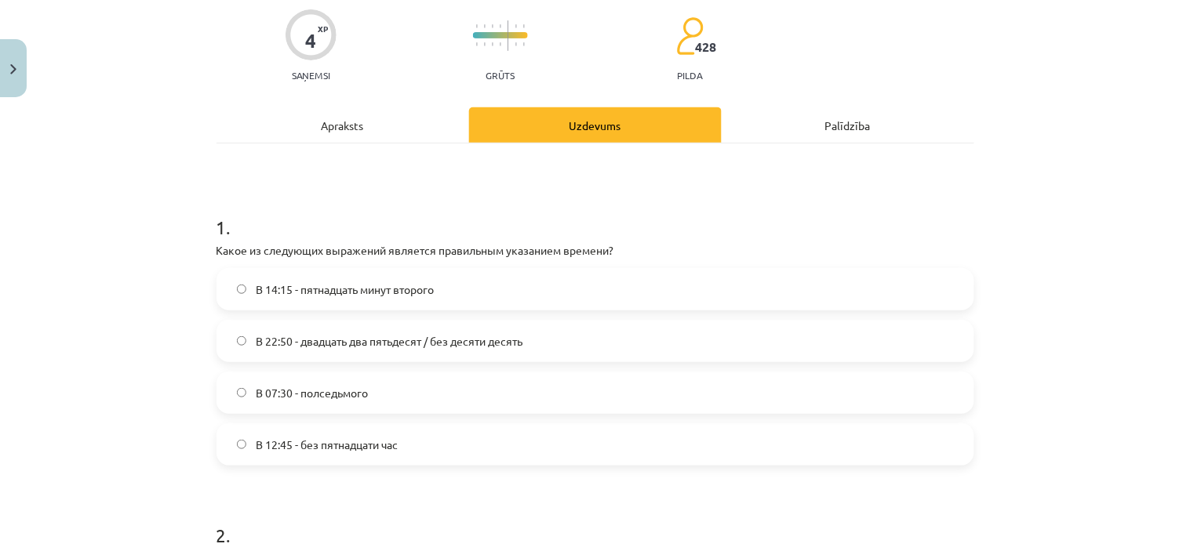
scroll to position [124, 0]
click at [617, 287] on label "В 14:15 - пятнадцать минут второго" at bounding box center [595, 288] width 754 height 39
click at [579, 456] on label "В 12:45 - без пятнадцати час" at bounding box center [595, 443] width 754 height 39
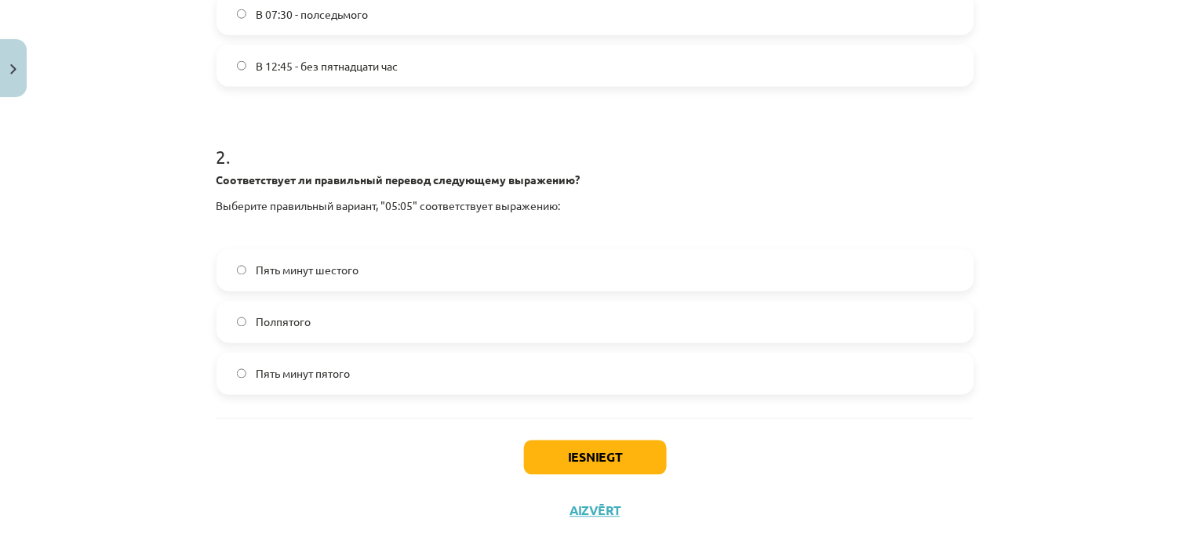
scroll to position [503, 0]
click at [474, 267] on label "Пять минут шестого" at bounding box center [595, 269] width 754 height 39
click at [605, 461] on button "Iesniegt" at bounding box center [595, 457] width 143 height 35
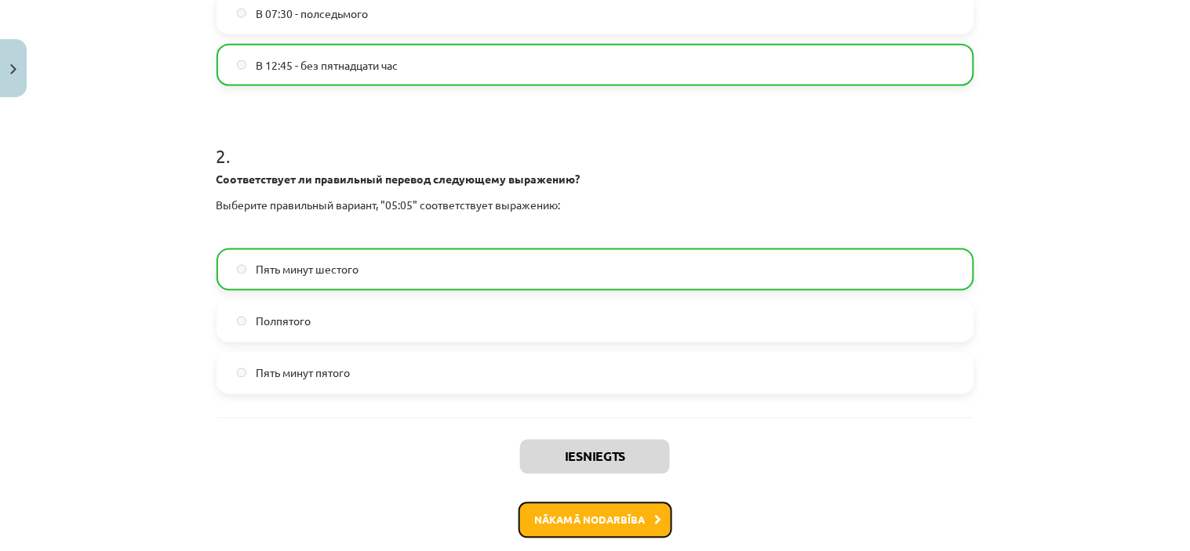
click at [605, 523] on button "Nākamā nodarbība" at bounding box center [595, 521] width 154 height 36
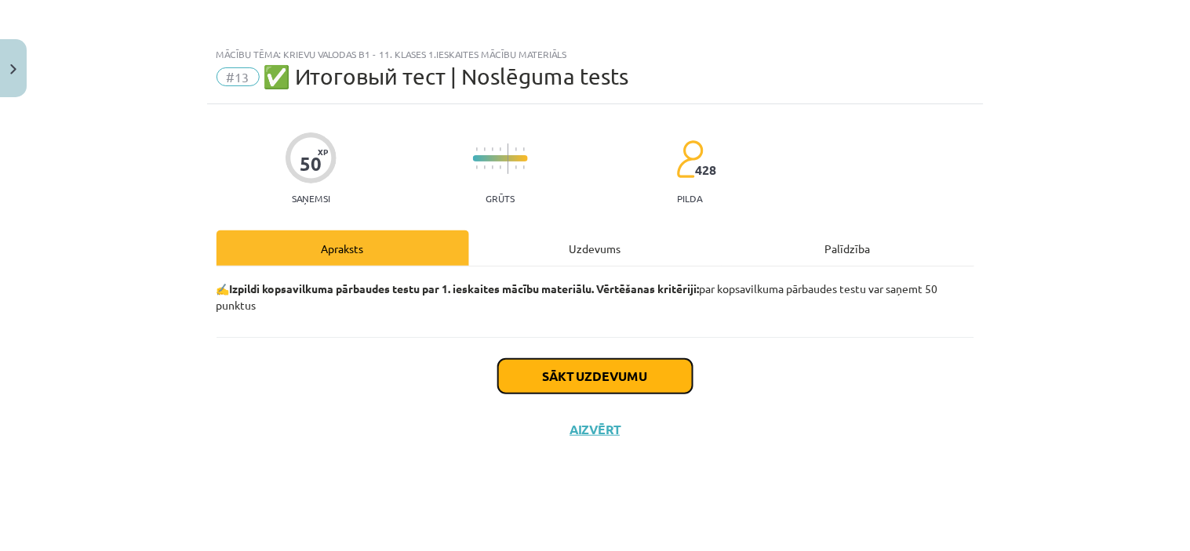
click at [617, 371] on button "Sākt uzdevumu" at bounding box center [595, 376] width 194 height 35
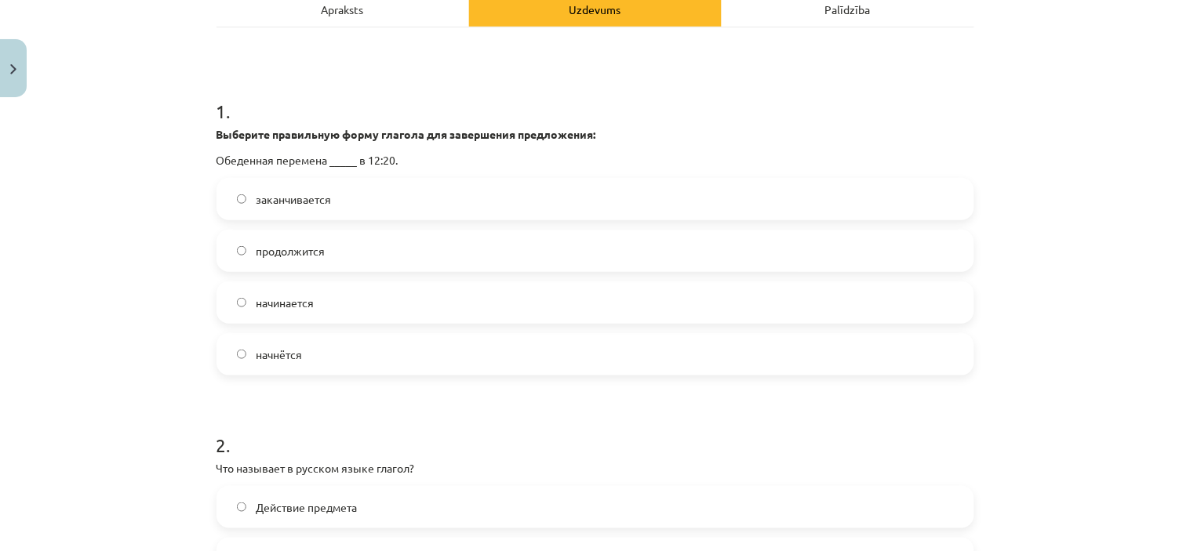
scroll to position [240, 0]
click at [487, 207] on label "заканчивается" at bounding box center [595, 198] width 754 height 39
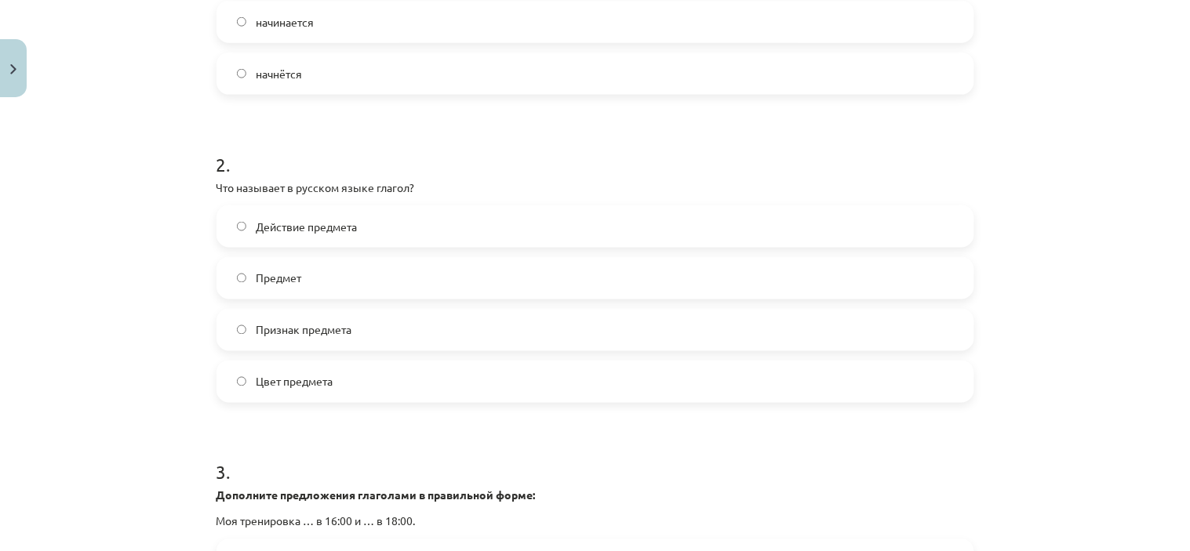
scroll to position [521, 0]
click at [438, 220] on label "Действие предмета" at bounding box center [595, 225] width 754 height 39
click at [216, 184] on p "Что называет в русском языке глагол?" at bounding box center [595, 187] width 758 height 16
click at [139, 244] on div "Mācību tēma: Krievu valodas b1 - 11. klases 1.ieskaites mācību materiāls #13 ✅ …" at bounding box center [595, 275] width 1190 height 551
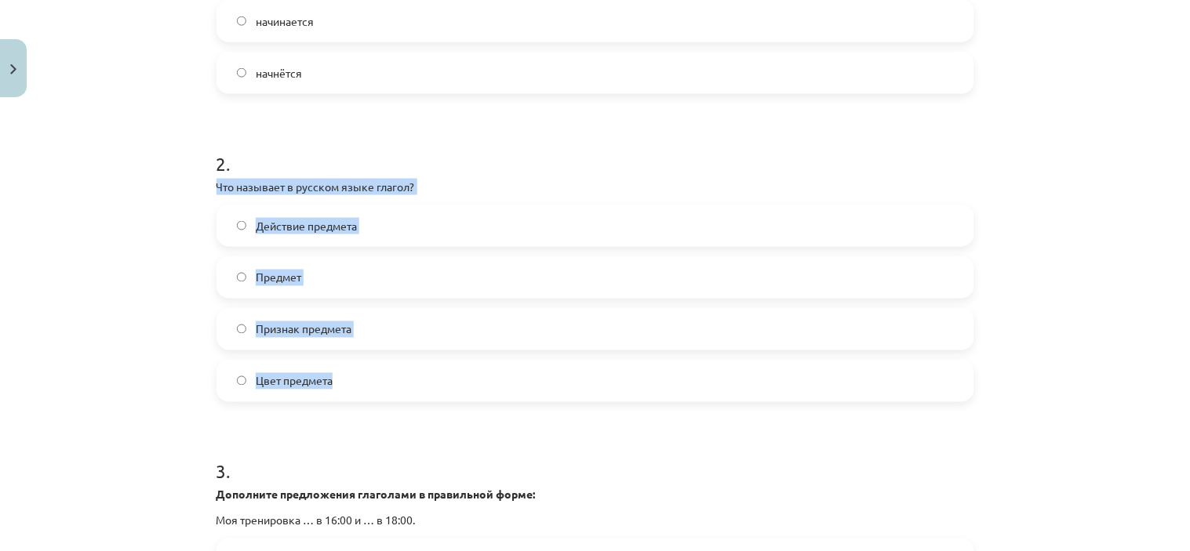
drag, startPoint x: 210, startPoint y: 188, endPoint x: 356, endPoint y: 371, distance: 233.8
click at [356, 371] on div "2 . Что называет в русском языке глагол? Действие предмета Предмет Признак пред…" at bounding box center [595, 263] width 758 height 277
copy div "Что называет в русском языке глагол? Действие предмета Предмет Признак предмета…"
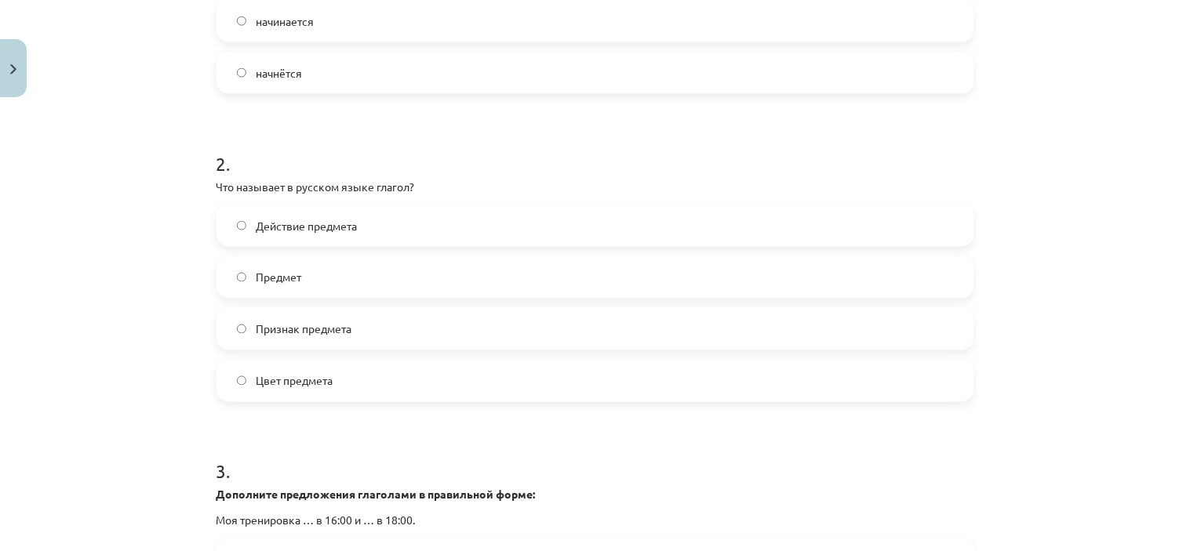
click at [513, 143] on h1 "2 ." at bounding box center [595, 149] width 758 height 49
click at [468, 272] on label "Предмет" at bounding box center [595, 277] width 754 height 39
click at [463, 231] on label "Действие предмета" at bounding box center [595, 225] width 754 height 39
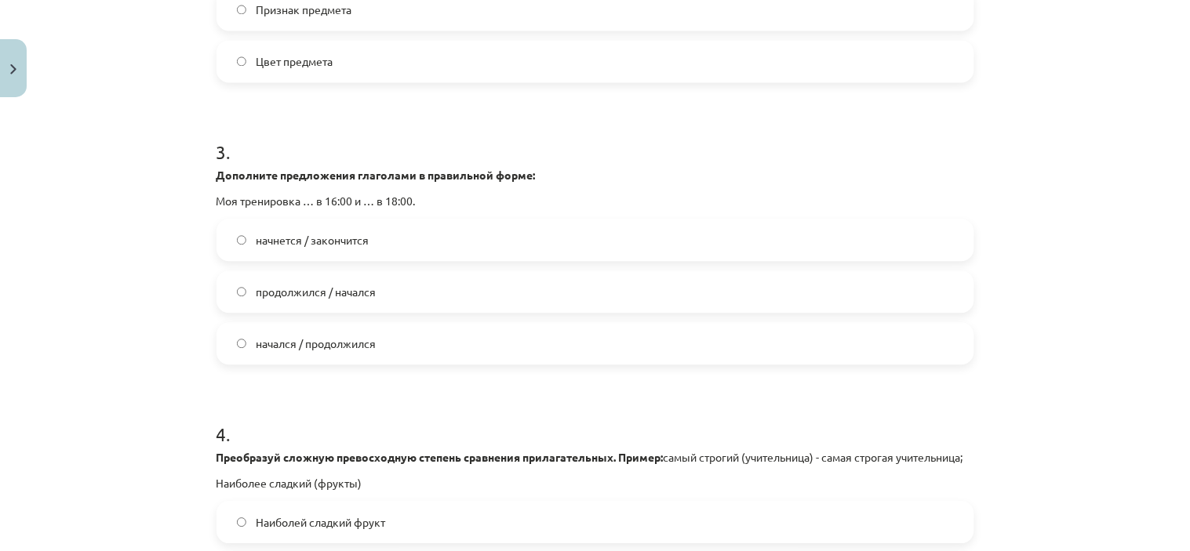
scroll to position [881, 0]
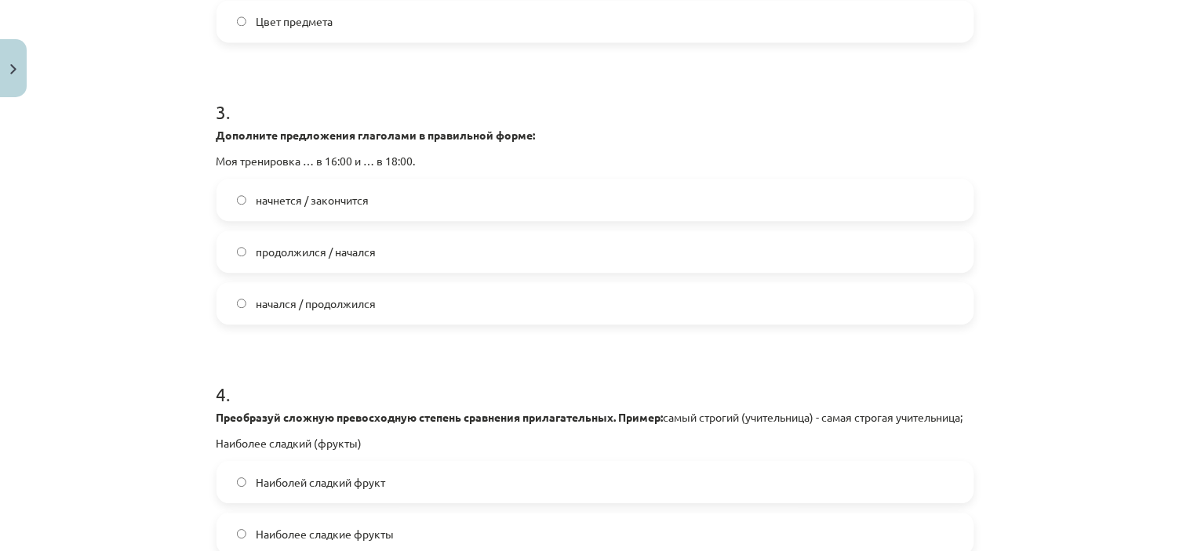
click at [370, 201] on label "начнется / закончится" at bounding box center [595, 199] width 754 height 39
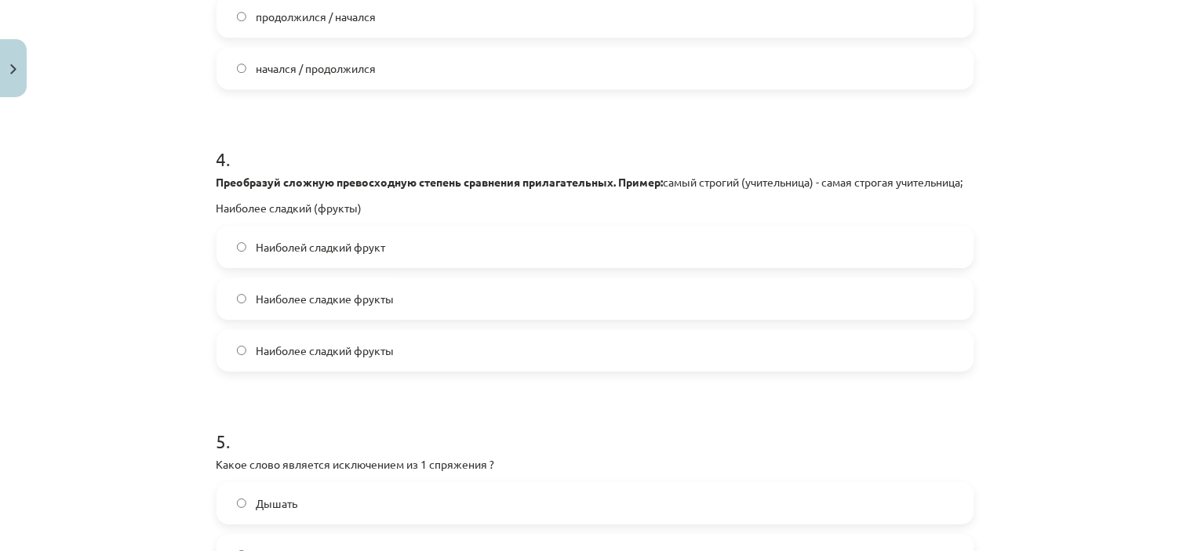
scroll to position [1118, 0]
click at [323, 305] on span "Наиболее сладкие фрукты" at bounding box center [325, 297] width 138 height 16
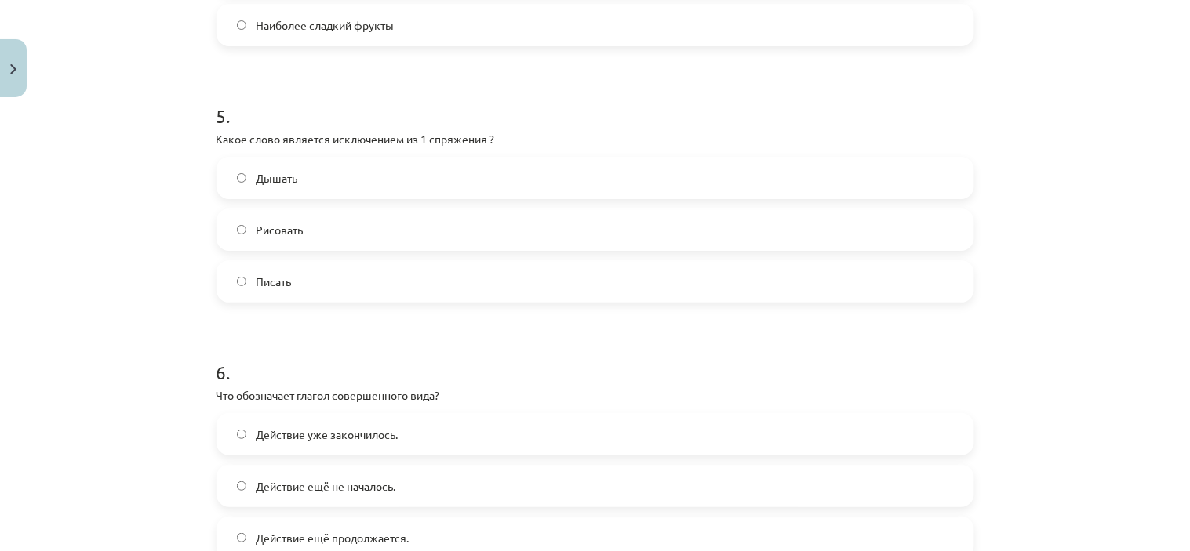
scroll to position [1446, 0]
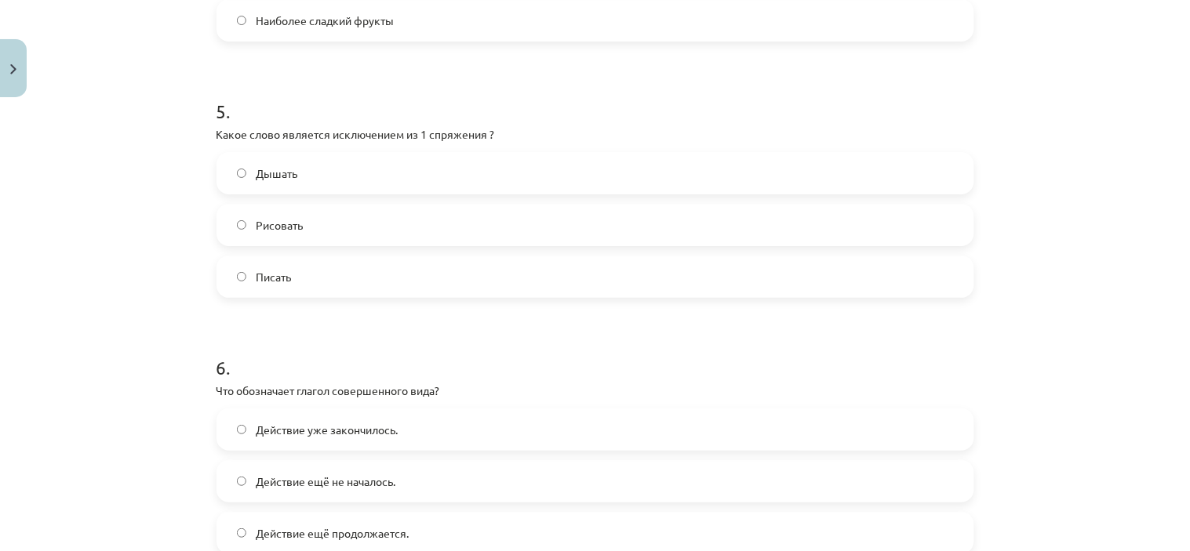
click at [348, 378] on h1 "6 ." at bounding box center [595, 353] width 758 height 49
click at [263, 226] on label "Рисовать" at bounding box center [595, 224] width 754 height 39
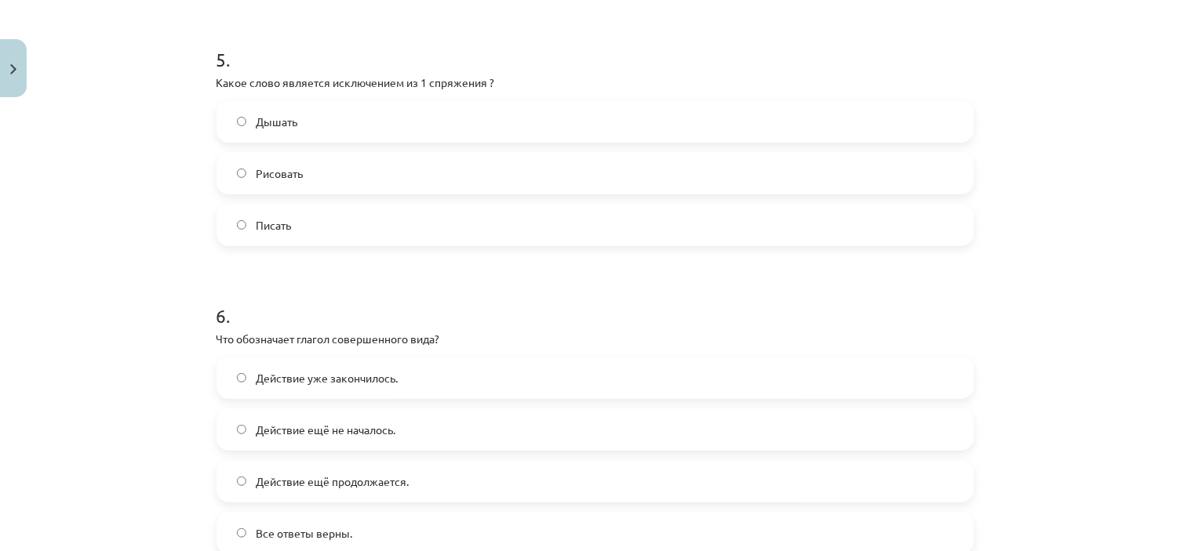
scroll to position [1499, 0]
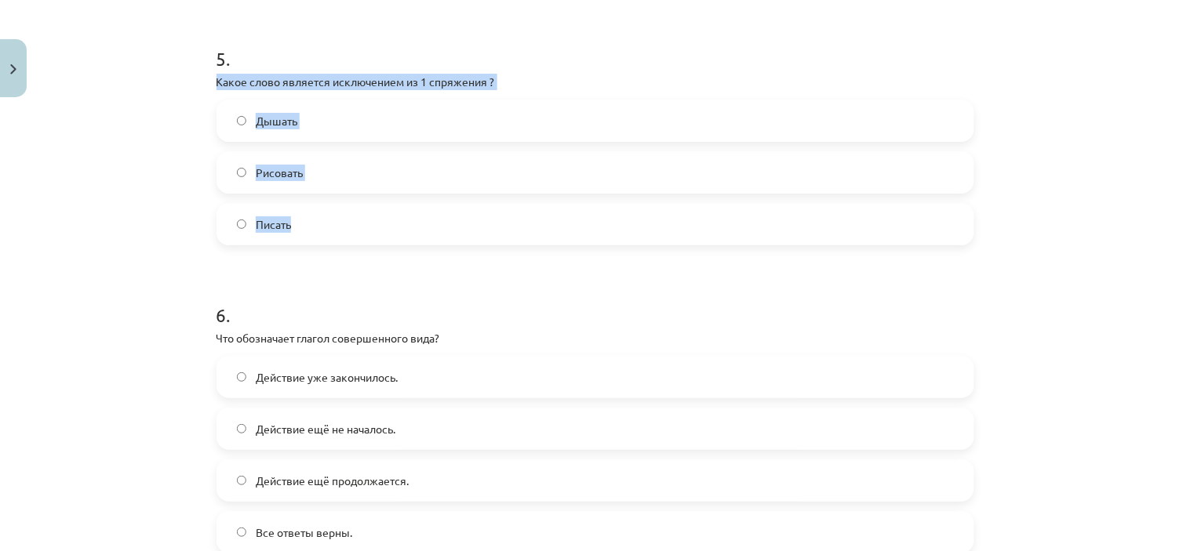
drag, startPoint x: 212, startPoint y: 96, endPoint x: 323, endPoint y: 222, distance: 167.8
click at [323, 222] on div "5 . Какое слово является исключением из 1 спряжения ? Дышать Рисовать Писать" at bounding box center [595, 132] width 758 height 225
copy div "Какое слово является исключением из 1 спряжения ? Дышать Рисовать Писать"
click at [442, 129] on label "Дышать" at bounding box center [595, 120] width 754 height 39
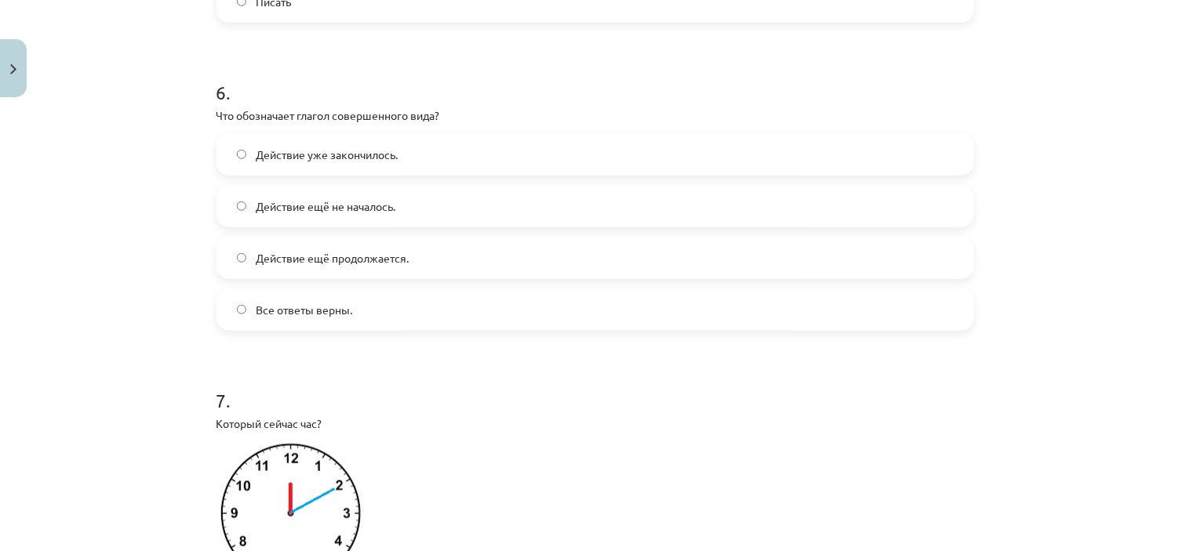
scroll to position [1722, 0]
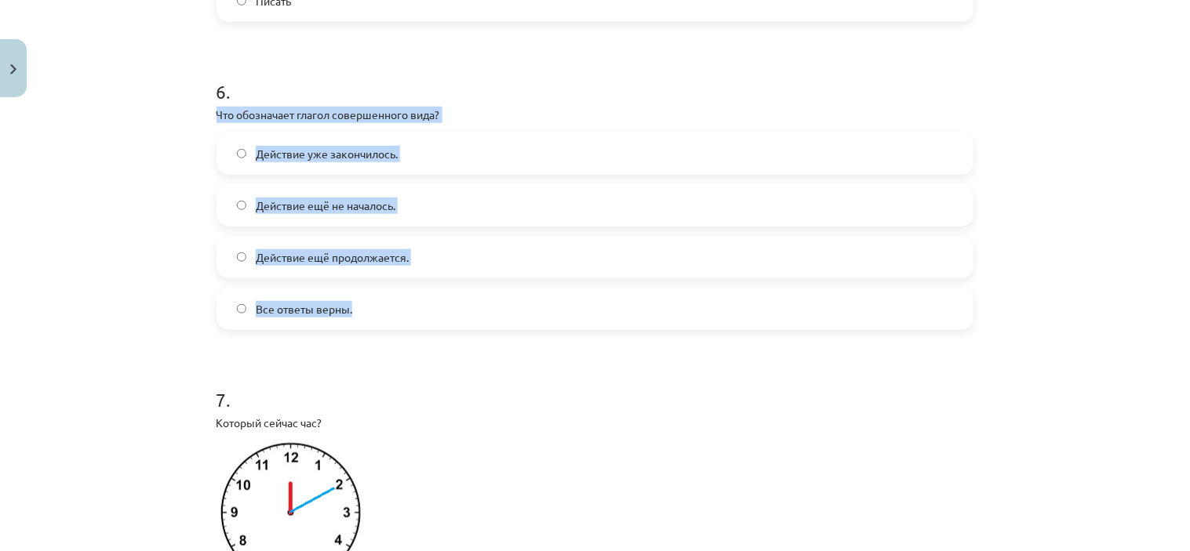
drag, startPoint x: 210, startPoint y: 129, endPoint x: 393, endPoint y: 343, distance: 282.1
click at [393, 330] on div "6 . Что обозначает глагол совершенного вида? Действие уже закончилось. Действие…" at bounding box center [595, 191] width 758 height 277
click at [472, 173] on label "Действие уже закончилось." at bounding box center [595, 153] width 754 height 39
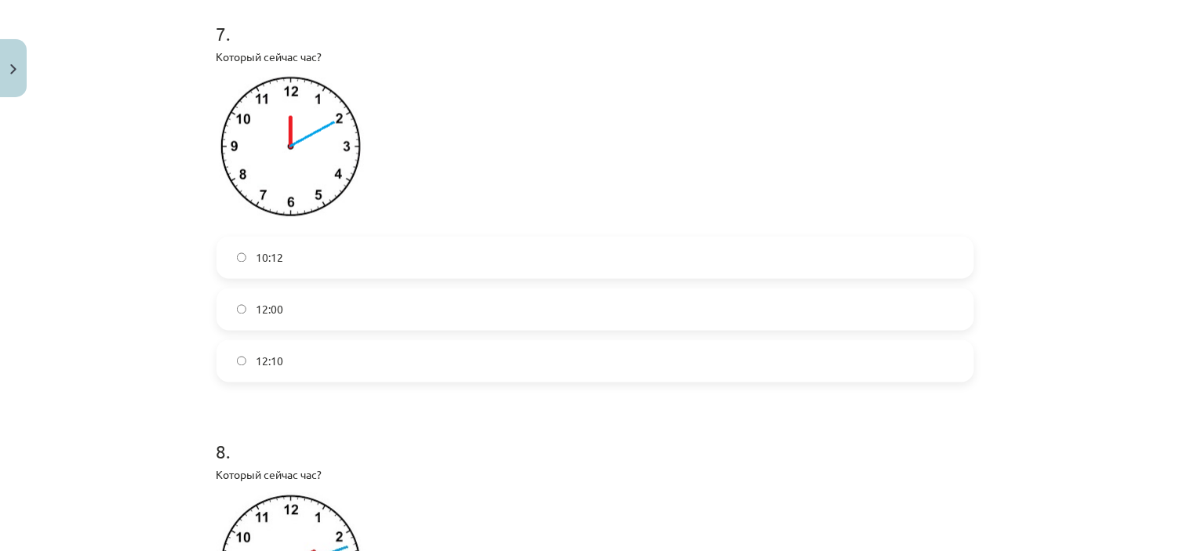
scroll to position [2089, 0]
click at [422, 362] on label "12:10" at bounding box center [595, 360] width 754 height 39
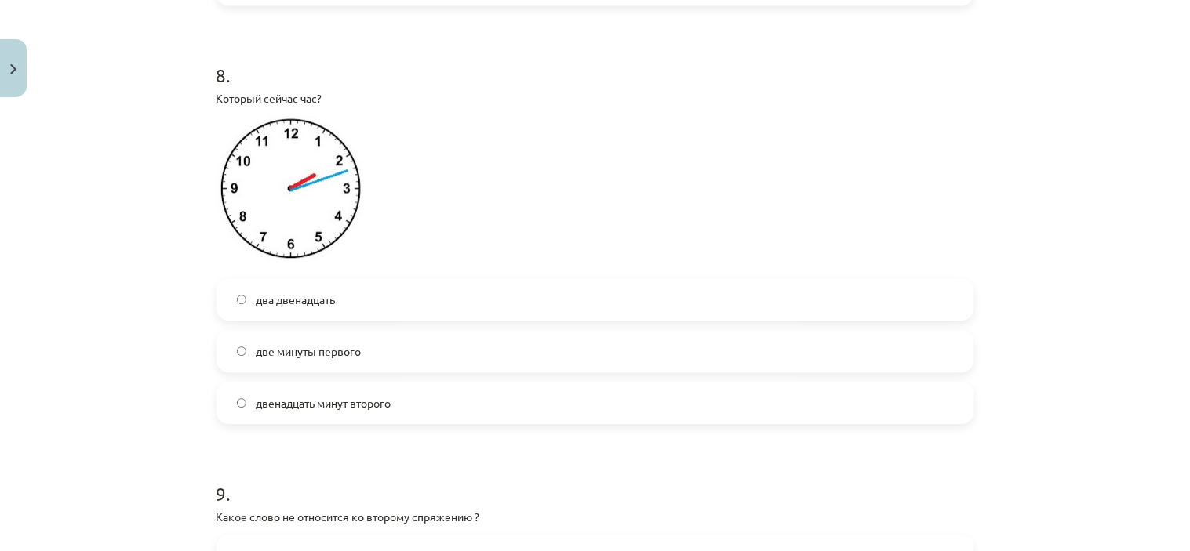
scroll to position [2466, 0]
click at [388, 318] on label "два двенадцать" at bounding box center [595, 298] width 754 height 39
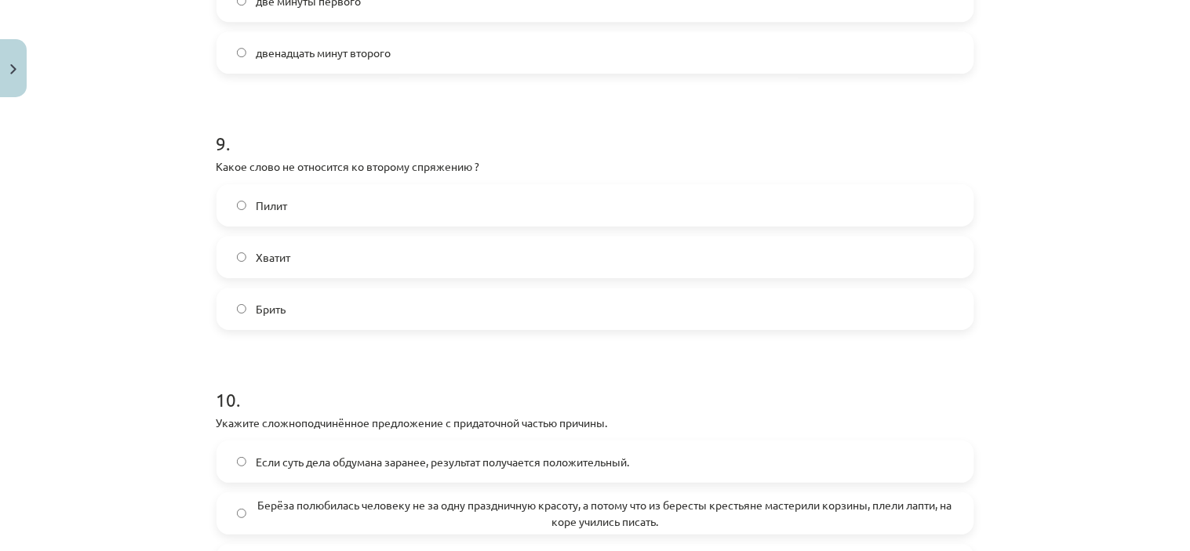
scroll to position [2817, 0]
click at [354, 327] on label "Брить" at bounding box center [595, 308] width 754 height 39
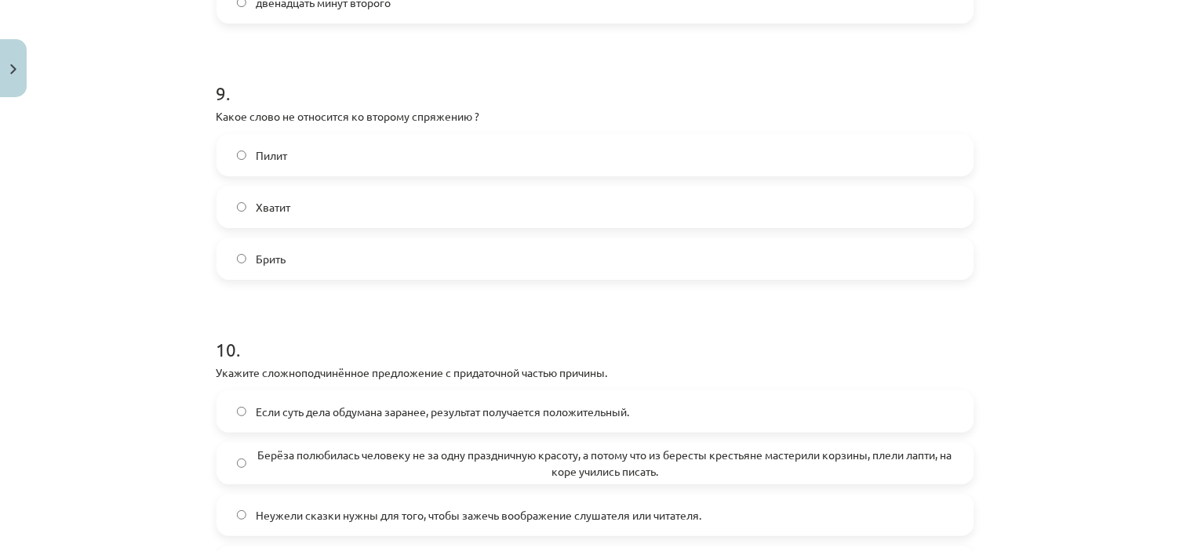
click at [386, 175] on label "Пилит" at bounding box center [595, 155] width 754 height 39
click at [354, 278] on label "Брить" at bounding box center [595, 258] width 754 height 39
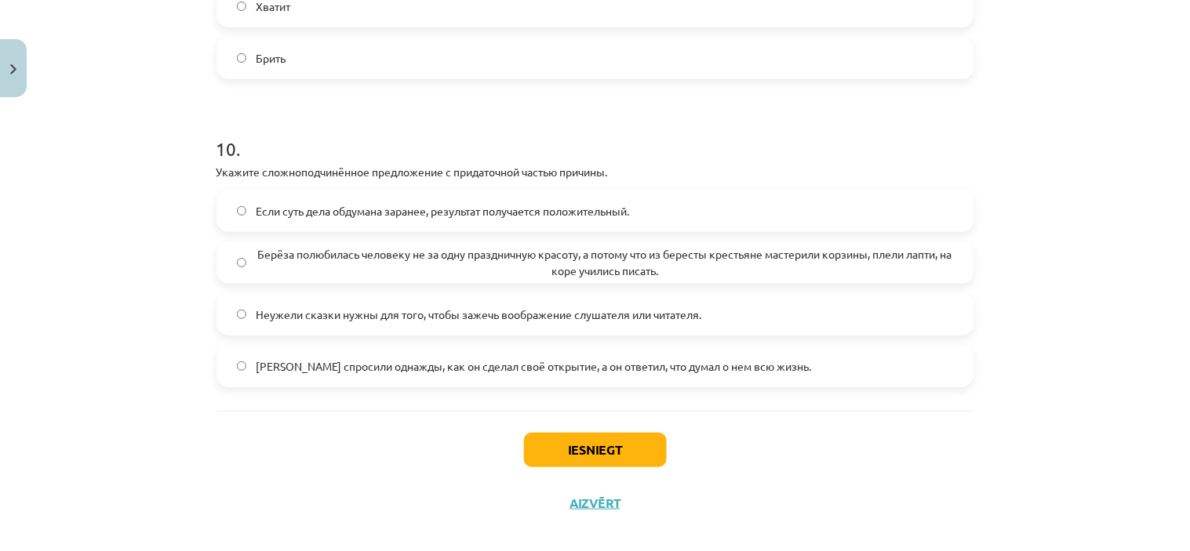
scroll to position [3069, 0]
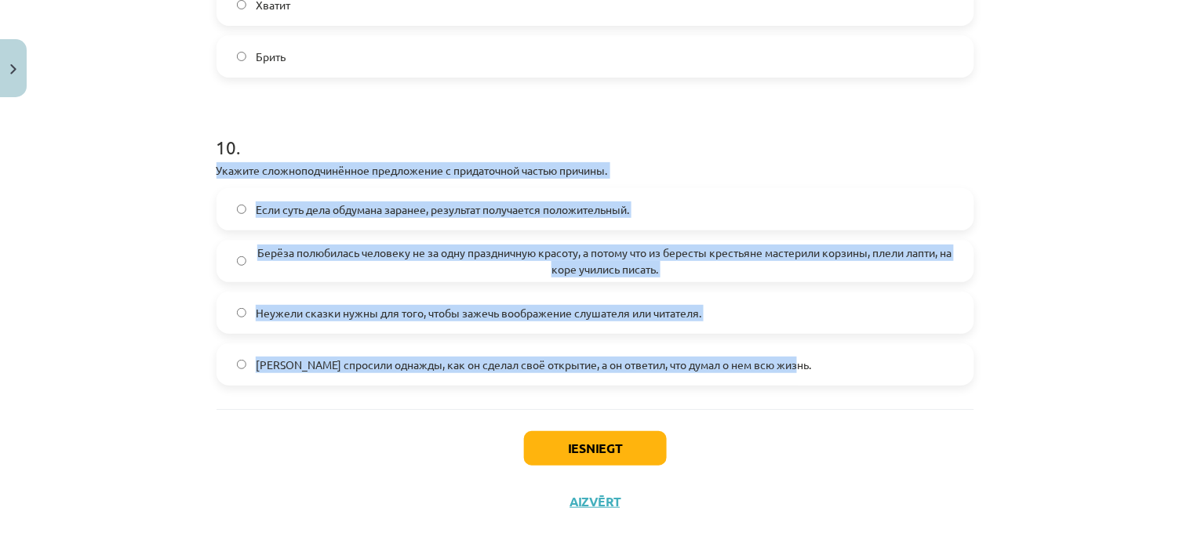
drag, startPoint x: 210, startPoint y: 188, endPoint x: 817, endPoint y: 380, distance: 636.4
click at [817, 380] on div "10 . Укажите сложноподчинённое предложение с придаточной частью причины. Если с…" at bounding box center [595, 247] width 758 height 277
click at [739, 373] on span "Менделеева спросили однажды, как он сделал своё открытие, а он ответил, что дум…" at bounding box center [533, 365] width 555 height 16
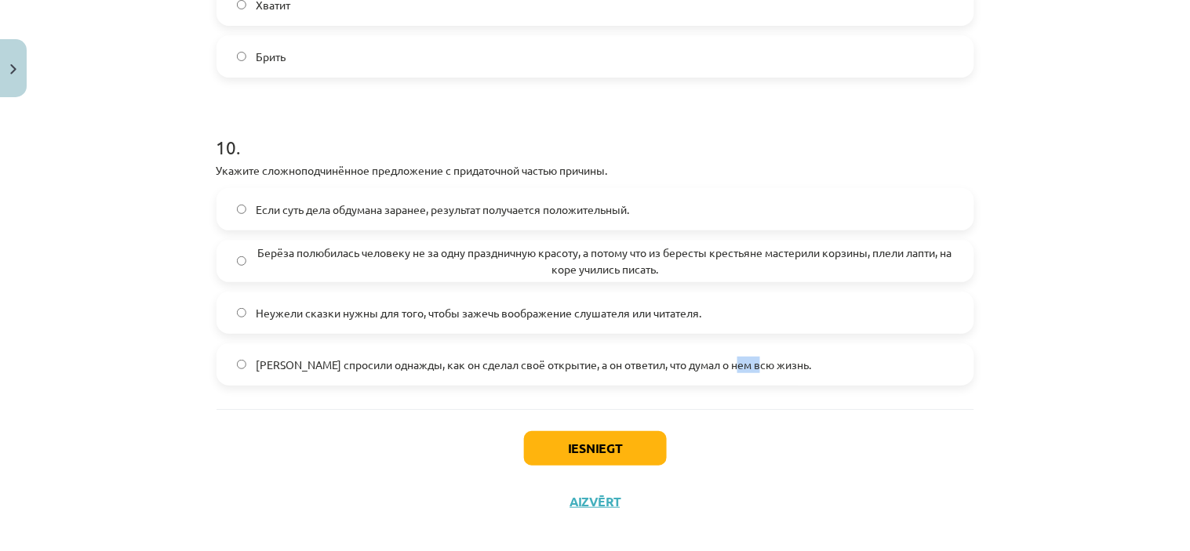
click at [739, 373] on span "Менделеева спросили однажды, как он сделал своё открытие, а он ответил, что дум…" at bounding box center [533, 365] width 555 height 16
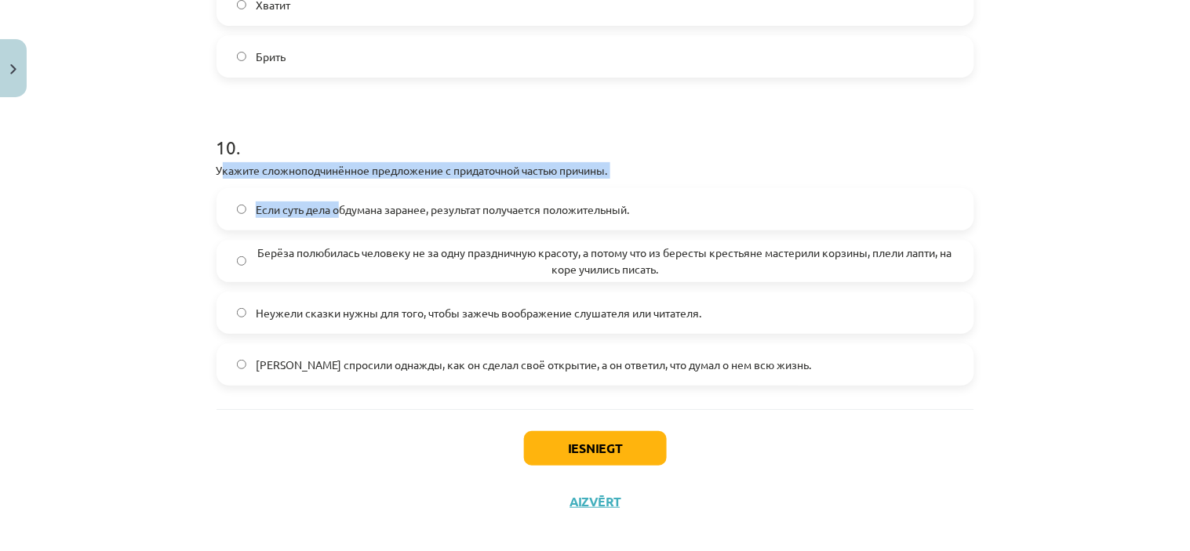
drag, startPoint x: 213, startPoint y: 184, endPoint x: 333, endPoint y: 226, distance: 127.0
click at [333, 226] on div "10 . Укажите сложноподчинённое предложение с придаточной частью причины. Если с…" at bounding box center [595, 247] width 758 height 277
click at [184, 202] on div "Mācību tēma: Krievu valodas b1 - 11. klases 1.ieskaites mācību materiāls #13 ✅ …" at bounding box center [595, 275] width 1190 height 551
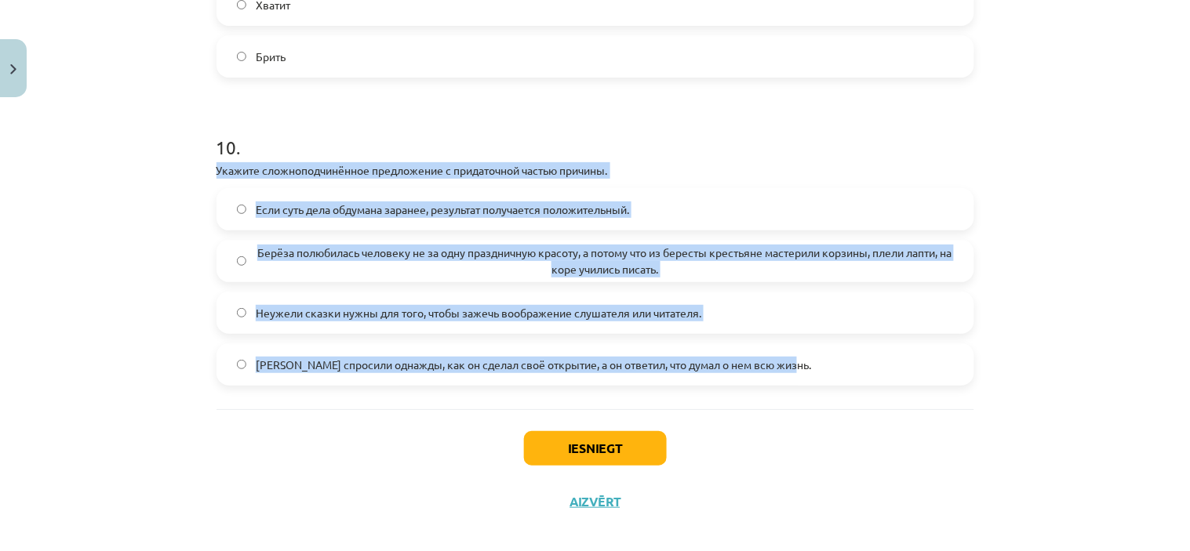
drag, startPoint x: 212, startPoint y: 186, endPoint x: 809, endPoint y: 420, distance: 641.2
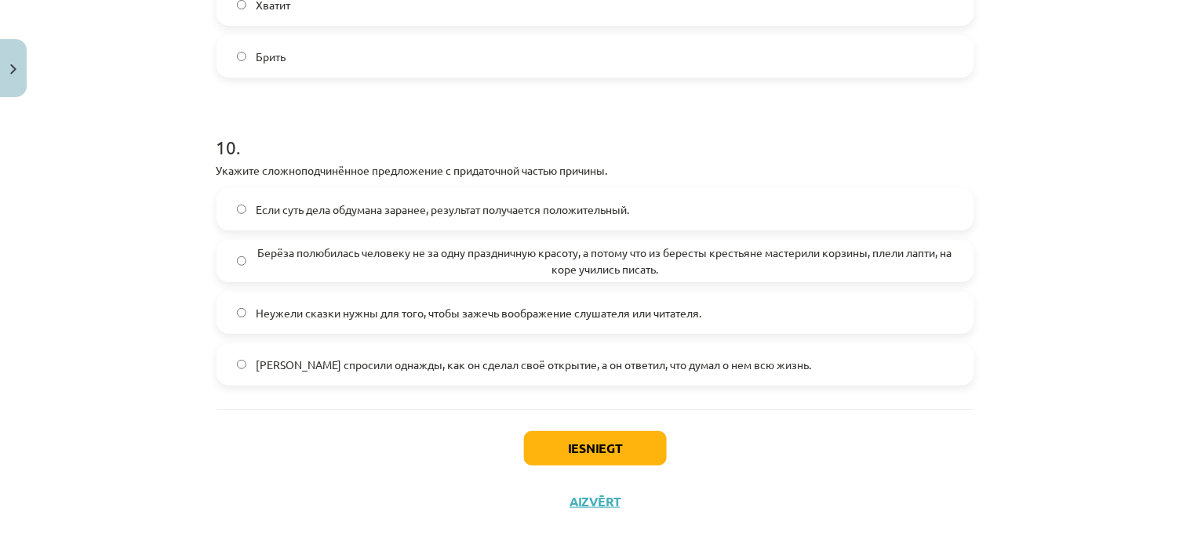
click at [474, 267] on span "Берёза полюбилась человеку не за одну праздничную красоту, а потому что из бере…" at bounding box center [604, 261] width 697 height 33
click at [606, 455] on button "Iesniegt" at bounding box center [595, 448] width 143 height 35
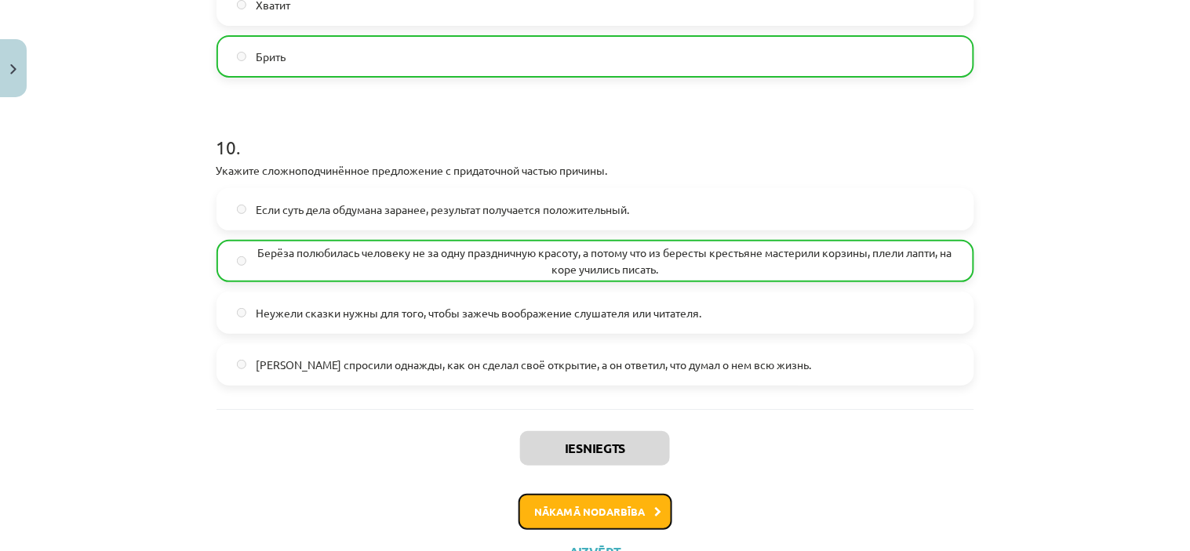
click at [598, 525] on button "Nākamā nodarbība" at bounding box center [595, 512] width 154 height 36
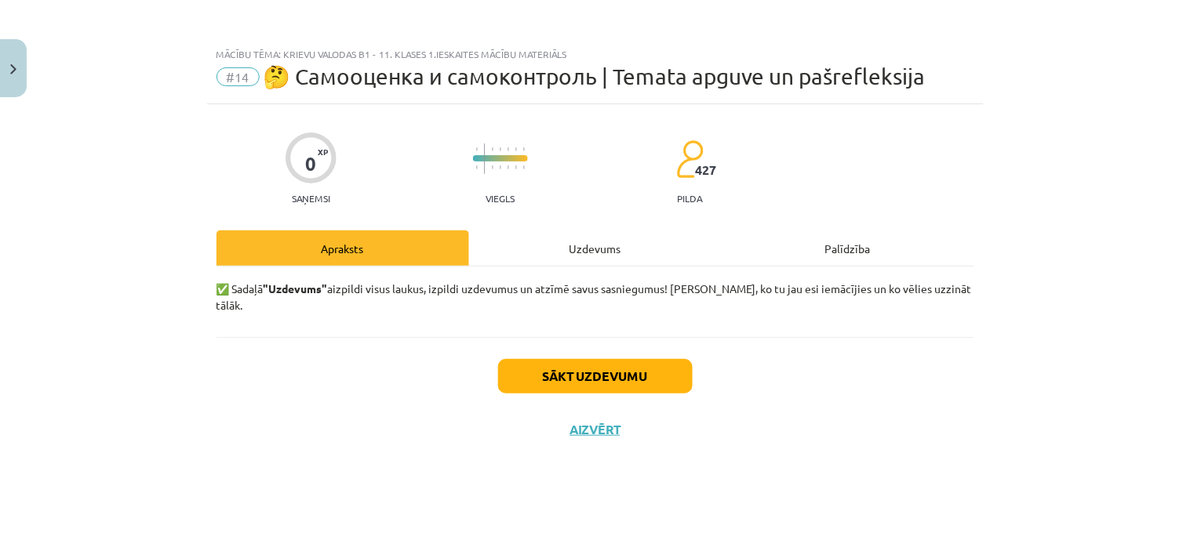
scroll to position [0, 0]
click at [582, 359] on button "Sākt uzdevumu" at bounding box center [595, 376] width 194 height 35
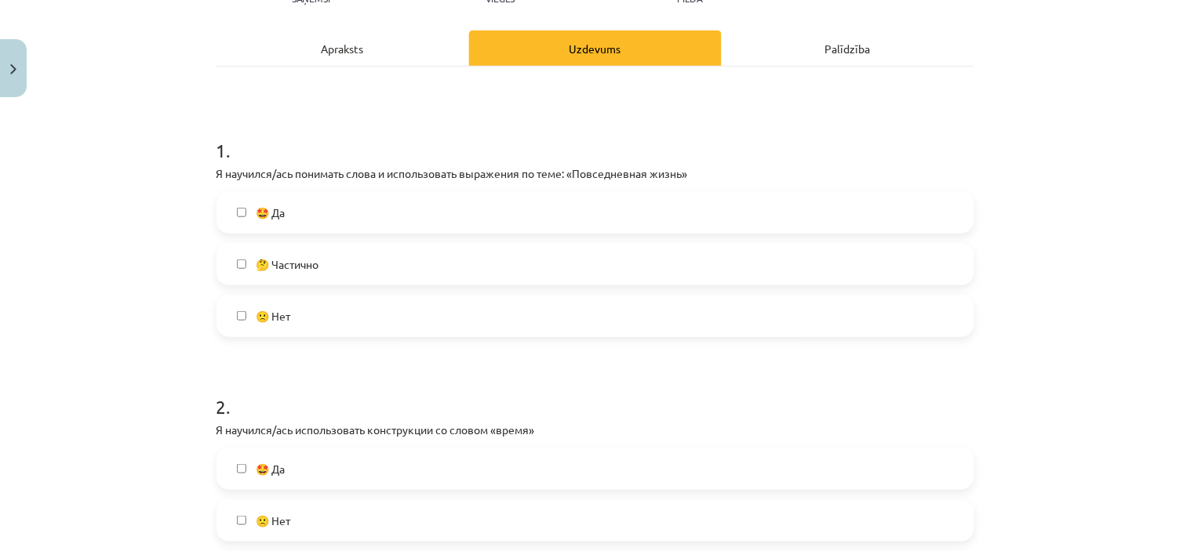
scroll to position [201, 0]
click at [536, 206] on label "🤩 Да" at bounding box center [595, 211] width 754 height 39
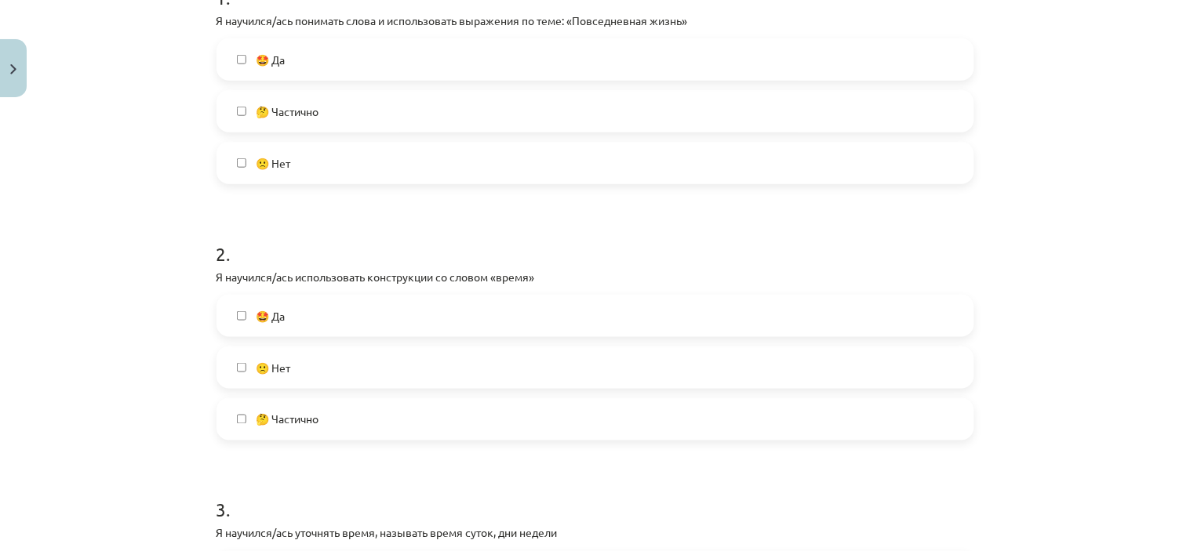
scroll to position [354, 0]
click at [536, 311] on label "🤩 Да" at bounding box center [595, 315] width 754 height 39
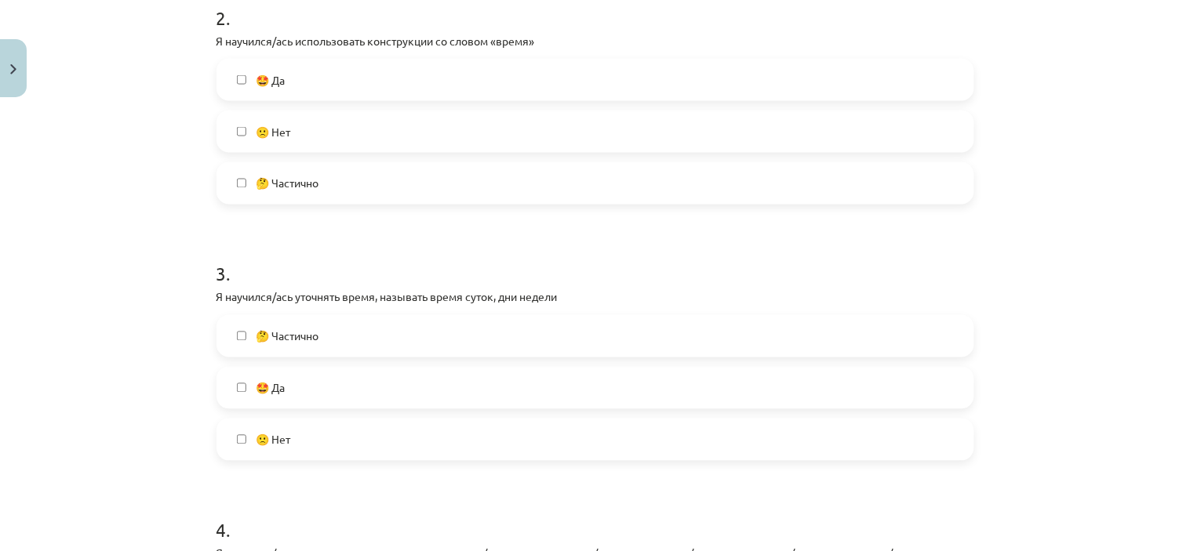
scroll to position [609, 0]
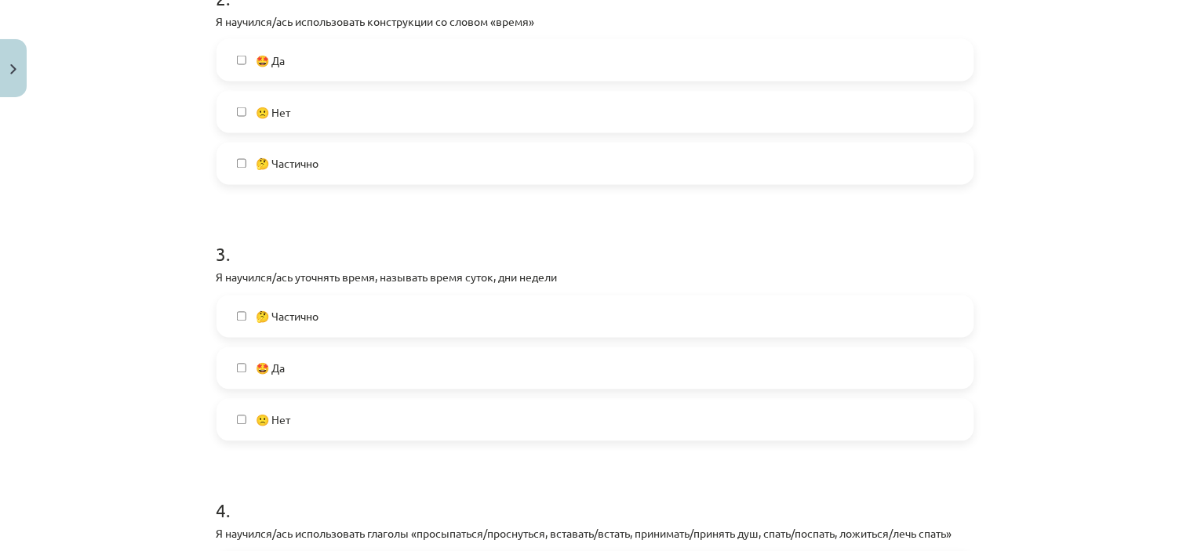
click at [513, 367] on label "🤩 Да" at bounding box center [595, 368] width 754 height 39
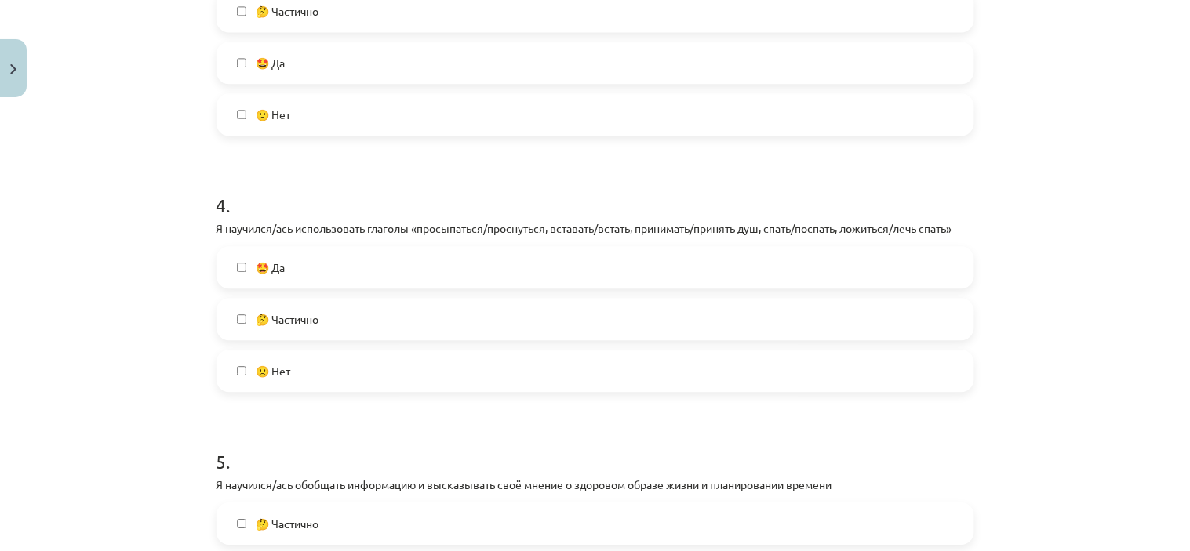
scroll to position [915, 0]
click at [499, 267] on label "🤩 Да" at bounding box center [595, 266] width 754 height 39
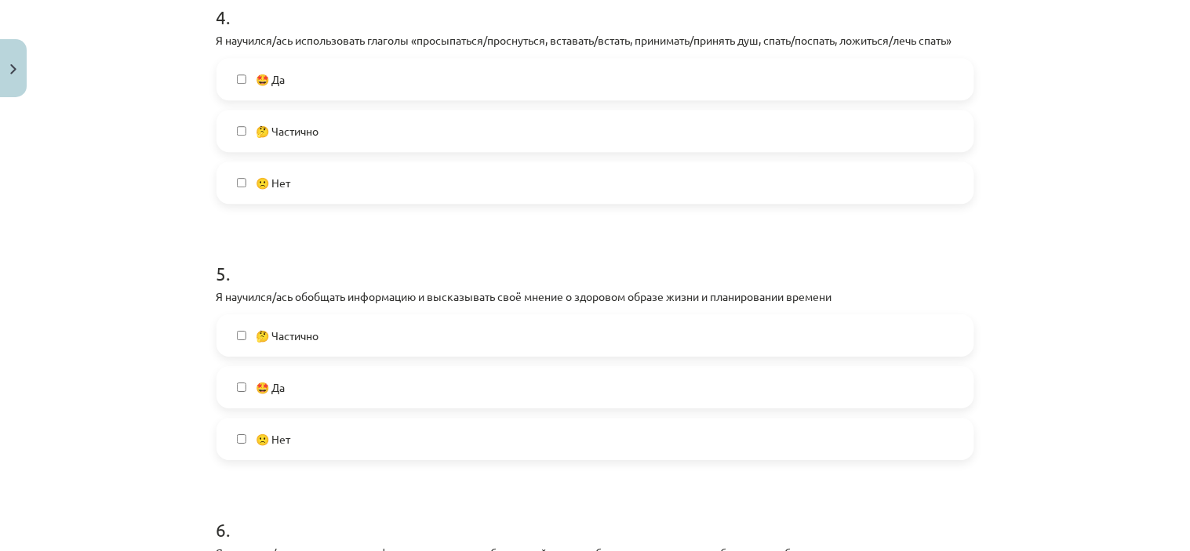
scroll to position [1111, 0]
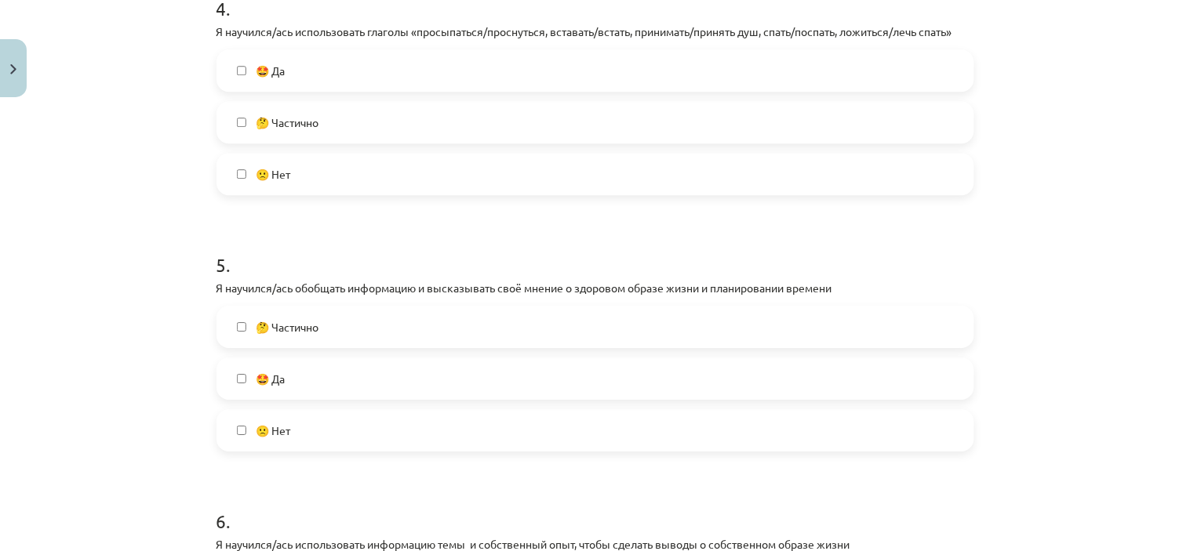
click at [507, 380] on label "🤩 Да" at bounding box center [595, 378] width 754 height 39
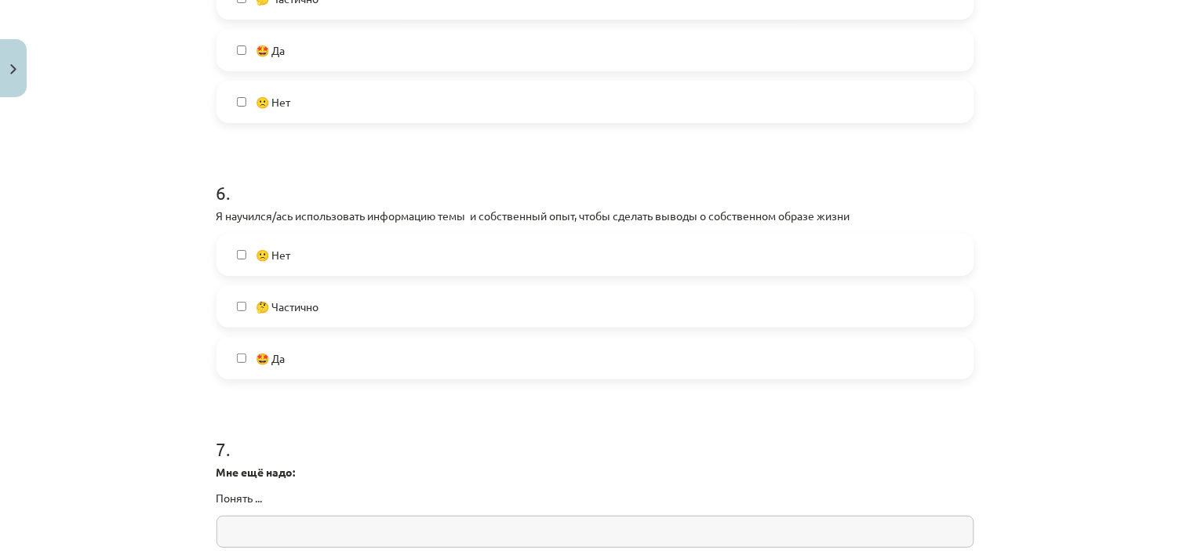
scroll to position [1441, 0]
click at [519, 346] on label "🤩 Да" at bounding box center [595, 357] width 754 height 39
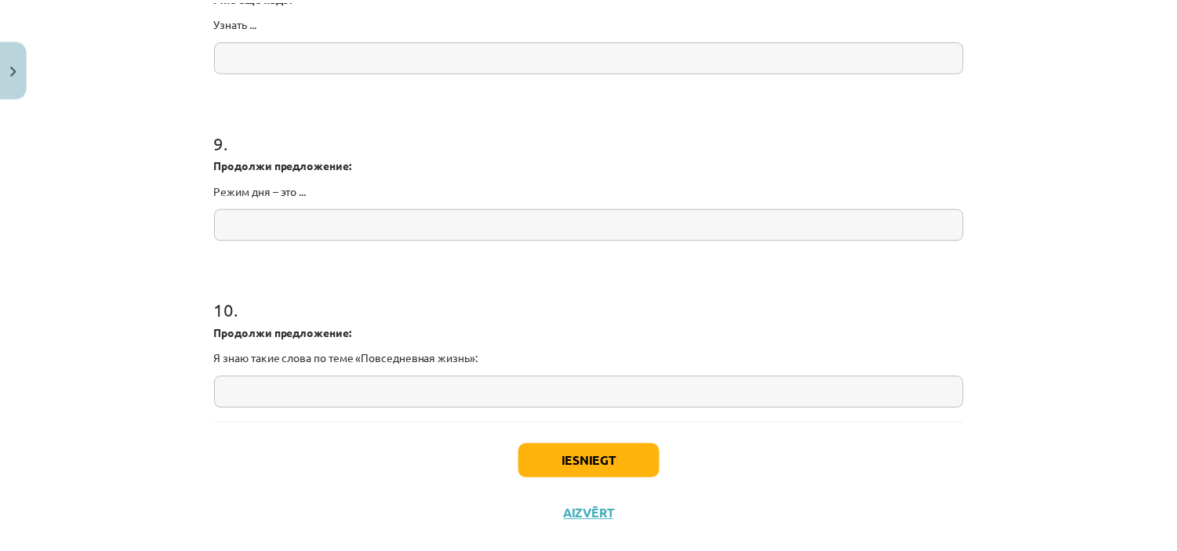
scroll to position [2086, 0]
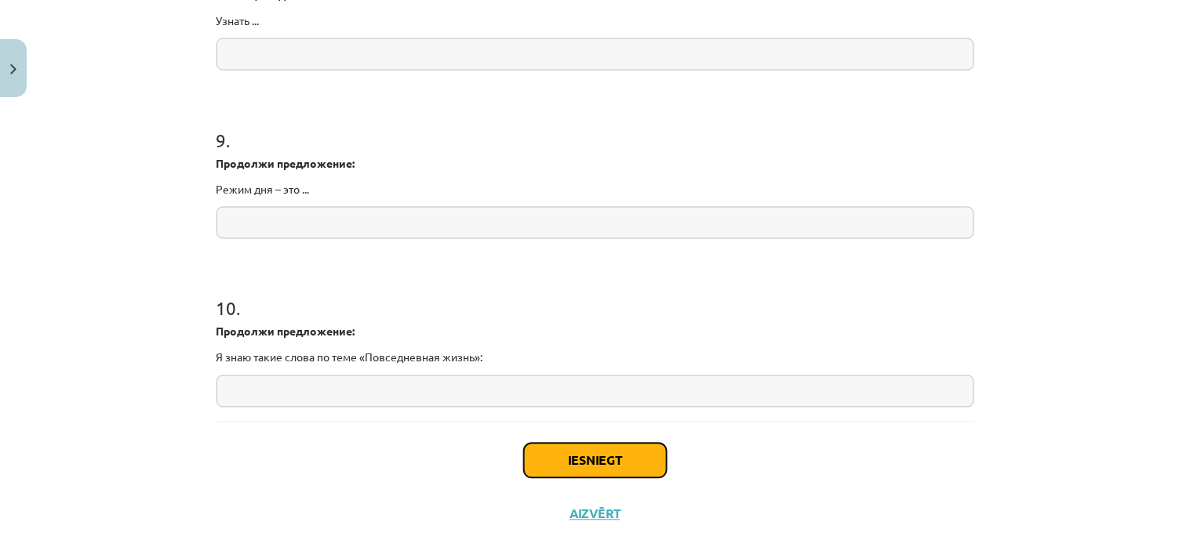
click at [612, 467] on button "Iesniegt" at bounding box center [595, 461] width 143 height 35
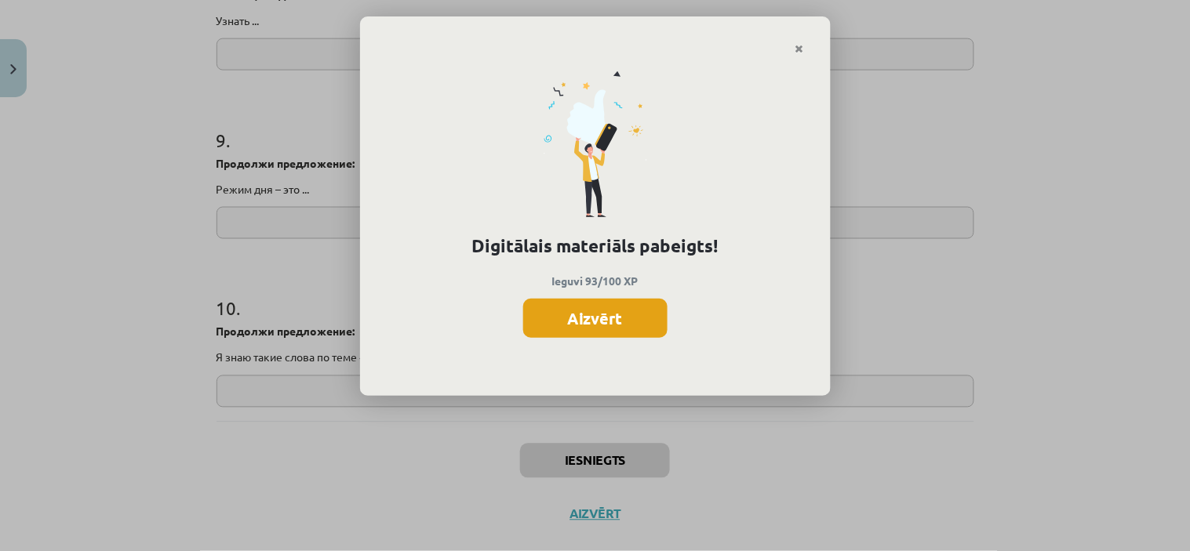
click at [577, 327] on button "Aizvērt" at bounding box center [595, 318] width 144 height 39
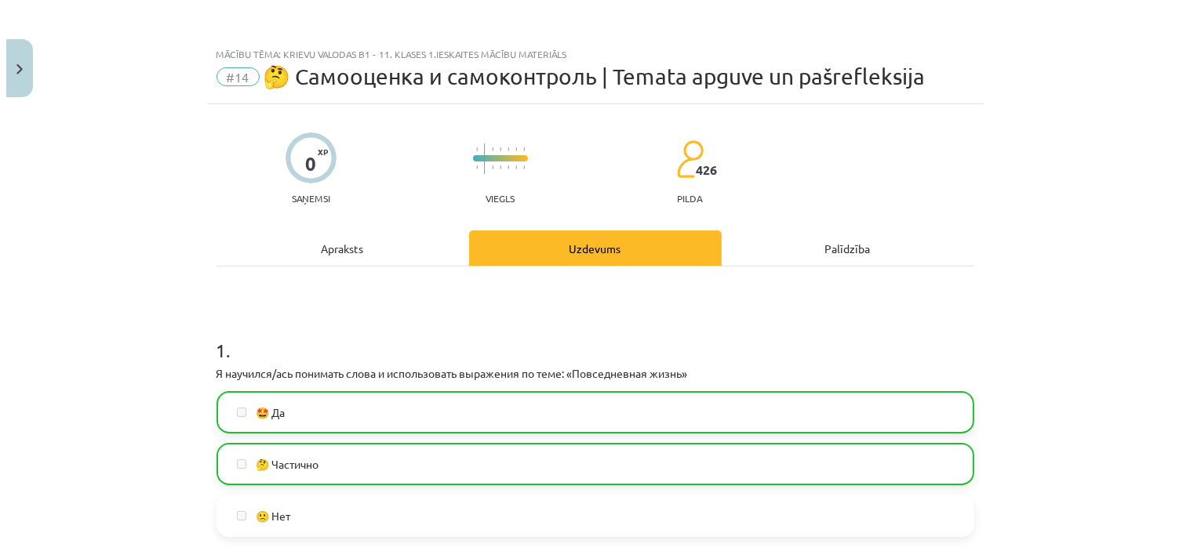
scroll to position [0, 0]
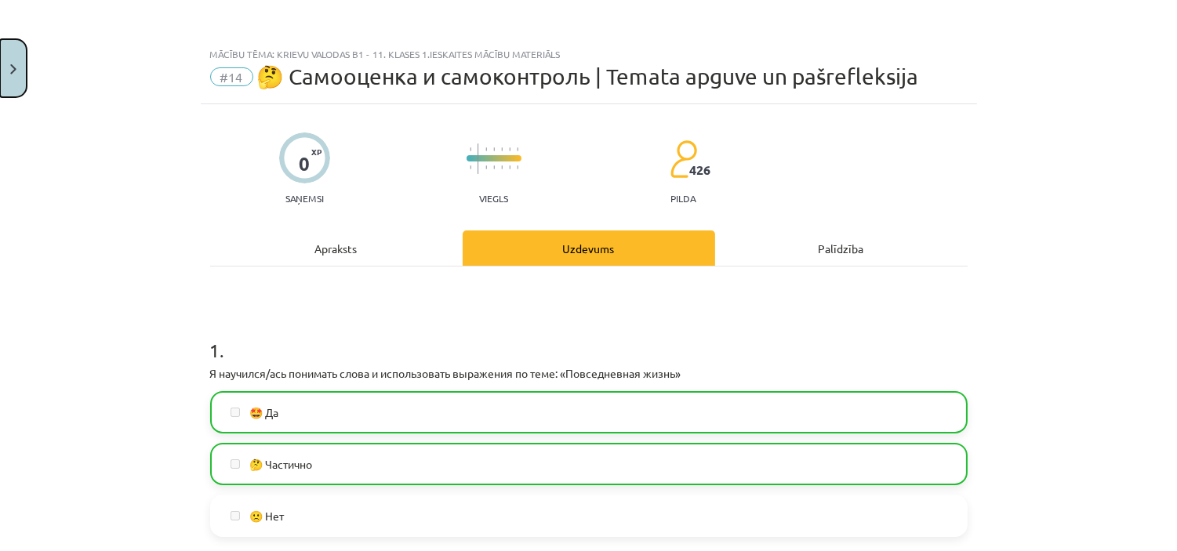
click at [5, 61] on button "Close" at bounding box center [13, 68] width 27 height 58
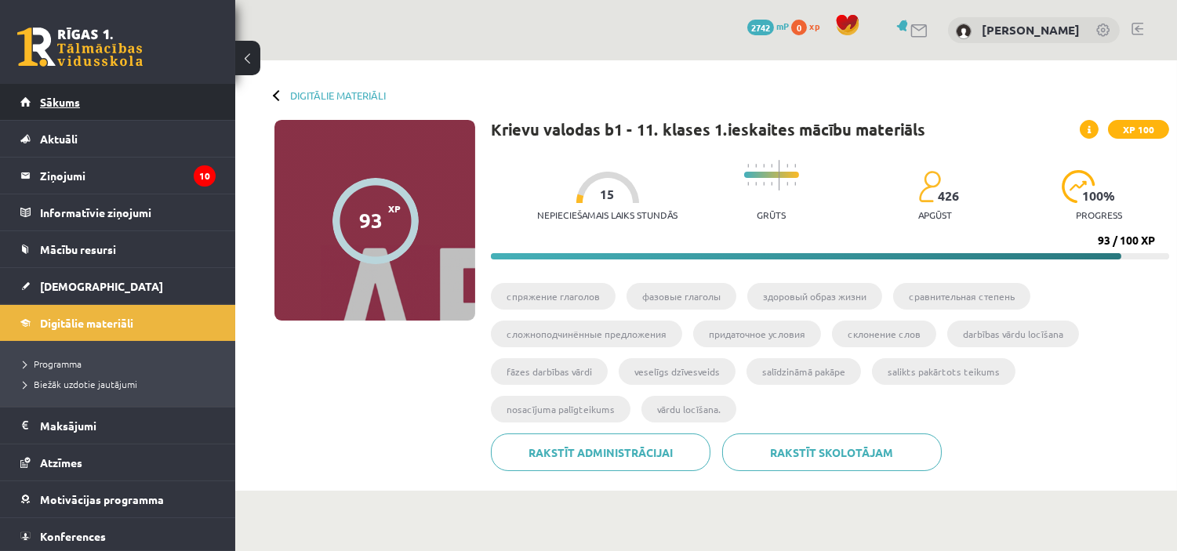
click at [64, 104] on span "Sākums" at bounding box center [60, 102] width 40 height 14
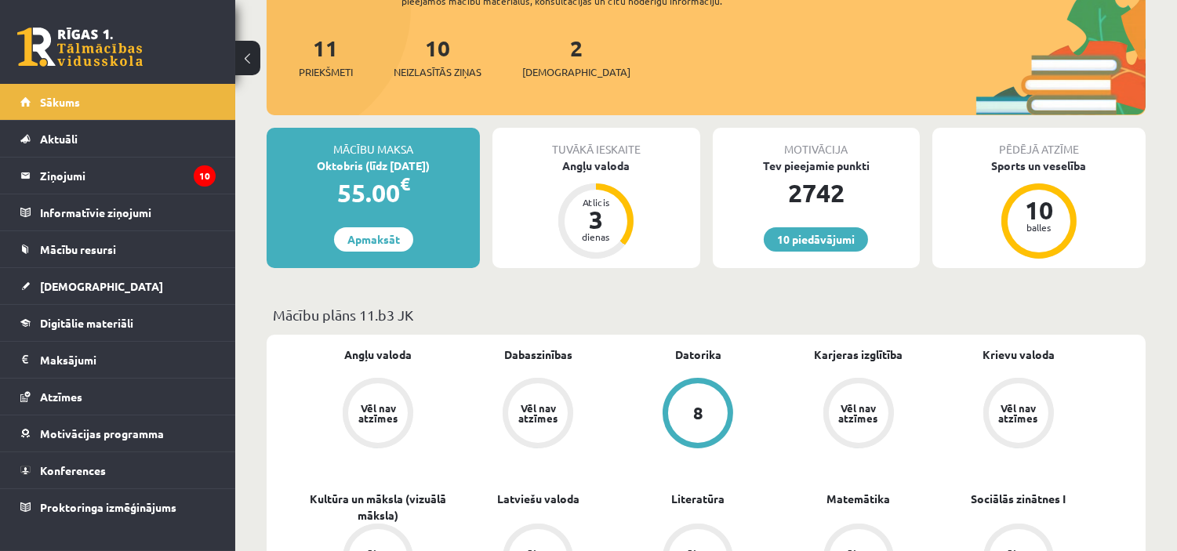
scroll to position [175, 0]
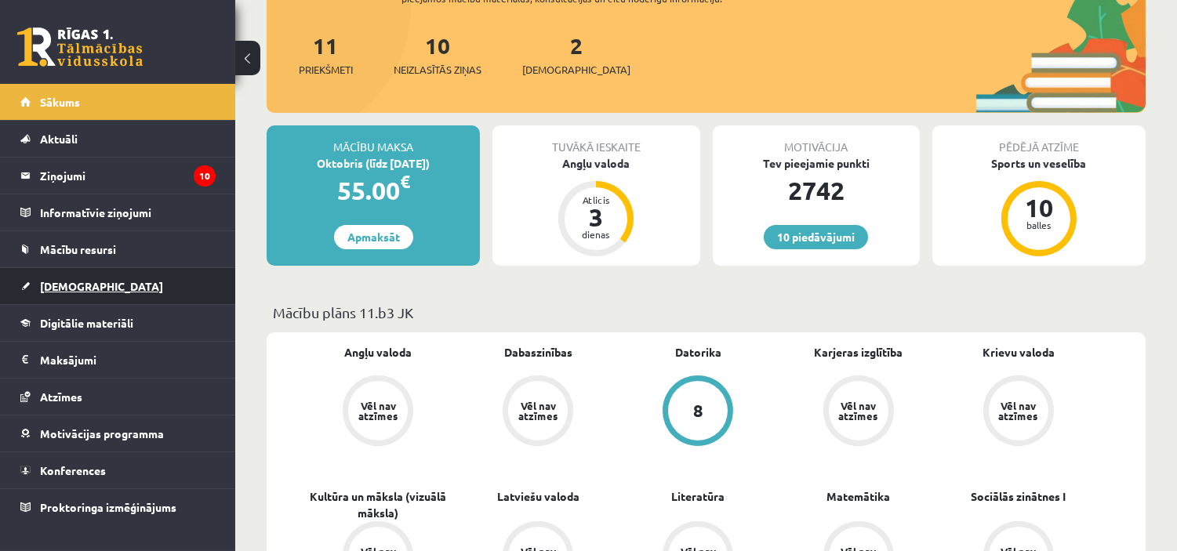
click at [85, 275] on link "[DEMOGRAPHIC_DATA]" at bounding box center [117, 286] width 195 height 36
